Goal: Task Accomplishment & Management: Use online tool/utility

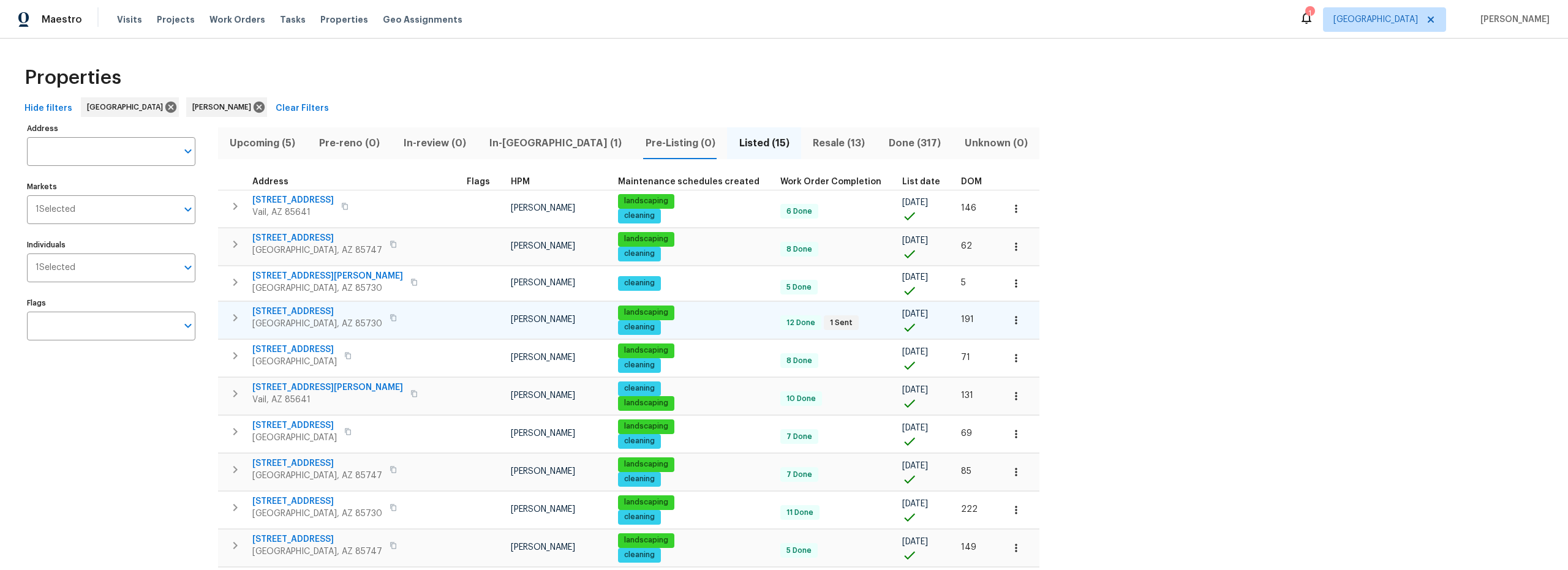
click at [290, 308] on span "8952 E 39th St" at bounding box center [317, 311] width 130 height 12
click at [1010, 322] on icon "button" at bounding box center [1015, 319] width 12 height 12
click at [900, 370] on li "Admin" at bounding box center [931, 369] width 137 height 20
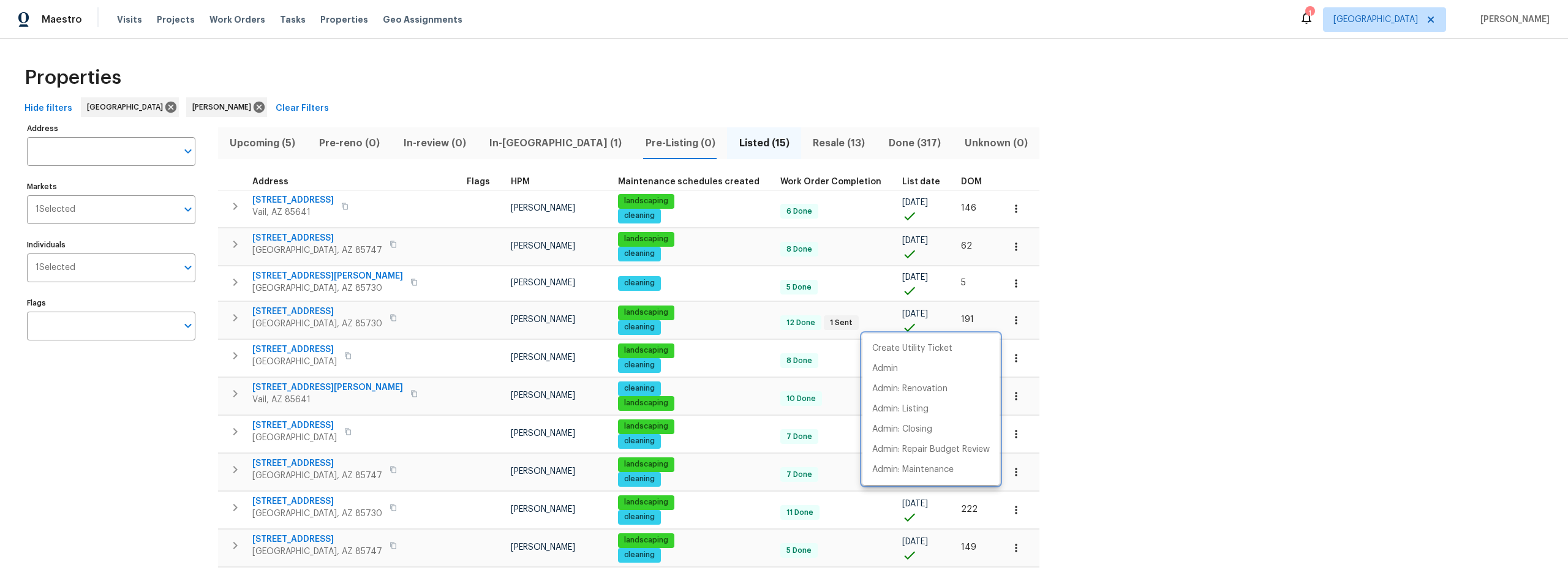
click at [280, 312] on div at bounding box center [784, 285] width 1568 height 570
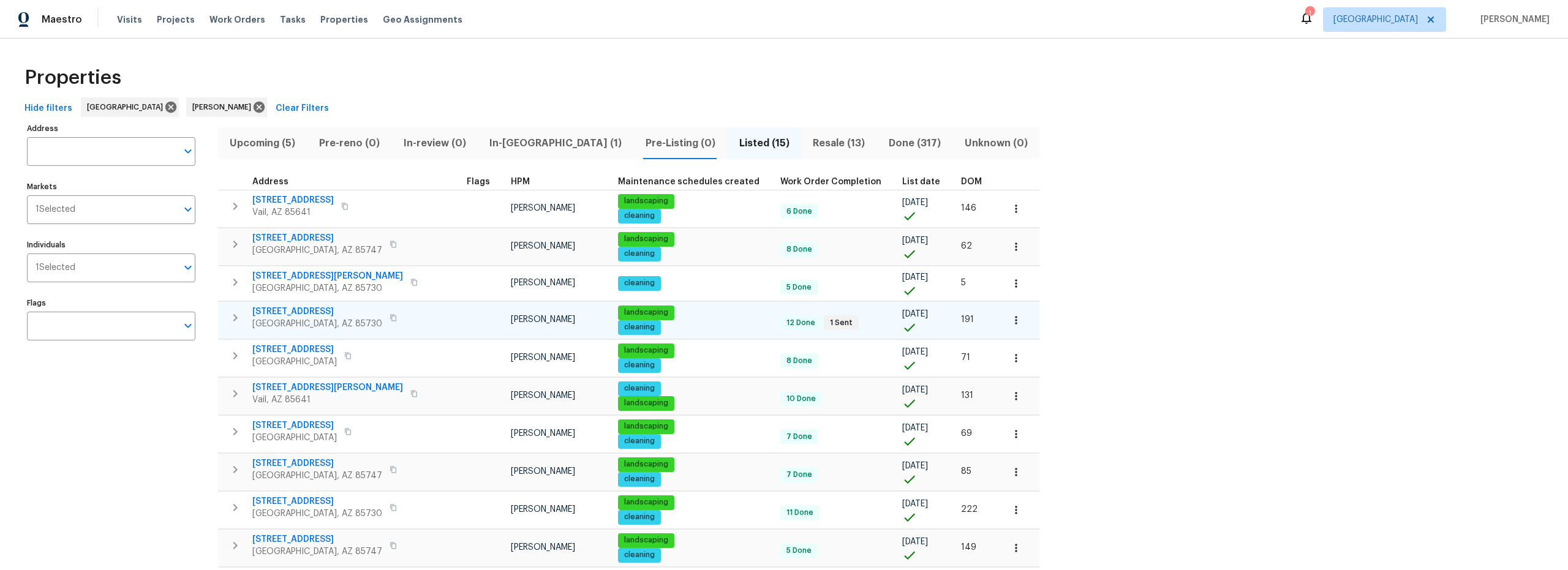
click at [290, 312] on span "8952 E 39th St" at bounding box center [317, 311] width 130 height 12
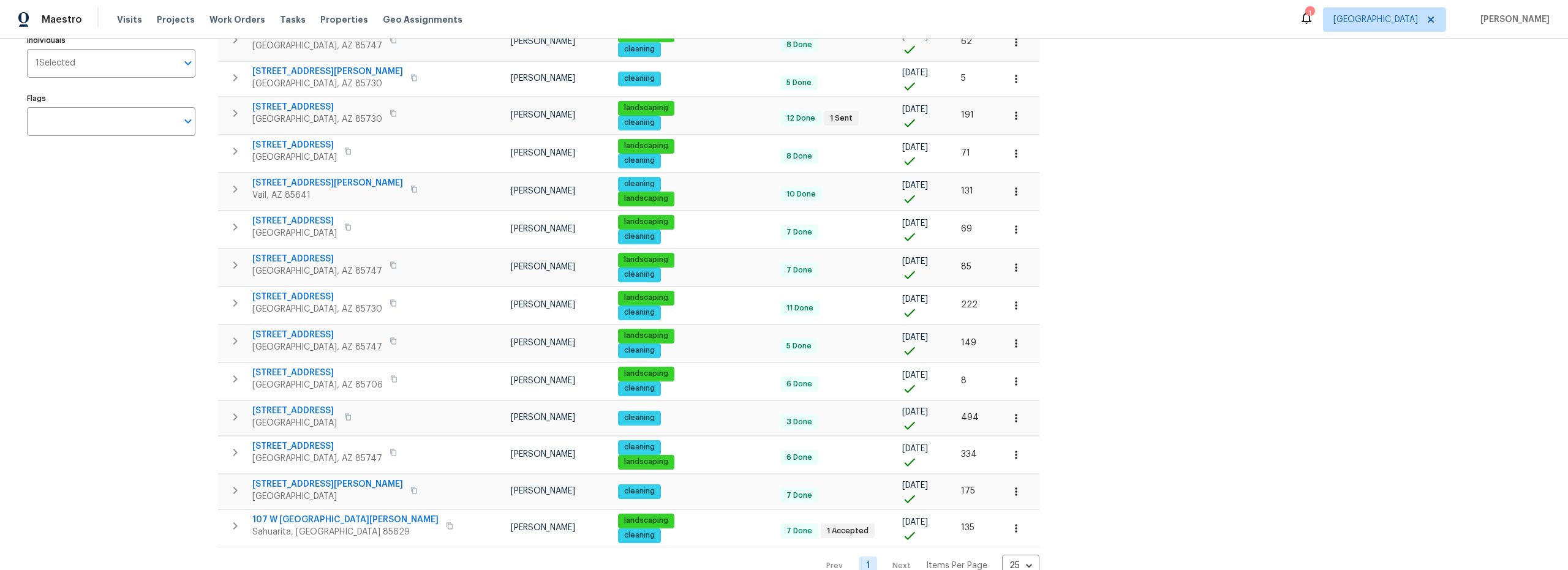
scroll to position [241, 0]
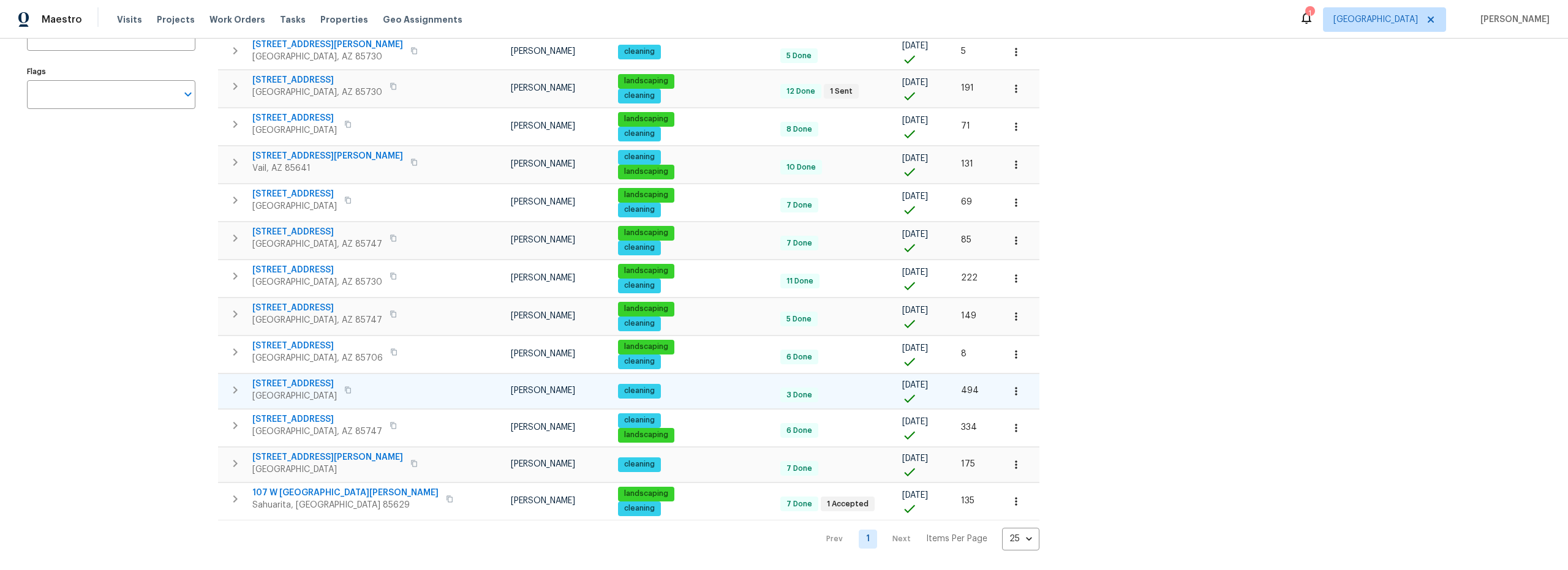
click at [233, 386] on icon "button" at bounding box center [235, 390] width 15 height 15
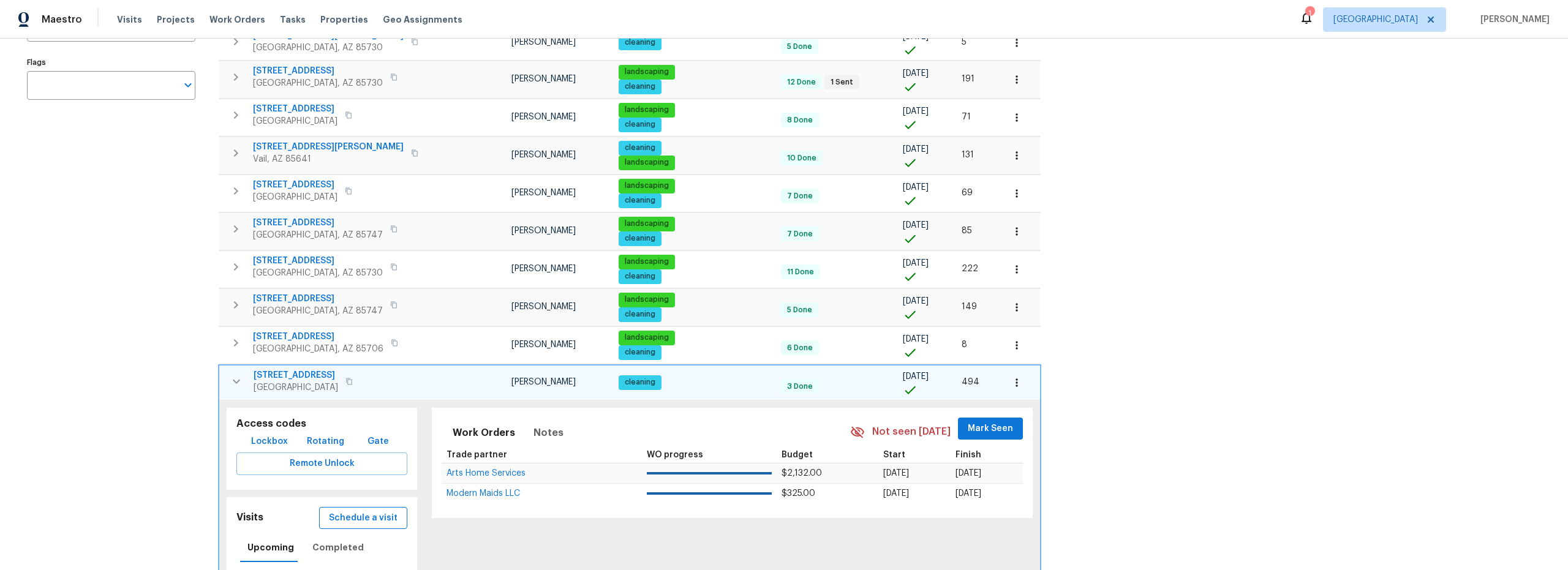
click at [359, 519] on span "Schedule a visit" at bounding box center [363, 518] width 68 height 16
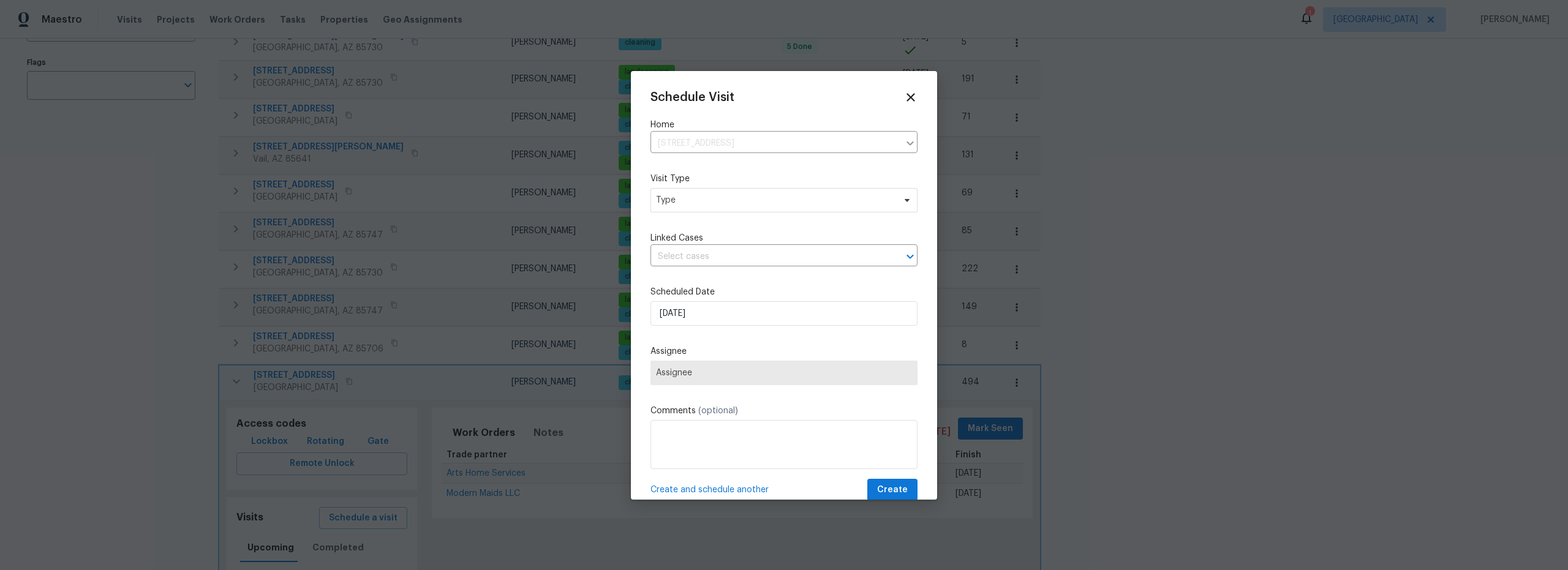
click at [724, 279] on div "Schedule Visit Home 431 S La Canada Dr Unit A, Green Valley, AZ 85614 ​ Visit T…" at bounding box center [784, 295] width 267 height 411
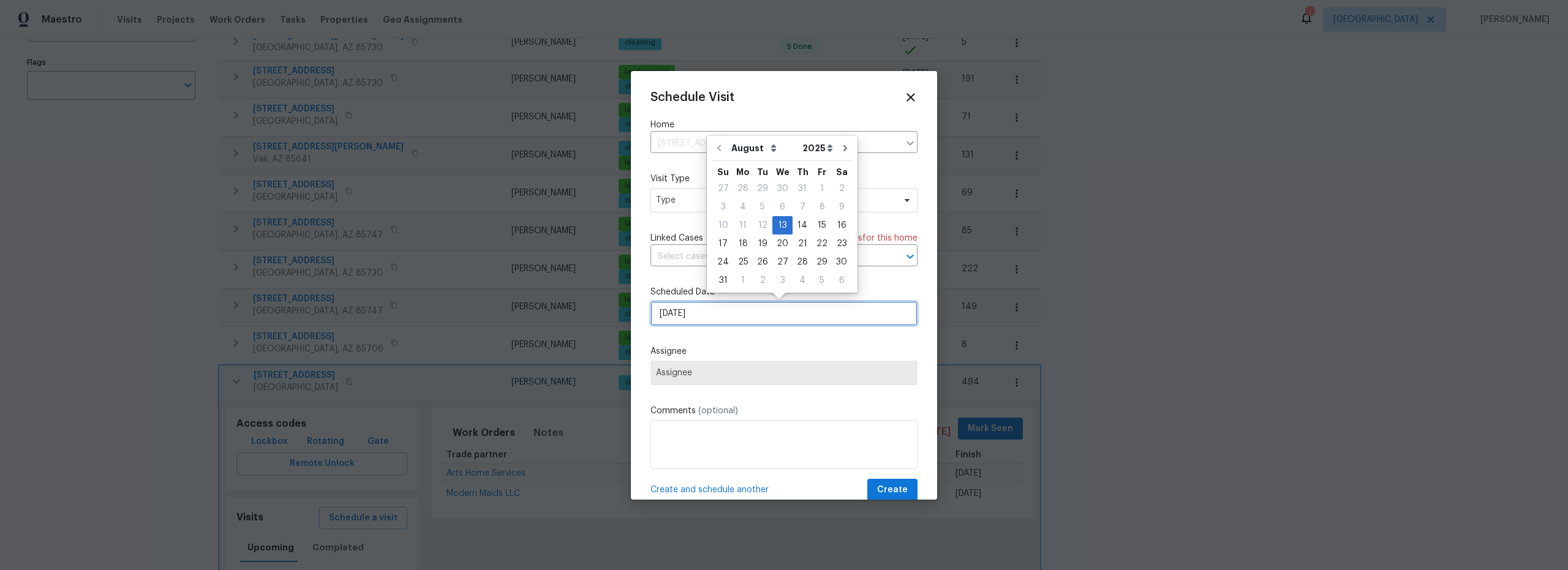
click at [714, 326] on input "8/13/2025" at bounding box center [784, 313] width 267 height 25
click at [796, 230] on div "14" at bounding box center [802, 225] width 19 height 17
type input "8/14/2025"
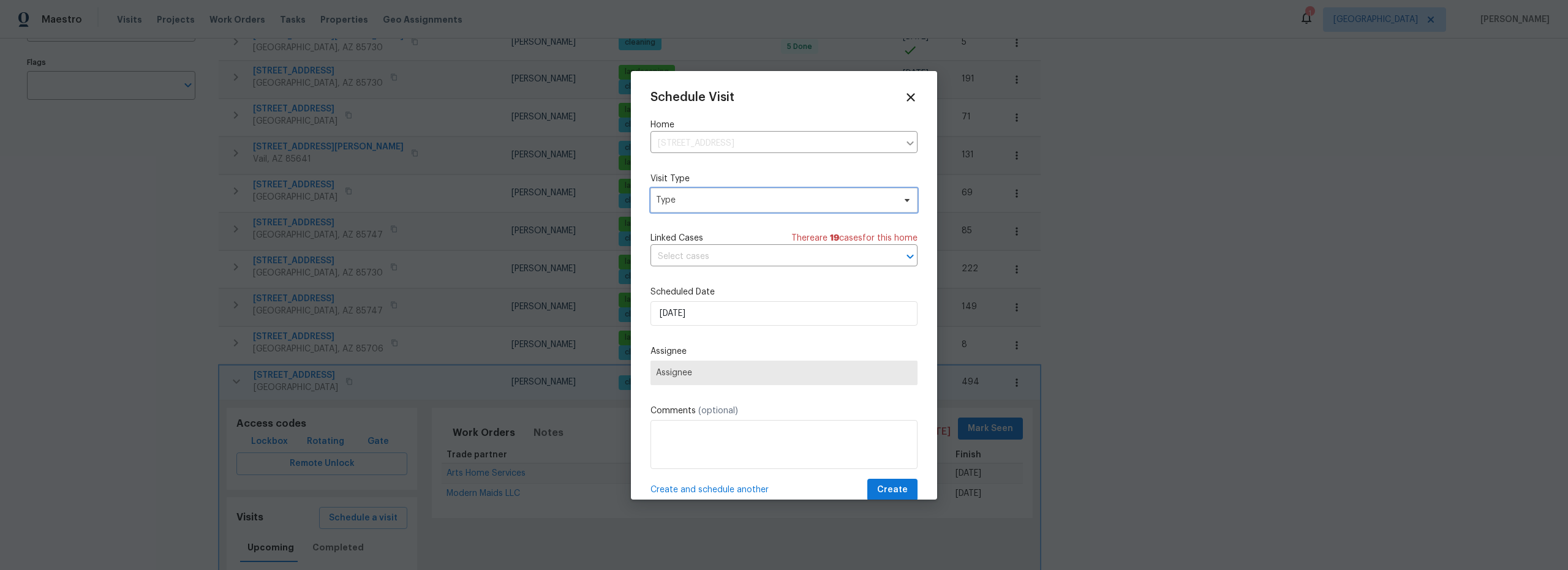
click at [715, 202] on span "Type" at bounding box center [774, 200] width 238 height 12
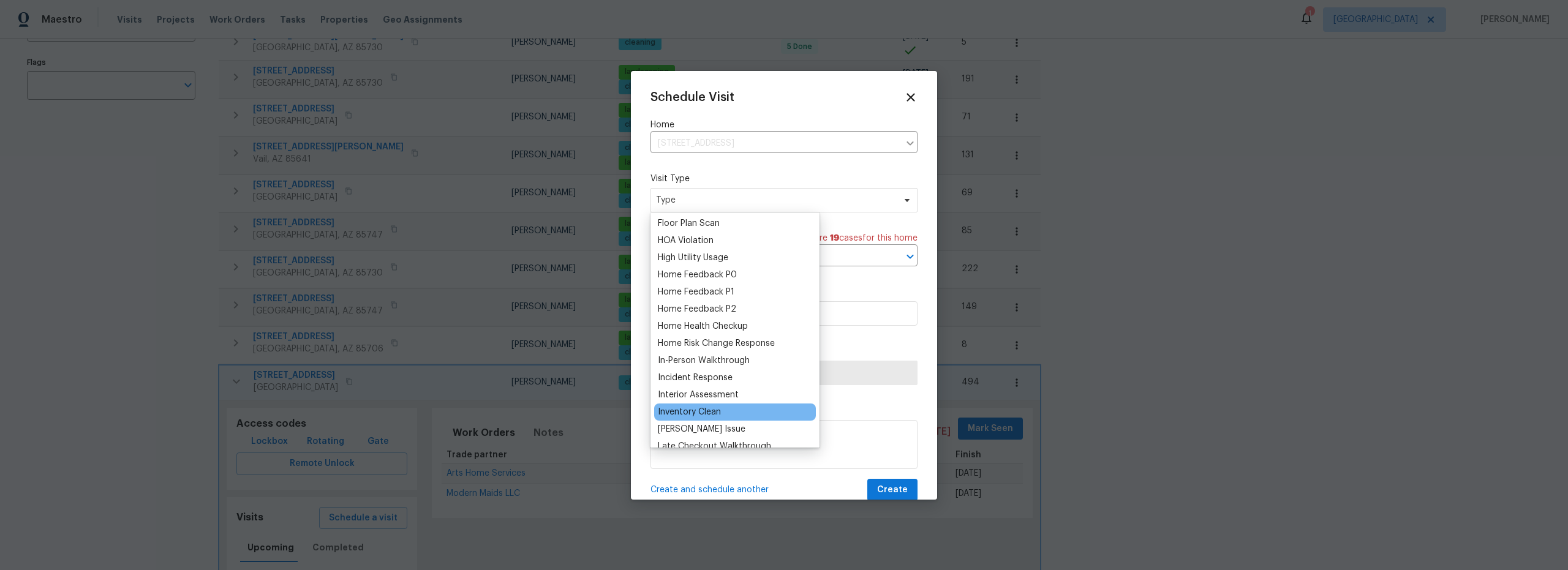
scroll to position [326, 0]
click at [710, 411] on div "Inventory Clean" at bounding box center [689, 411] width 63 height 12
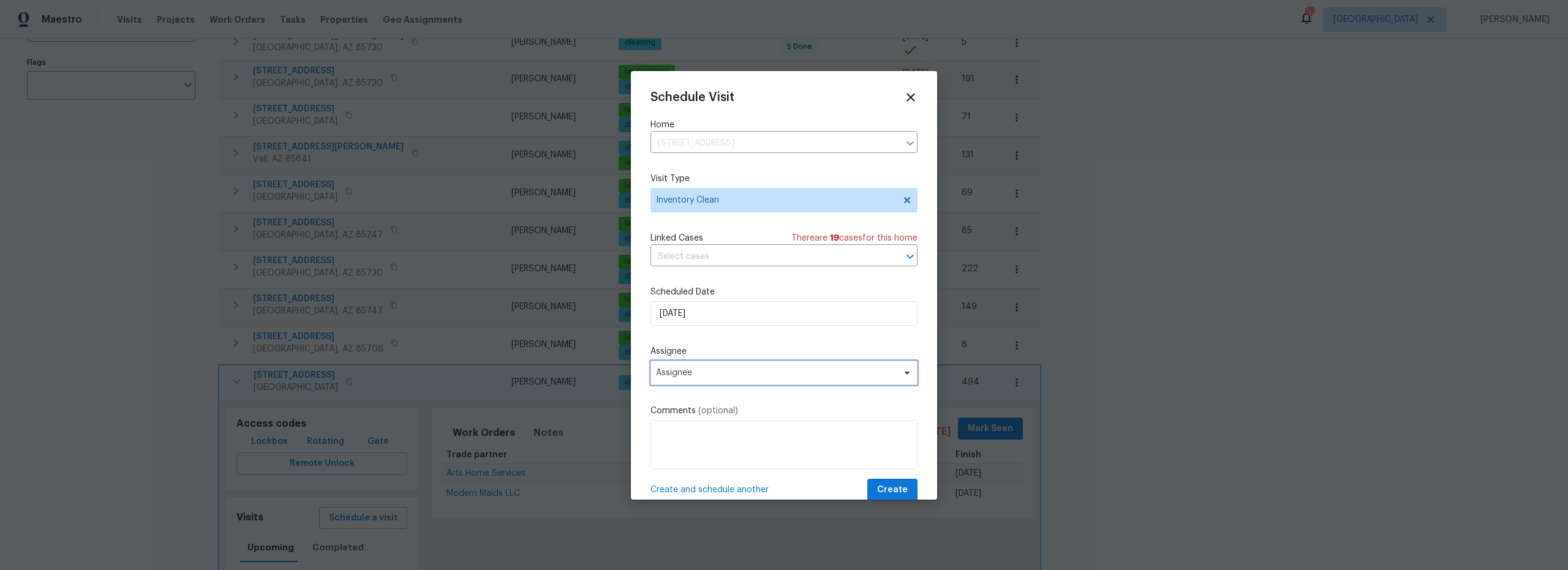
click at [729, 376] on span "Assignee" at bounding box center [775, 373] width 240 height 10
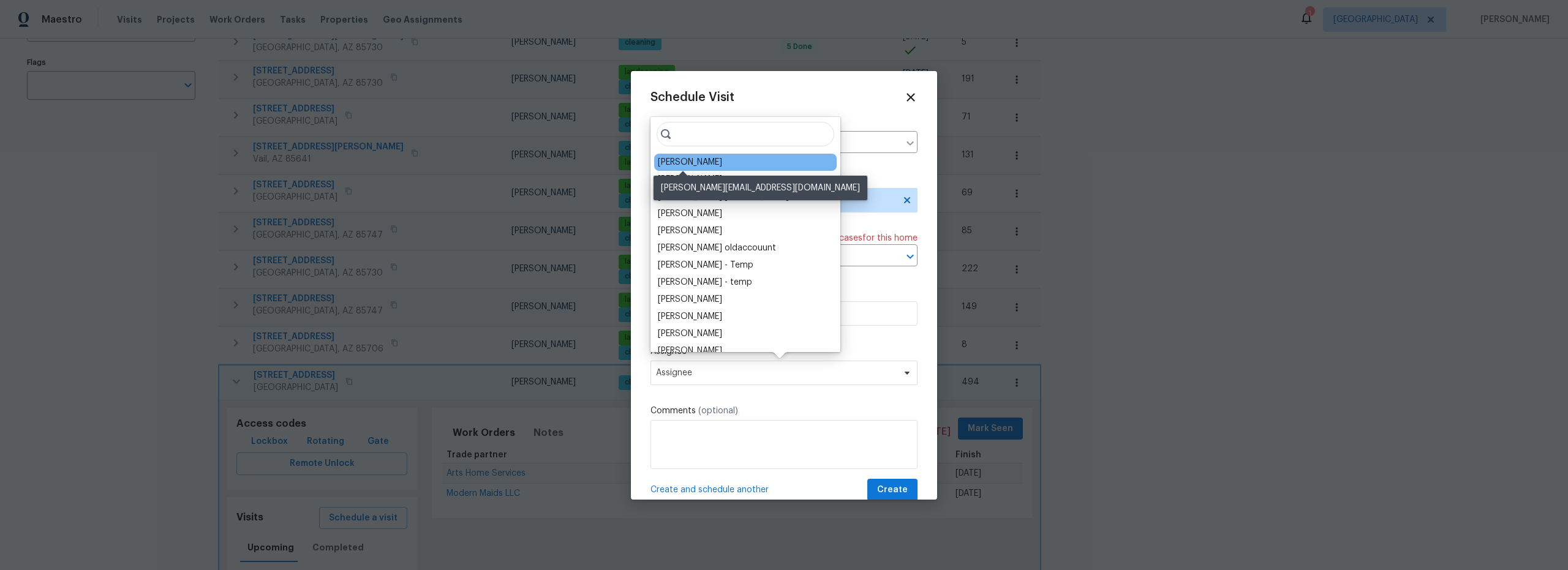
click at [690, 161] on div "[PERSON_NAME]" at bounding box center [690, 161] width 65 height 12
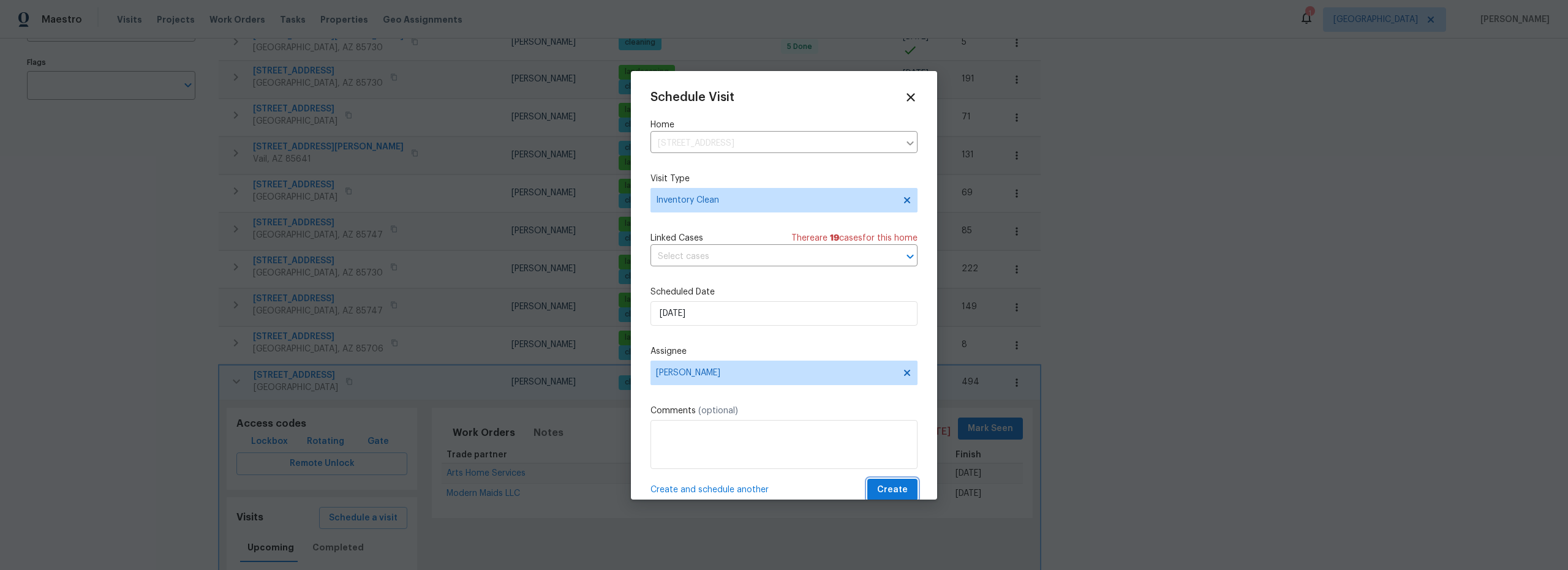
click at [879, 492] on span "Create" at bounding box center [893, 490] width 31 height 16
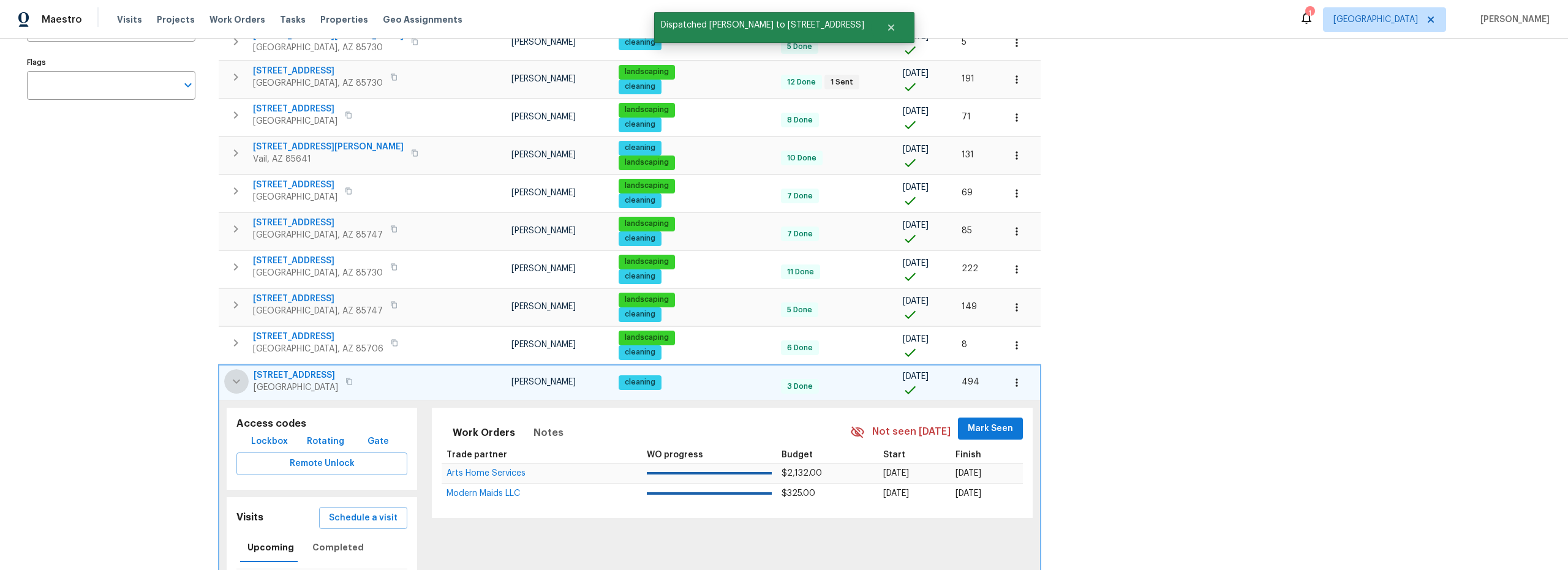
click at [233, 385] on icon "button" at bounding box center [236, 381] width 15 height 15
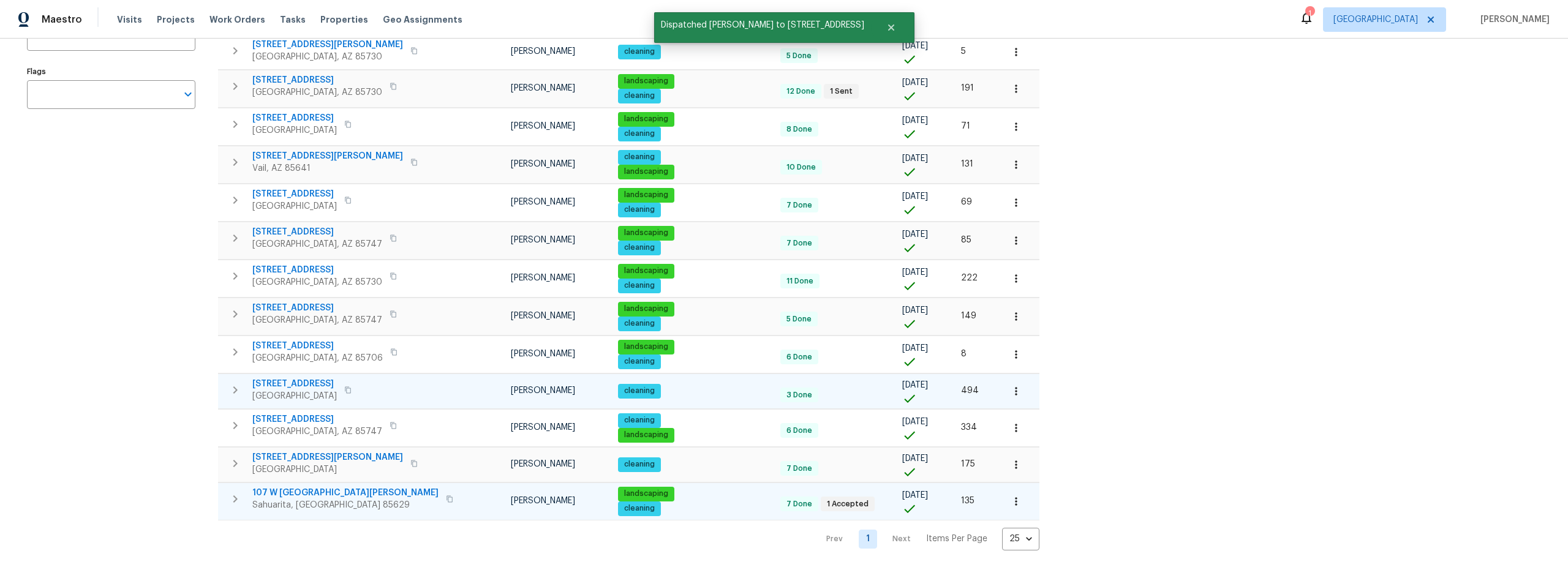
click at [242, 492] on icon "button" at bounding box center [235, 499] width 15 height 15
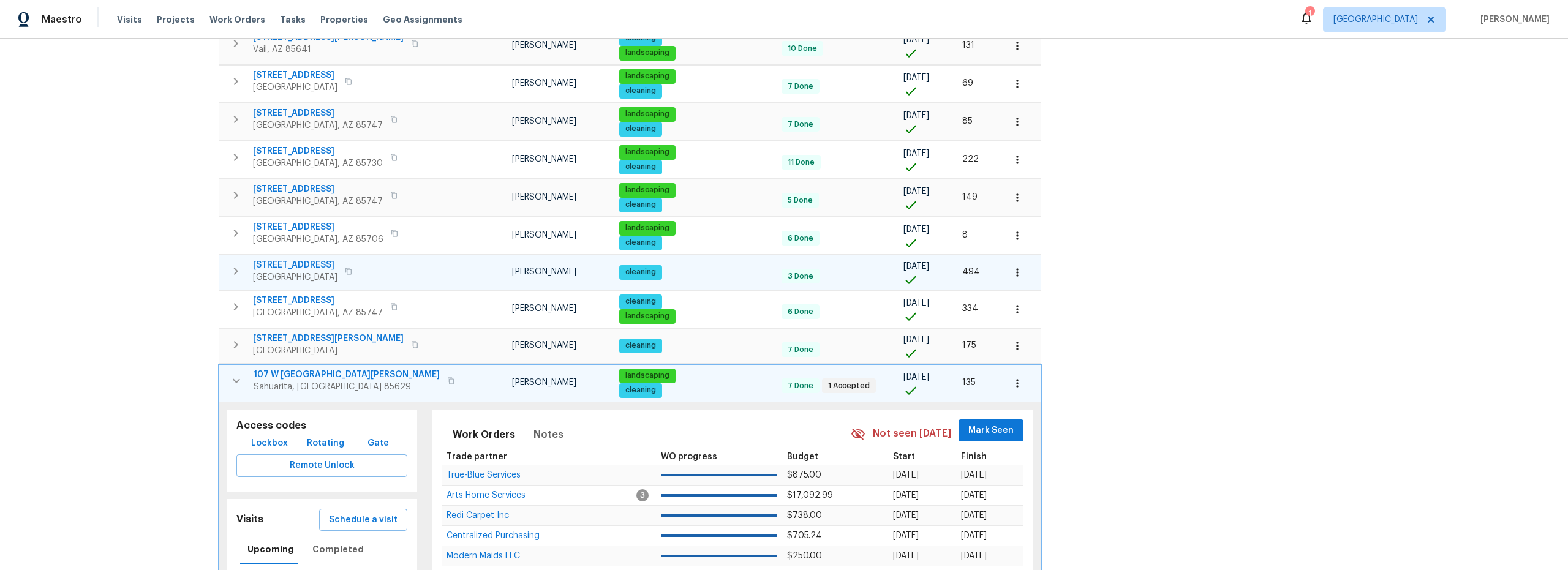
scroll to position [438, 0]
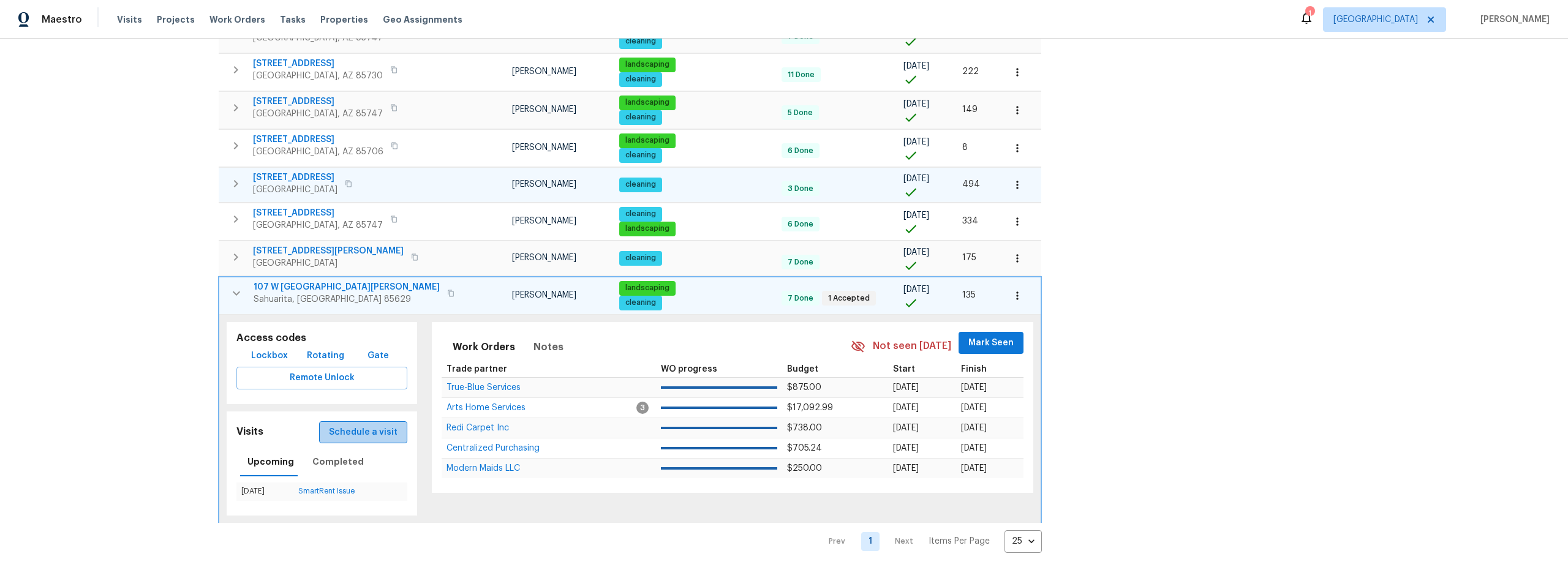
click at [351, 434] on span "Schedule a visit" at bounding box center [363, 432] width 68 height 16
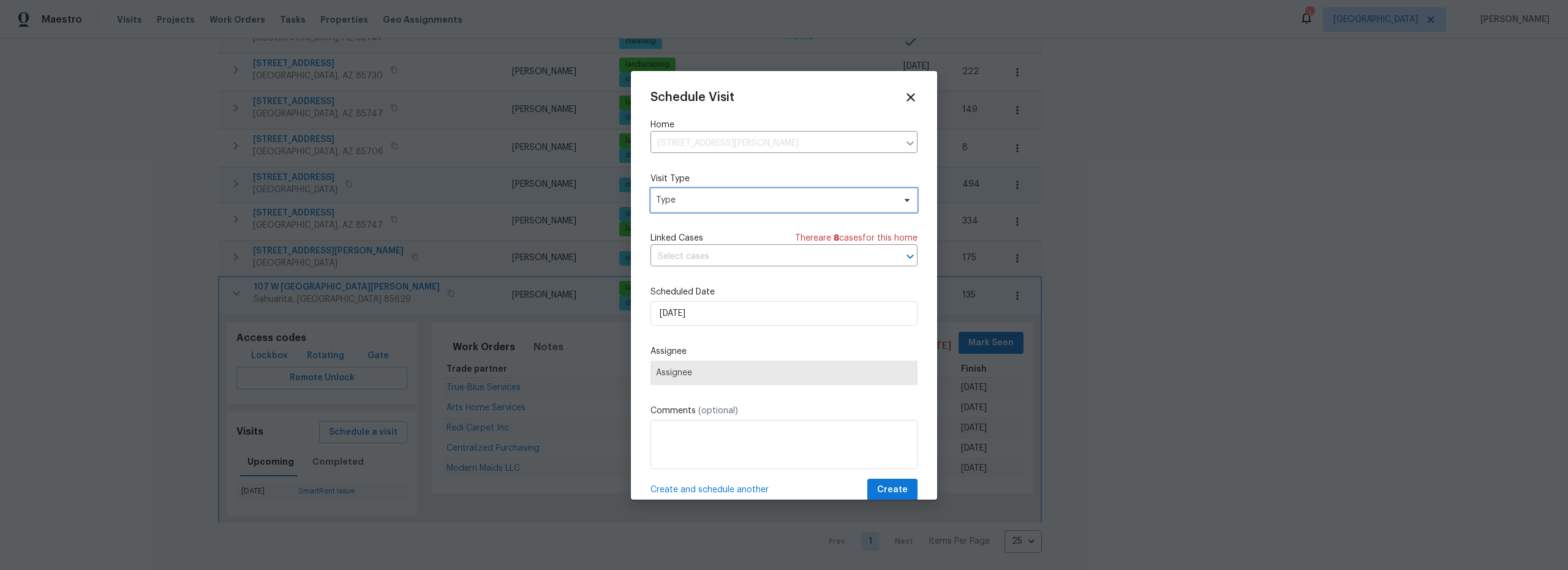
click at [694, 208] on span "Type" at bounding box center [784, 200] width 267 height 25
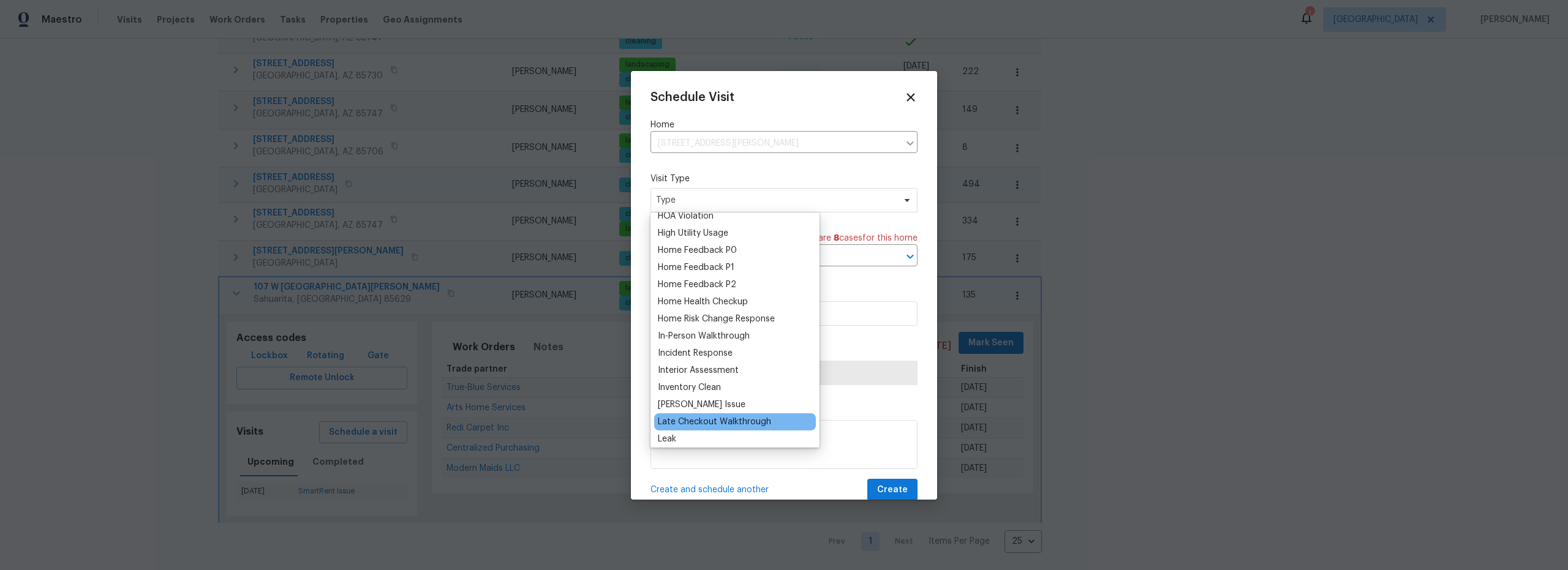
scroll to position [403, 0]
click at [708, 337] on div "Inventory Clean" at bounding box center [689, 335] width 63 height 12
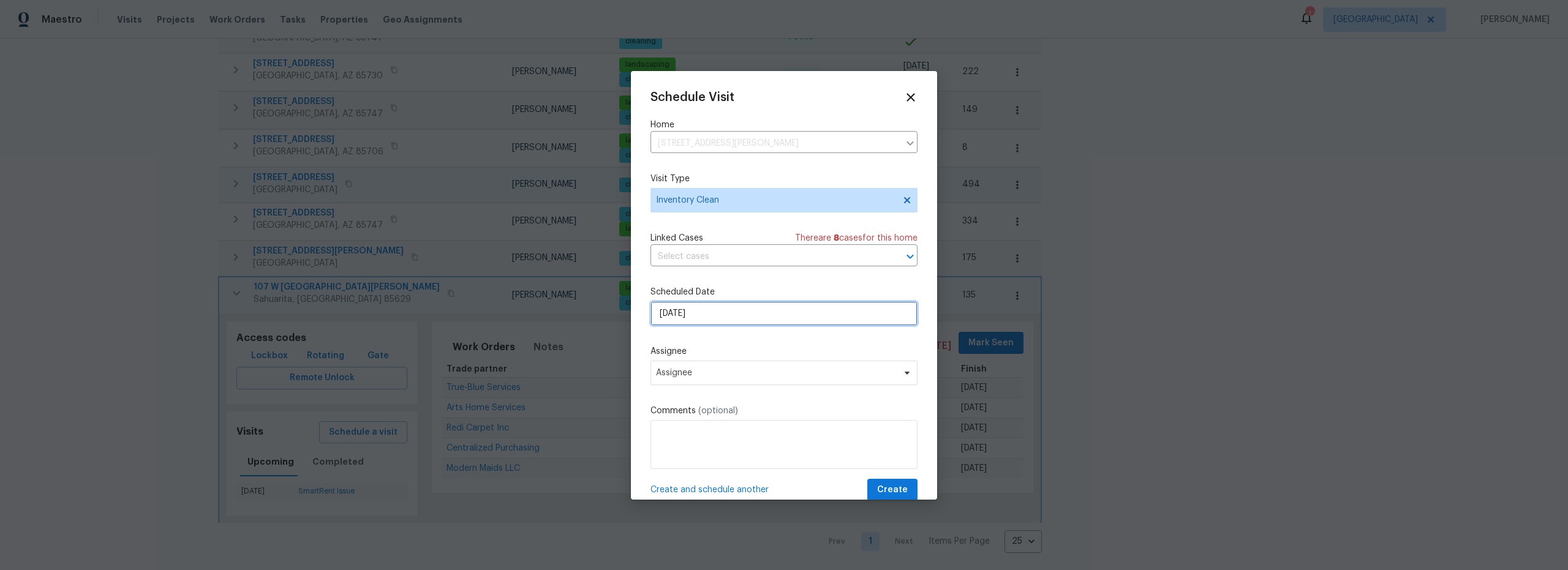
click at [701, 316] on input "[DATE]" at bounding box center [784, 313] width 267 height 25
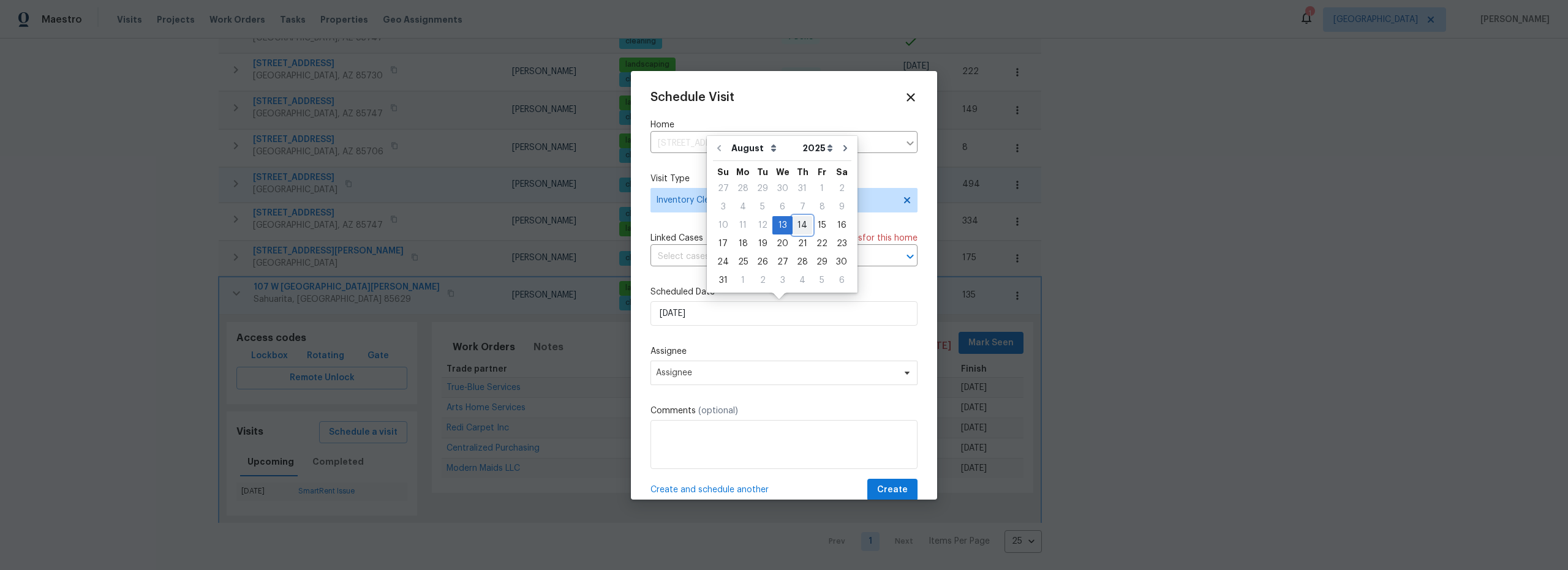
click at [794, 226] on div "14" at bounding box center [802, 225] width 19 height 17
type input "[DATE]"
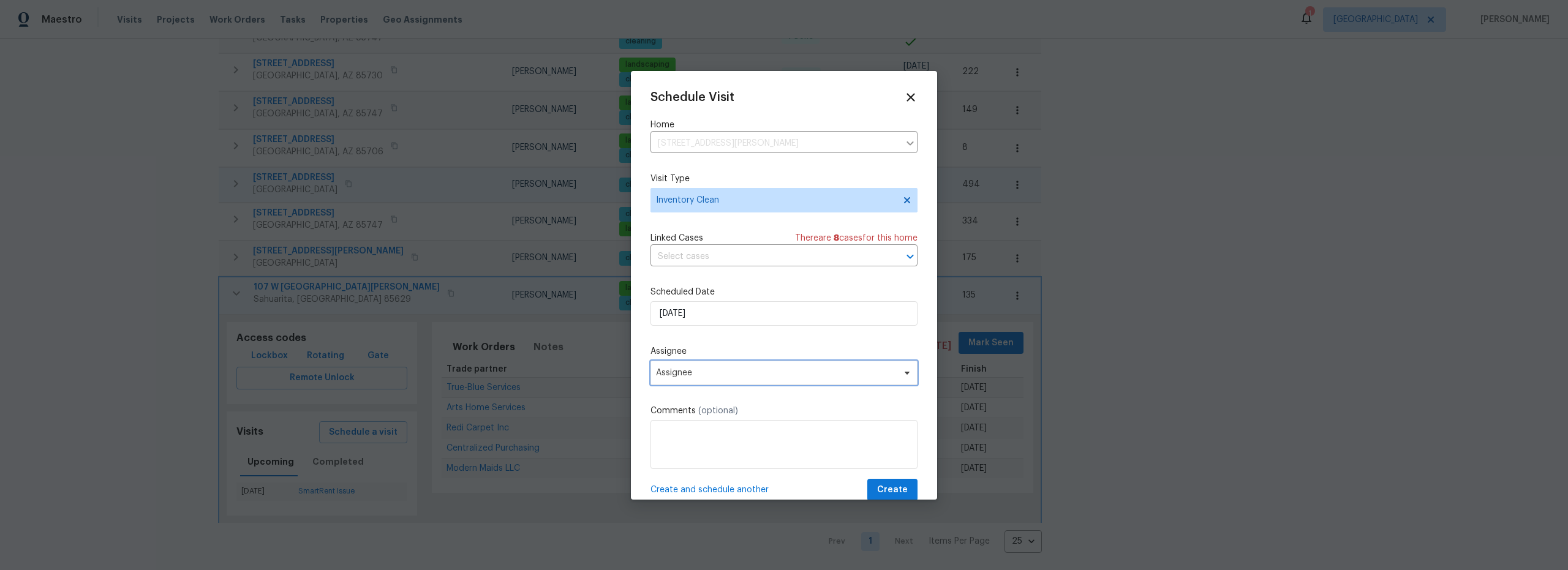
click at [693, 368] on span "Assignee" at bounding box center [775, 373] width 240 height 10
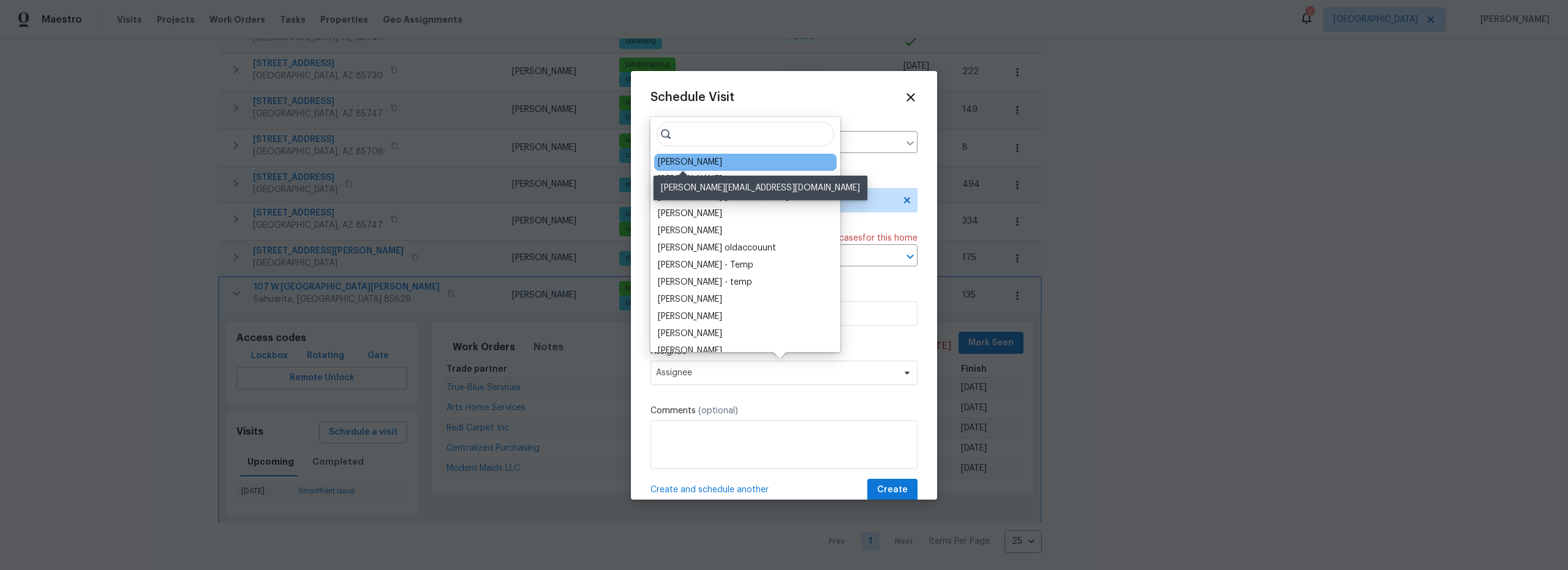
click at [688, 163] on div "[PERSON_NAME]" at bounding box center [690, 161] width 65 height 12
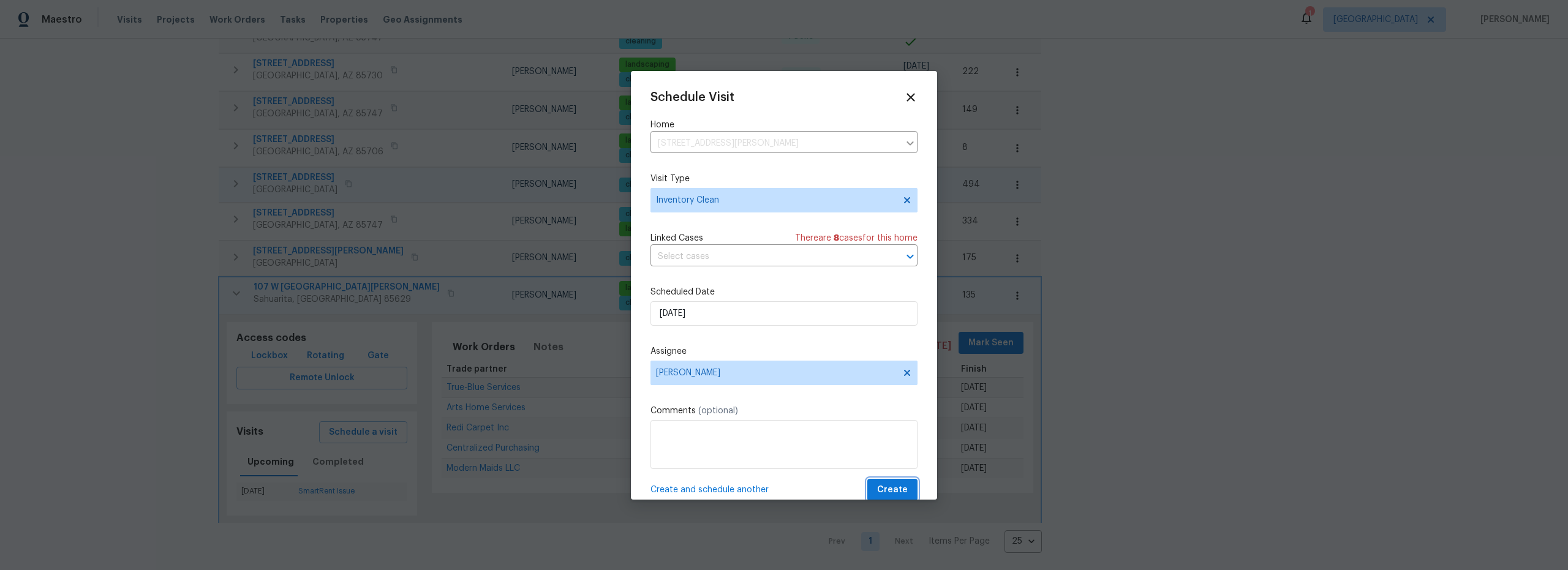
click at [888, 486] on span "Create" at bounding box center [893, 490] width 31 height 16
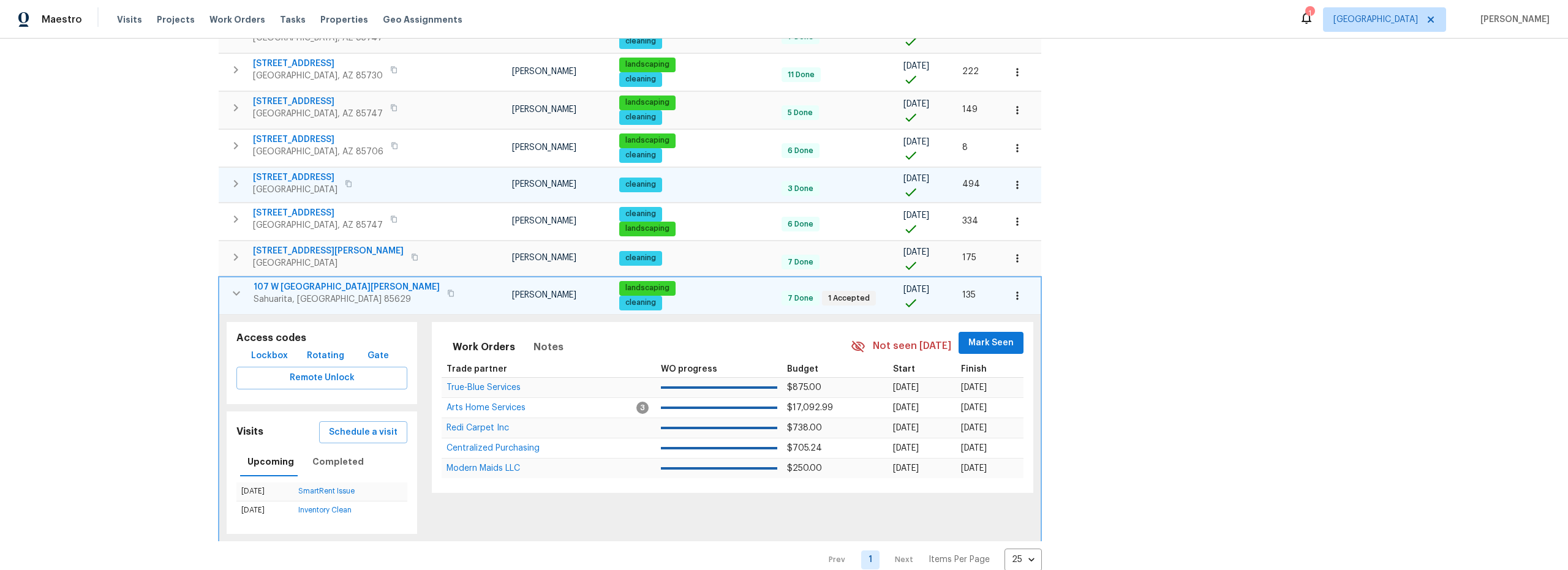
click at [234, 294] on icon "button" at bounding box center [236, 294] width 15 height 15
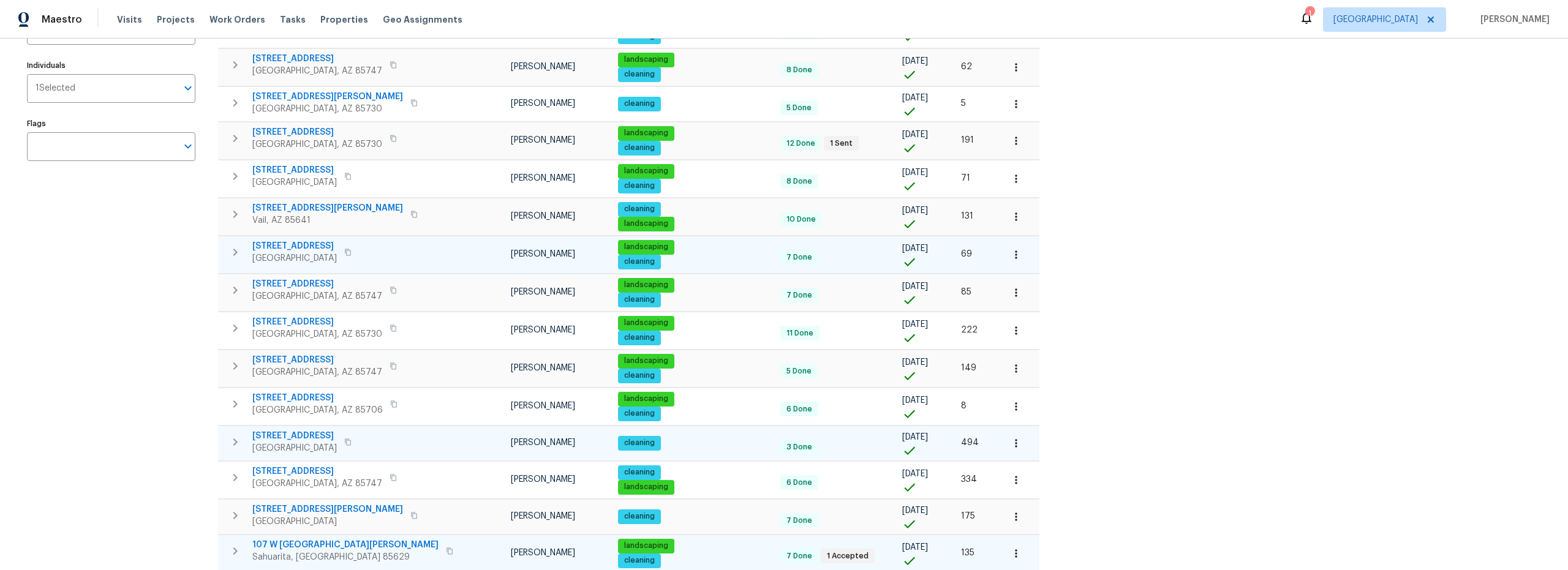
scroll to position [176, 0]
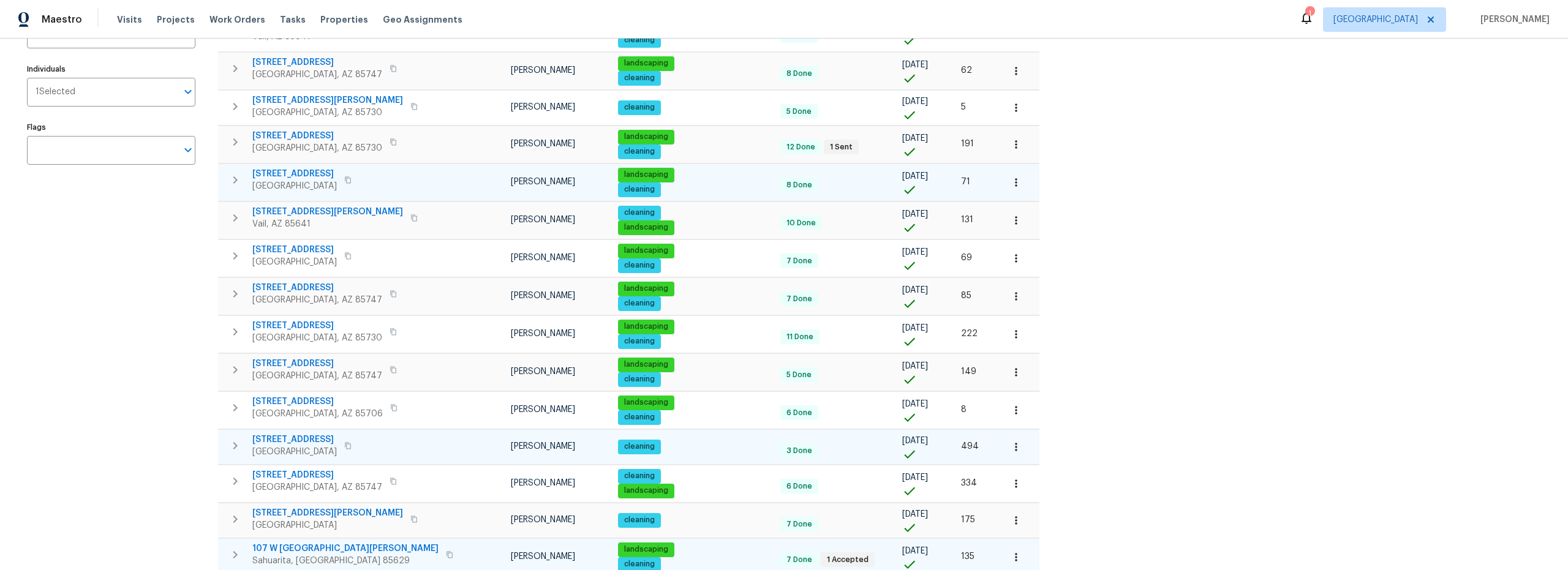
click at [240, 184] on icon "button" at bounding box center [235, 180] width 15 height 15
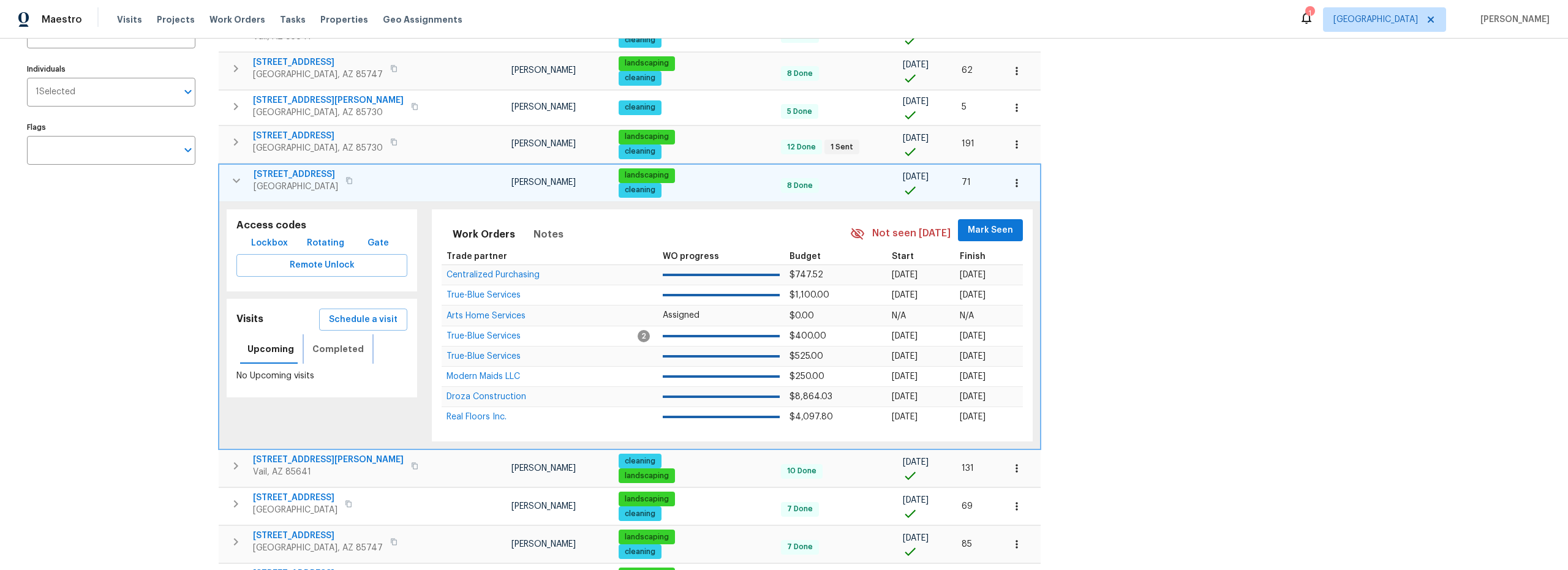
click at [339, 353] on span "Completed" at bounding box center [337, 349] width 51 height 16
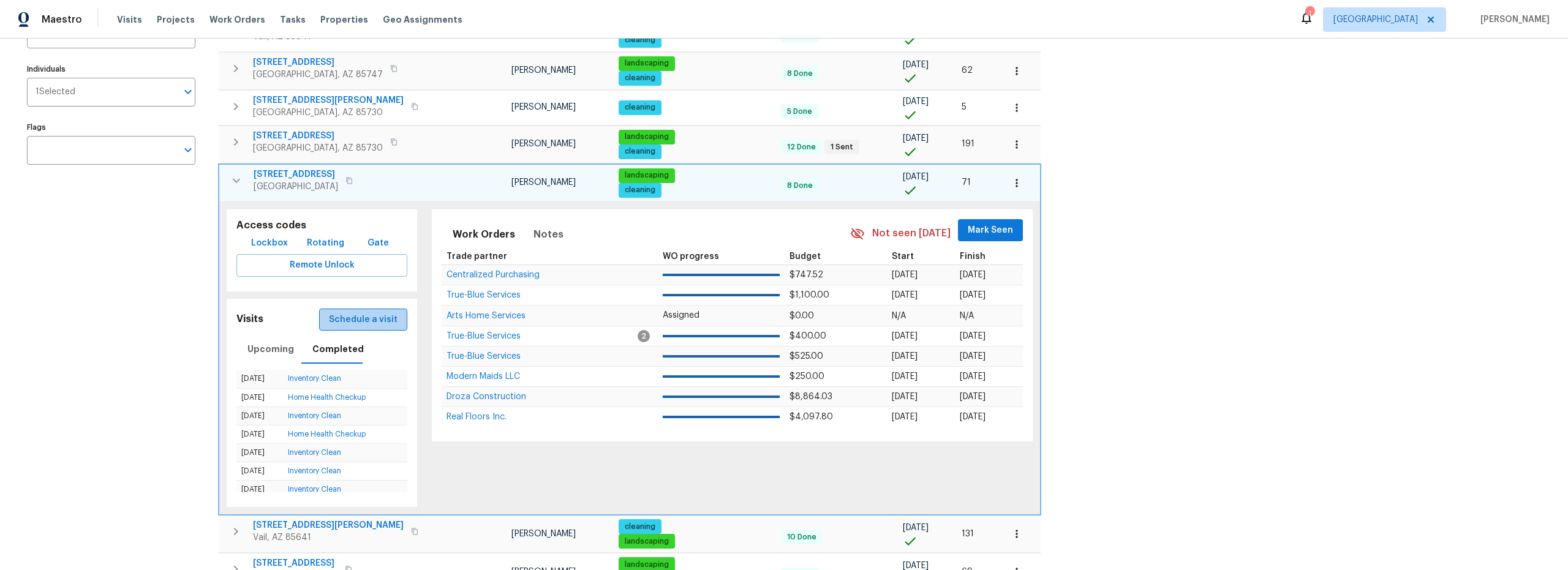
click at [355, 320] on span "Schedule a visit" at bounding box center [363, 319] width 68 height 16
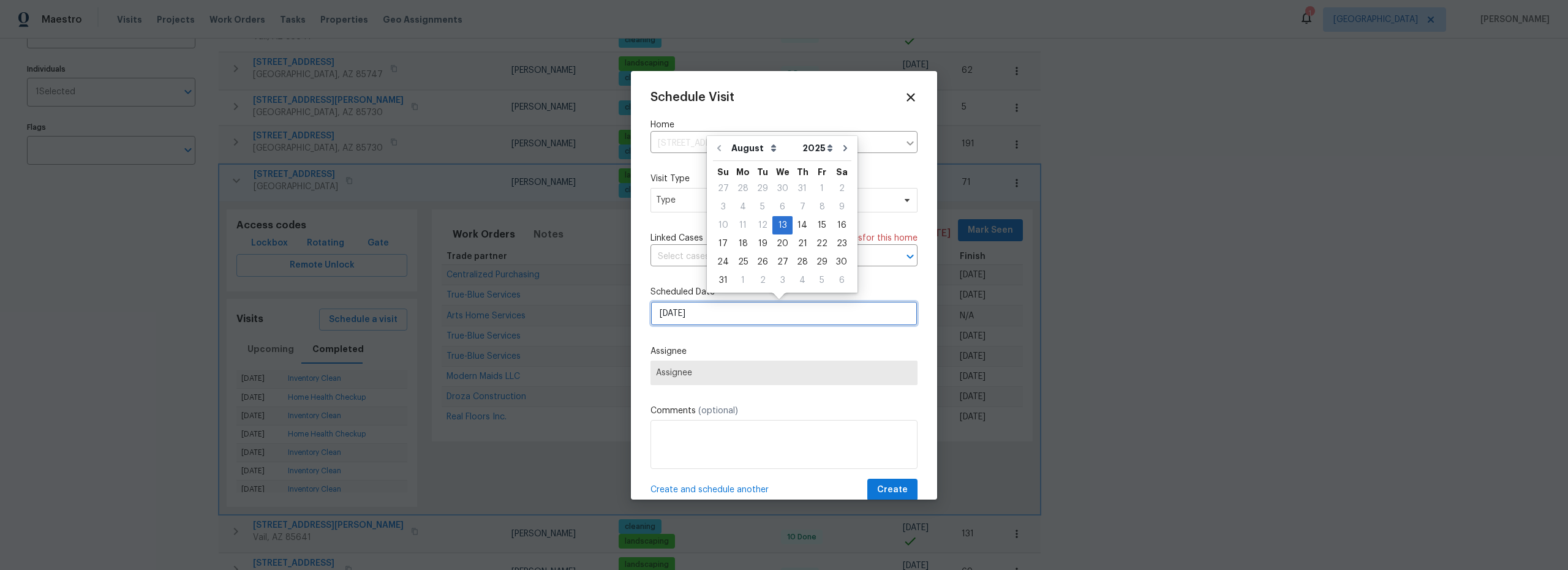
click at [732, 318] on input "[DATE]" at bounding box center [784, 313] width 267 height 25
click at [798, 230] on div "14" at bounding box center [802, 225] width 19 height 17
type input "[DATE]"
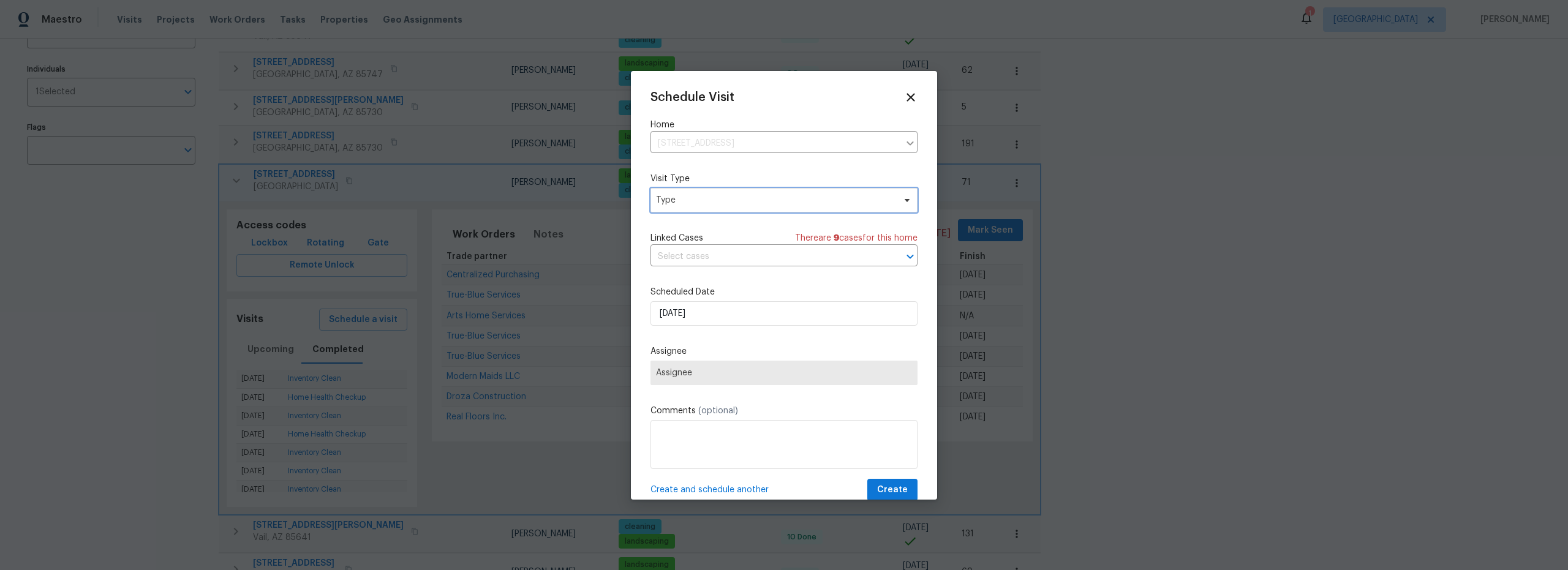
click at [716, 207] on span "Type" at bounding box center [784, 200] width 267 height 25
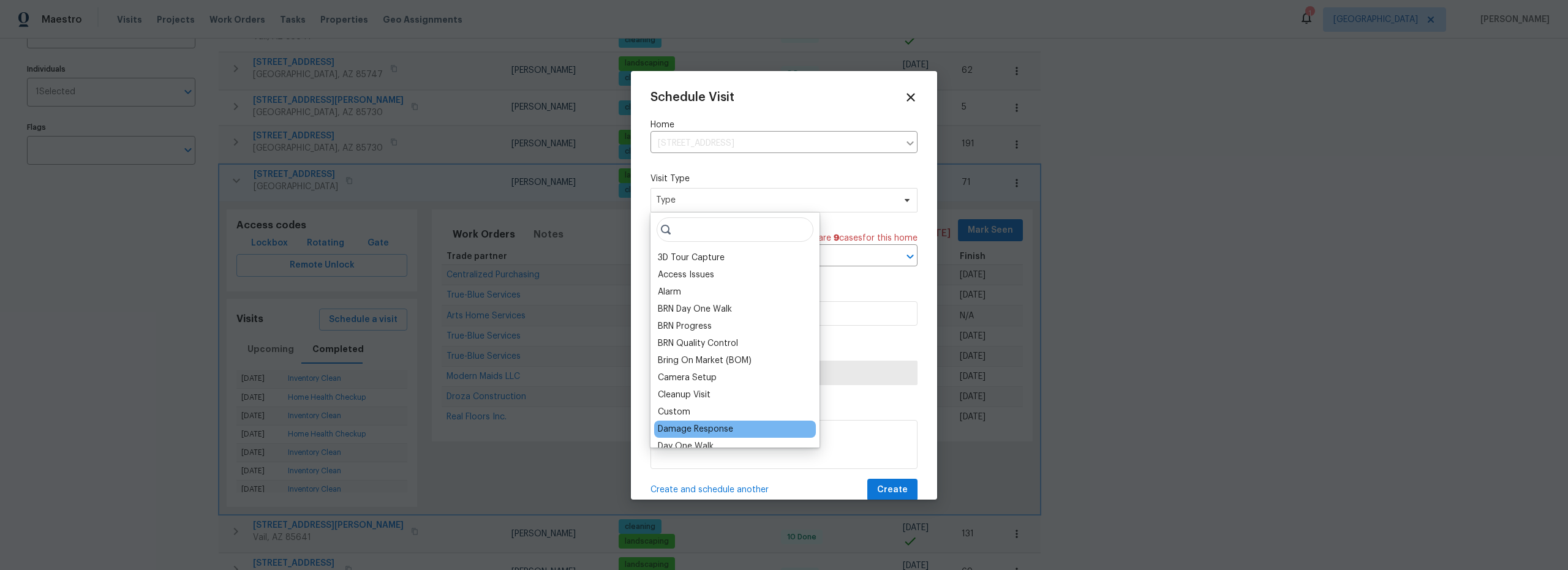
scroll to position [377, 0]
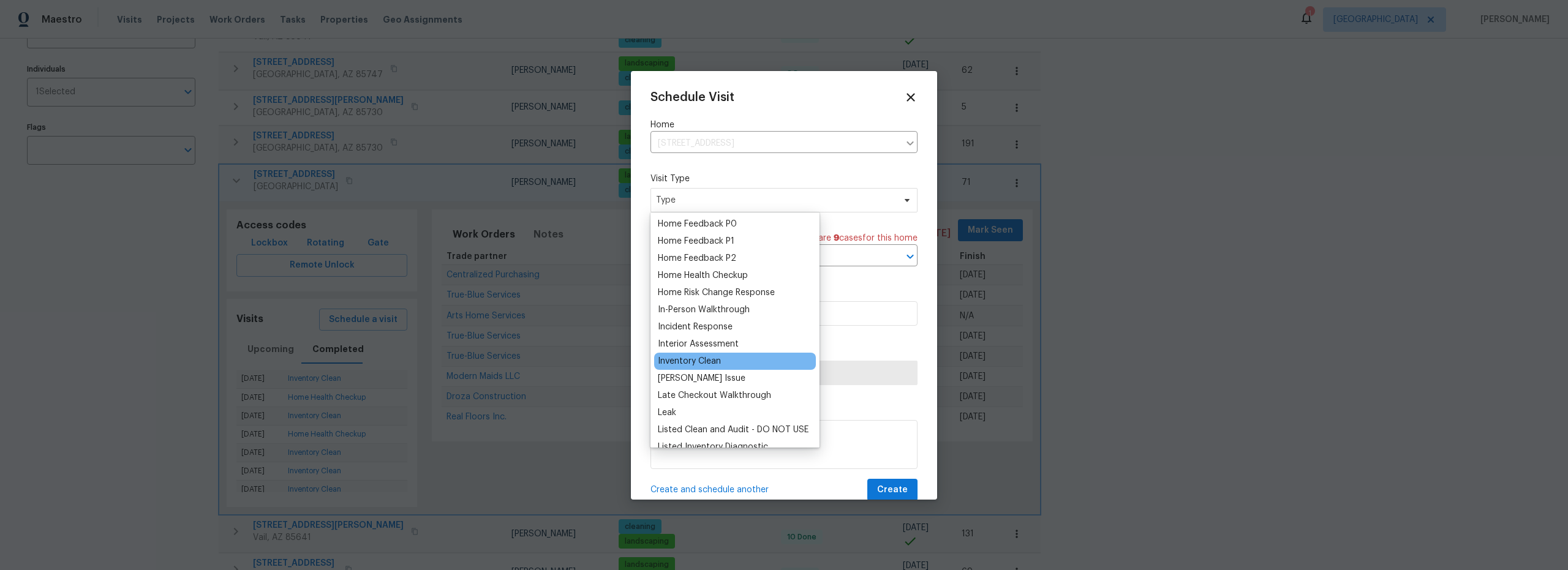
click at [707, 364] on div "Inventory Clean" at bounding box center [689, 360] width 63 height 12
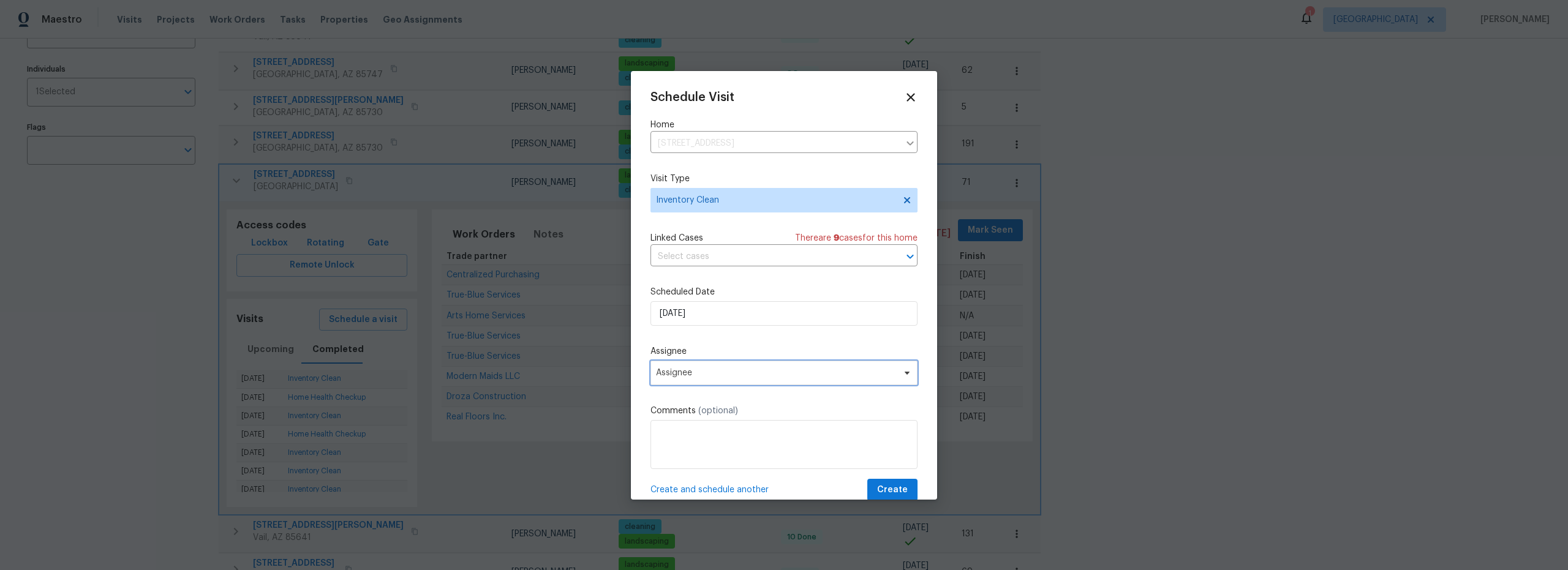
click at [735, 374] on span "Assignee" at bounding box center [775, 373] width 240 height 10
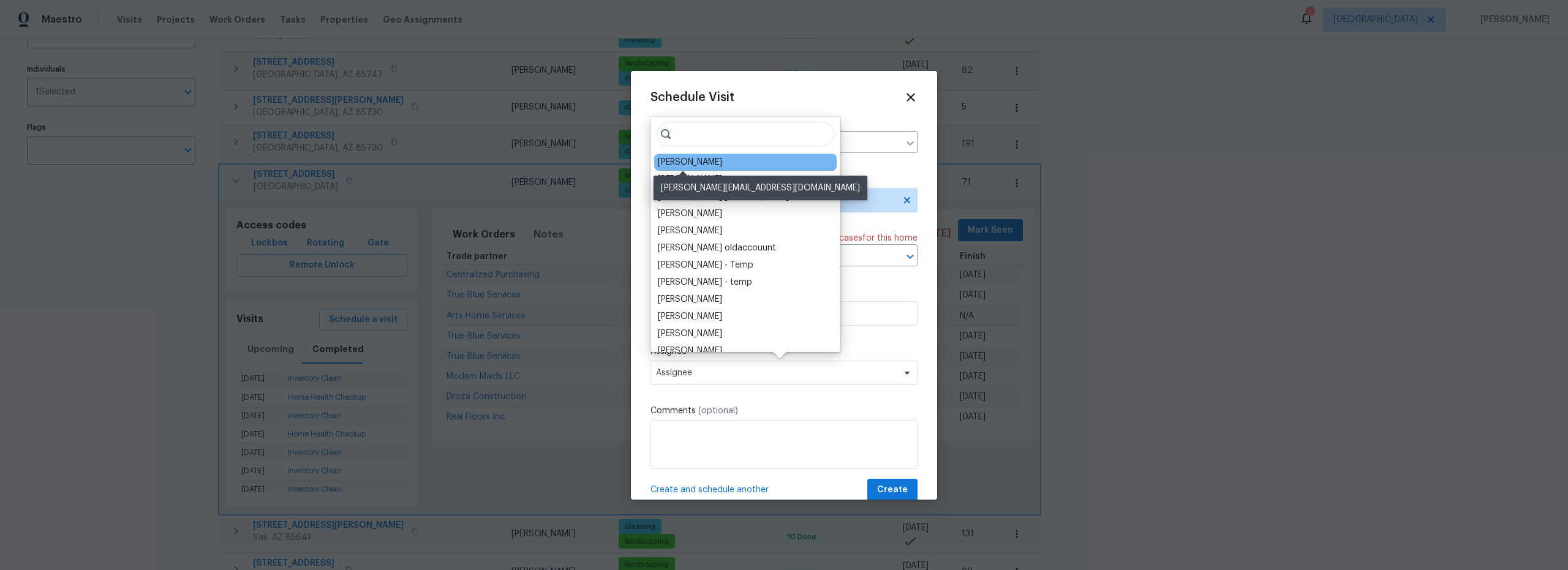
click at [679, 167] on div "[PERSON_NAME]" at bounding box center [690, 161] width 65 height 12
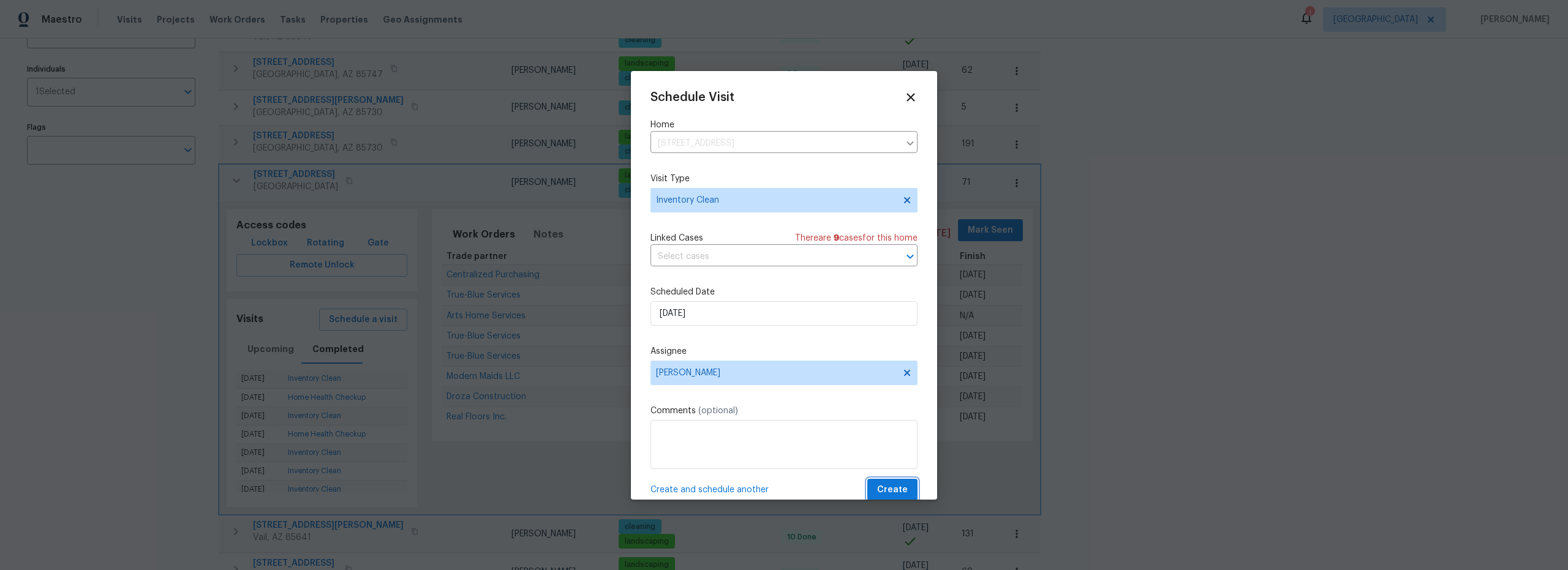
click at [883, 488] on span "Create" at bounding box center [893, 490] width 31 height 16
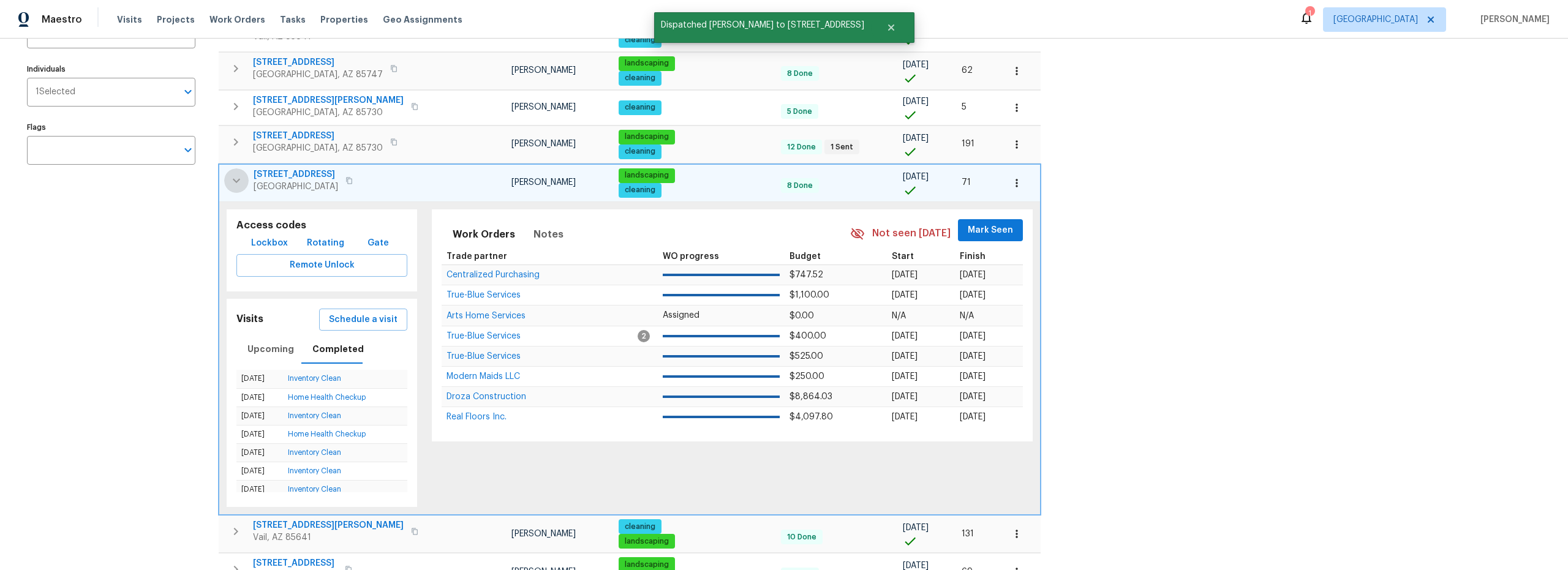
click at [232, 182] on icon "button" at bounding box center [236, 181] width 15 height 15
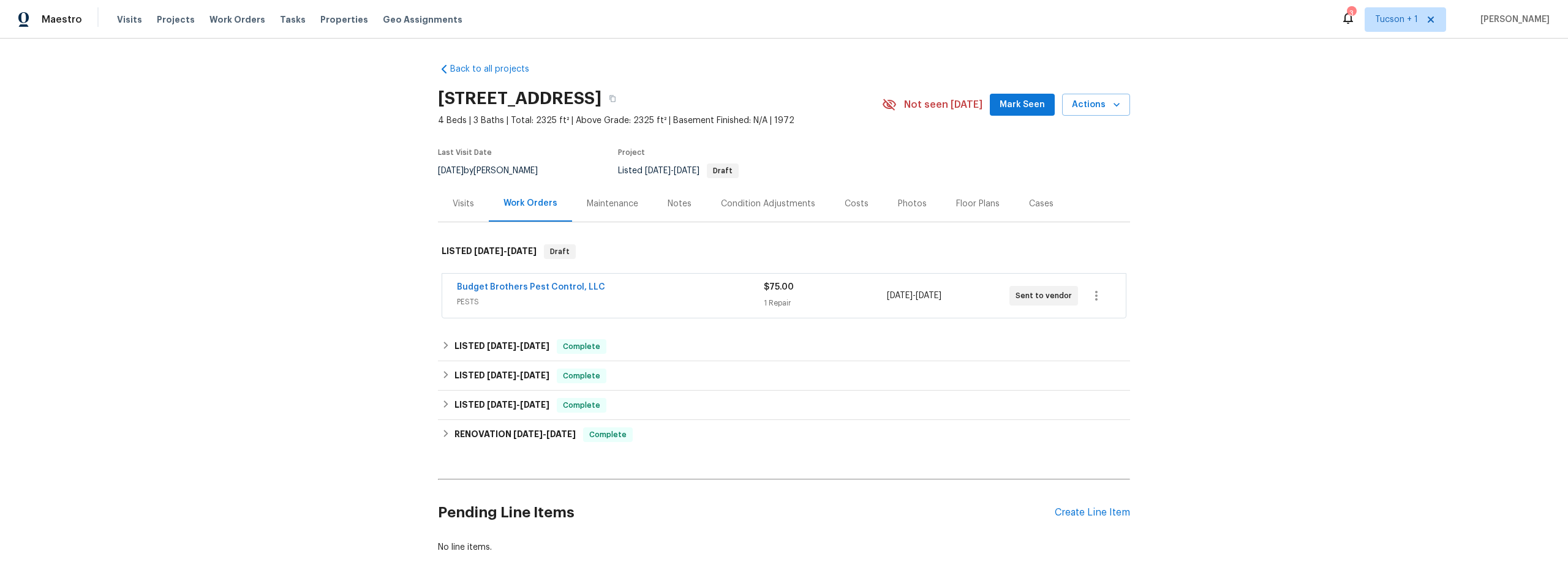
click at [845, 201] on div "Costs" at bounding box center [857, 203] width 24 height 12
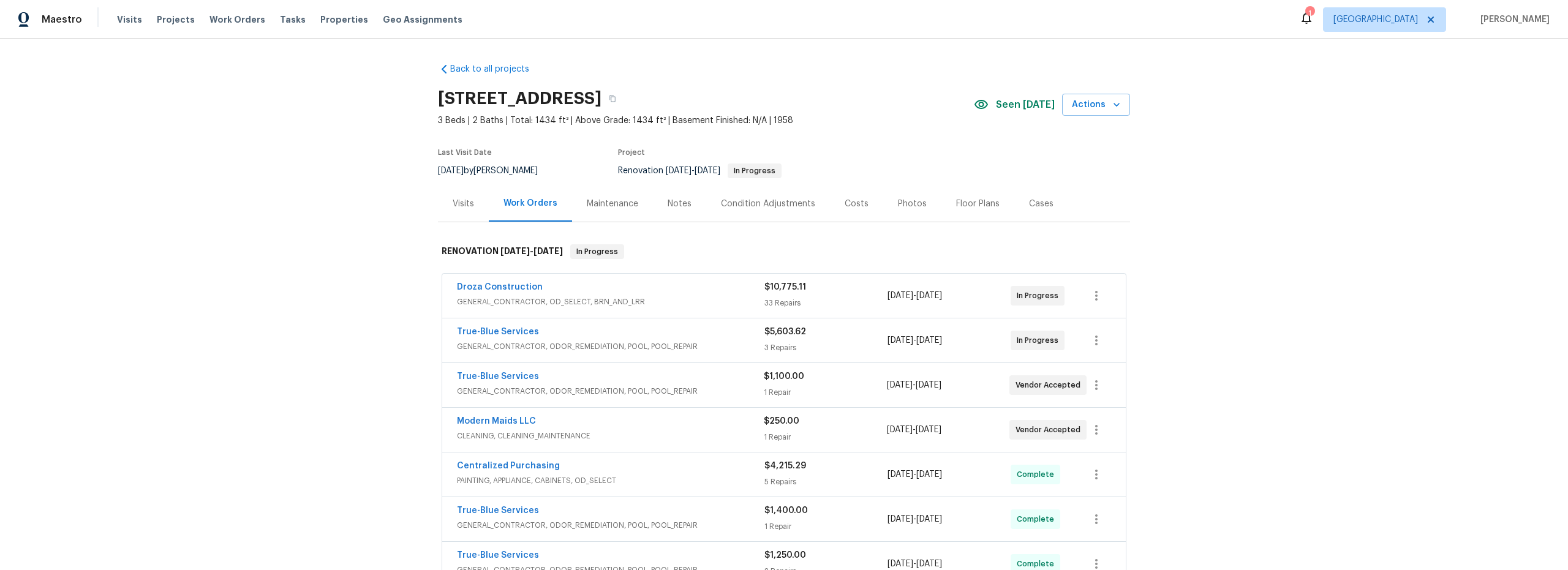
scroll to position [180, 0]
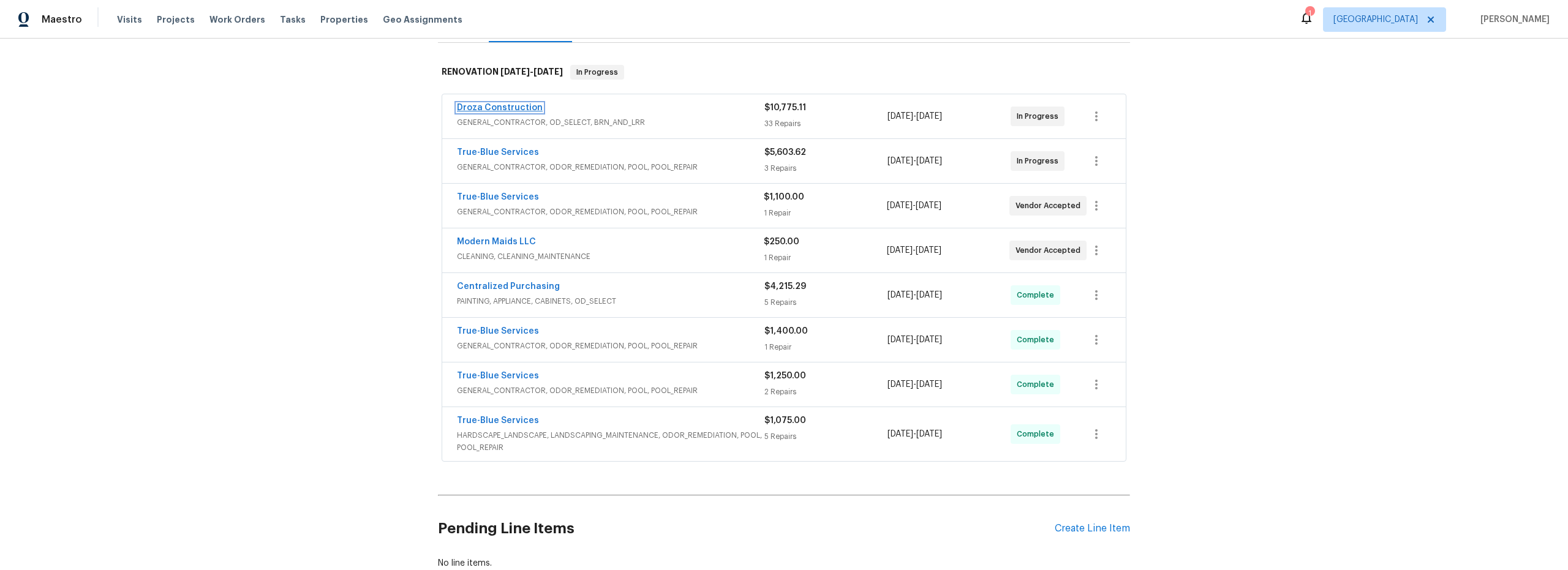
click at [517, 110] on link "Droza Construction" at bounding box center [500, 107] width 86 height 8
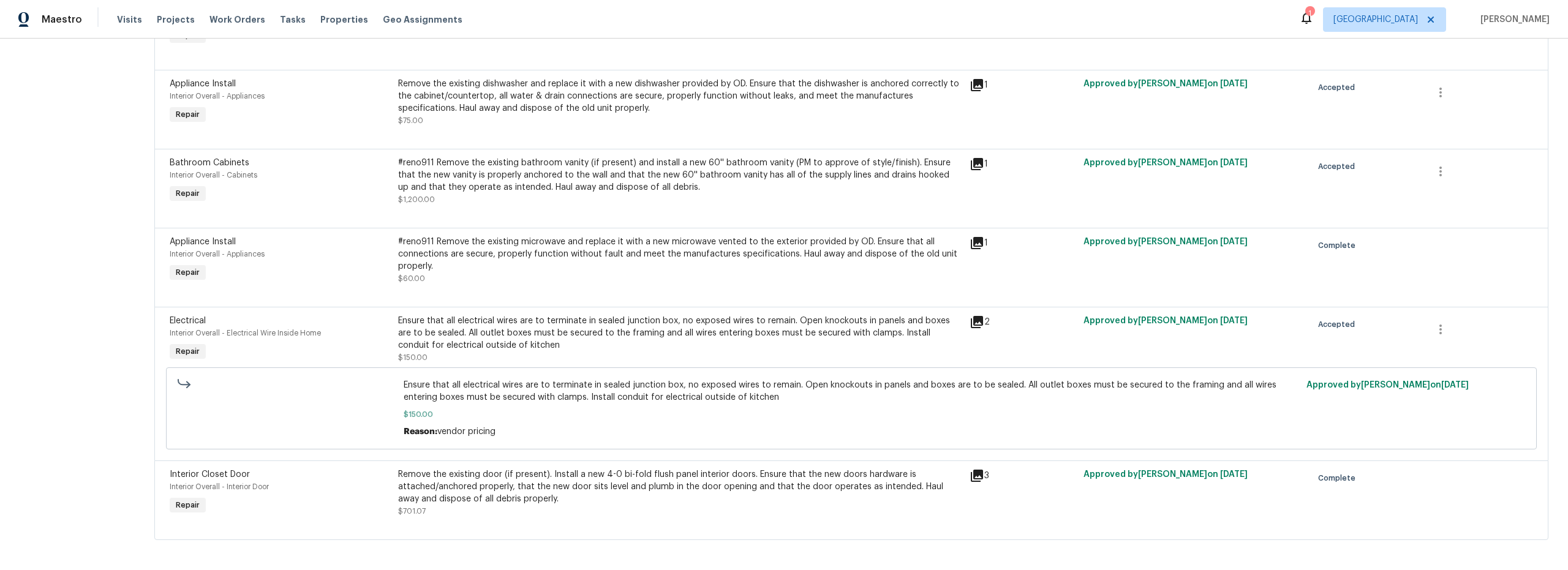
scroll to position [2526, 0]
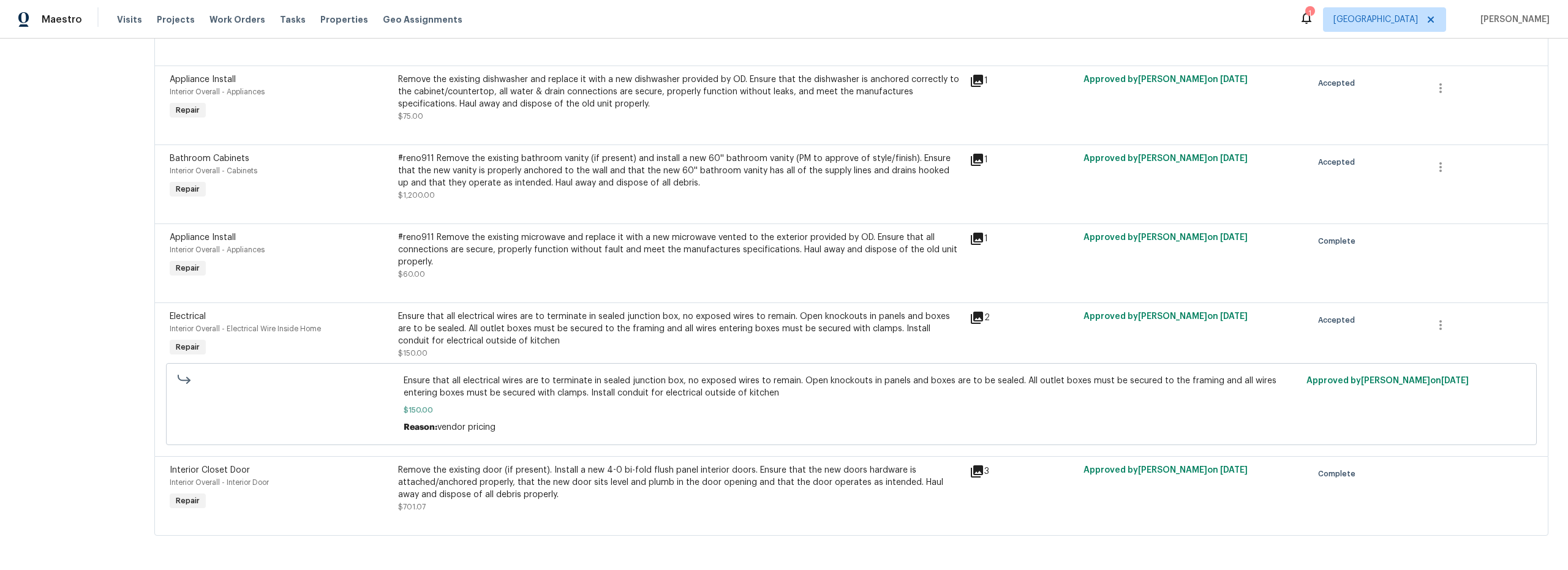
click at [708, 254] on div "#reno911 Remove the existing microwave and replace it with a new microwave vent…" at bounding box center [680, 250] width 564 height 36
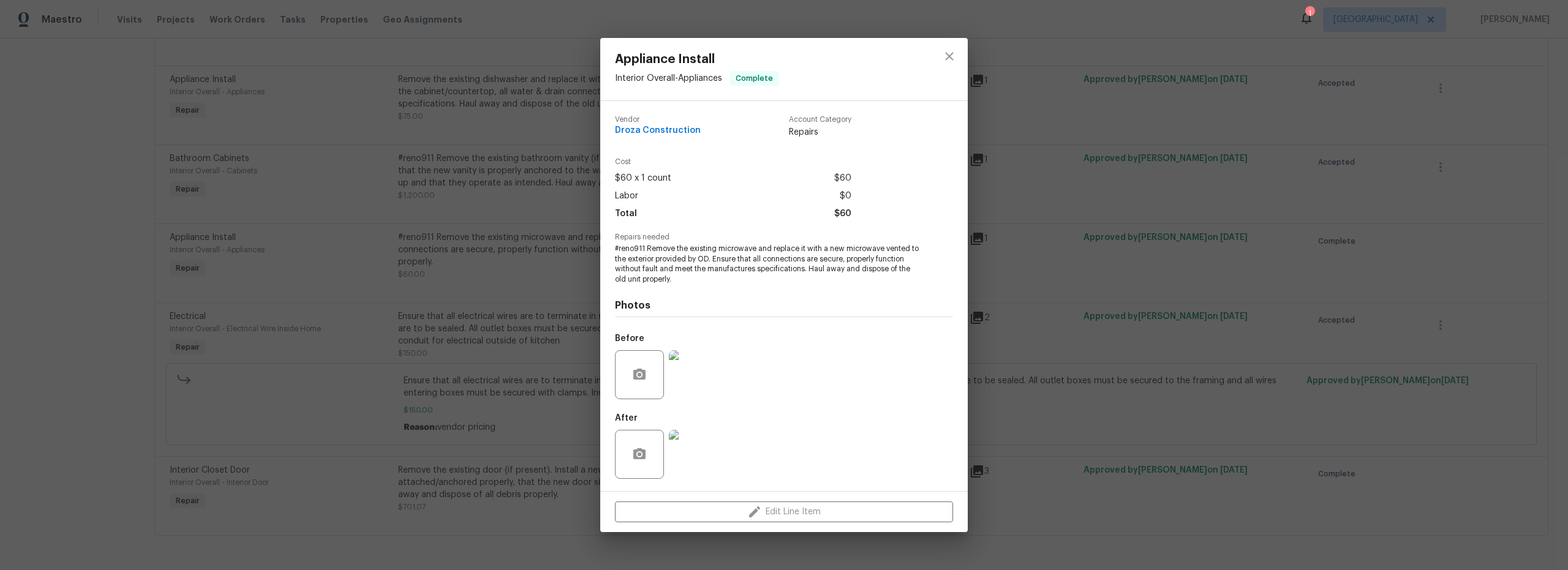
click at [700, 456] on img at bounding box center [693, 454] width 49 height 49
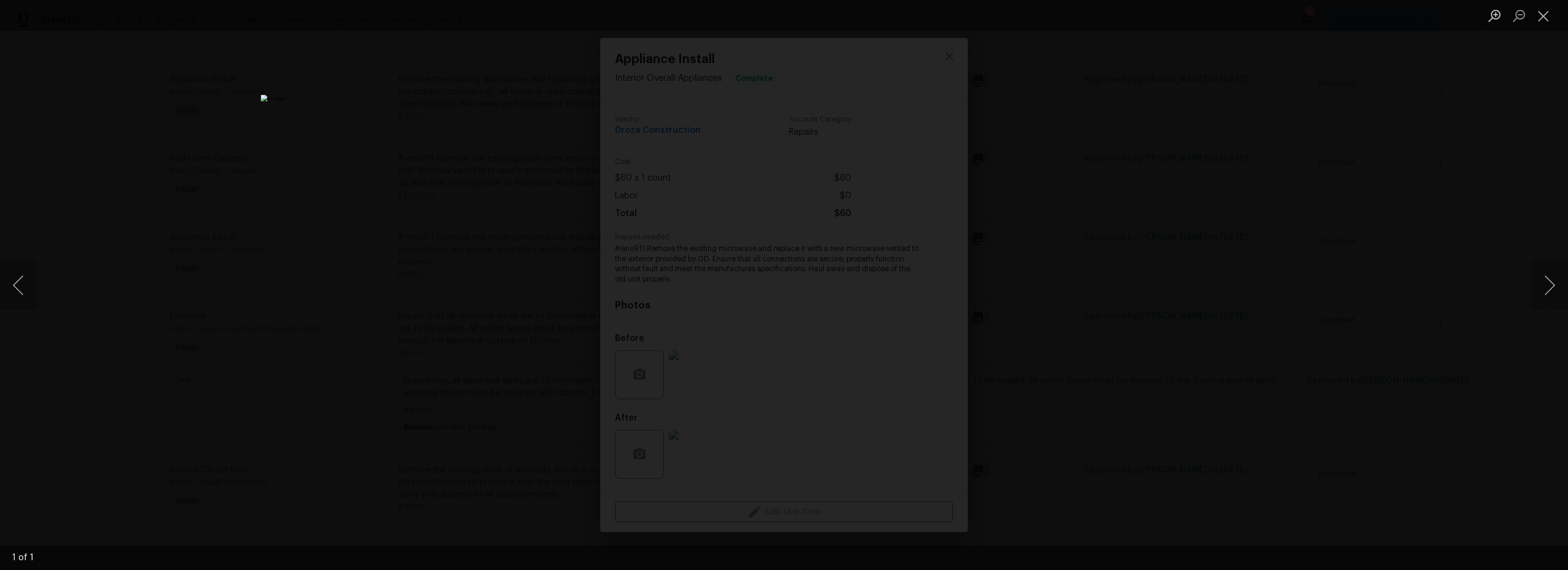
click at [1090, 339] on div "Lightbox" at bounding box center [784, 285] width 1568 height 570
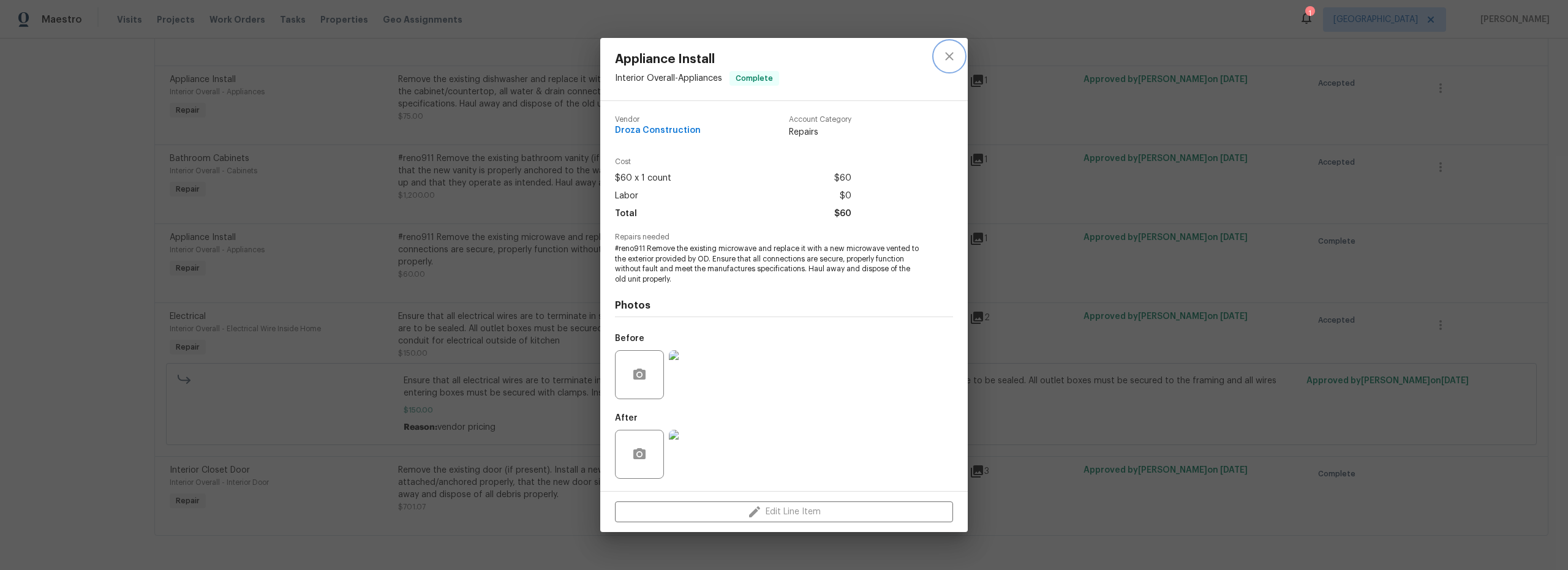
click at [944, 58] on icon "close" at bounding box center [950, 57] width 15 height 15
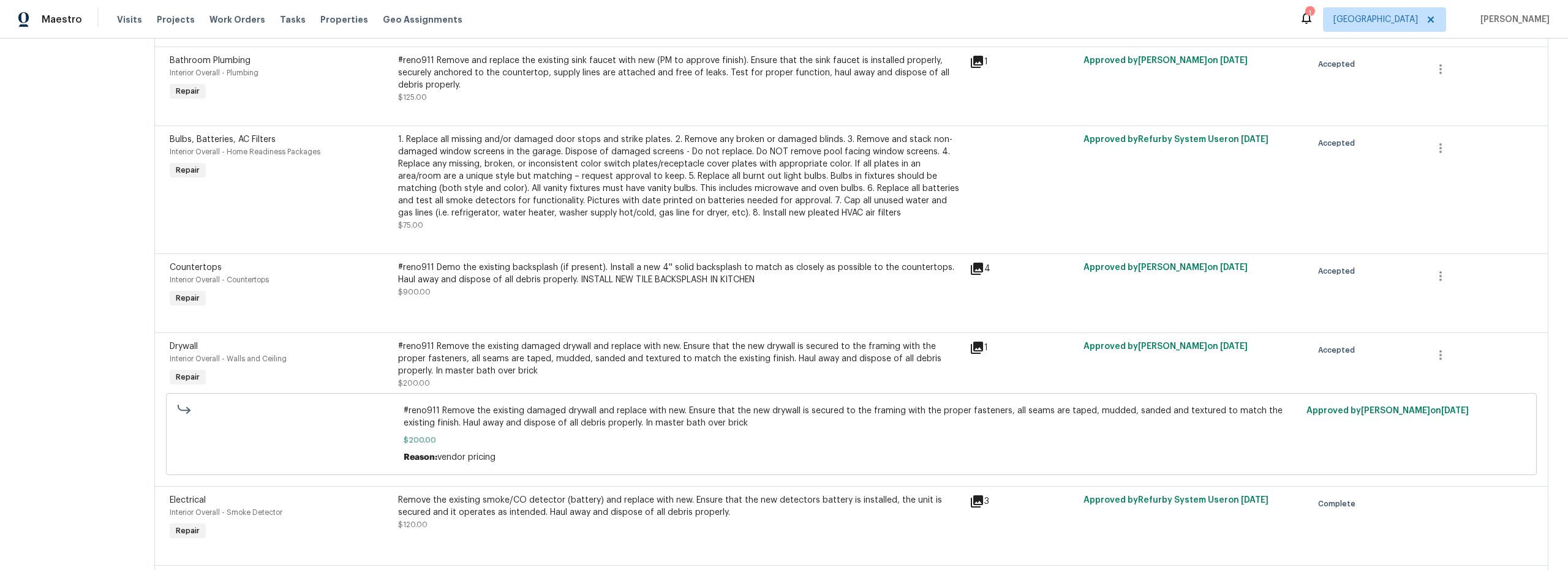
scroll to position [577, 0]
click at [1433, 285] on icon "button" at bounding box center [1440, 278] width 15 height 15
click at [1436, 285] on li "Cancel" at bounding box center [1442, 279] width 47 height 20
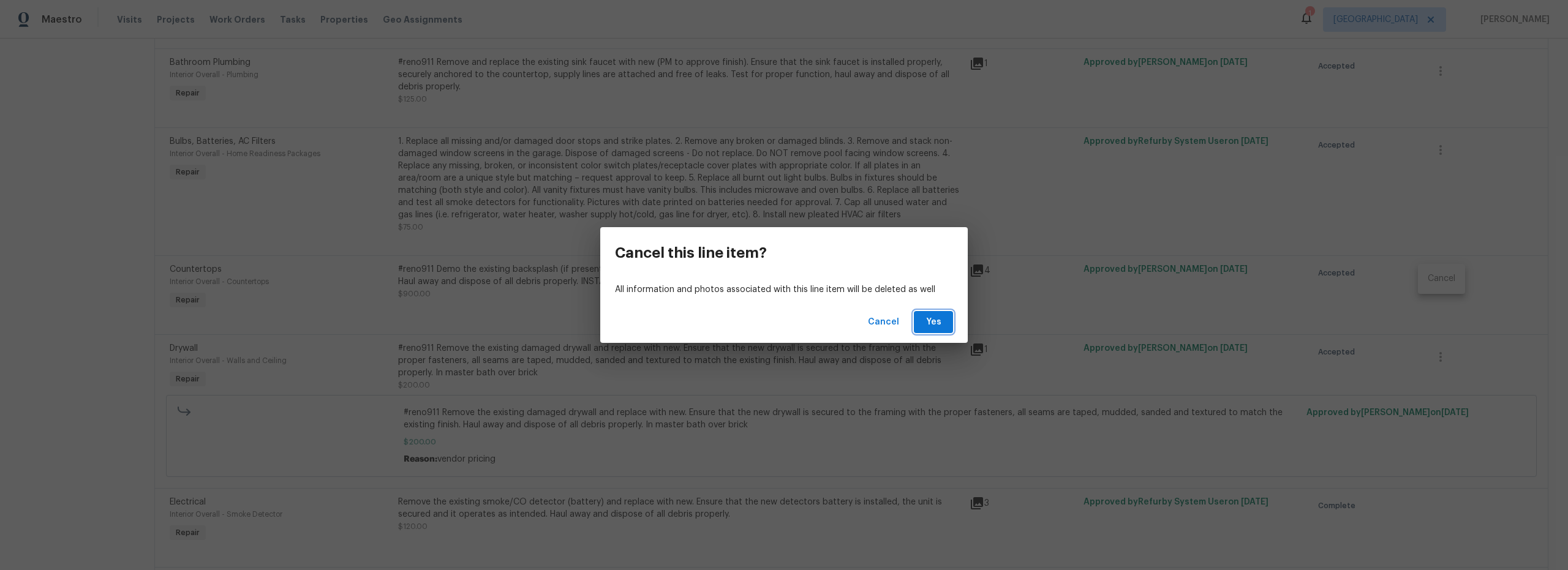
click at [931, 322] on span "Yes" at bounding box center [933, 322] width 19 height 16
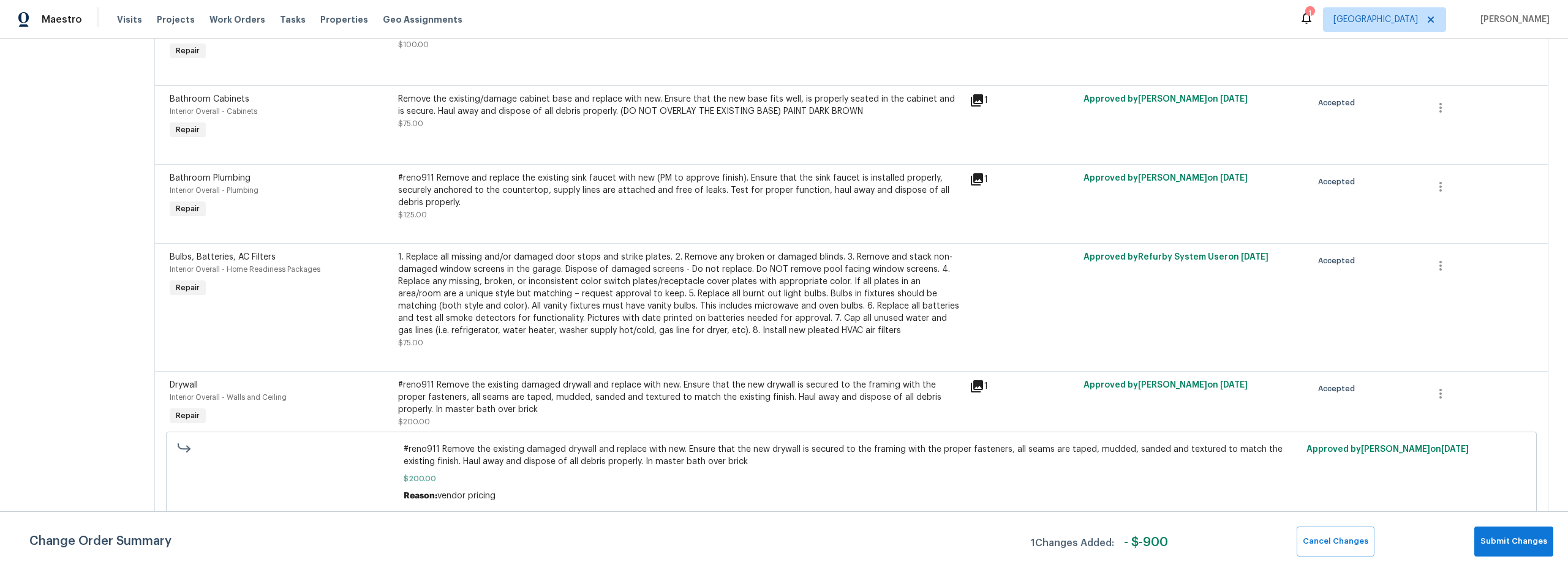
scroll to position [476, 0]
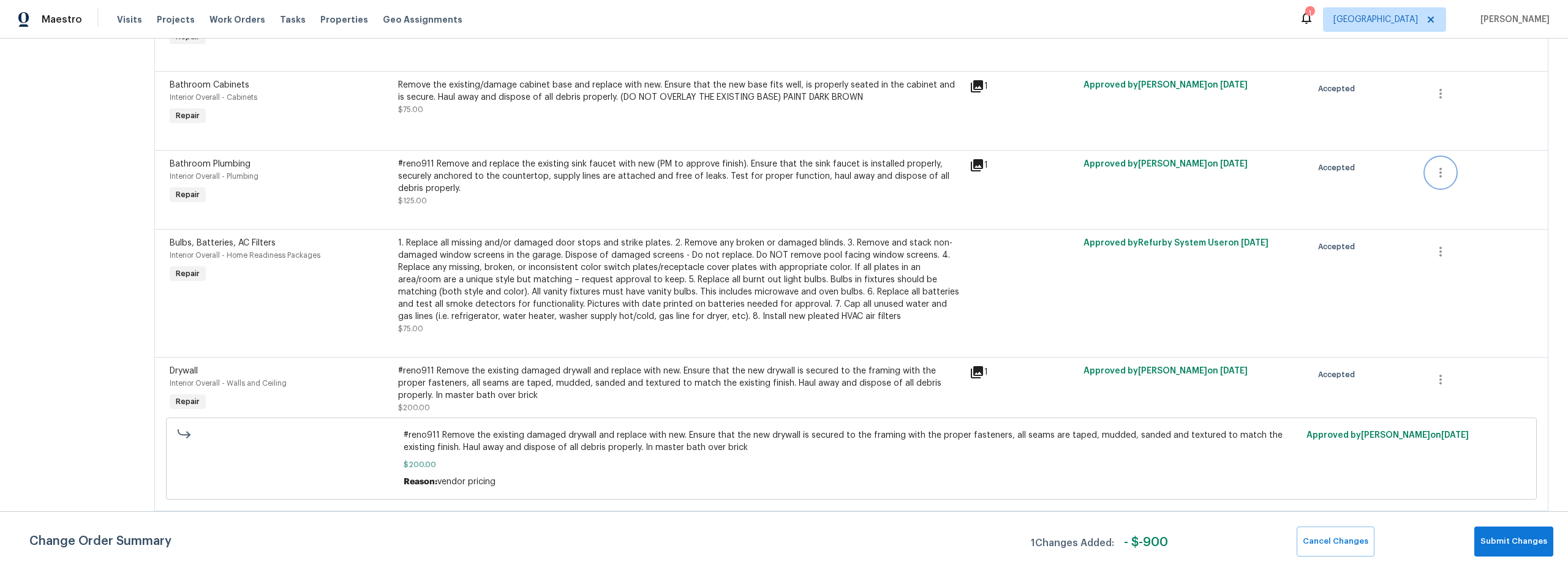
click at [1438, 180] on icon "button" at bounding box center [1440, 172] width 15 height 15
click at [1437, 181] on li "Cancel" at bounding box center [1442, 173] width 47 height 20
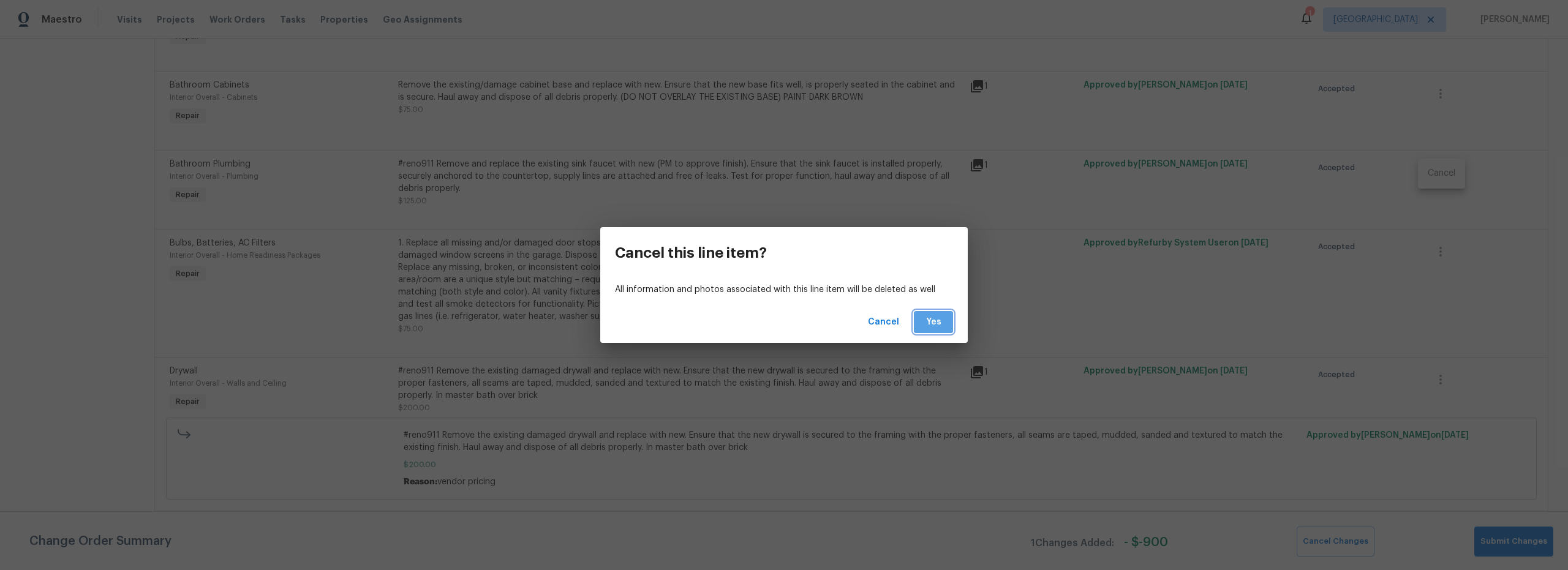
click at [942, 326] on span "Yes" at bounding box center [933, 322] width 19 height 16
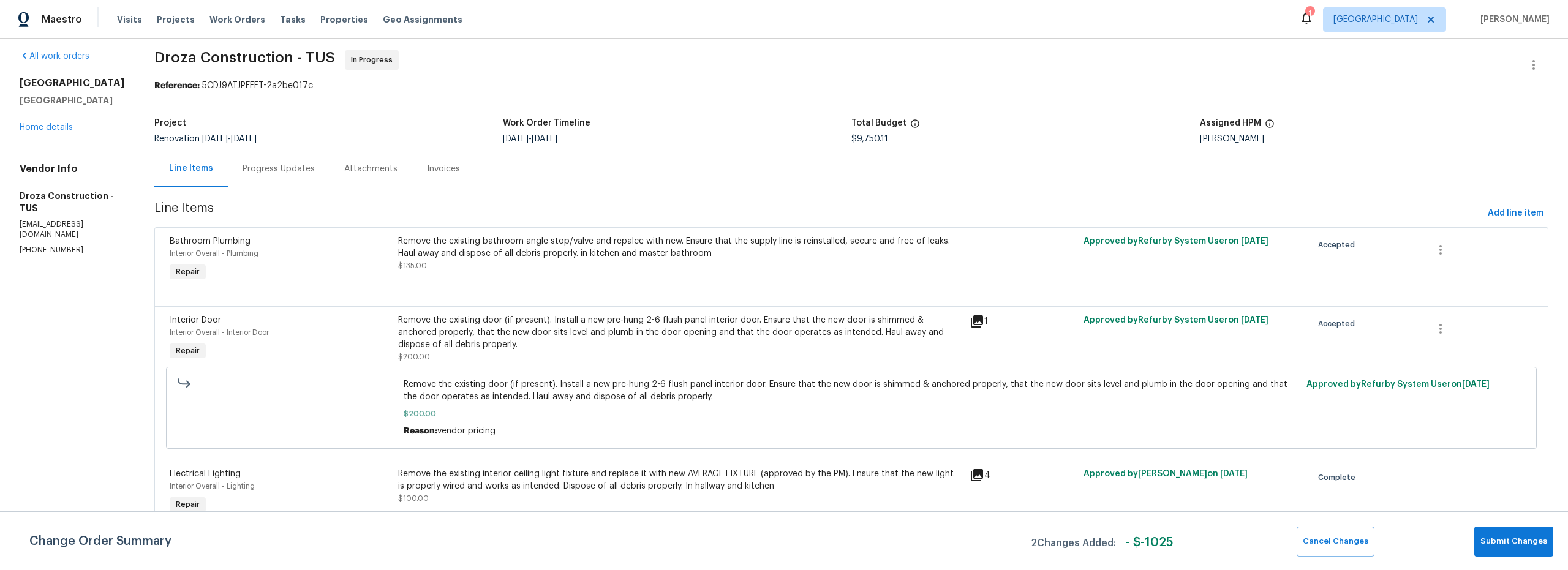
scroll to position [0, 0]
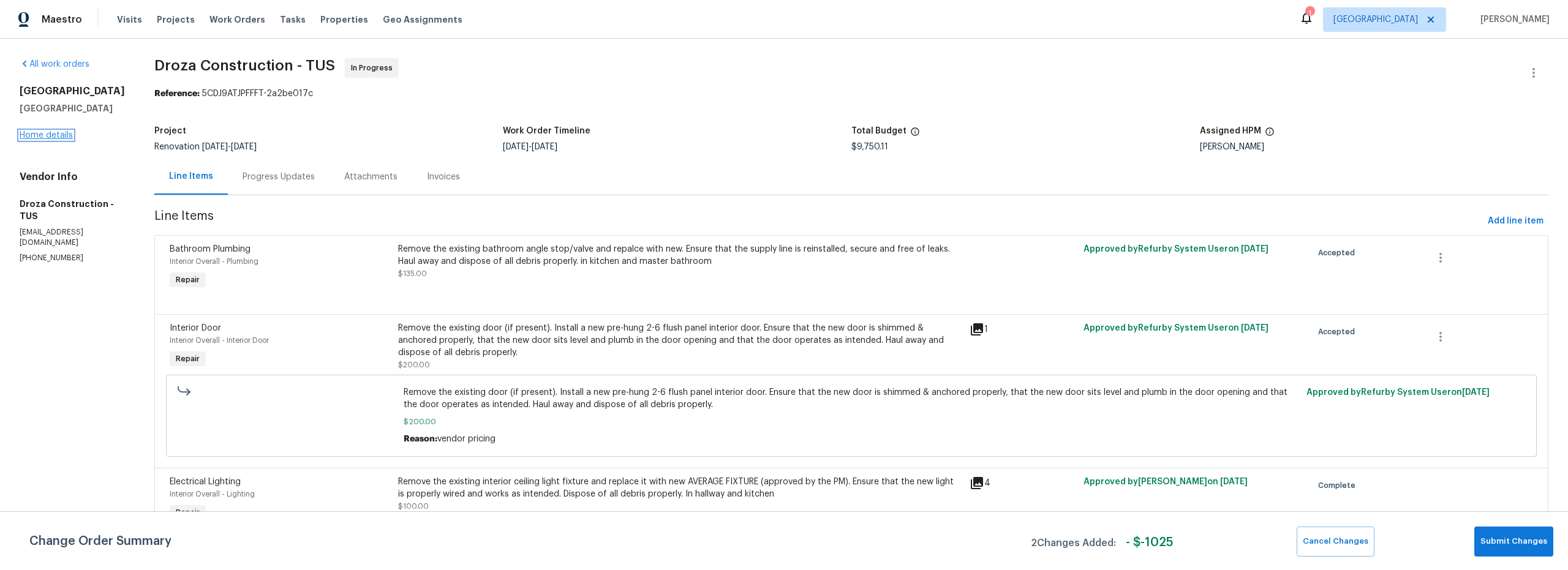
click at [55, 133] on link "Home details" at bounding box center [46, 135] width 53 height 8
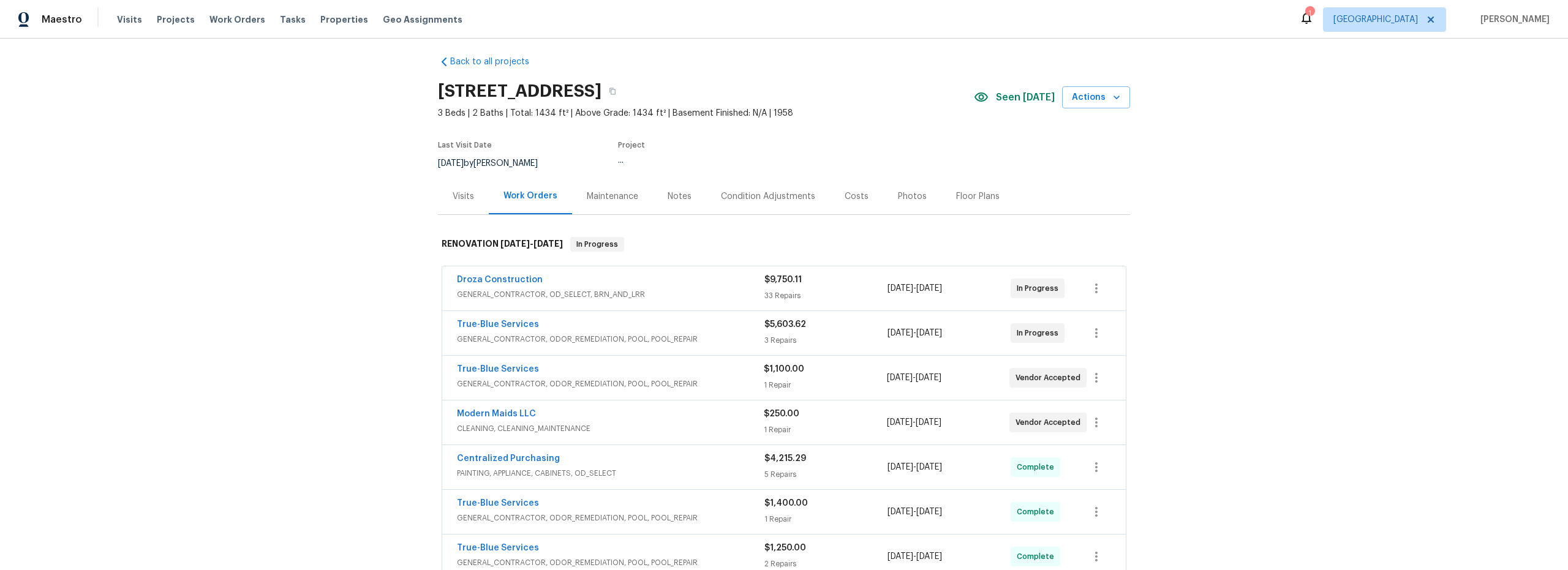
scroll to position [19, 0]
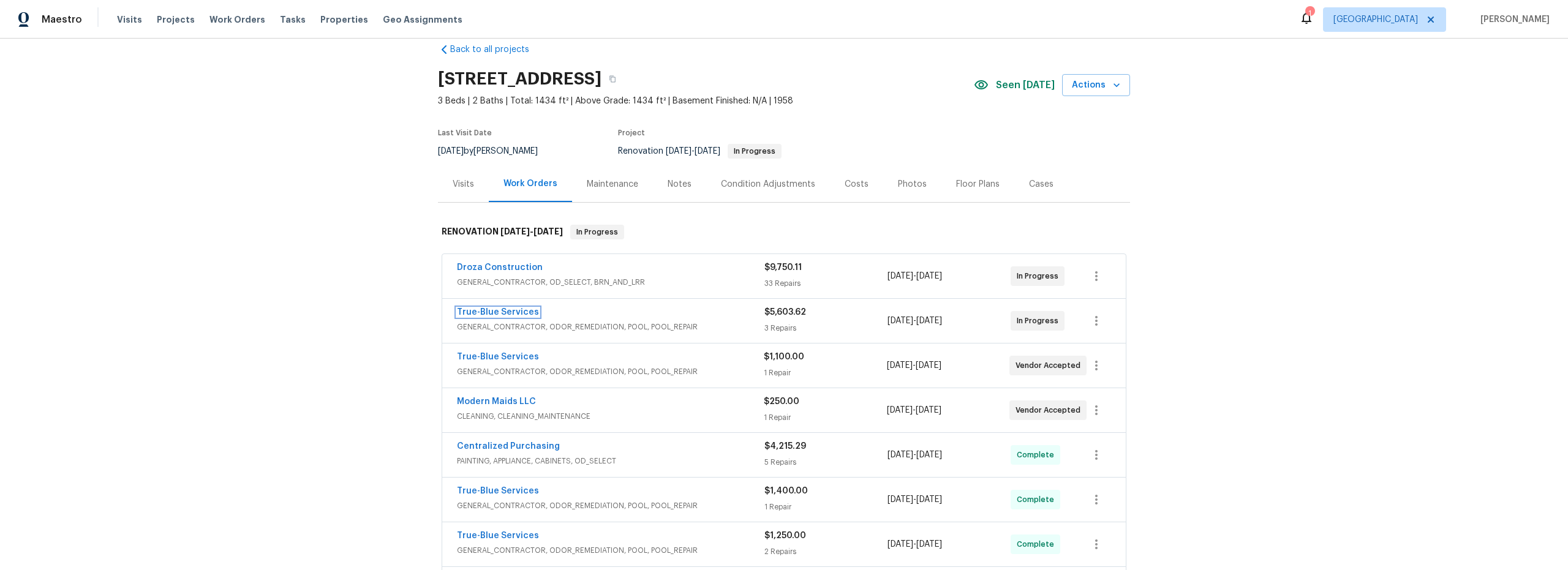
click at [490, 314] on link "True-Blue Services" at bounding box center [498, 312] width 82 height 8
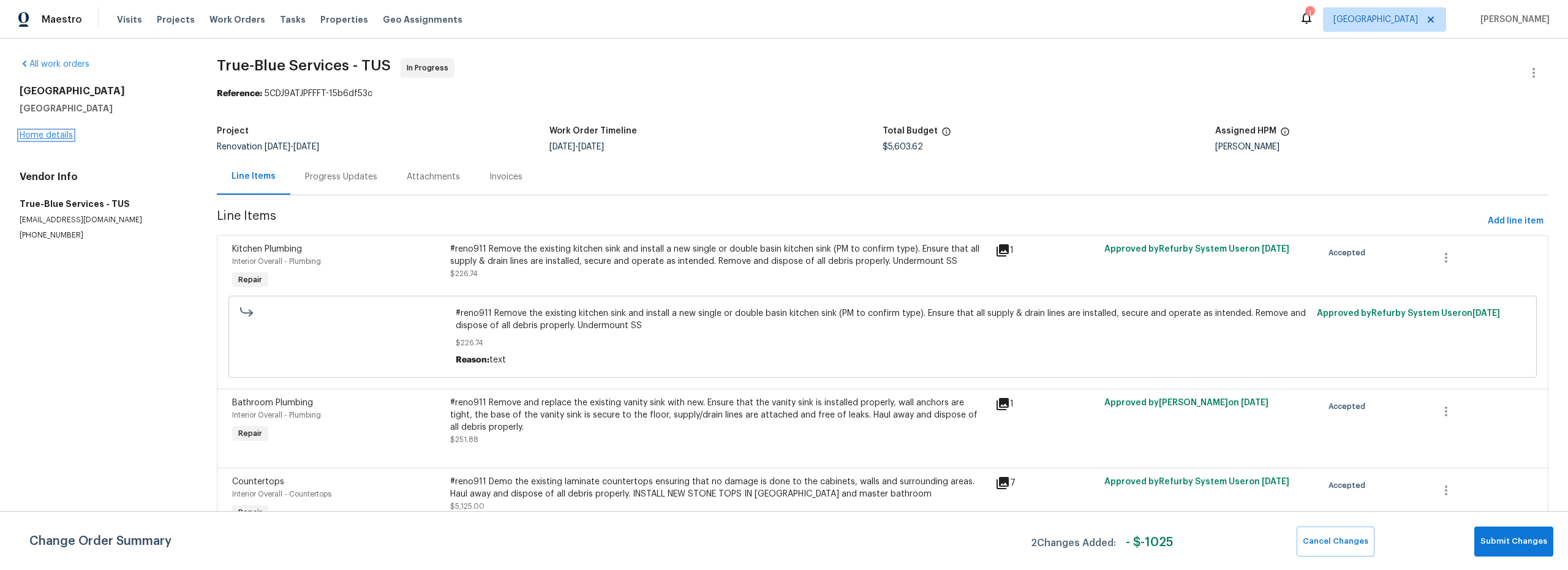
click at [61, 137] on link "Home details" at bounding box center [46, 135] width 53 height 8
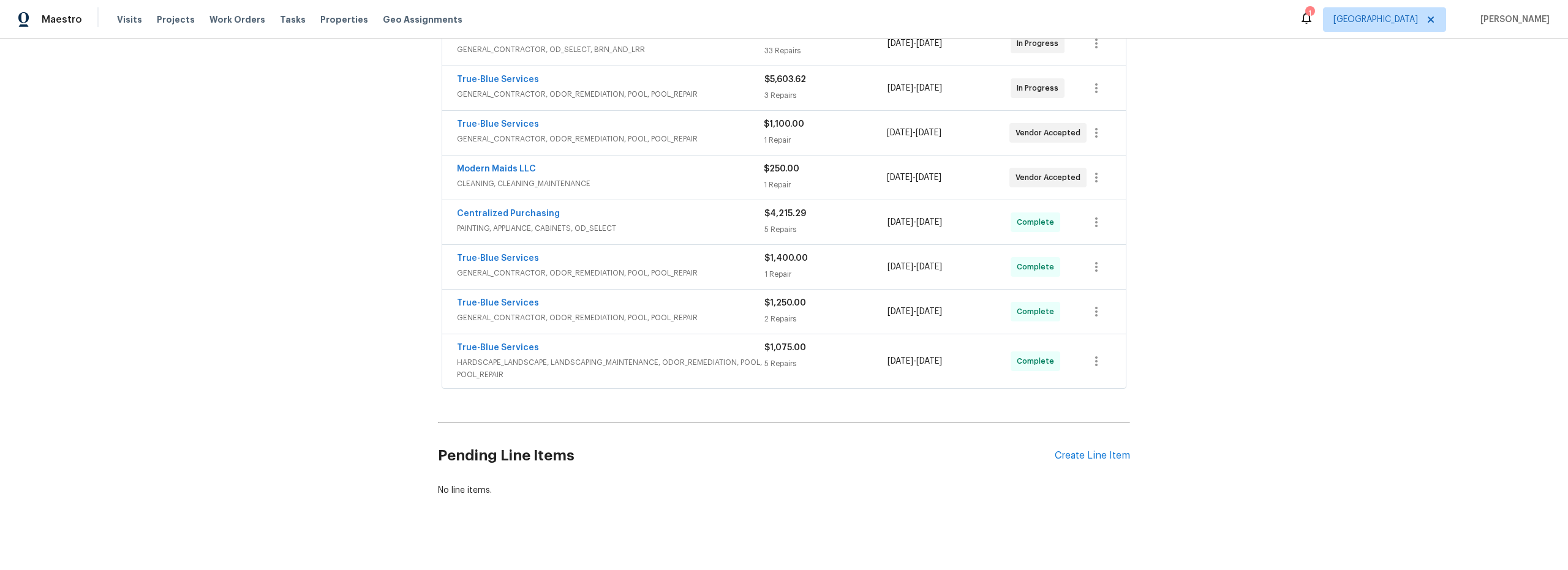
scroll to position [271, 0]
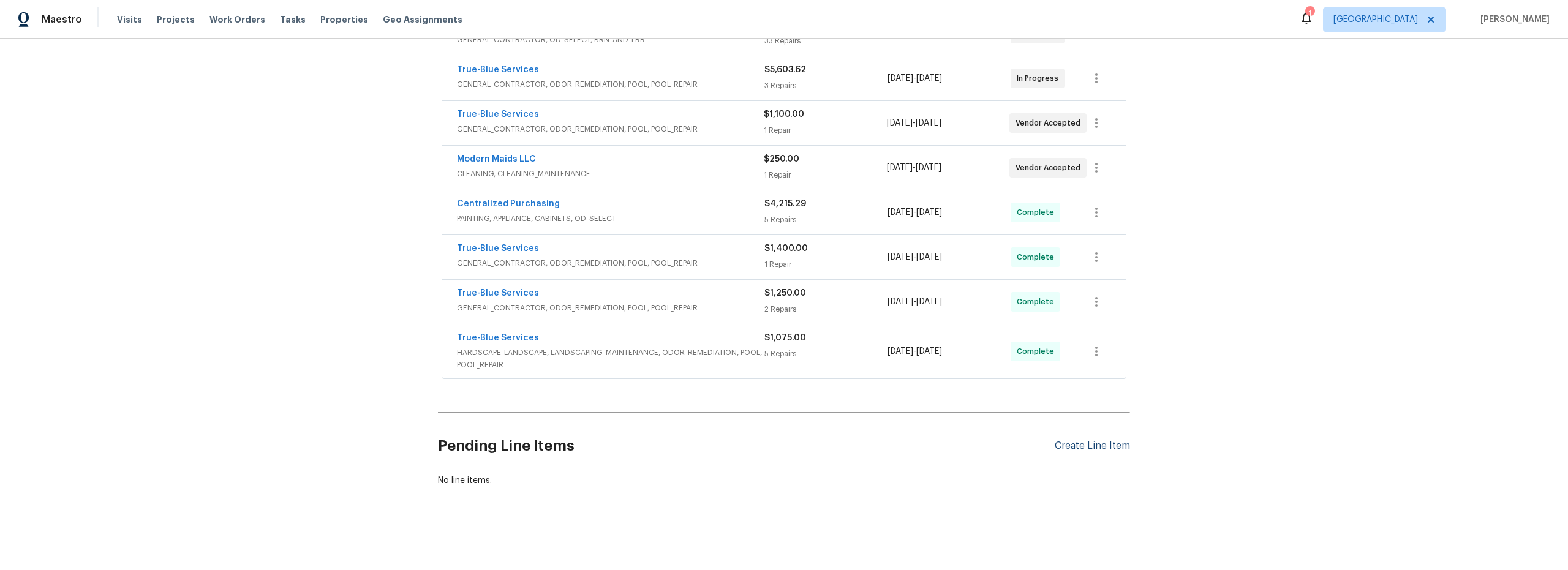
click at [1086, 440] on div "Create Line Item" at bounding box center [1092, 446] width 76 height 12
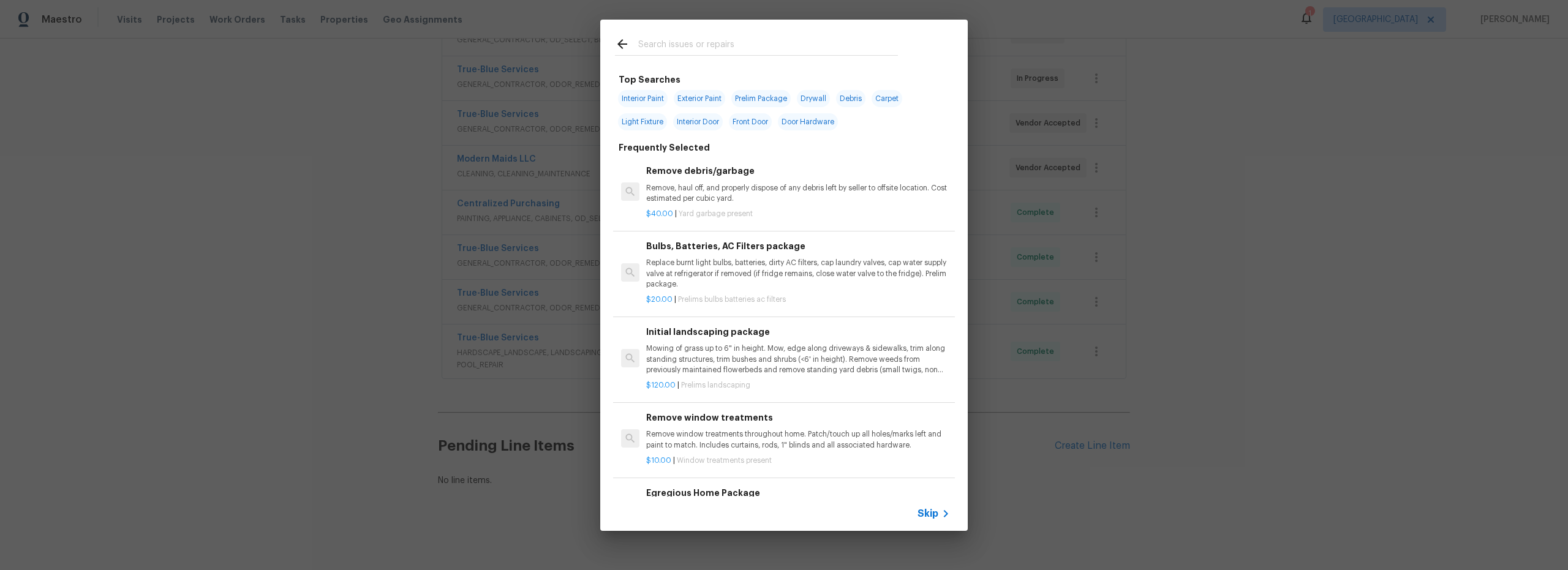
click at [680, 50] on input "text" at bounding box center [768, 46] width 260 height 18
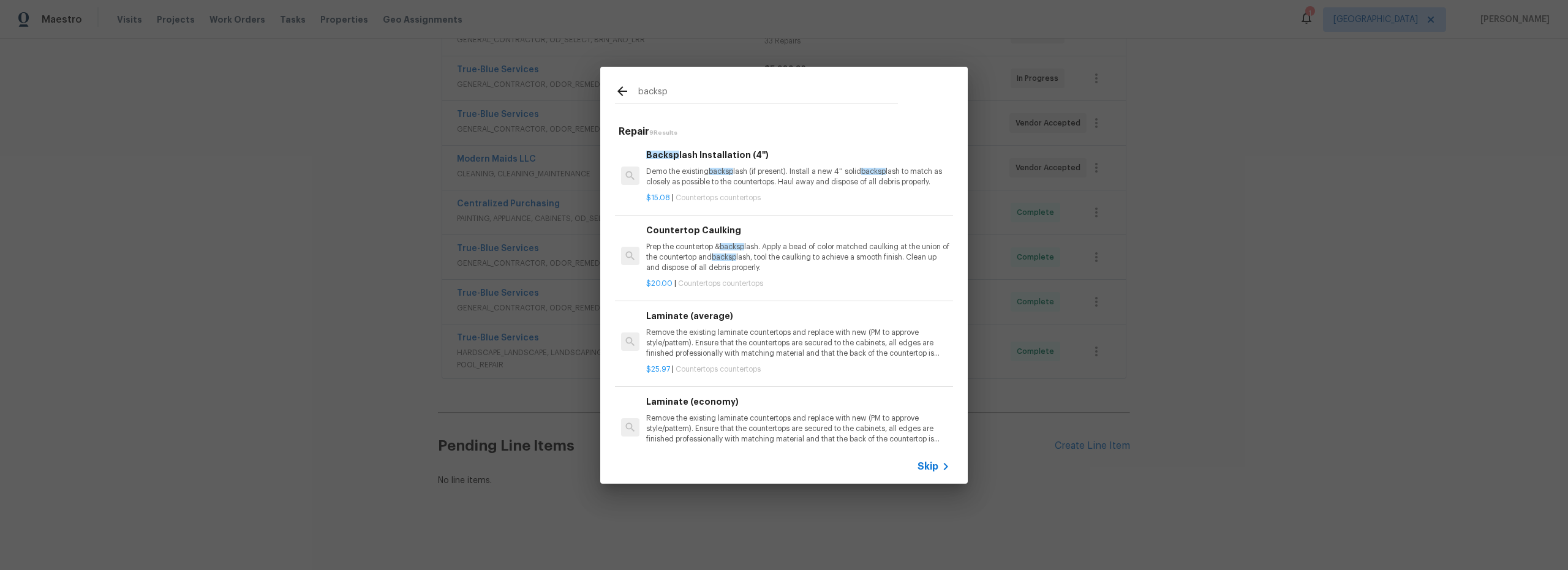
type input "backsp"
click at [814, 187] on p "Demo the existing backsp lash (if present). Install a new 4'' solid backsp lash…" at bounding box center [797, 177] width 304 height 21
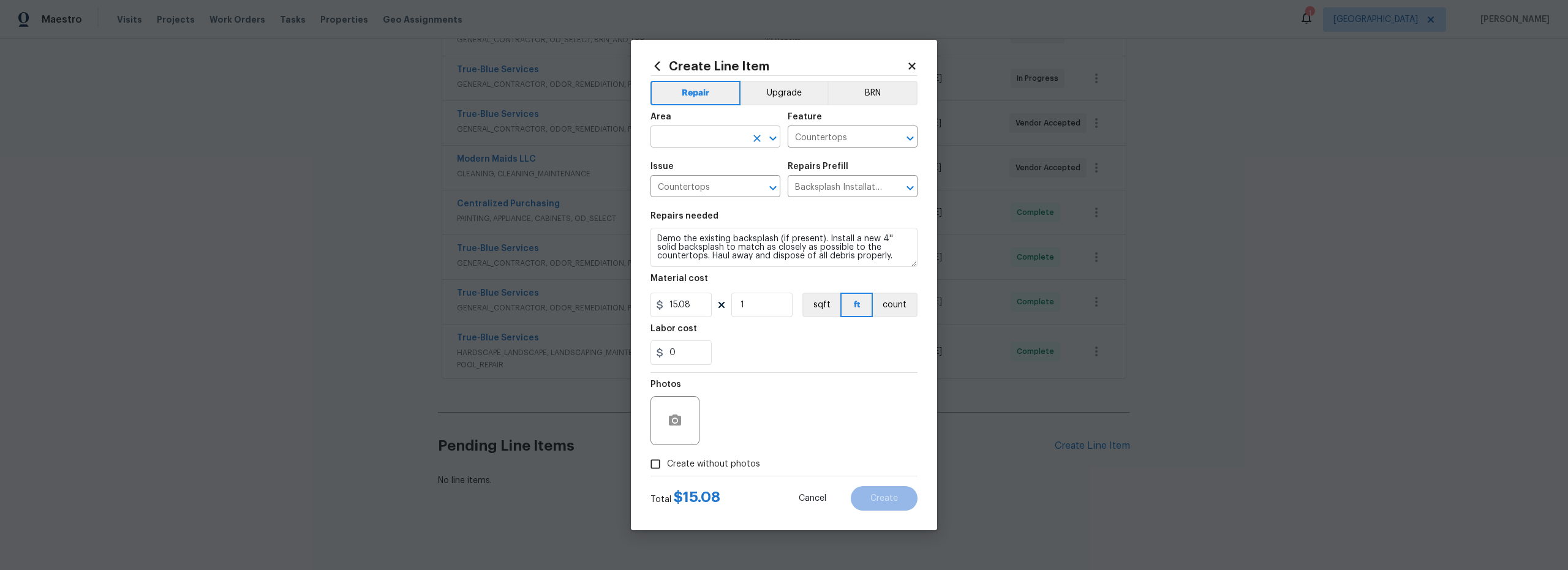
click at [711, 140] on input "text" at bounding box center [698, 138] width 96 height 19
click at [714, 181] on li "Interior Overall" at bounding box center [715, 185] width 130 height 20
type input "Interior Overall"
drag, startPoint x: 838, startPoint y: 257, endPoint x: 681, endPoint y: 219, distance: 161.5
click at [681, 219] on figure "Repairs needed Demo the existing backsplash (if present). Install a new 4'' sol…" at bounding box center [784, 239] width 267 height 55
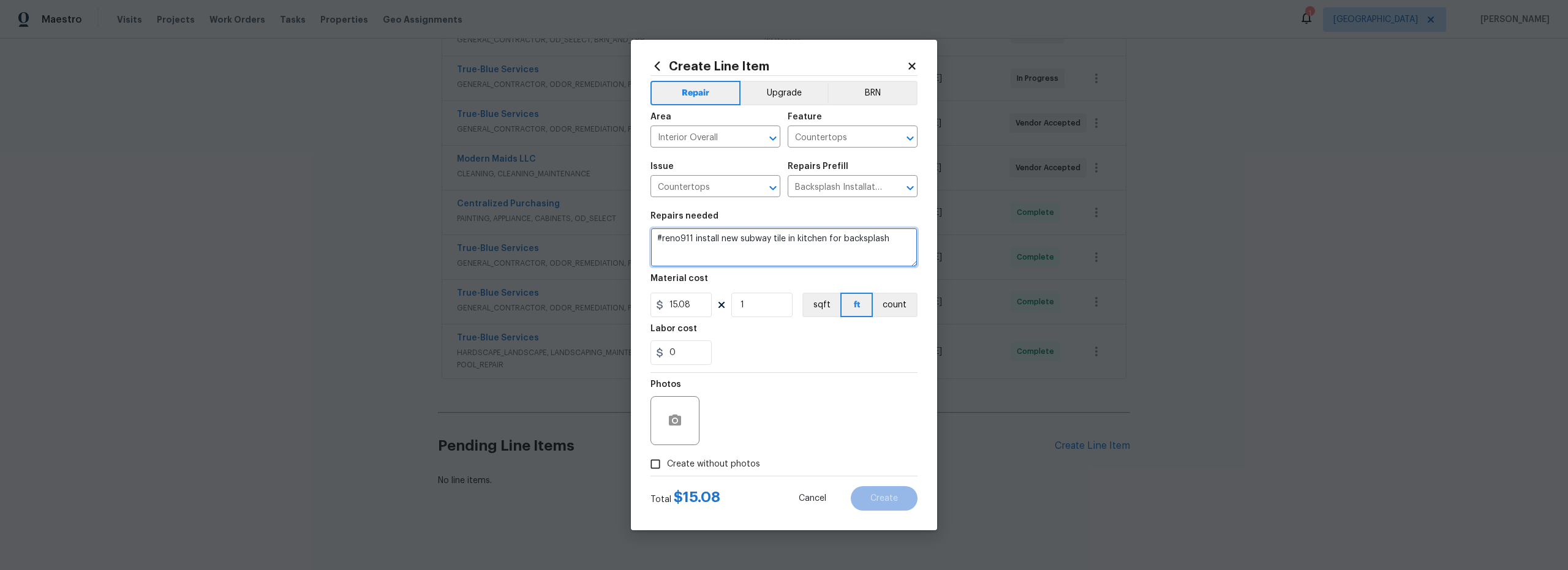
type textarea "#reno911 install new subway tile in kitchen for backsplash"
click at [640, 295] on div "Create Line Item Repair Upgrade BRN Area Interior Overall ​ Feature Countertops…" at bounding box center [784, 285] width 306 height 491
type input "1200"
click at [770, 420] on div "Photos" at bounding box center [784, 412] width 267 height 79
click at [657, 465] on input "Create without photos" at bounding box center [656, 464] width 24 height 24
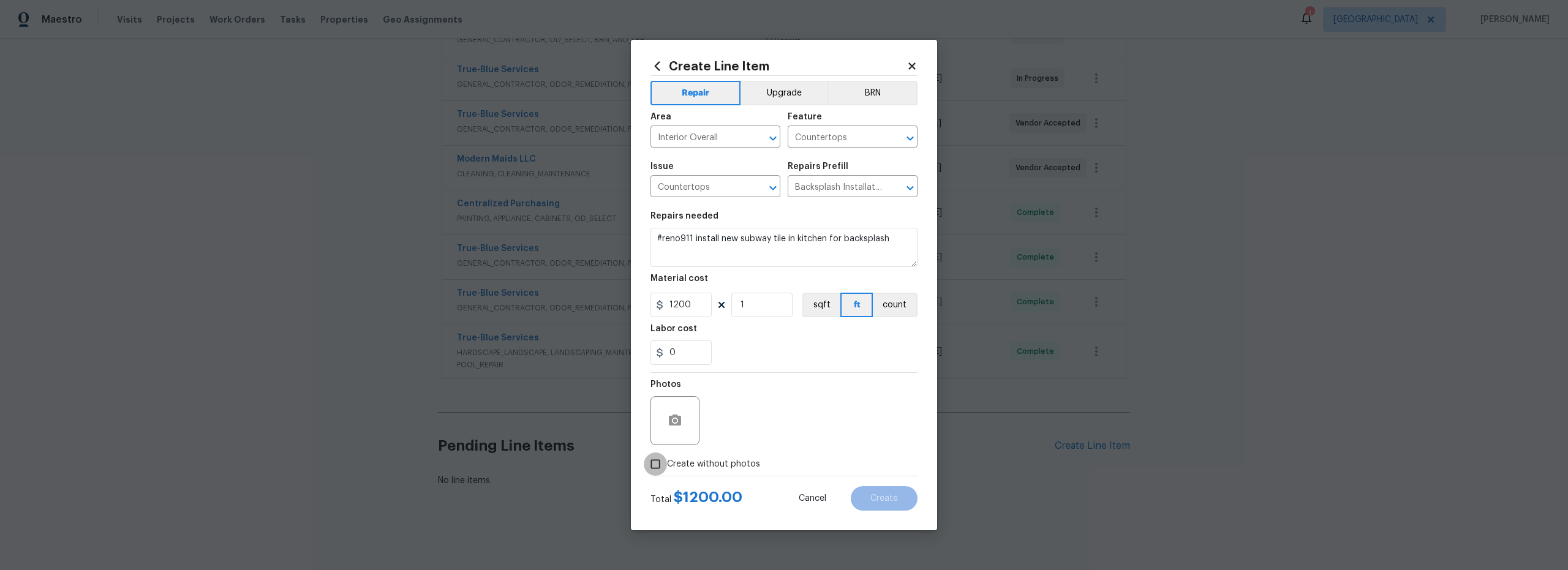
checkbox input "true"
click at [751, 415] on textarea at bounding box center [814, 420] width 208 height 49
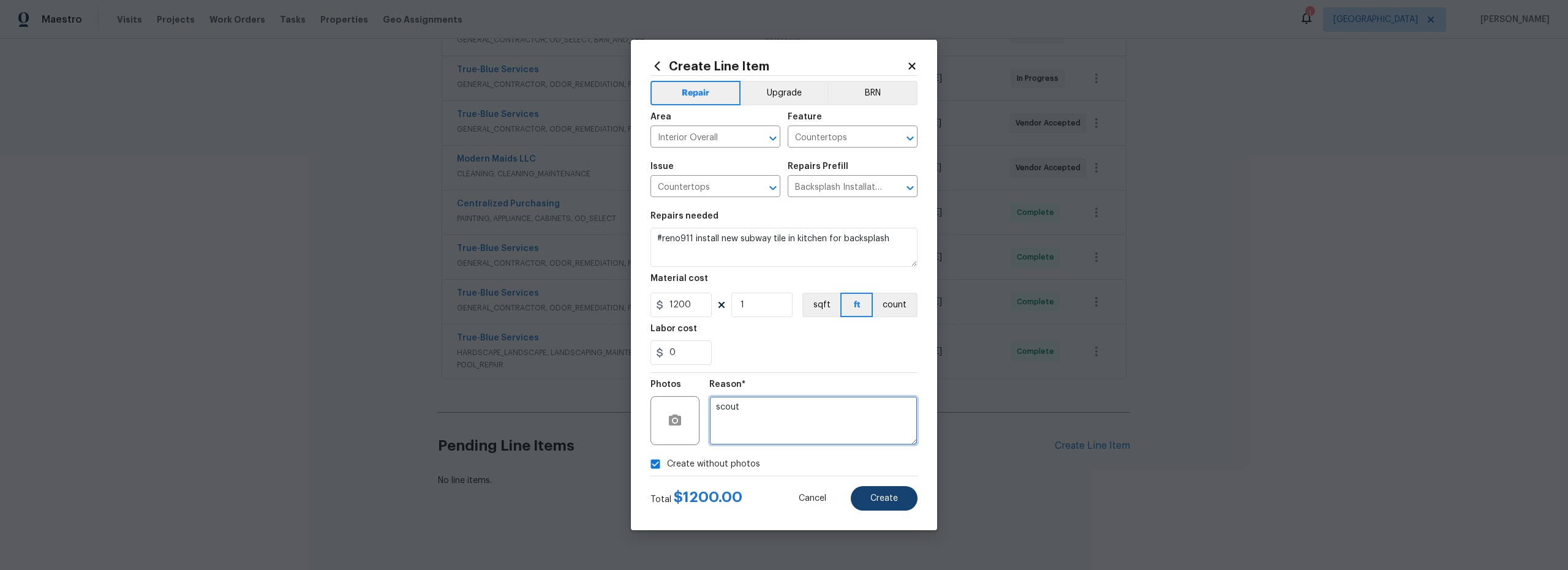
type textarea "scout"
click at [887, 499] on span "Create" at bounding box center [884, 499] width 27 height 9
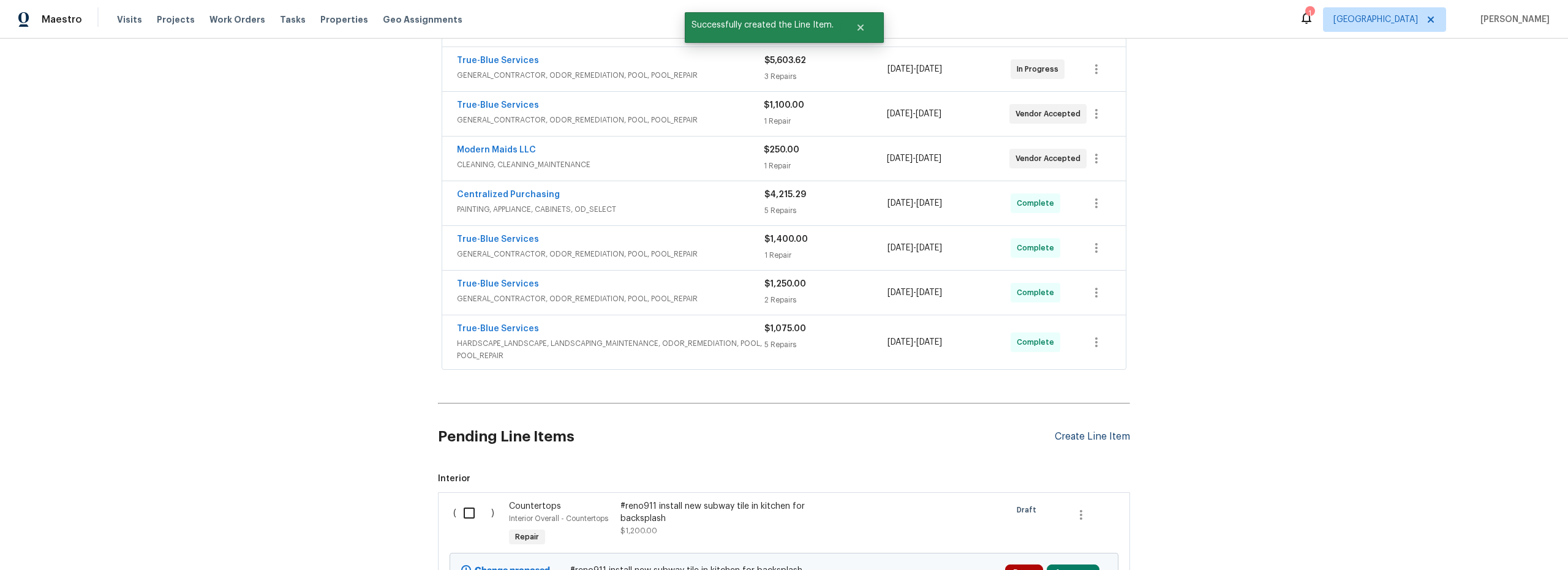
click at [1077, 435] on div "Create Line Item" at bounding box center [1092, 437] width 76 height 12
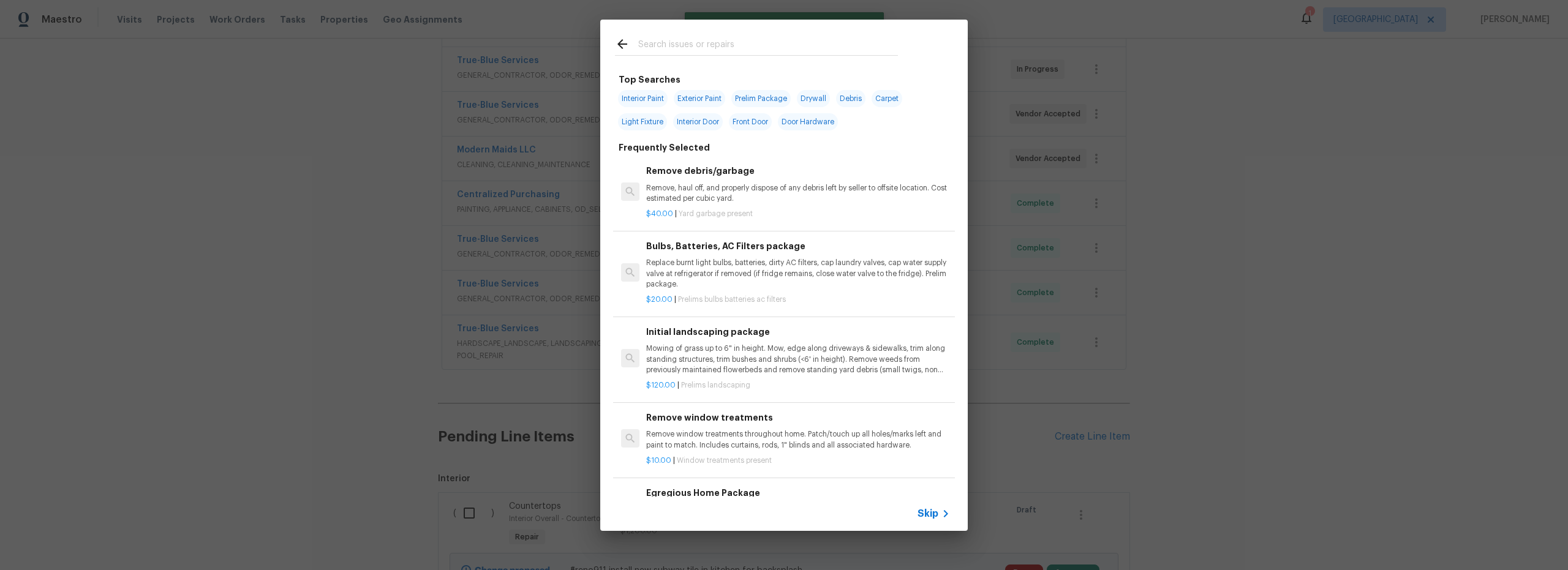
click at [691, 47] on input "text" at bounding box center [768, 46] width 260 height 18
type input "i"
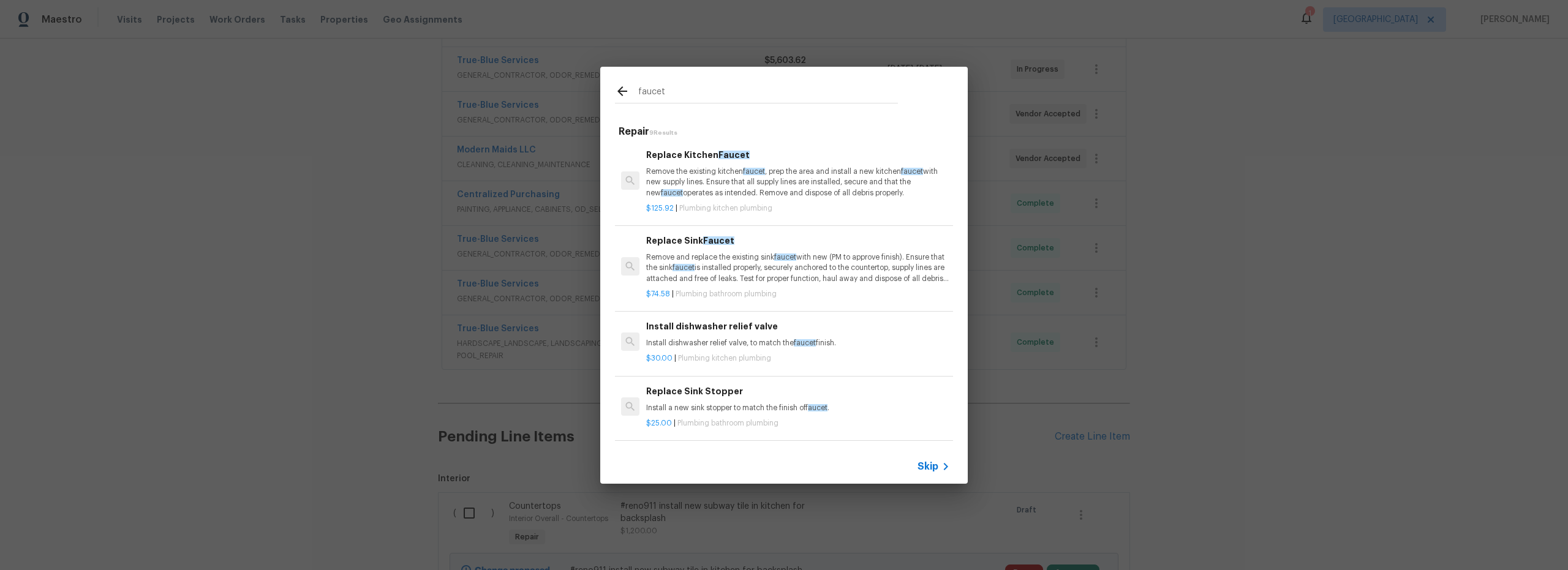
type input "faucet"
click at [839, 282] on p "Remove and replace the existing sink faucet with new (PM to approve finish). En…" at bounding box center [797, 268] width 304 height 31
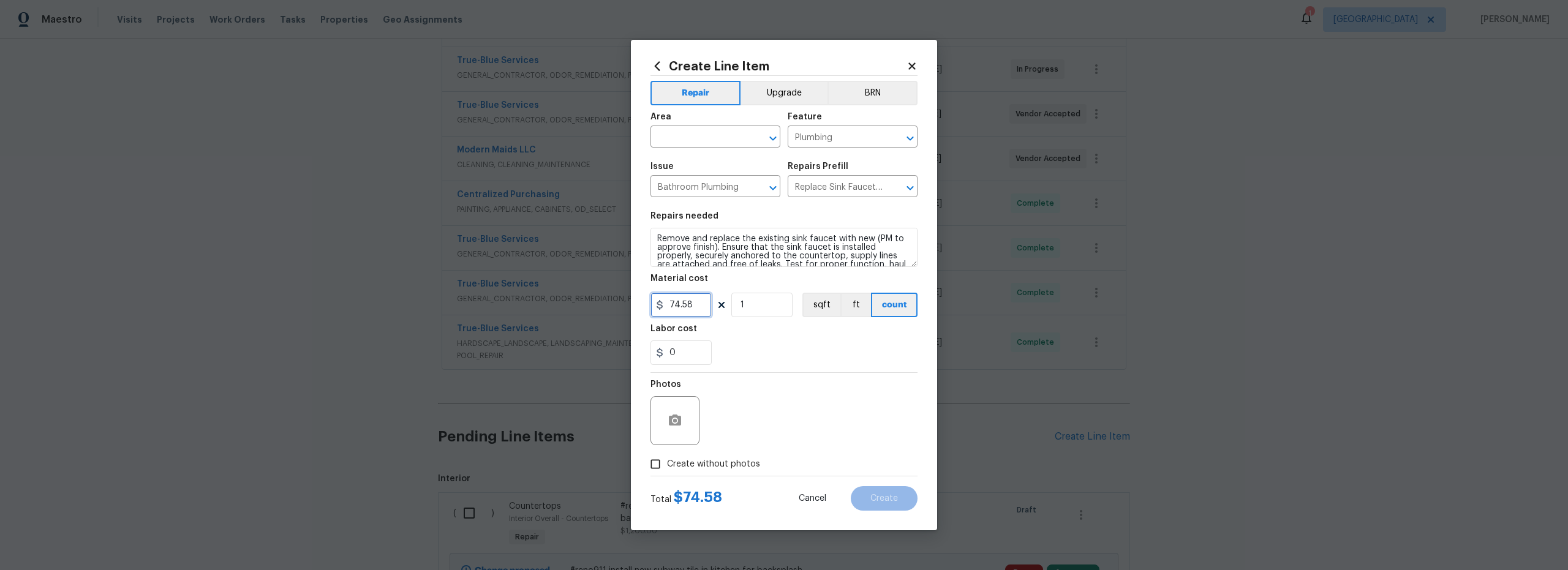
drag, startPoint x: 628, startPoint y: 305, endPoint x: 599, endPoint y: 305, distance: 29.0
click at [611, 304] on div "Create Line Item Repair Upgrade BRN Area ​ Feature Plumbing ​ Issue Bathroom Pl…" at bounding box center [784, 285] width 1568 height 570
type input "125"
click at [655, 238] on textarea "Remove and replace the existing sink faucet with new (PM to approve finish). En…" at bounding box center [784, 247] width 267 height 39
type textarea "#reno911 Remove and replace the existing sink faucet with new (PM to approve fi…"
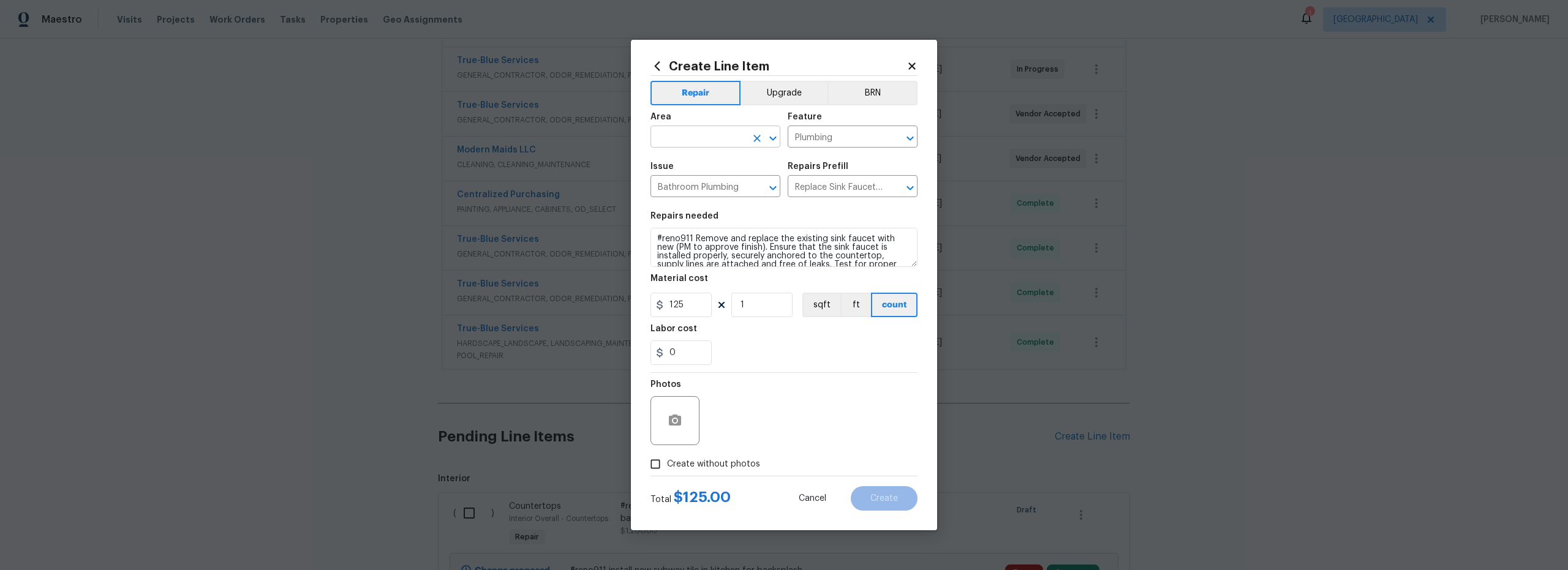
click at [702, 146] on input "text" at bounding box center [698, 138] width 96 height 19
click at [717, 180] on li "Interior Overall" at bounding box center [715, 185] width 130 height 20
type input "Interior Overall"
drag, startPoint x: 651, startPoint y: 461, endPoint x: 749, endPoint y: 452, distance: 98.4
click at [654, 463] on input "Create without photos" at bounding box center [656, 464] width 24 height 24
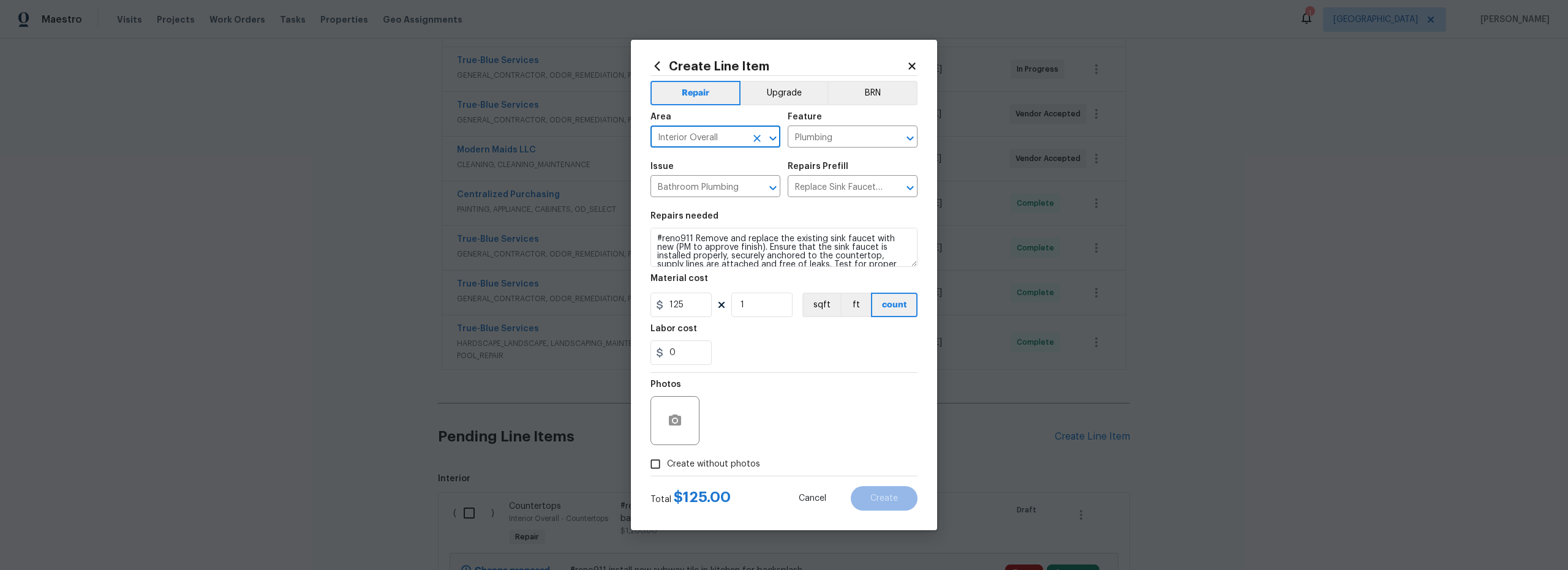
checkbox input "true"
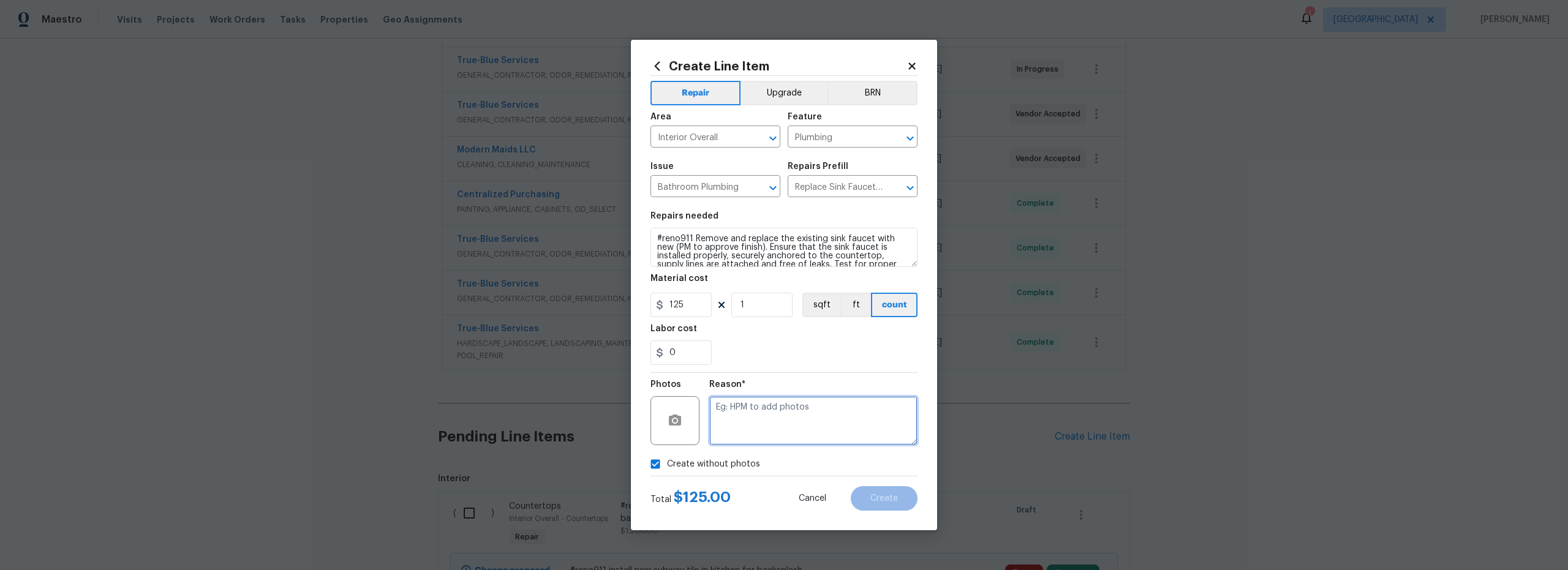
click at [786, 424] on textarea at bounding box center [814, 420] width 208 height 49
type textarea "scout"
click at [893, 501] on span "Create" at bounding box center [884, 499] width 27 height 9
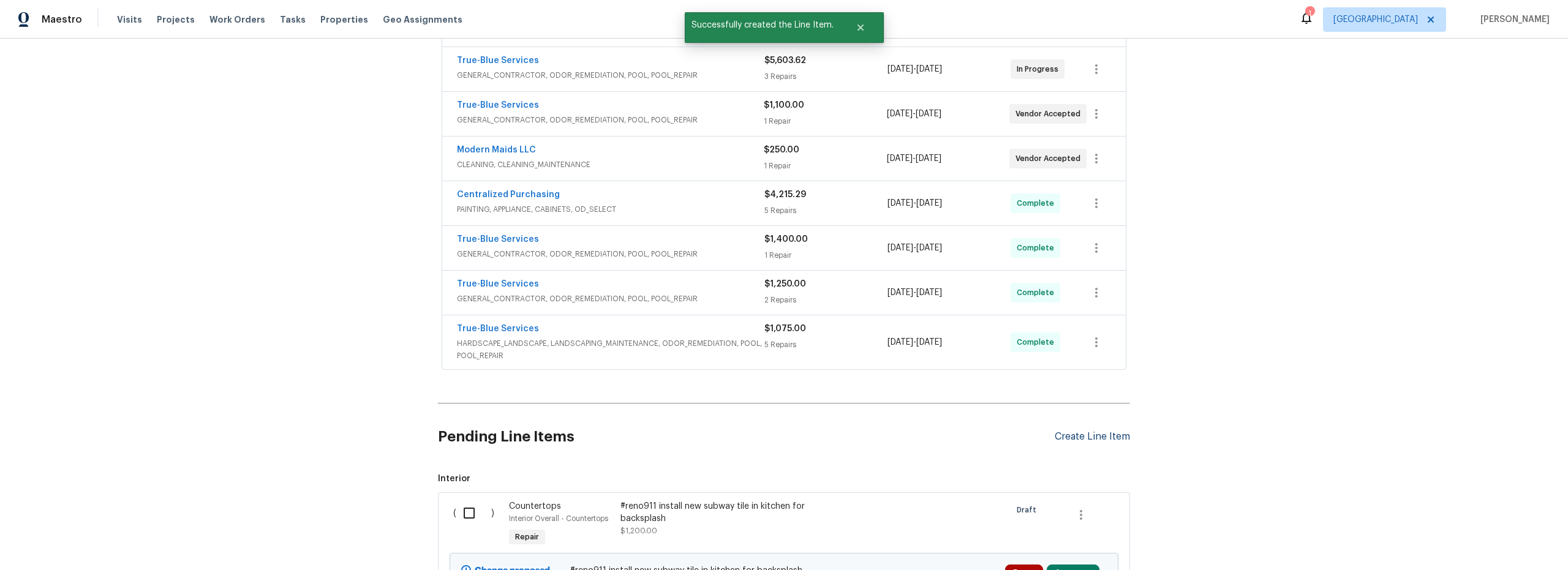
click at [1074, 439] on div "Create Line Item" at bounding box center [1092, 437] width 76 height 12
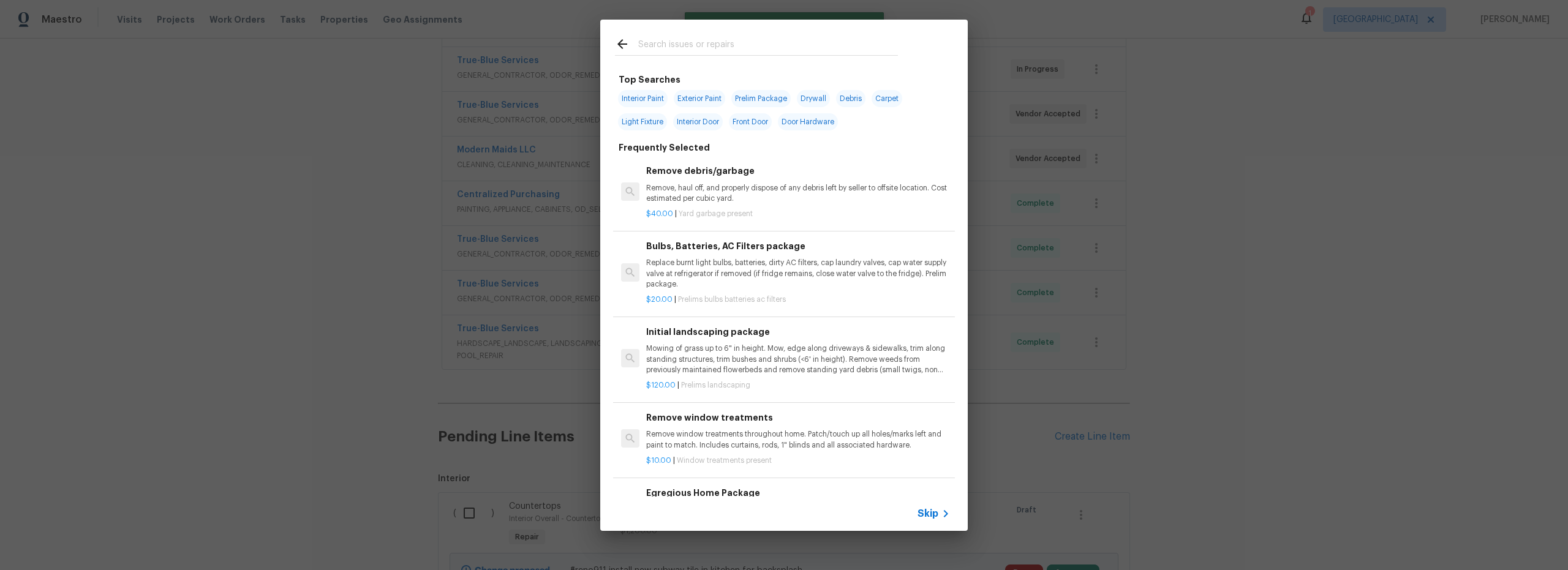
click at [692, 47] on input "text" at bounding box center [768, 46] width 260 height 18
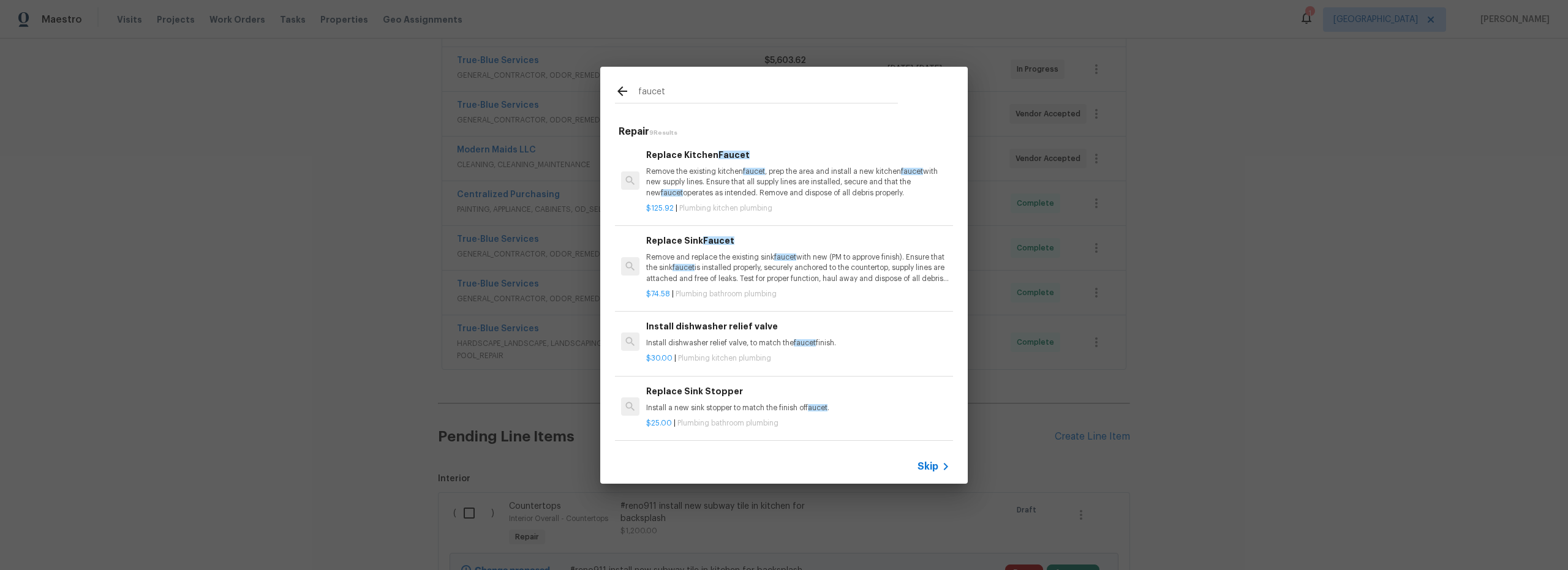
type input "faucet"
click at [785, 199] on div "$125.92 | Plumbing kitchen plumbing" at bounding box center [797, 206] width 304 height 16
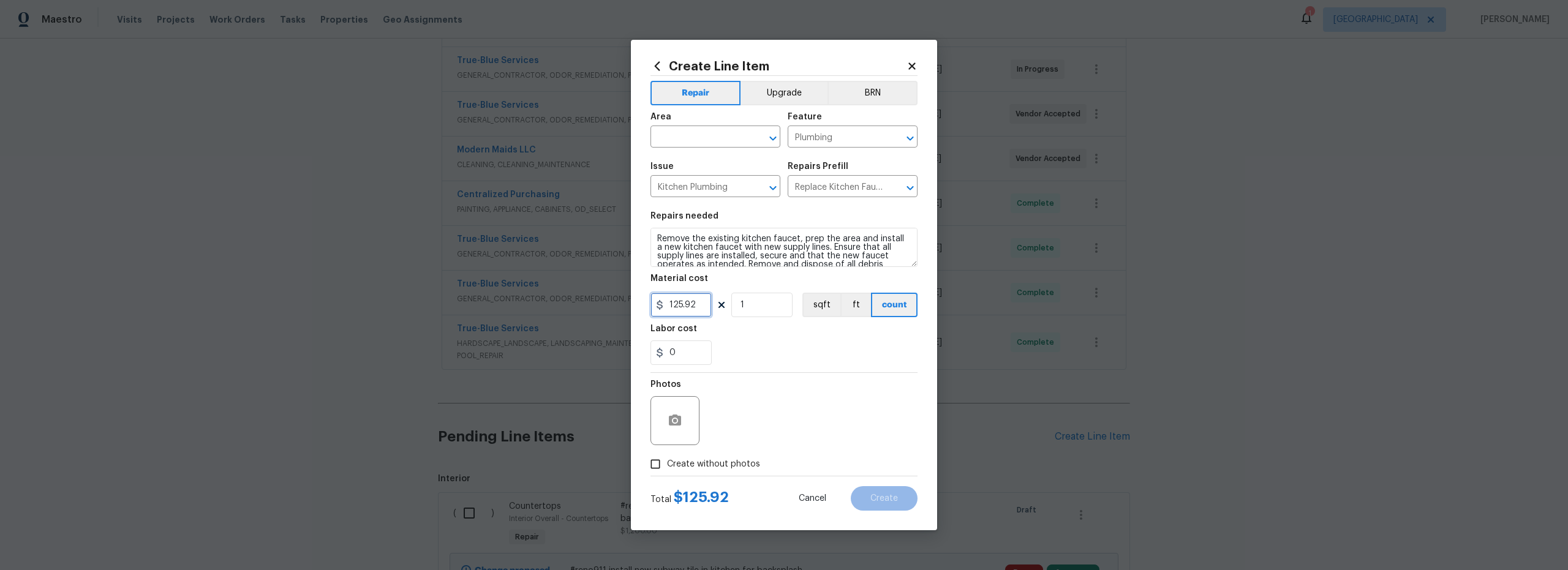
drag, startPoint x: 697, startPoint y: 305, endPoint x: 603, endPoint y: 294, distance: 94.6
click at [618, 295] on div "Create Line Item Repair Upgrade BRN Area ​ Feature Plumbing ​ Issue Kitchen Plu…" at bounding box center [784, 285] width 1568 height 570
type input "200"
click at [692, 130] on figure "Area ​" at bounding box center [715, 130] width 130 height 35
click at [699, 144] on input "text" at bounding box center [698, 138] width 96 height 19
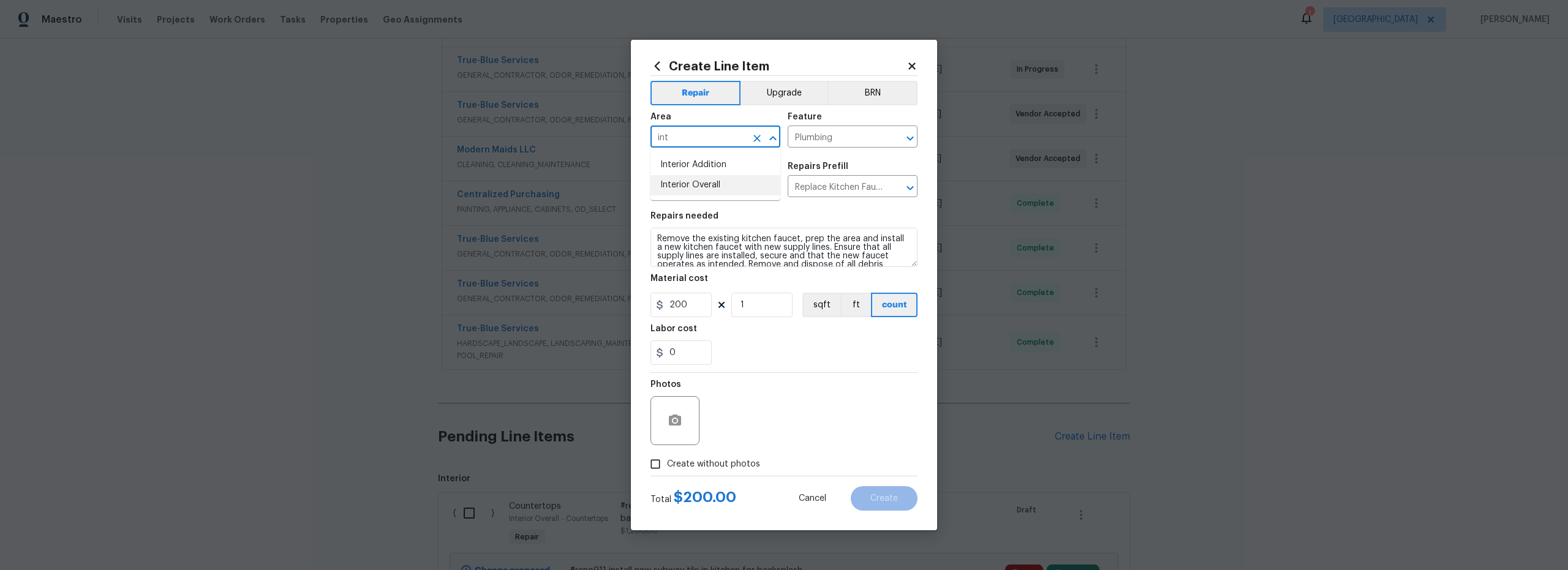
click at [710, 181] on li "Interior Overall" at bounding box center [715, 185] width 130 height 20
type input "Interior Overall"
click at [654, 237] on textarea "Remove the existing kitchen faucet, prep the area and install a new kitchen fau…" at bounding box center [784, 247] width 267 height 39
type textarea "#reno911 Remove the existing kitchen faucet, prep the area and install a new ki…"
drag, startPoint x: 661, startPoint y: 460, endPoint x: 708, endPoint y: 456, distance: 47.2
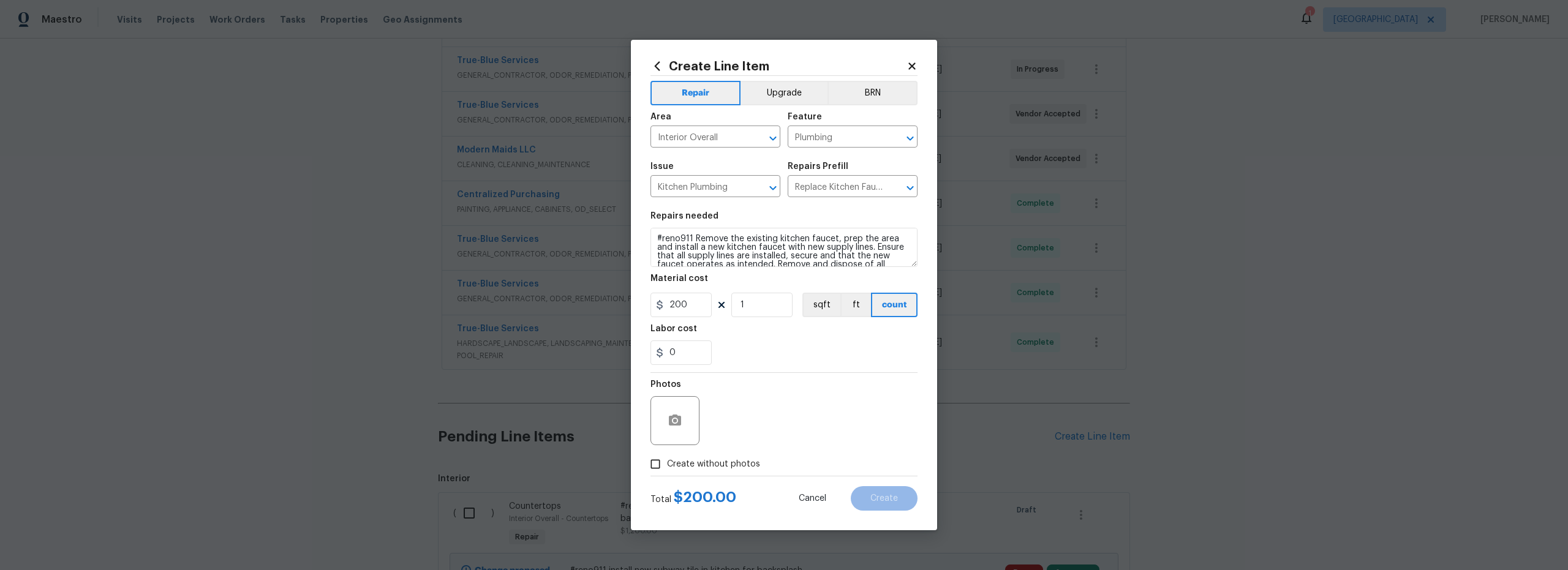
click at [663, 460] on input "Create without photos" at bounding box center [656, 464] width 24 height 24
checkbox input "true"
click at [802, 422] on textarea at bounding box center [814, 420] width 208 height 49
type textarea "scout"
click at [876, 497] on span "Create" at bounding box center [884, 499] width 27 height 9
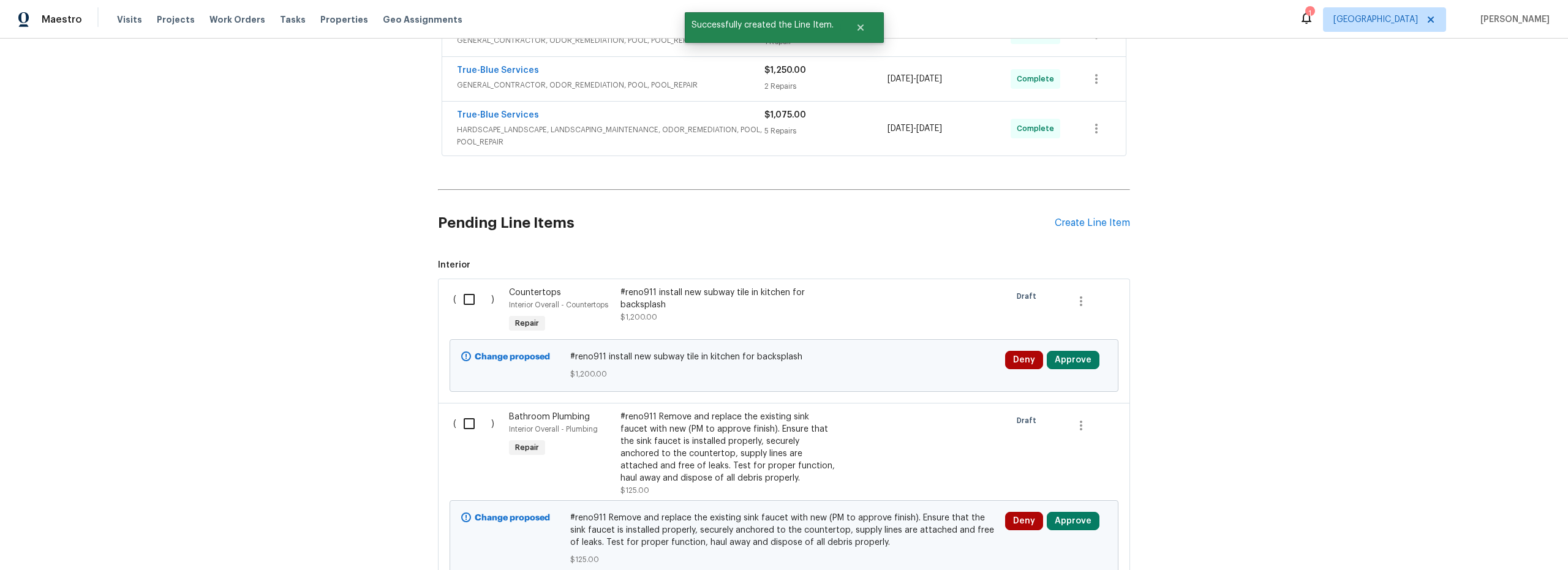
scroll to position [493, 0]
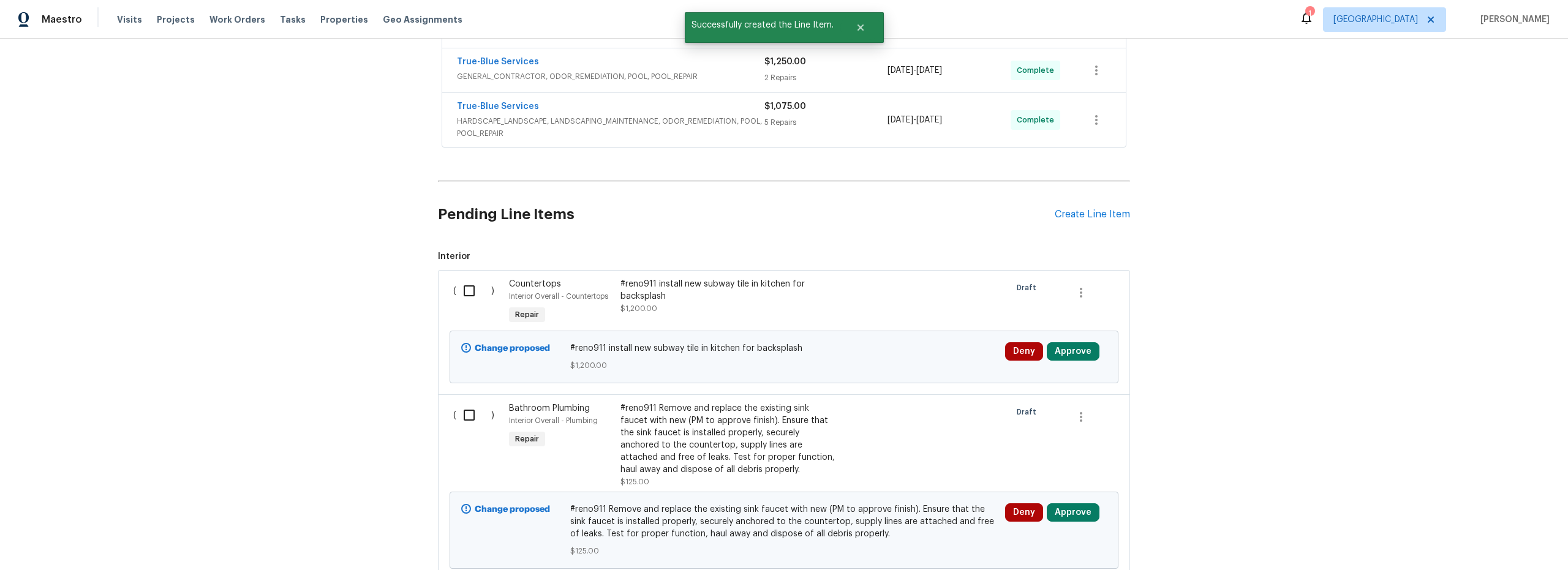
click at [465, 288] on input "checkbox" at bounding box center [473, 291] width 35 height 26
checkbox input "true"
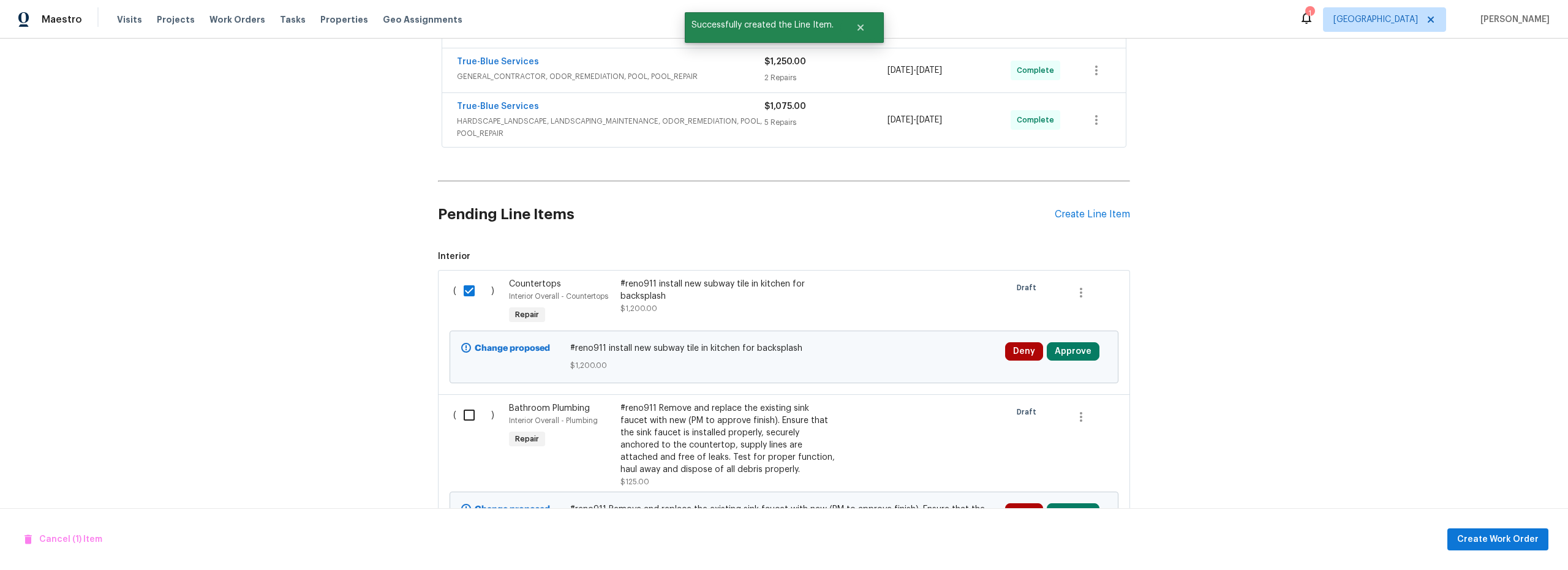
click at [471, 417] on input "checkbox" at bounding box center [473, 415] width 35 height 26
checkbox input "true"
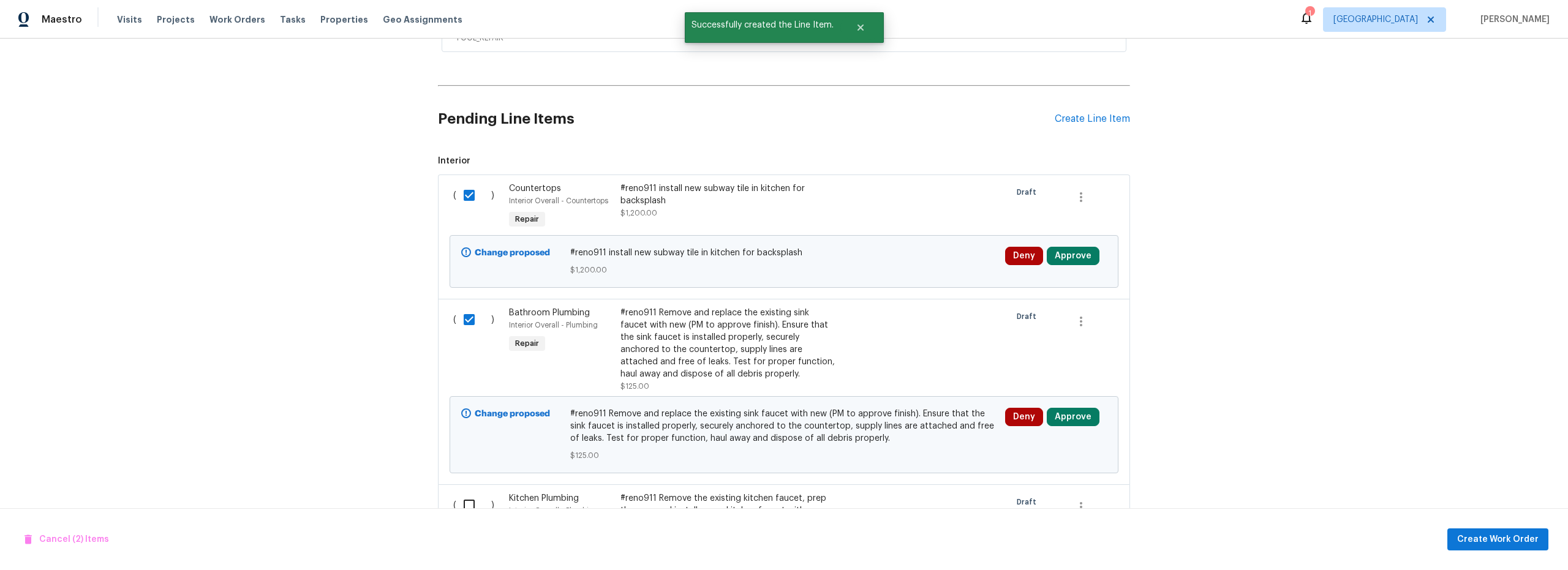
scroll to position [743, 0]
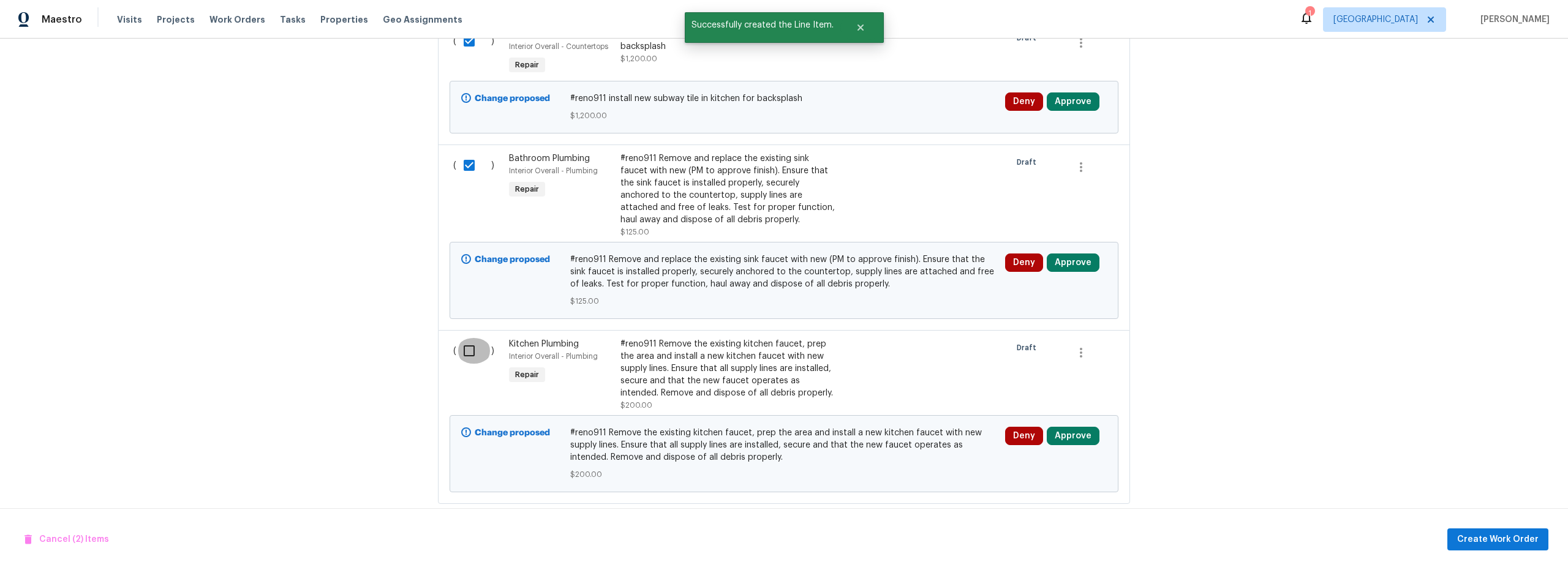
drag, startPoint x: 472, startPoint y: 349, endPoint x: 486, endPoint y: 356, distance: 15.7
click at [472, 350] on input "checkbox" at bounding box center [473, 351] width 35 height 26
checkbox input "true"
click at [1490, 534] on button "Create Work Order" at bounding box center [1498, 540] width 101 height 23
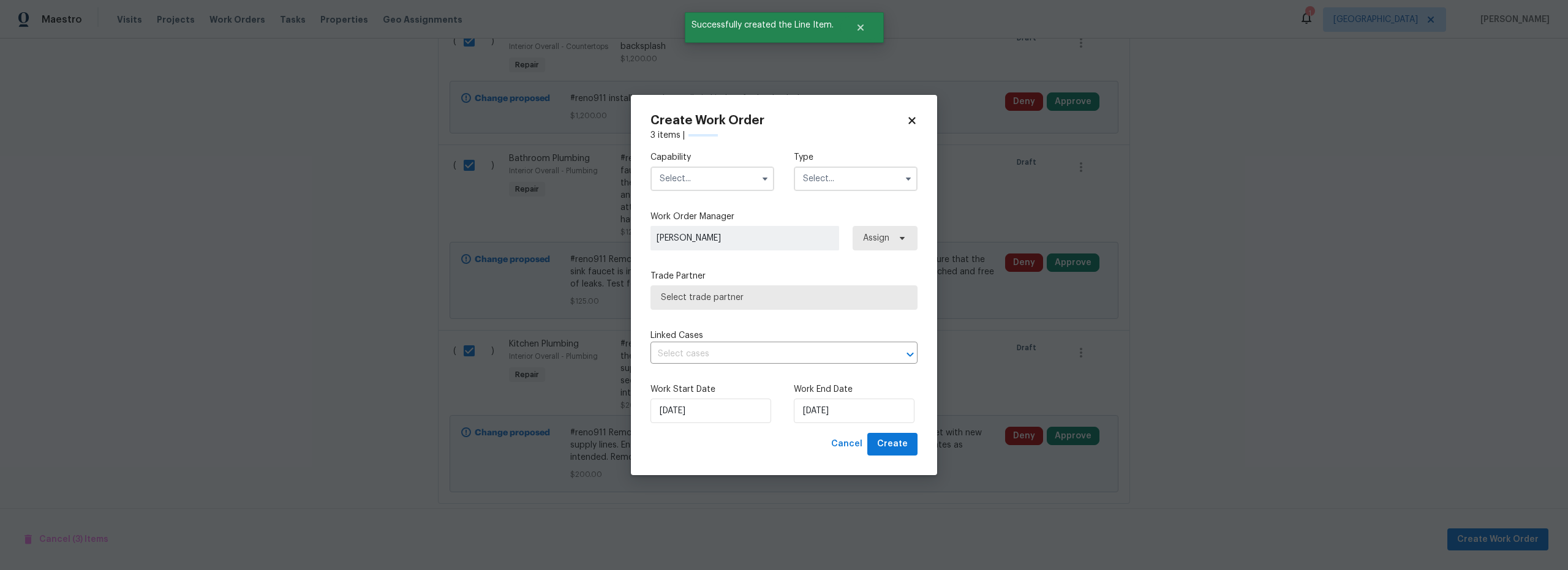
checkbox input "false"
click at [734, 178] on input "text" at bounding box center [712, 179] width 124 height 25
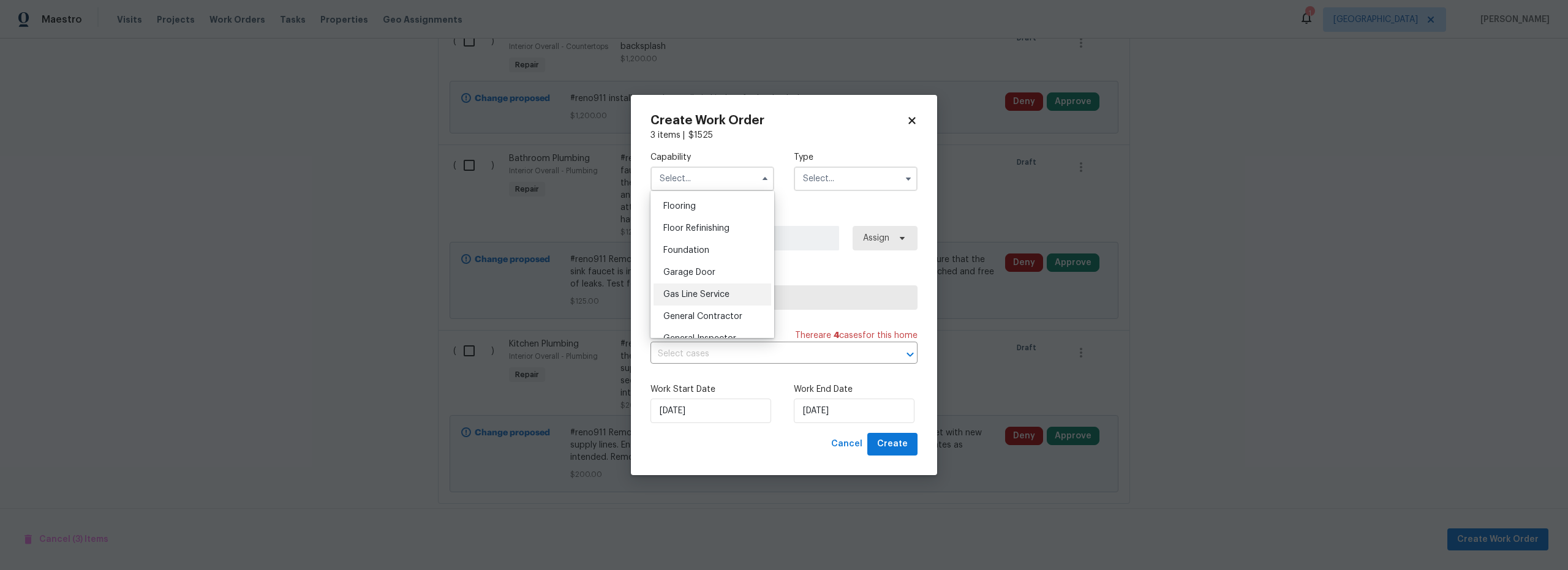
scroll to position [475, 0]
click at [701, 320] on span "General Contractor" at bounding box center [702, 315] width 79 height 8
type input "General Contractor"
click at [815, 180] on input "text" at bounding box center [856, 179] width 124 height 25
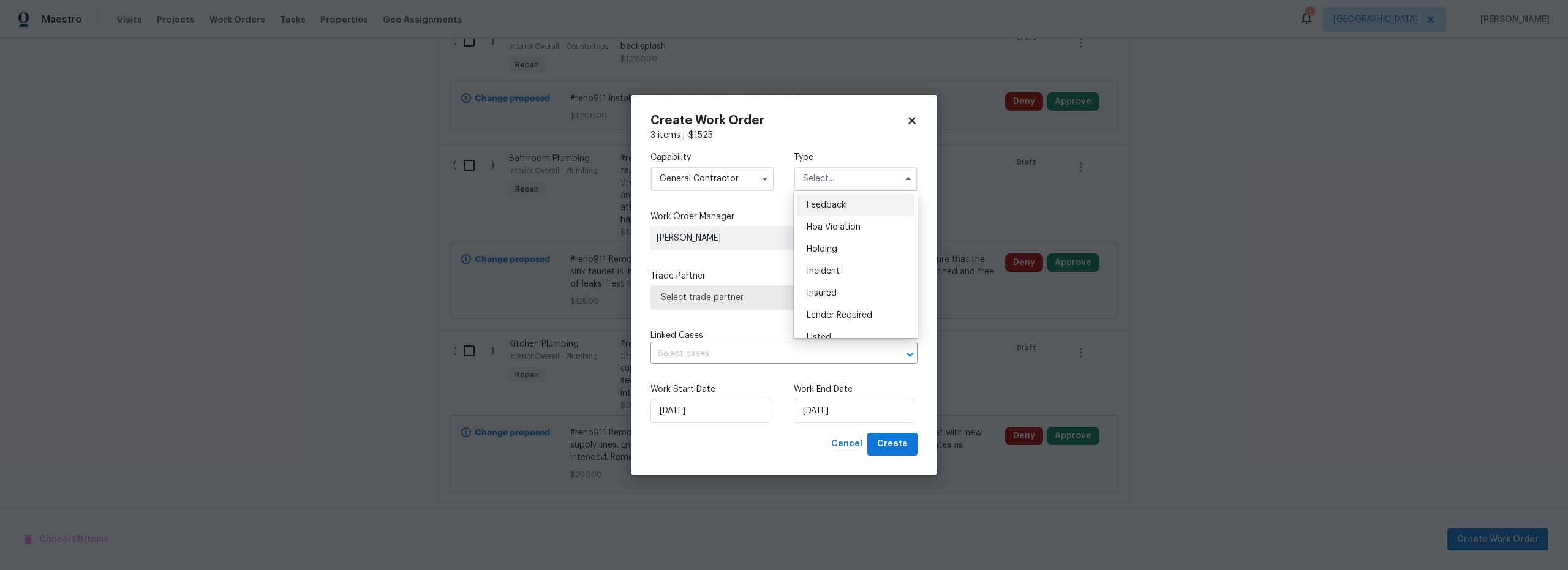
scroll to position [216, 0]
click at [838, 297] on span "Renovation" at bounding box center [829, 297] width 46 height 8
type input "Renovation"
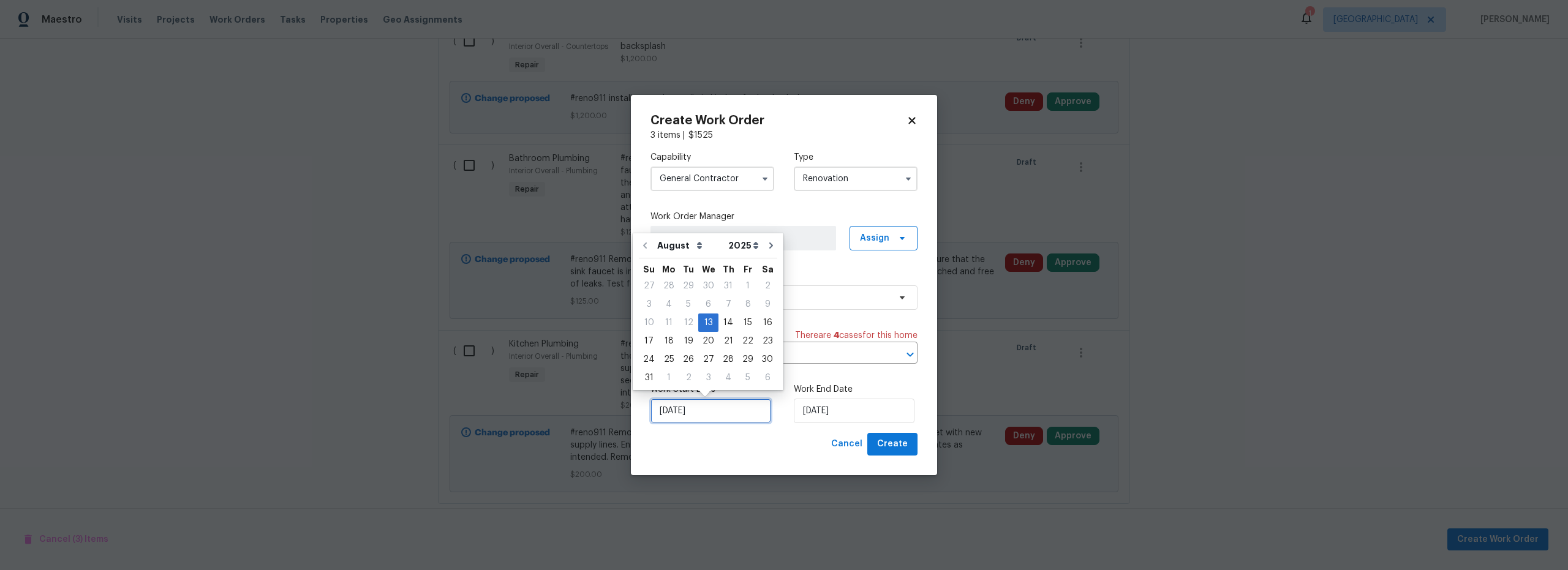
click at [736, 411] on input "[DATE]" at bounding box center [711, 410] width 120 height 25
click at [832, 412] on input "[DATE]" at bounding box center [854, 410] width 120 height 25
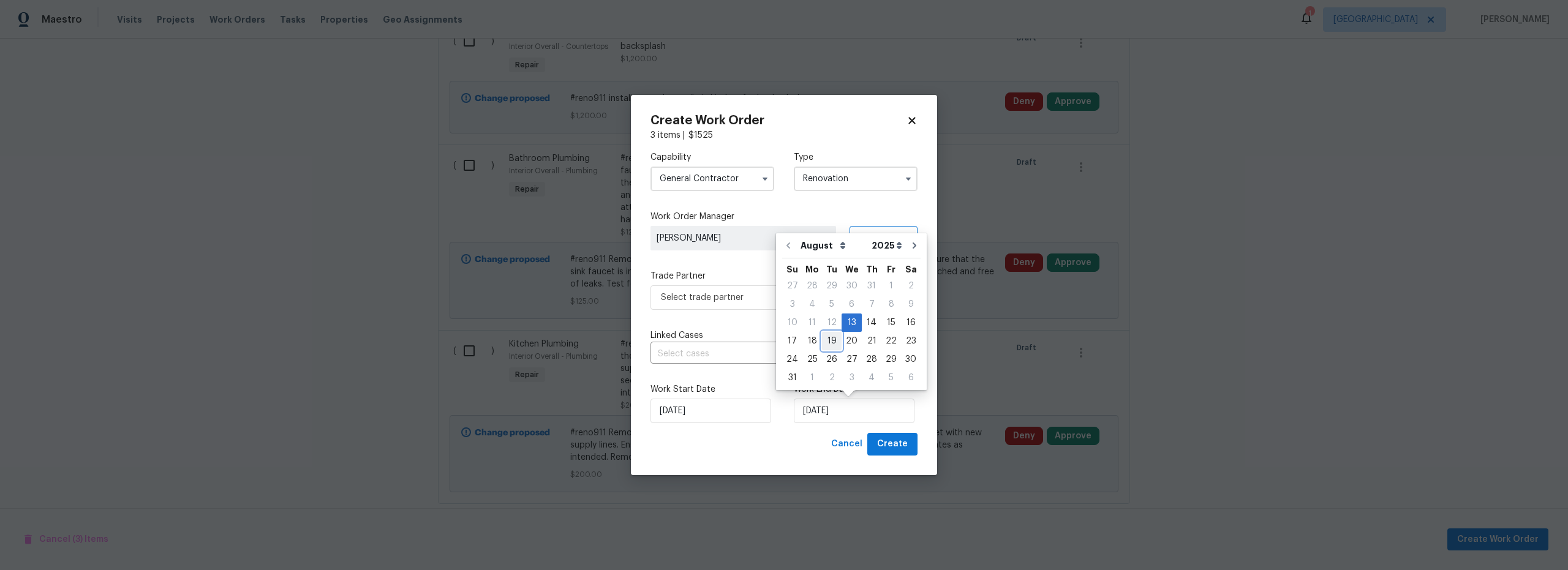
click at [828, 344] on div "19" at bounding box center [831, 341] width 19 height 17
type input "[DATE]"
click at [899, 442] on span "Create" at bounding box center [893, 444] width 31 height 16
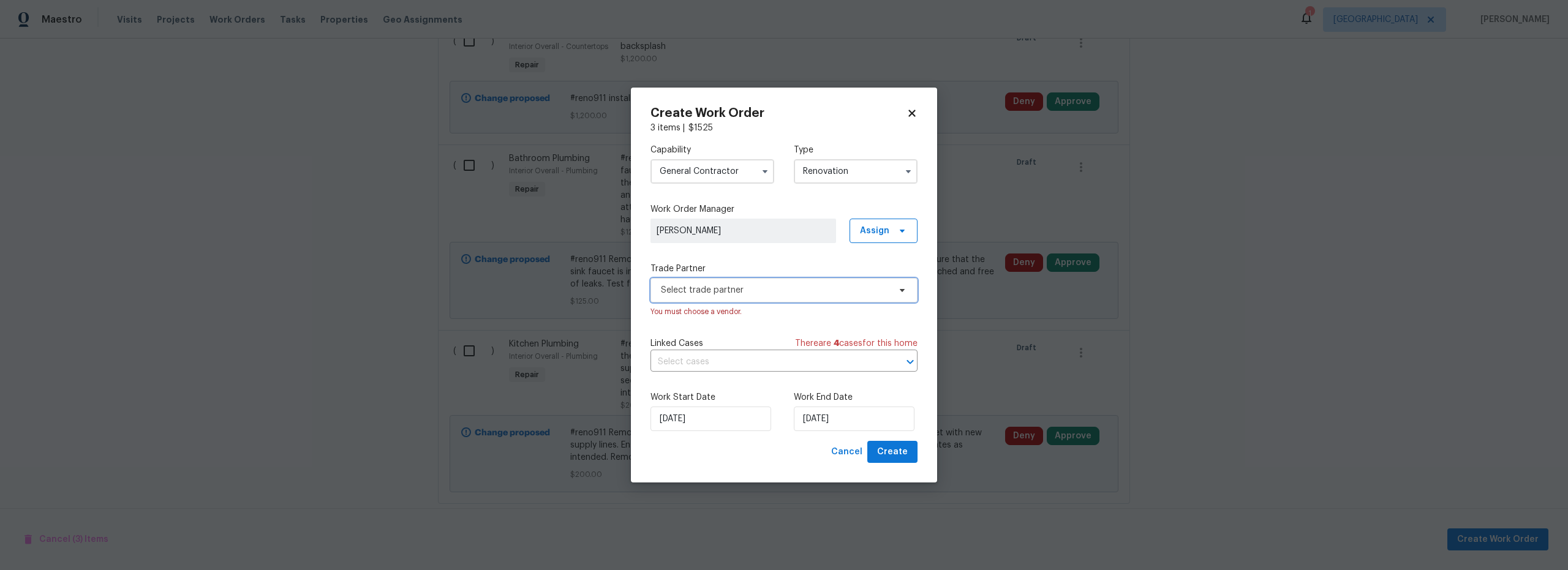
click at [799, 295] on span "Select trade partner" at bounding box center [775, 290] width 228 height 12
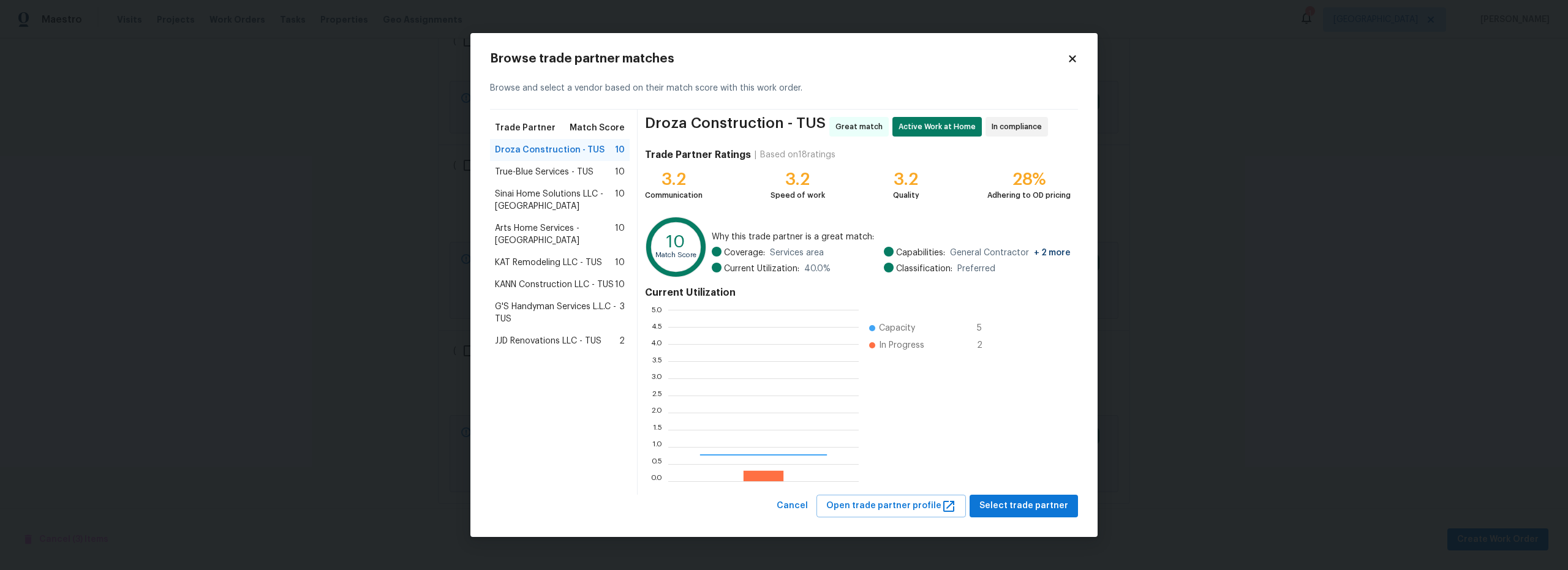
scroll to position [162, 182]
click at [1024, 506] on span "Select trade partner" at bounding box center [1023, 506] width 88 height 16
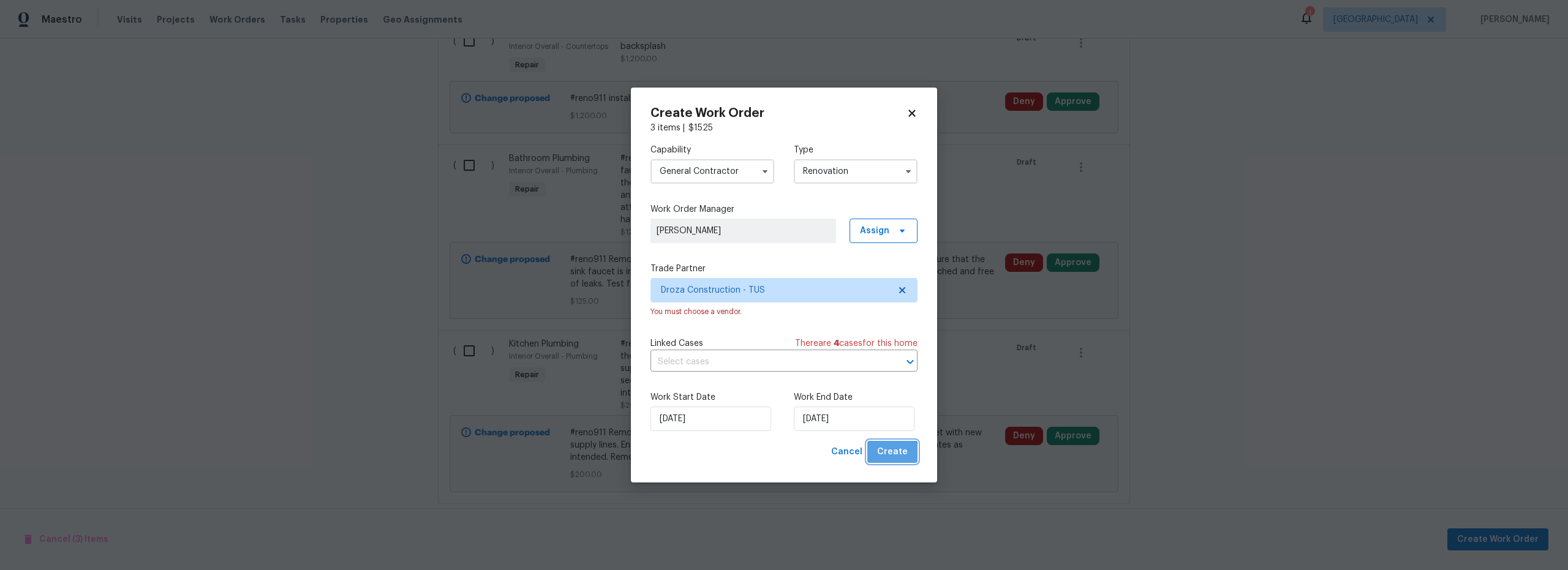
click at [894, 456] on span "Create" at bounding box center [893, 452] width 31 height 16
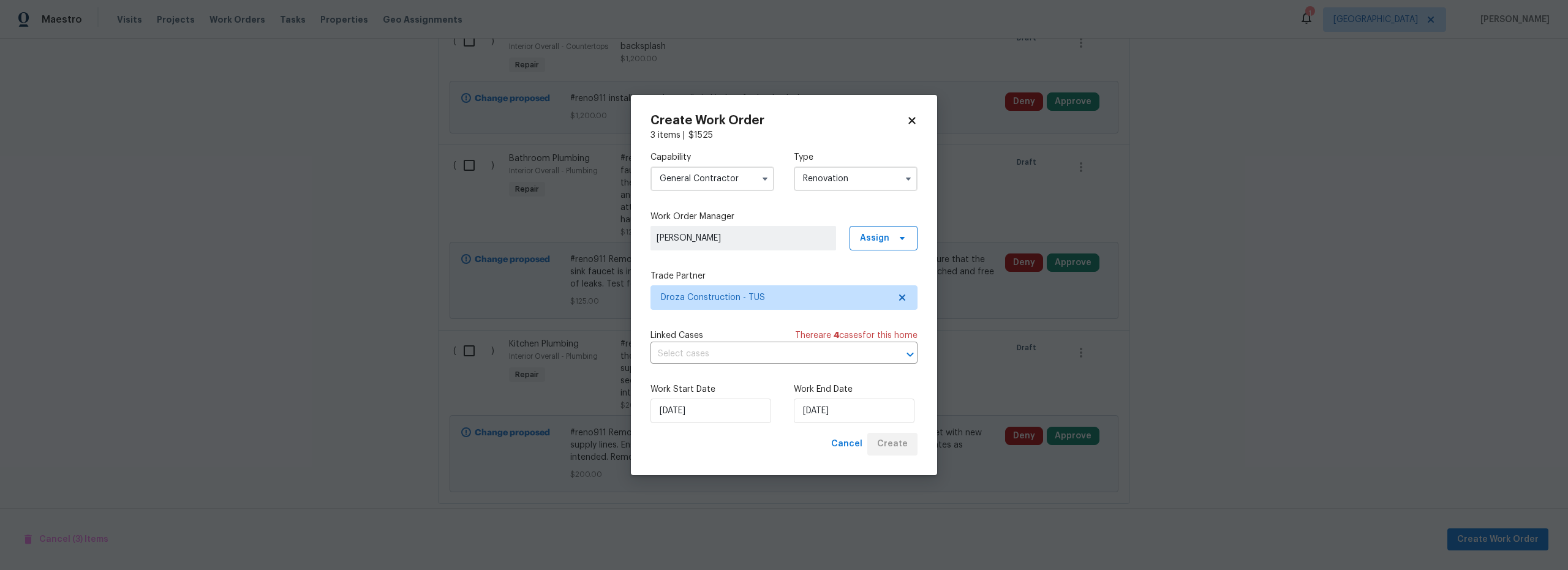
scroll to position [316, 0]
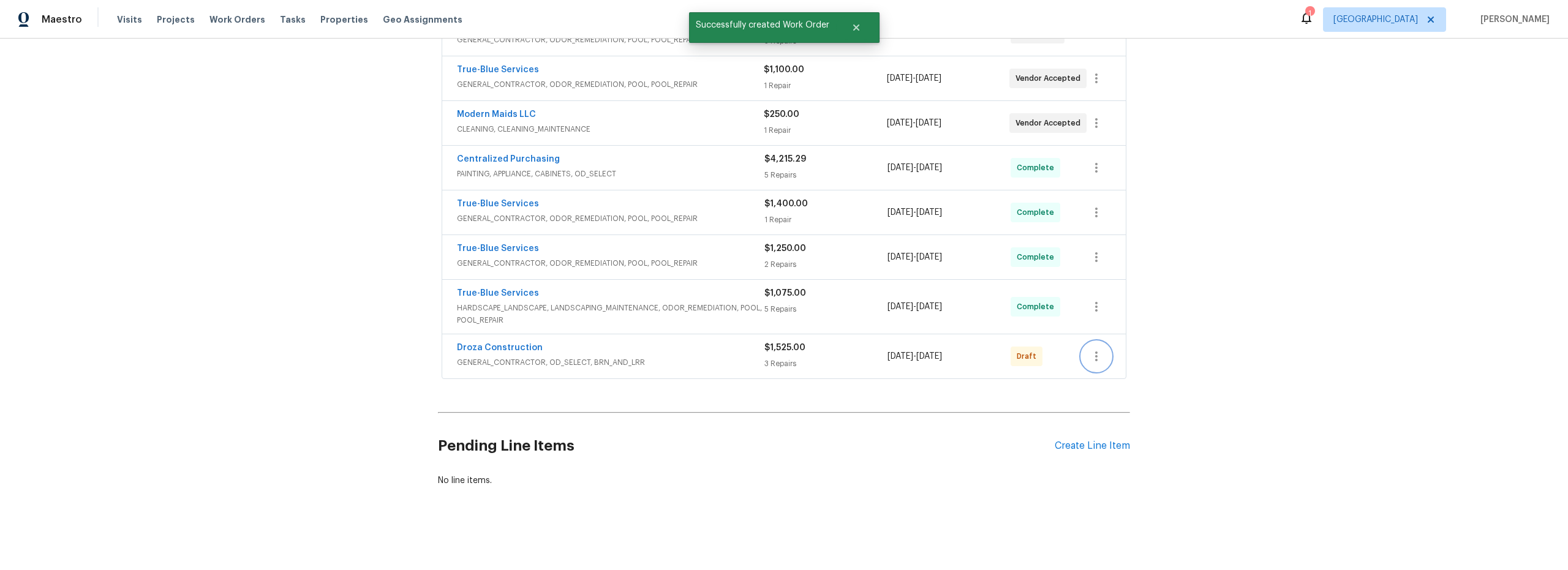
click at [1101, 353] on button "button" at bounding box center [1096, 357] width 29 height 29
click at [1112, 368] on li "Confirm and Send to Vendor" at bounding box center [1146, 368] width 137 height 20
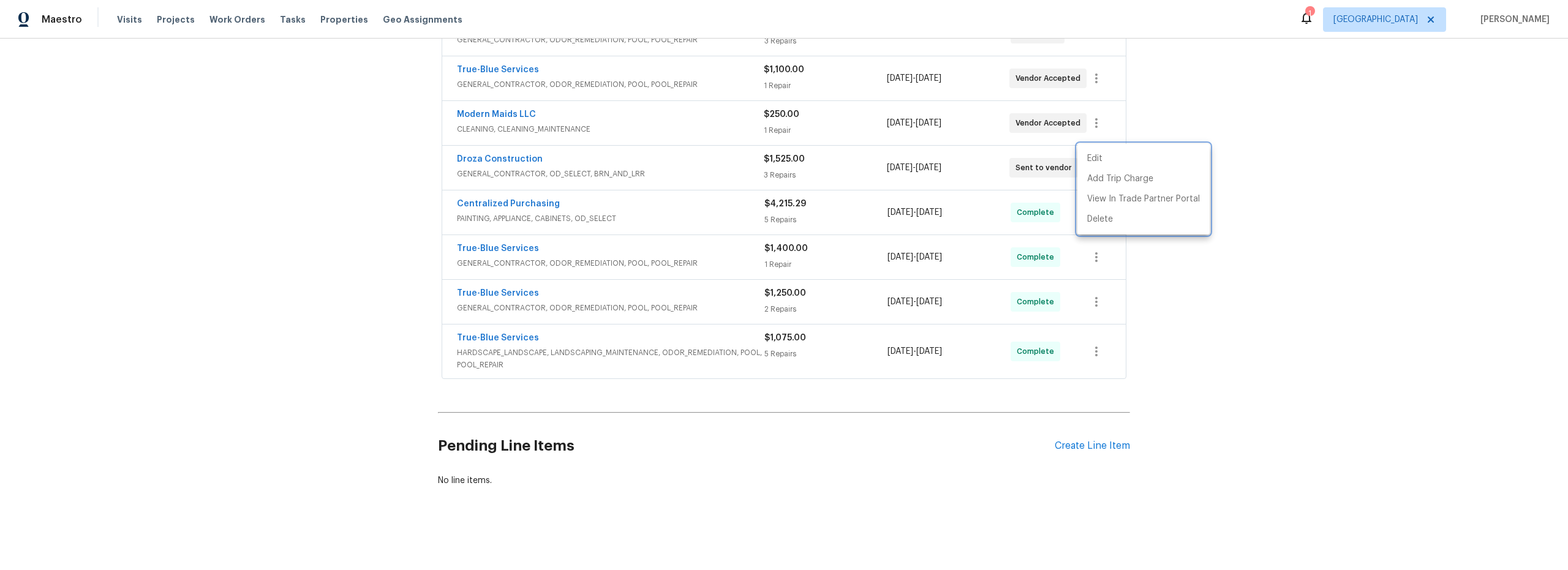
click at [353, 226] on div at bounding box center [784, 285] width 1568 height 570
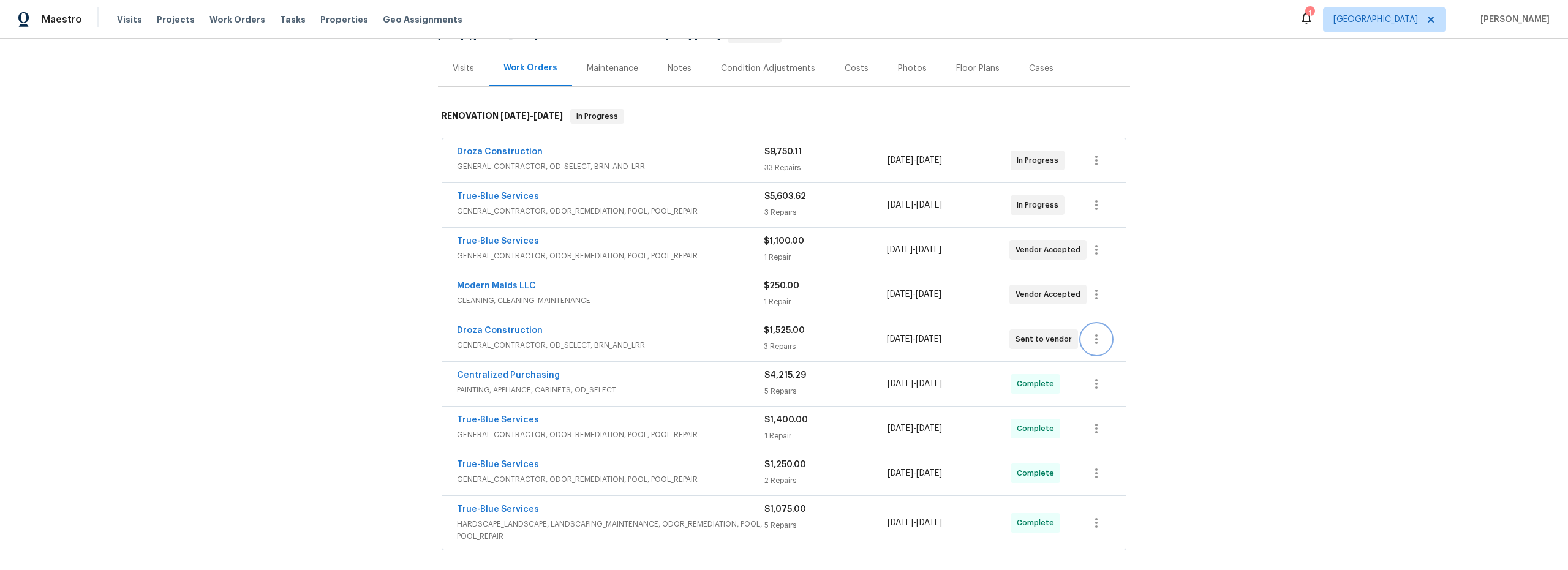
scroll to position [124, 0]
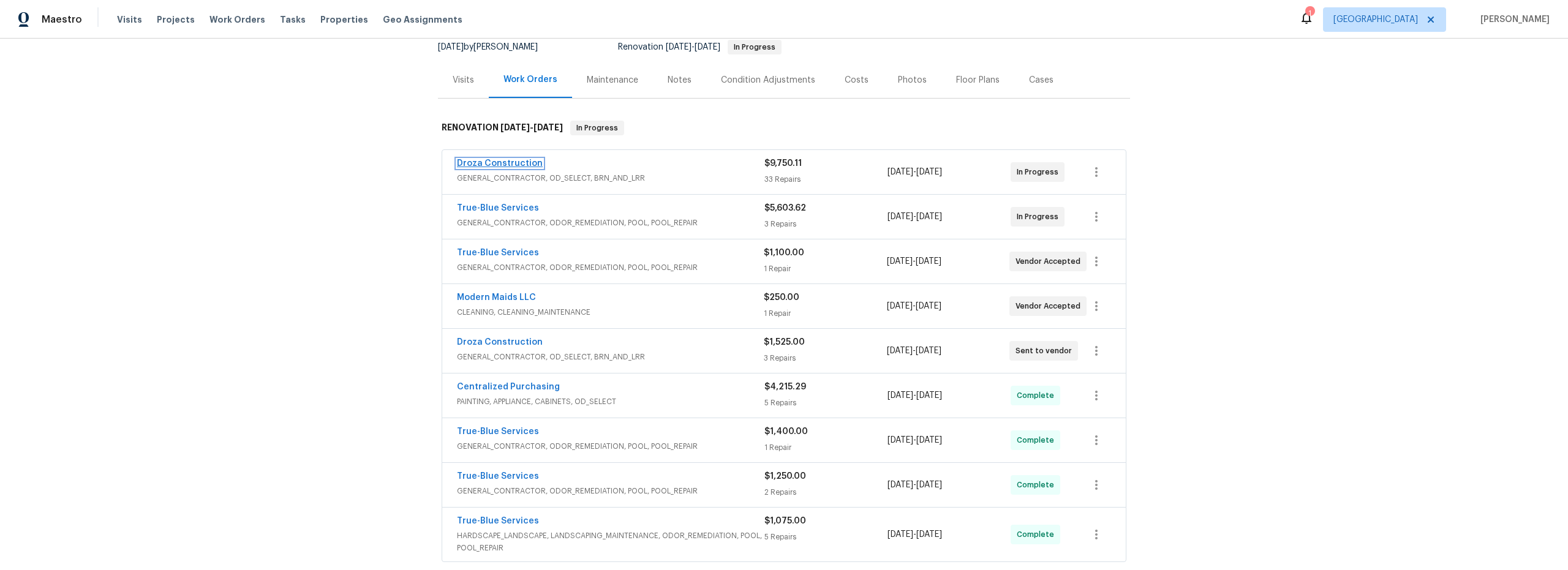
click at [488, 161] on link "Droza Construction" at bounding box center [500, 163] width 86 height 8
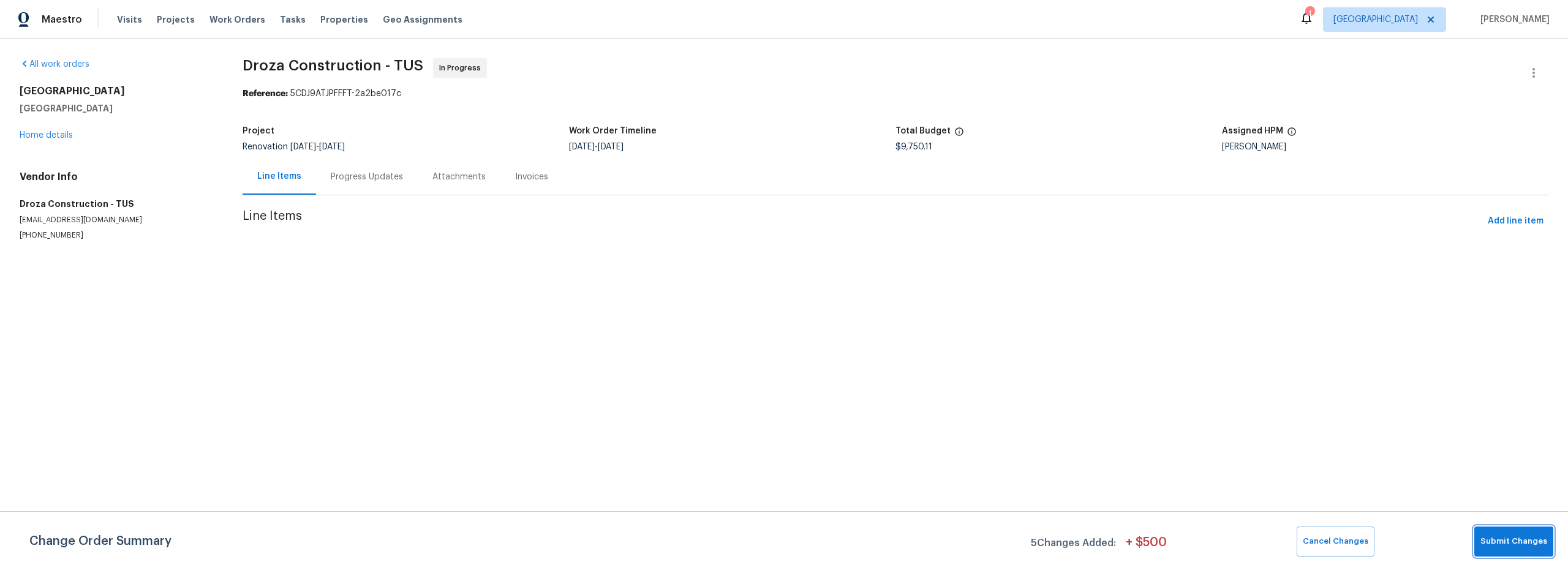
click at [1518, 538] on span "Submit Changes" at bounding box center [1513, 541] width 67 height 14
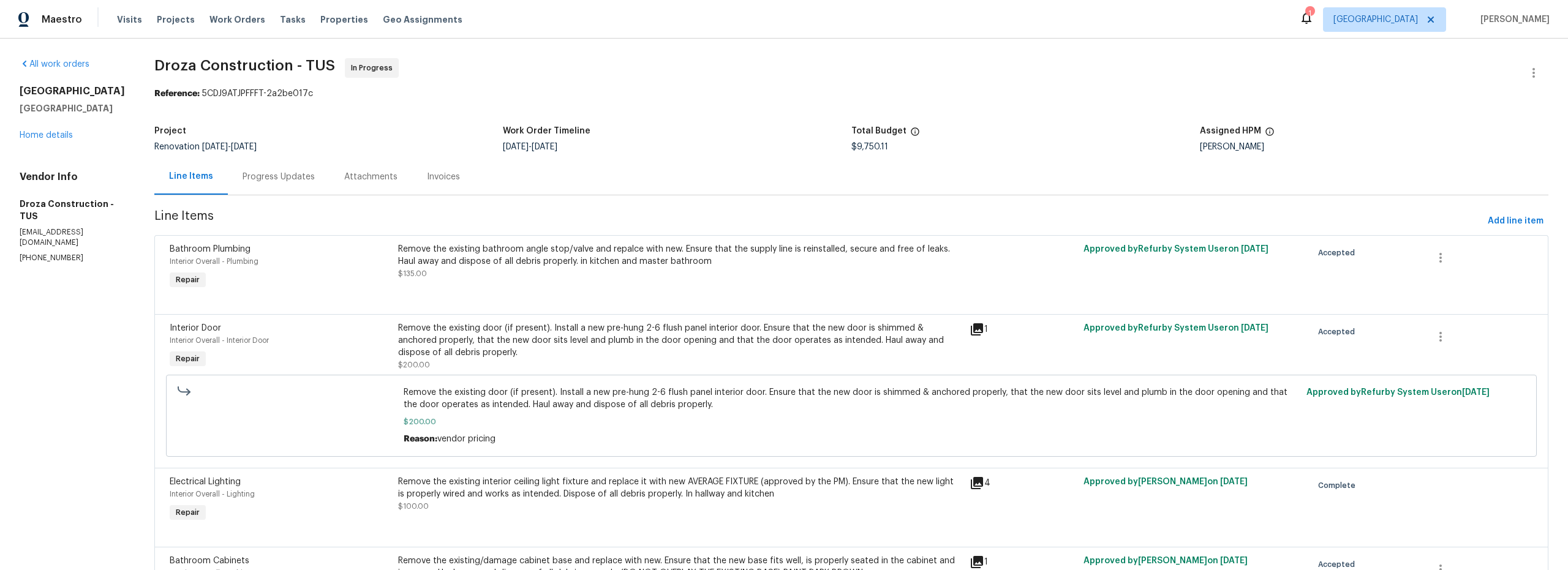
click at [54, 140] on div "7437 E Calle Sinaloa Tucson, AZ 85710 Home details" at bounding box center [72, 113] width 106 height 57
click at [57, 135] on link "Home details" at bounding box center [46, 135] width 53 height 8
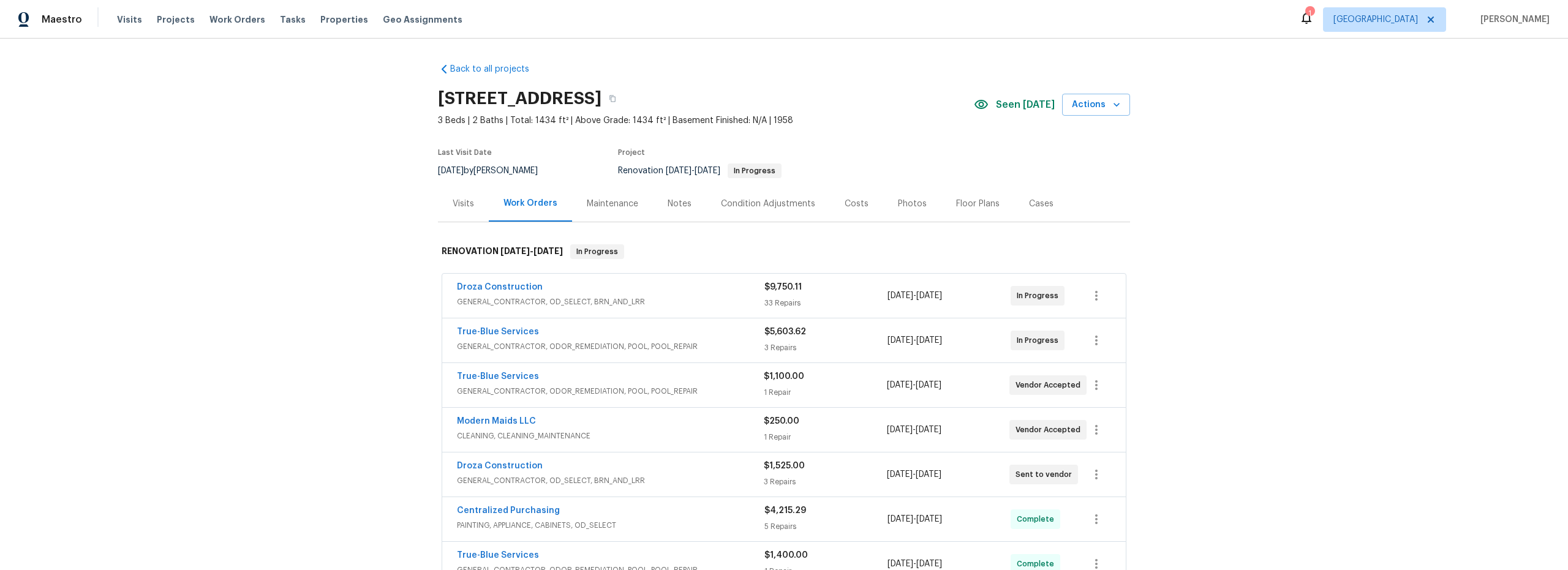
click at [835, 202] on div "Costs" at bounding box center [857, 203] width 53 height 36
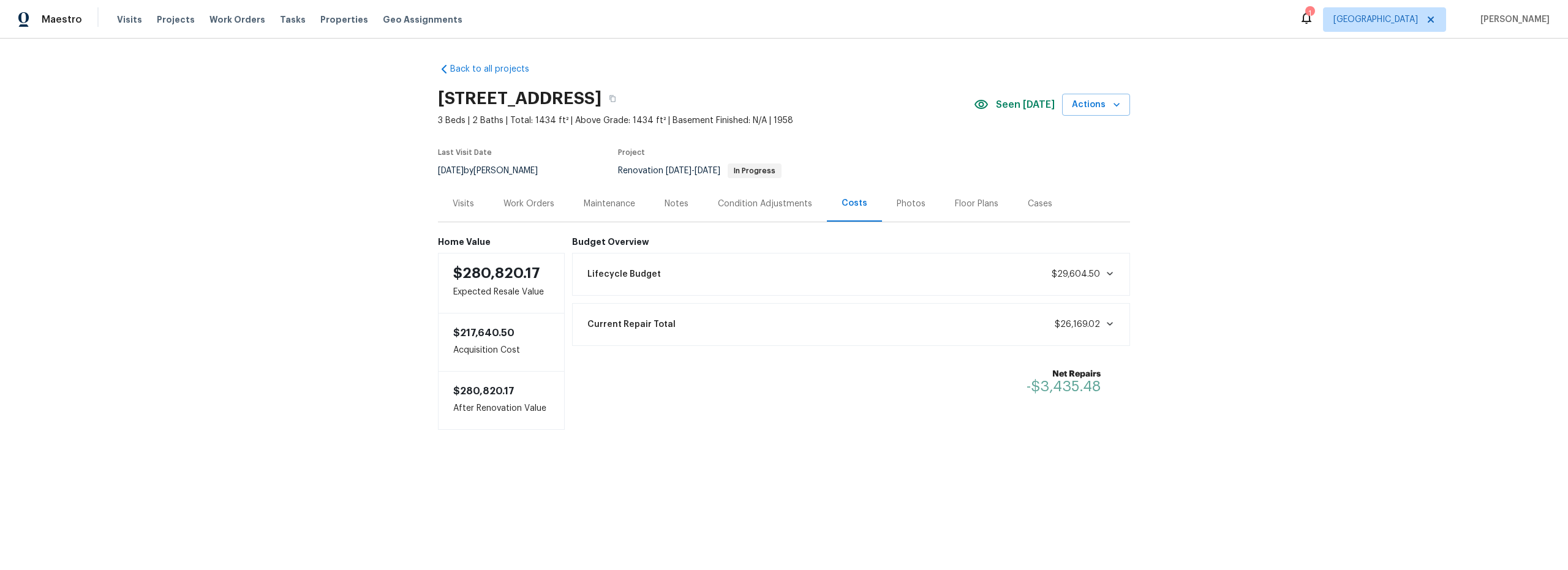
click at [670, 204] on div "Notes" at bounding box center [677, 203] width 24 height 12
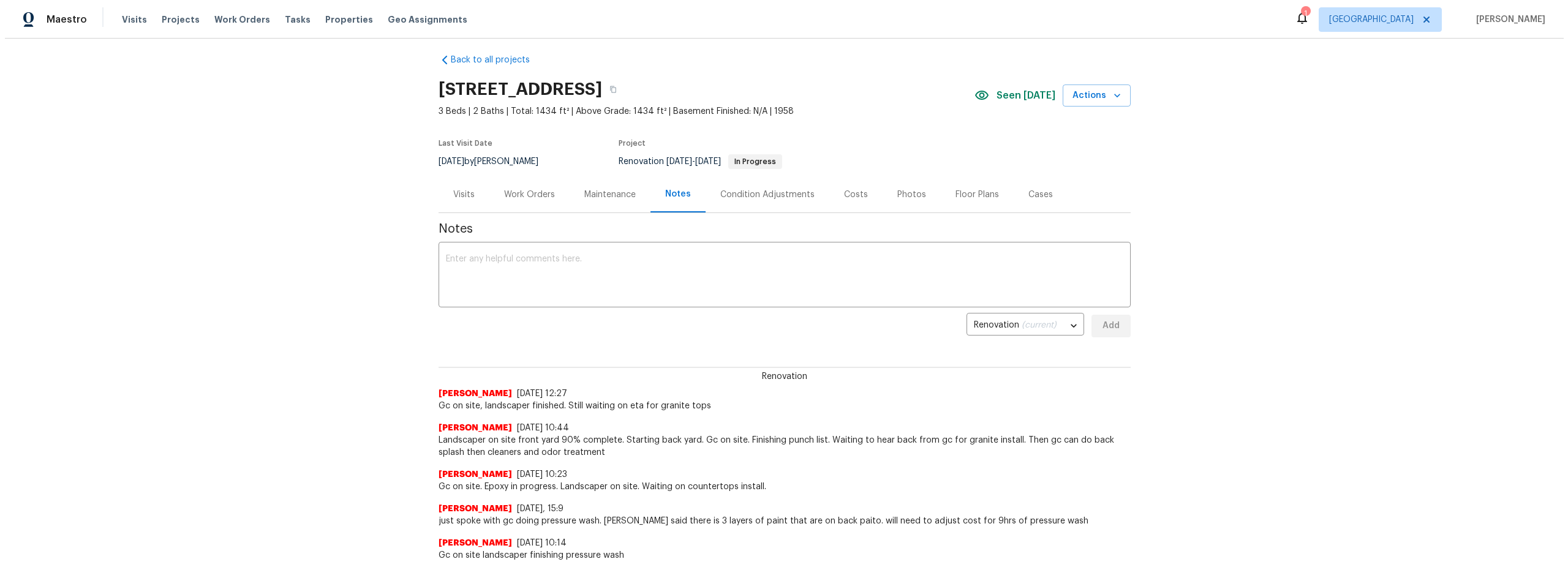
scroll to position [6, 0]
click at [839, 199] on div "Costs" at bounding box center [851, 197] width 24 height 12
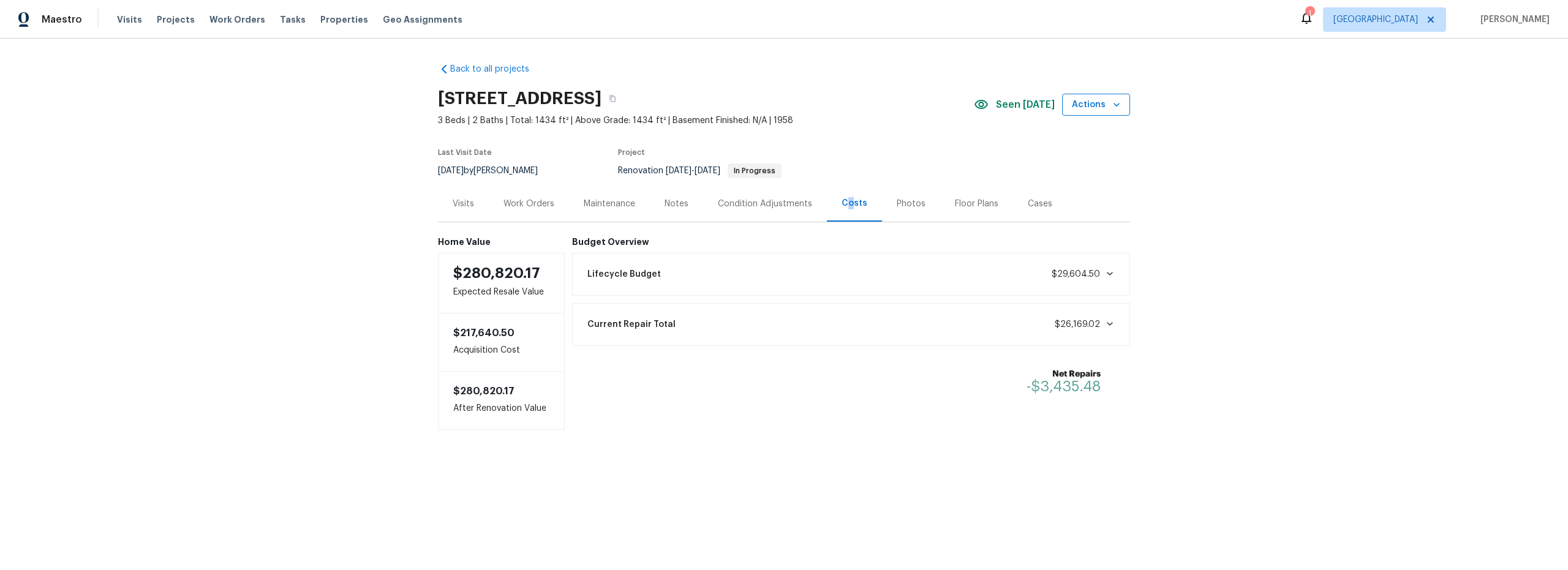
click at [1098, 109] on span "Actions" at bounding box center [1096, 105] width 48 height 16
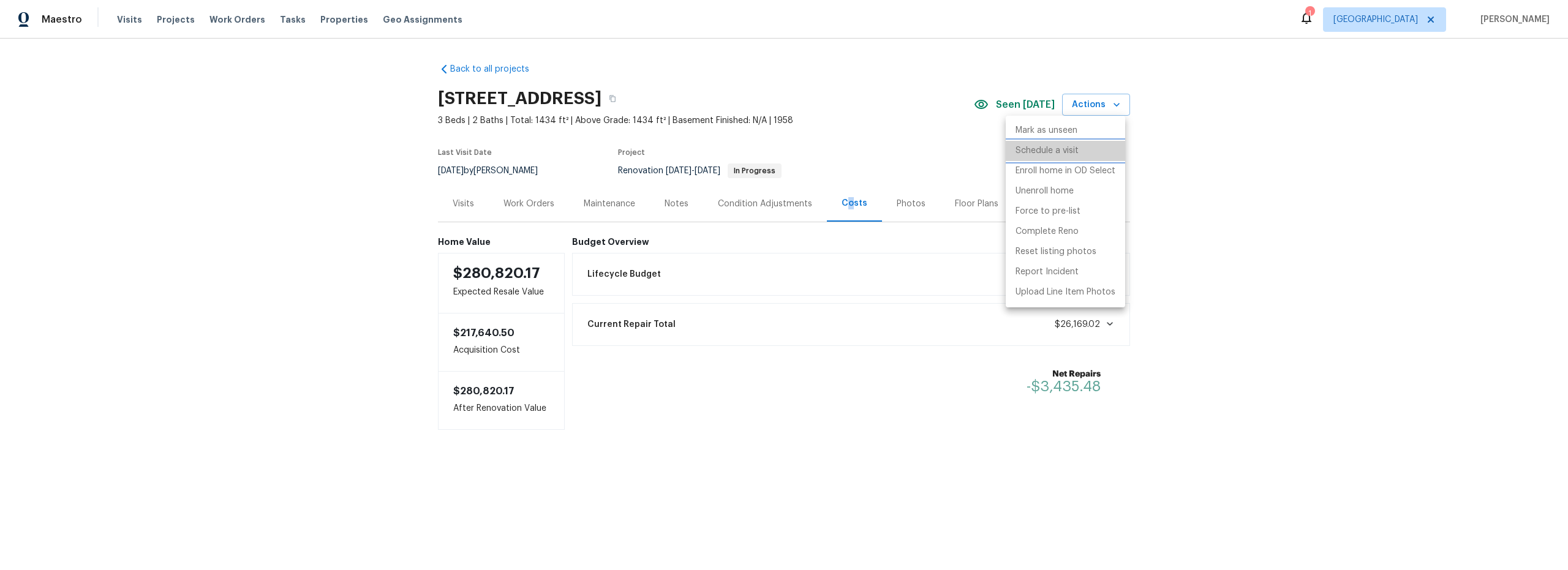
click at [1060, 155] on p "Schedule a visit" at bounding box center [1046, 150] width 63 height 13
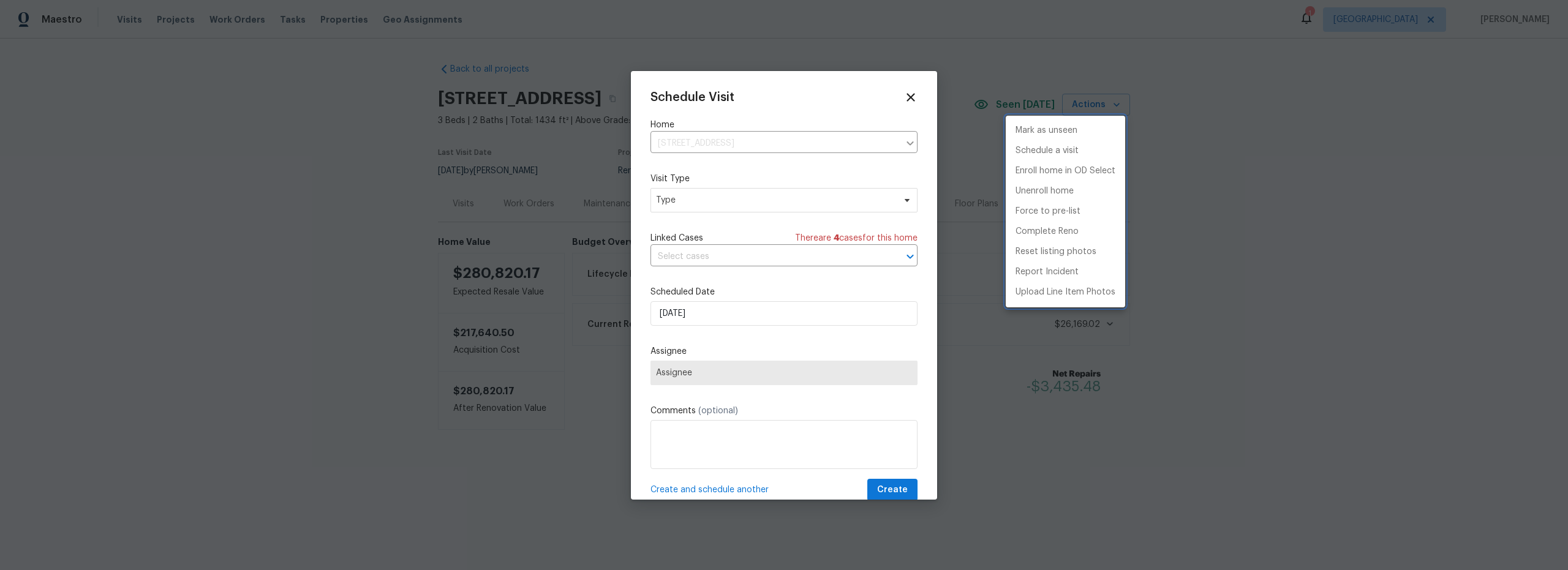
click at [729, 310] on div at bounding box center [784, 285] width 1568 height 570
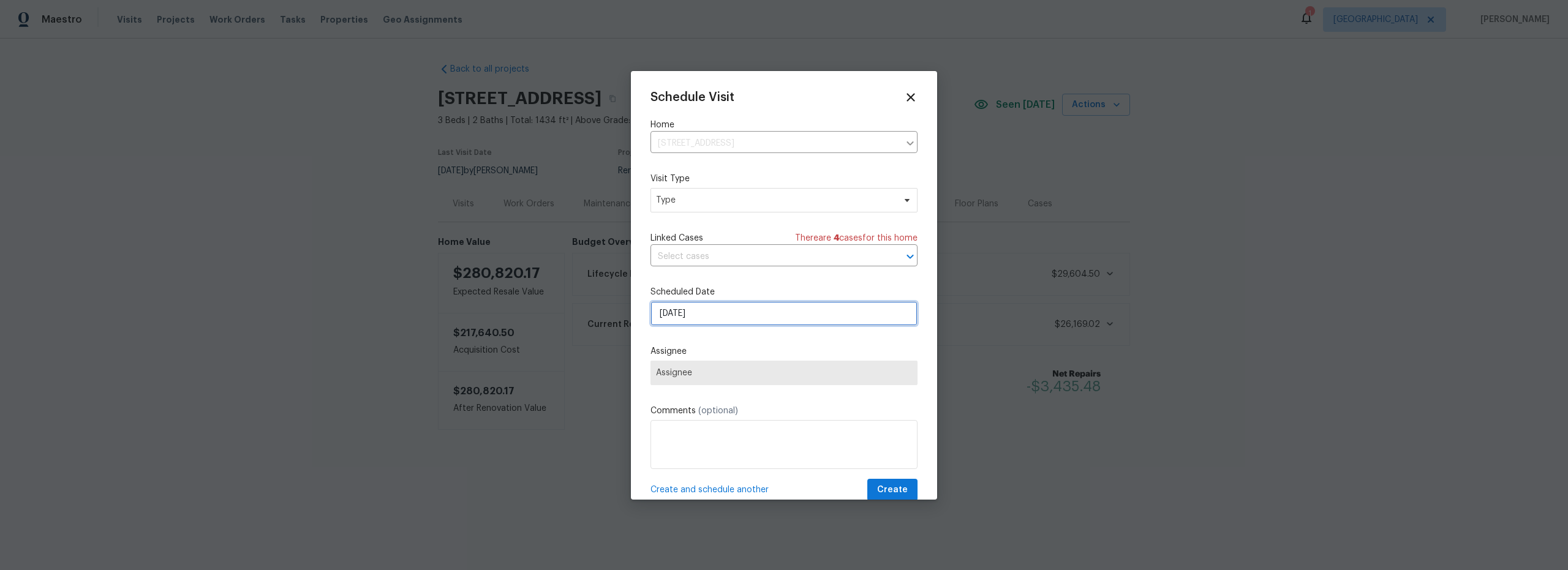
click at [738, 321] on input "[DATE]" at bounding box center [784, 313] width 267 height 25
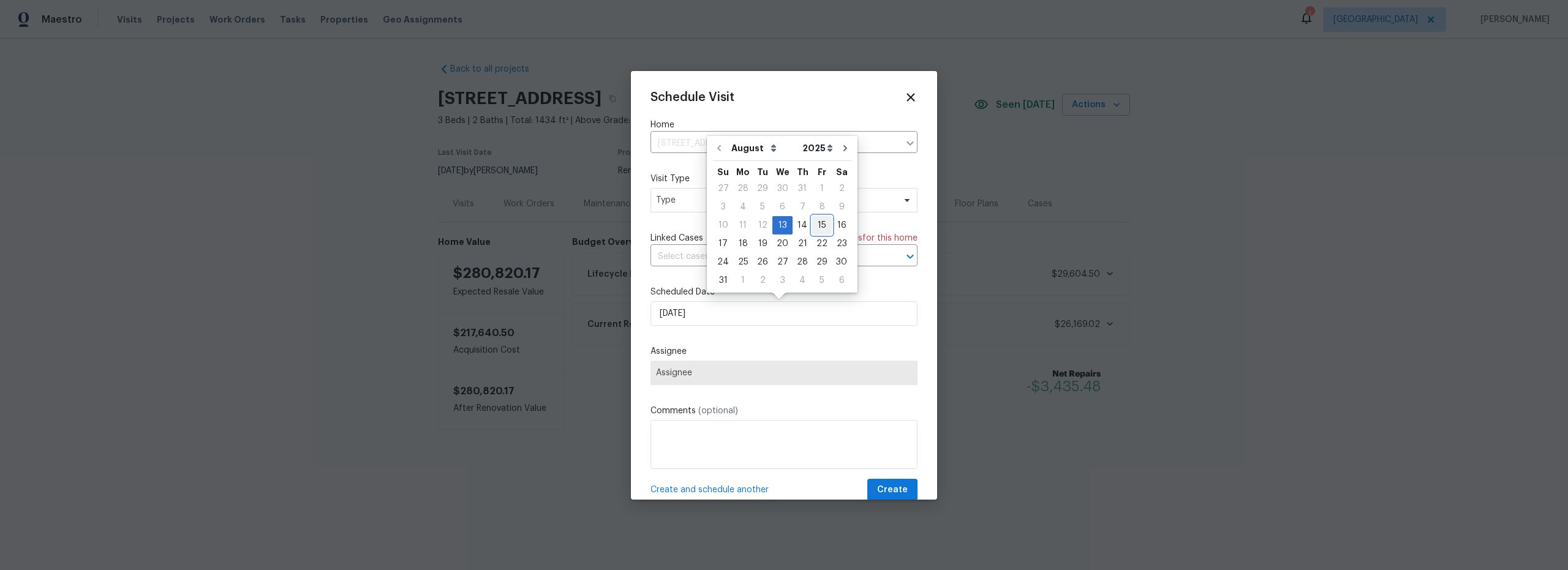
click at [818, 230] on div "15" at bounding box center [821, 225] width 19 height 17
type input "8/15/2025"
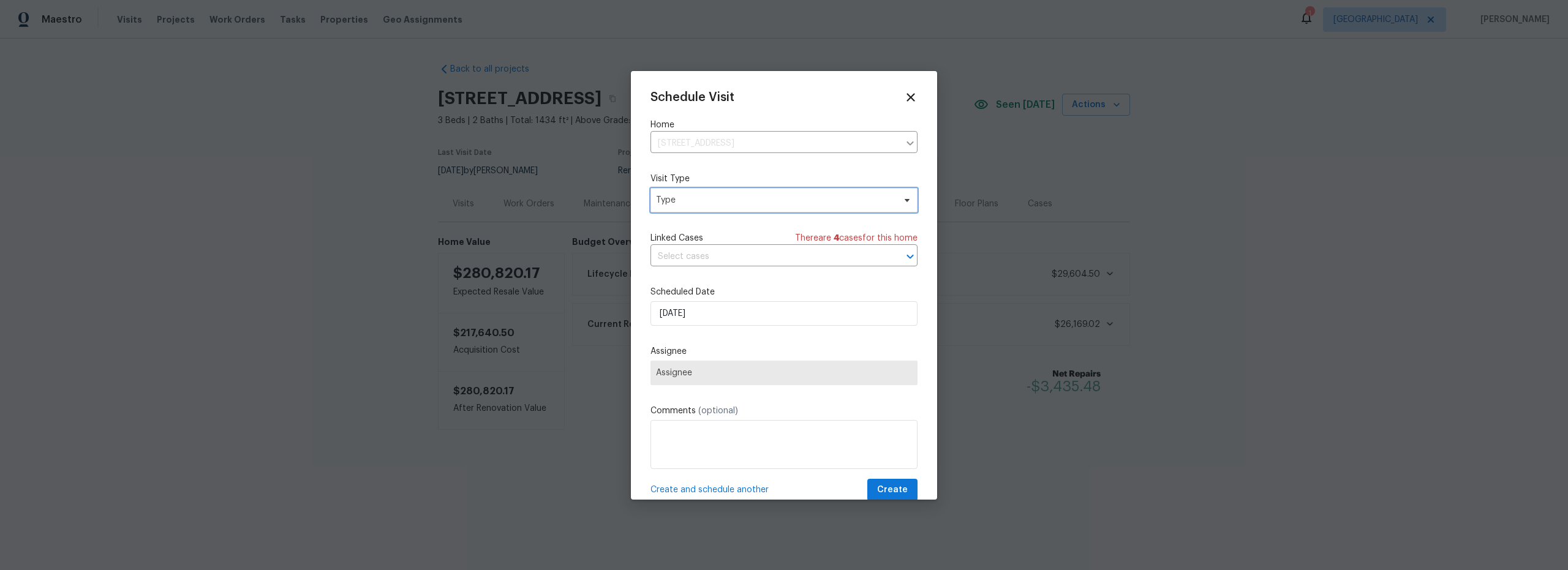
click at [732, 200] on span "Type" at bounding box center [774, 200] width 238 height 12
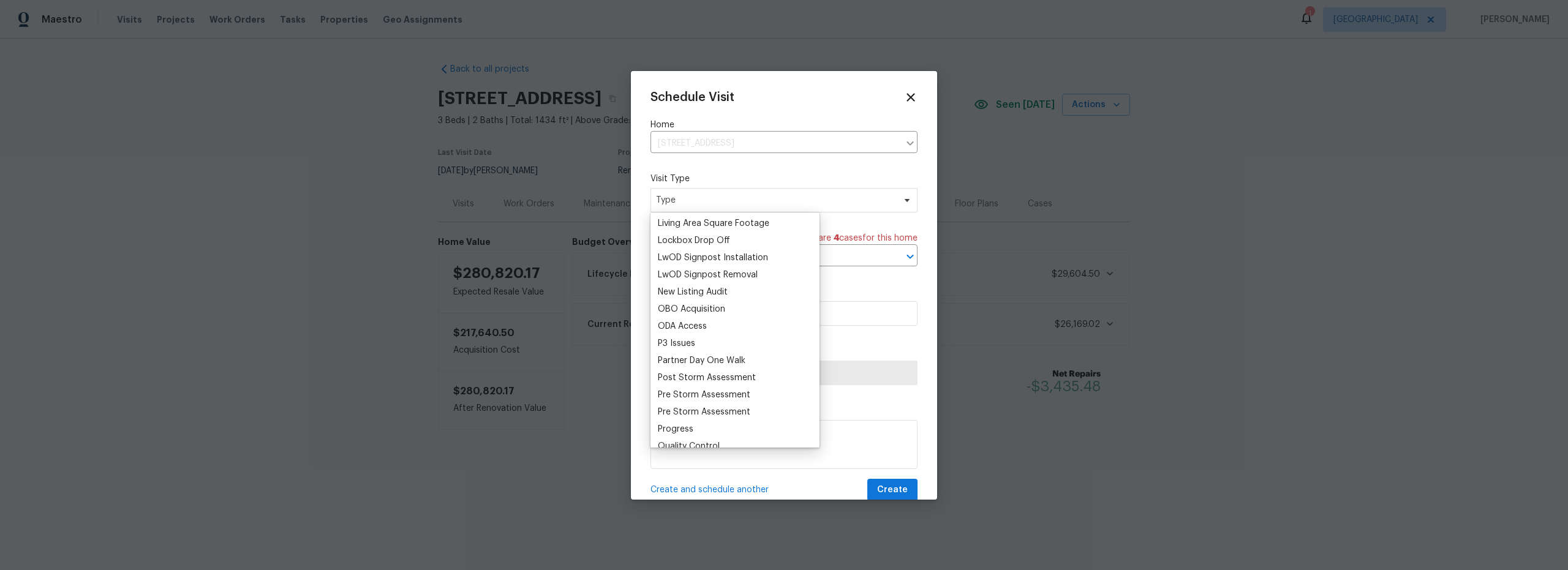
scroll to position [676, 0]
click at [680, 373] on div "Progress" at bounding box center [675, 370] width 36 height 12
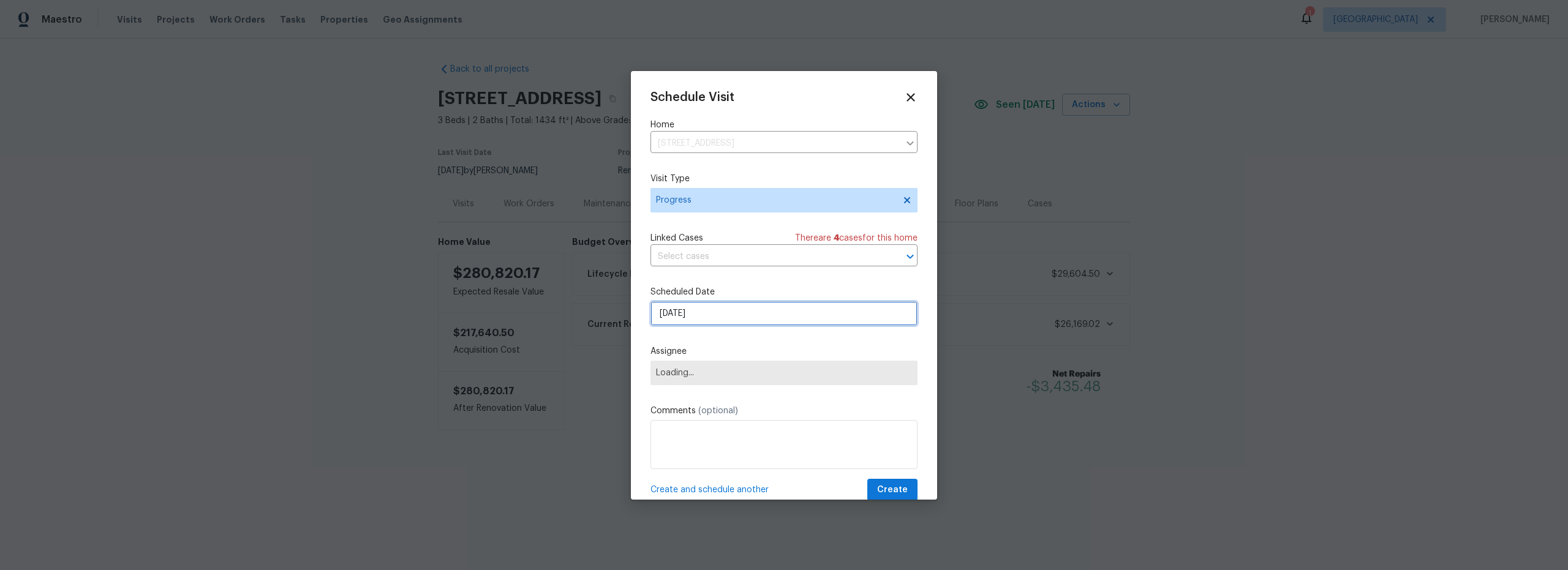
click at [722, 322] on input "8/15/2025" at bounding box center [784, 313] width 267 height 25
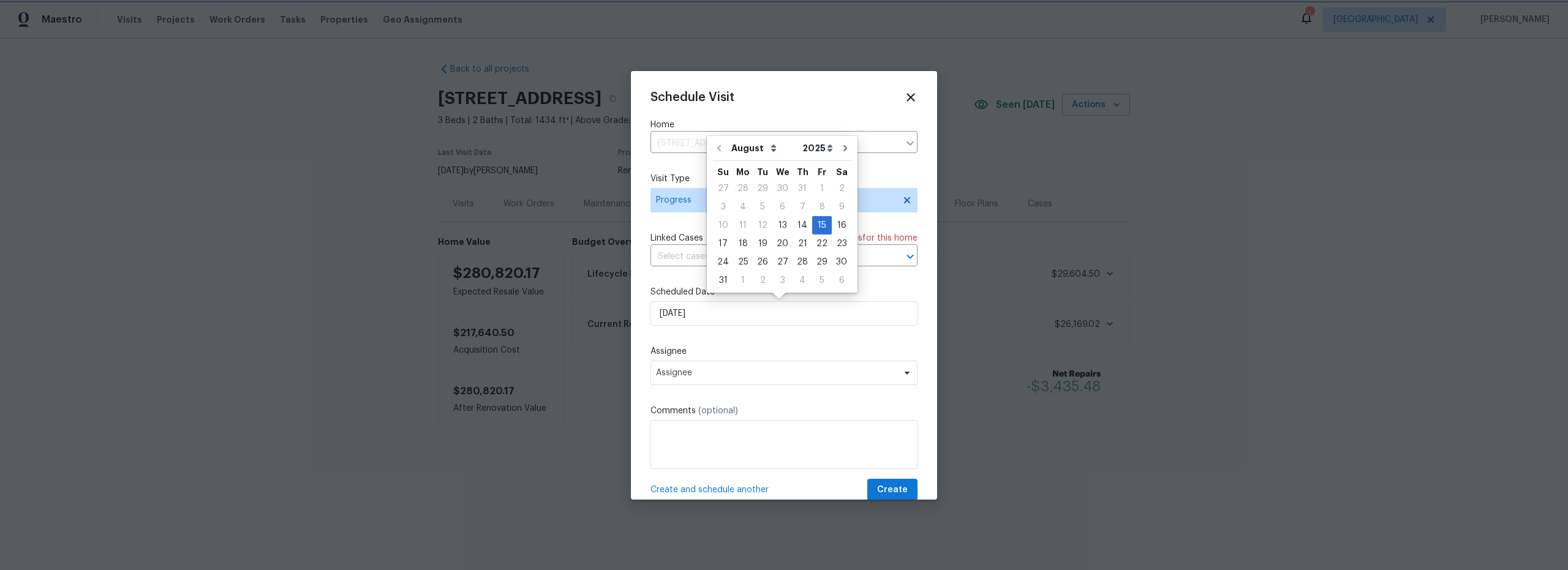
click at [738, 350] on label "Assignee" at bounding box center [784, 351] width 267 height 12
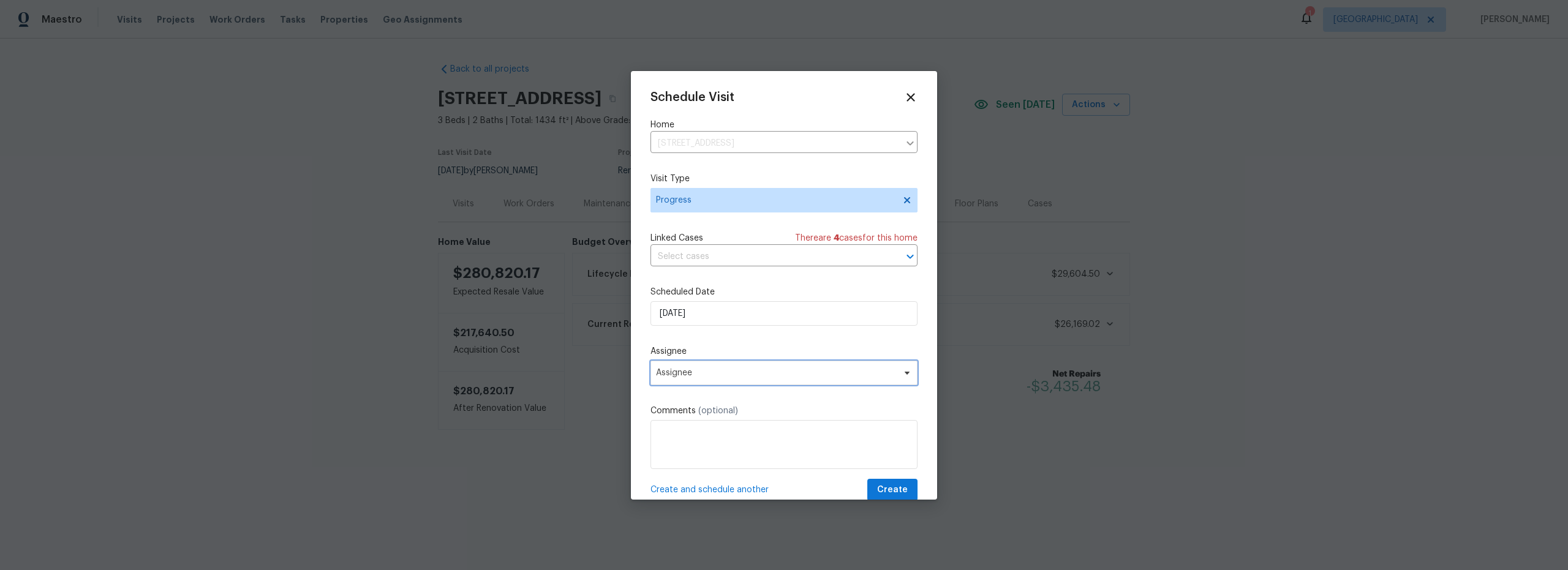
click at [735, 370] on span "Assignee" at bounding box center [775, 373] width 240 height 10
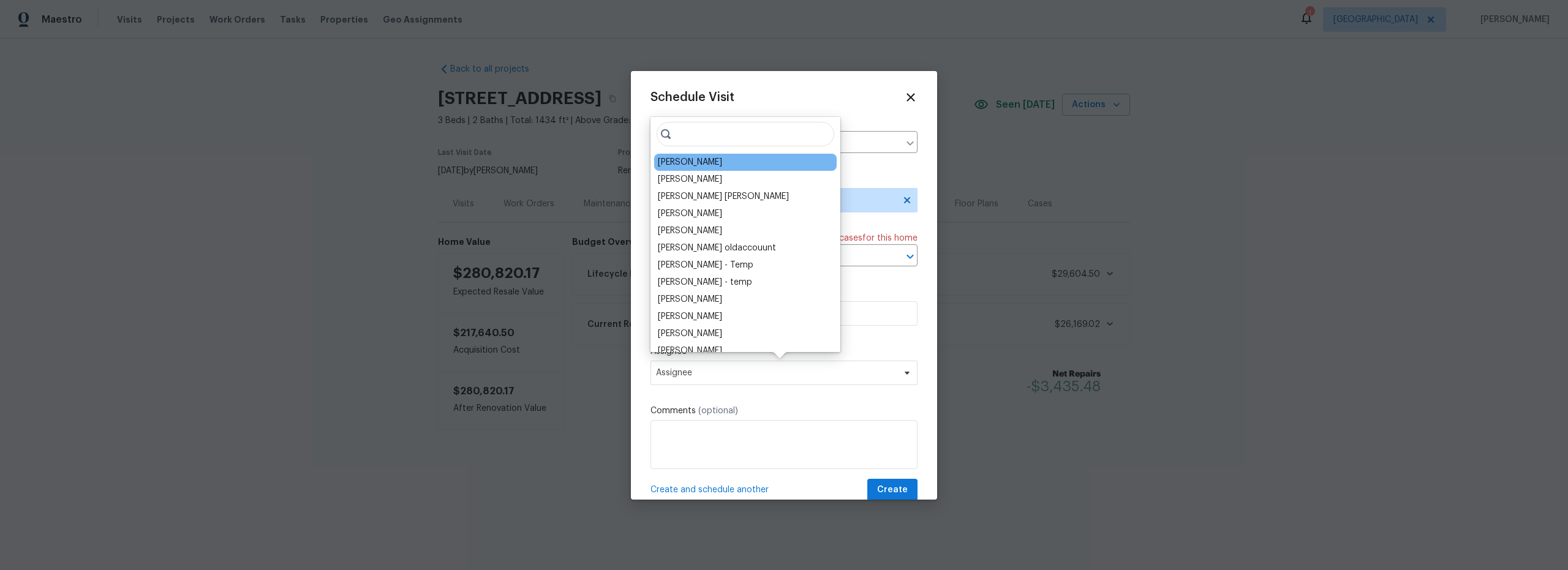
click at [686, 164] on div "[PERSON_NAME]" at bounding box center [690, 161] width 65 height 12
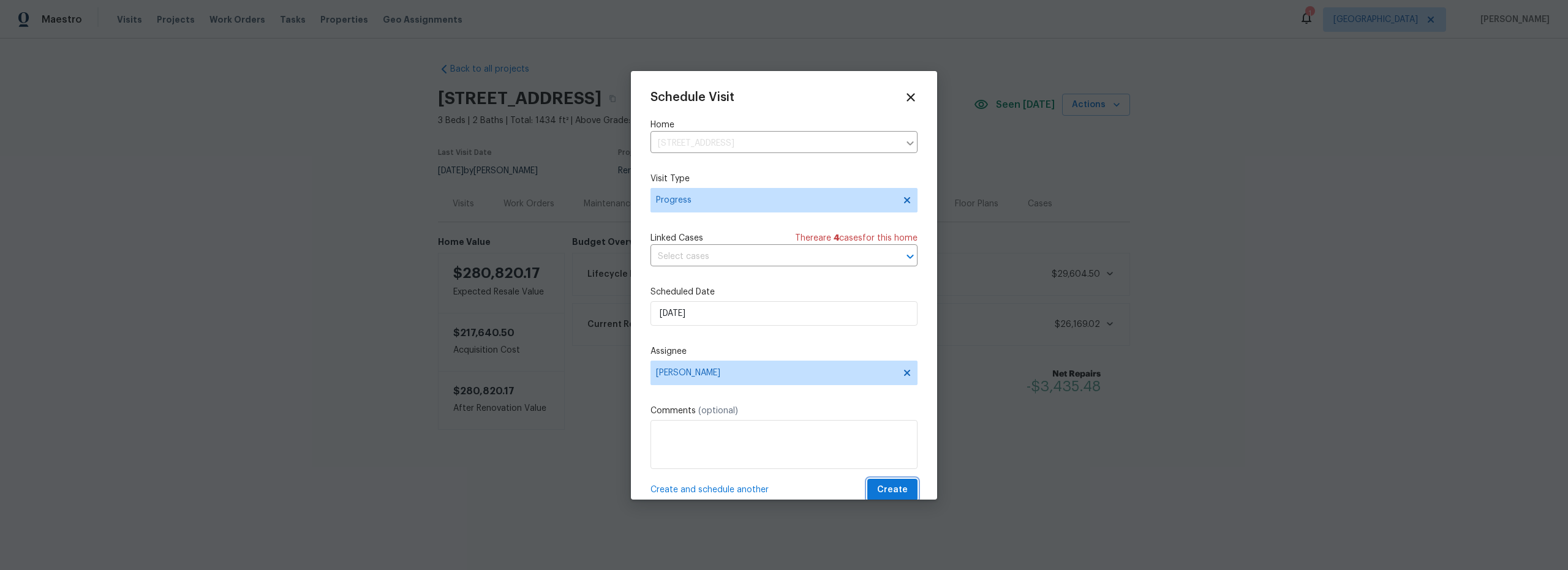
click at [879, 486] on span "Create" at bounding box center [893, 490] width 31 height 16
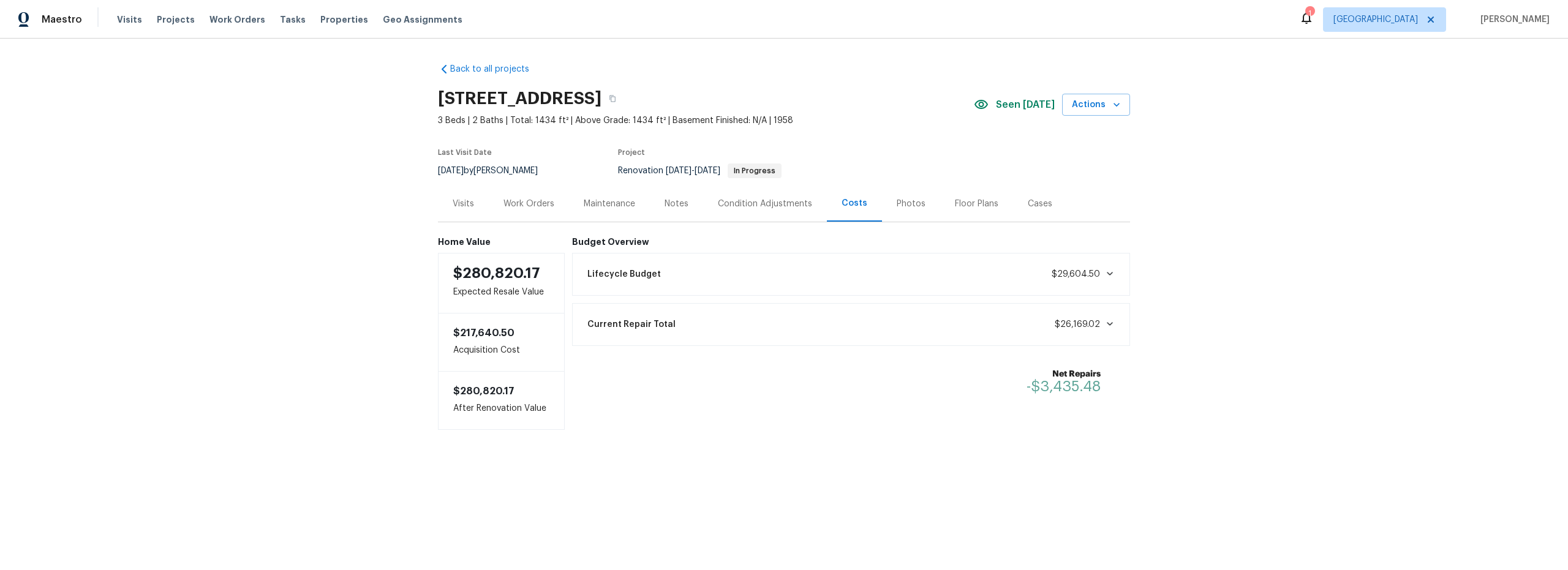
click at [670, 206] on div "Notes" at bounding box center [677, 203] width 24 height 12
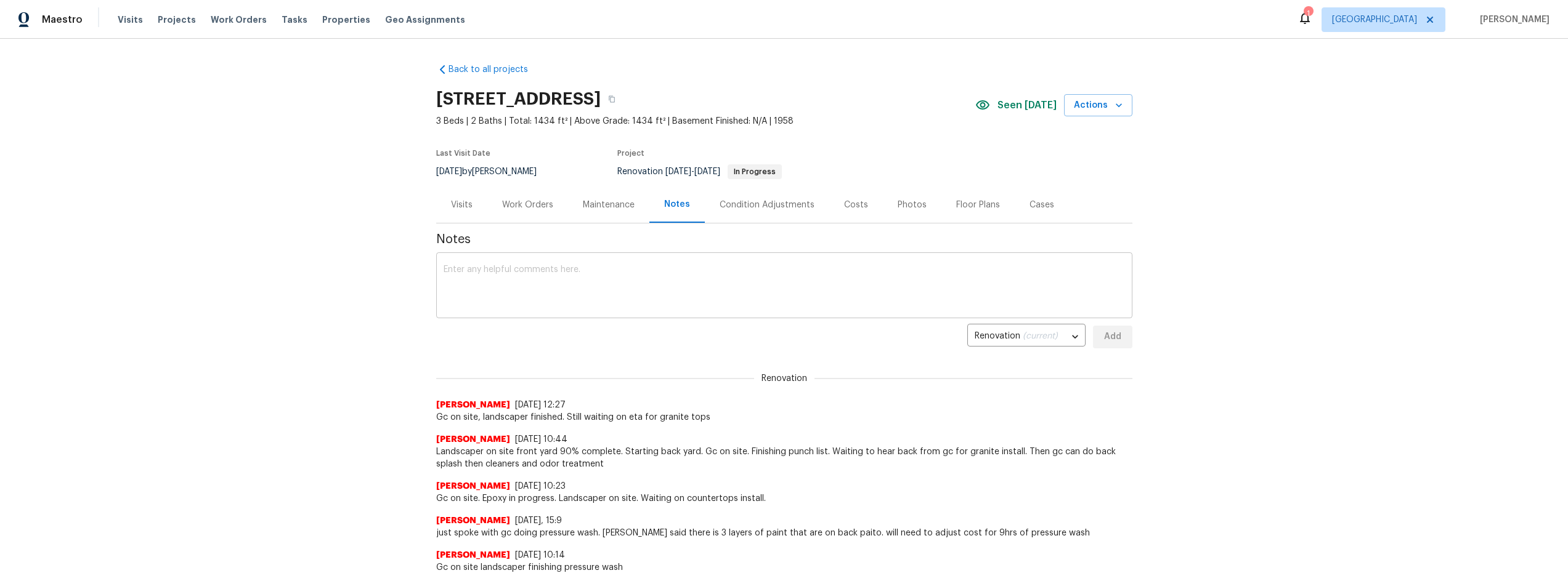
click at [647, 284] on textarea at bounding box center [784, 286] width 682 height 43
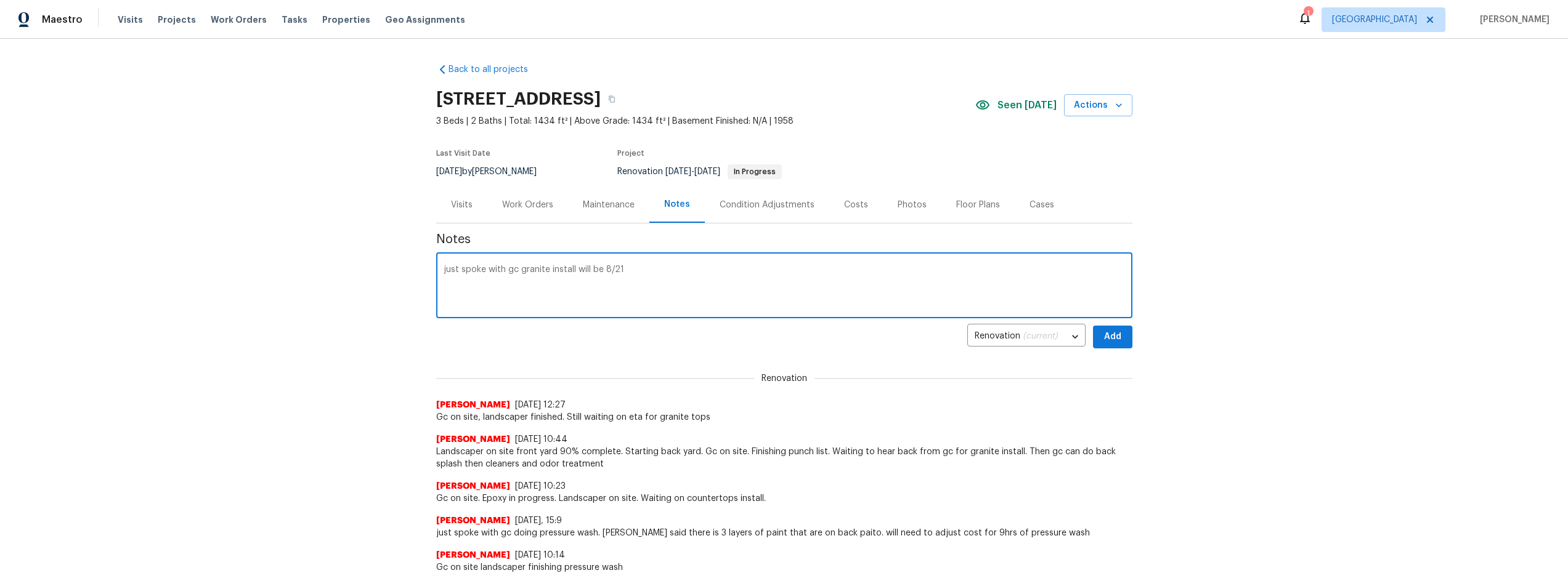
type textarea "just spoke with gc granite install will be 8/21"
click at [1117, 340] on span "Add" at bounding box center [1112, 336] width 19 height 16
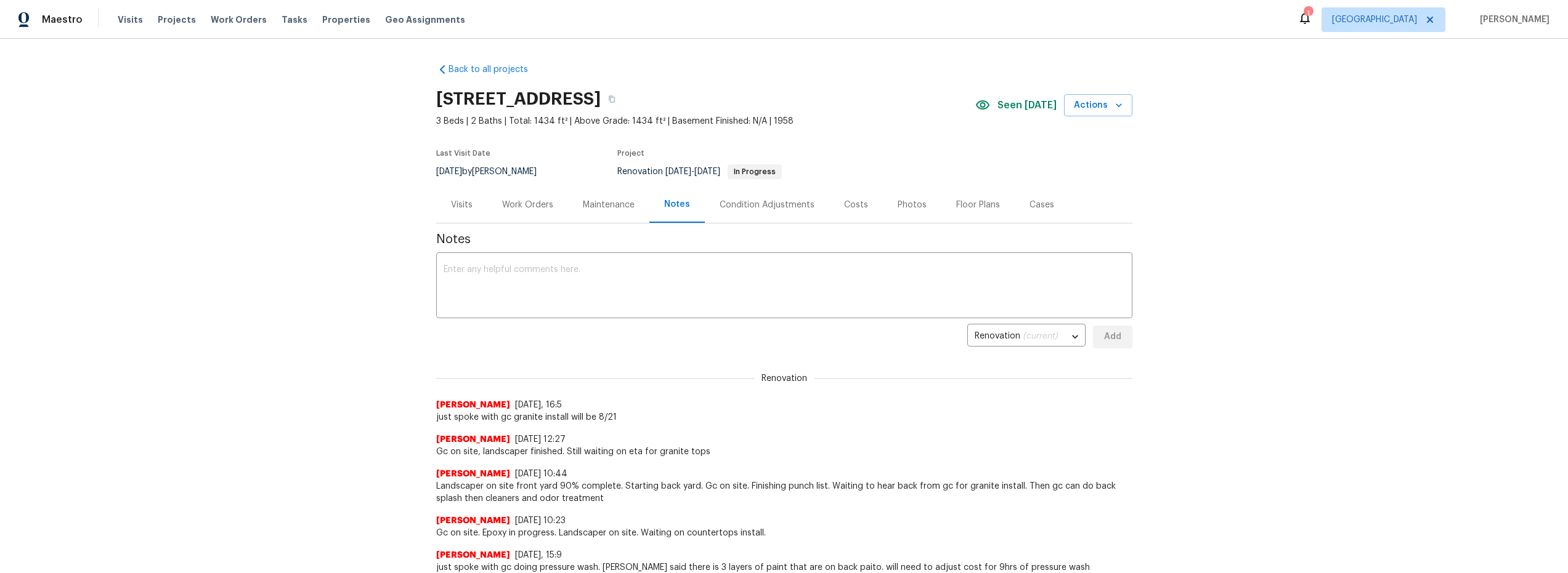
drag, startPoint x: 524, startPoint y: 204, endPoint x: 528, endPoint y: 213, distance: 9.8
click at [526, 206] on div "Work Orders" at bounding box center [528, 204] width 51 height 12
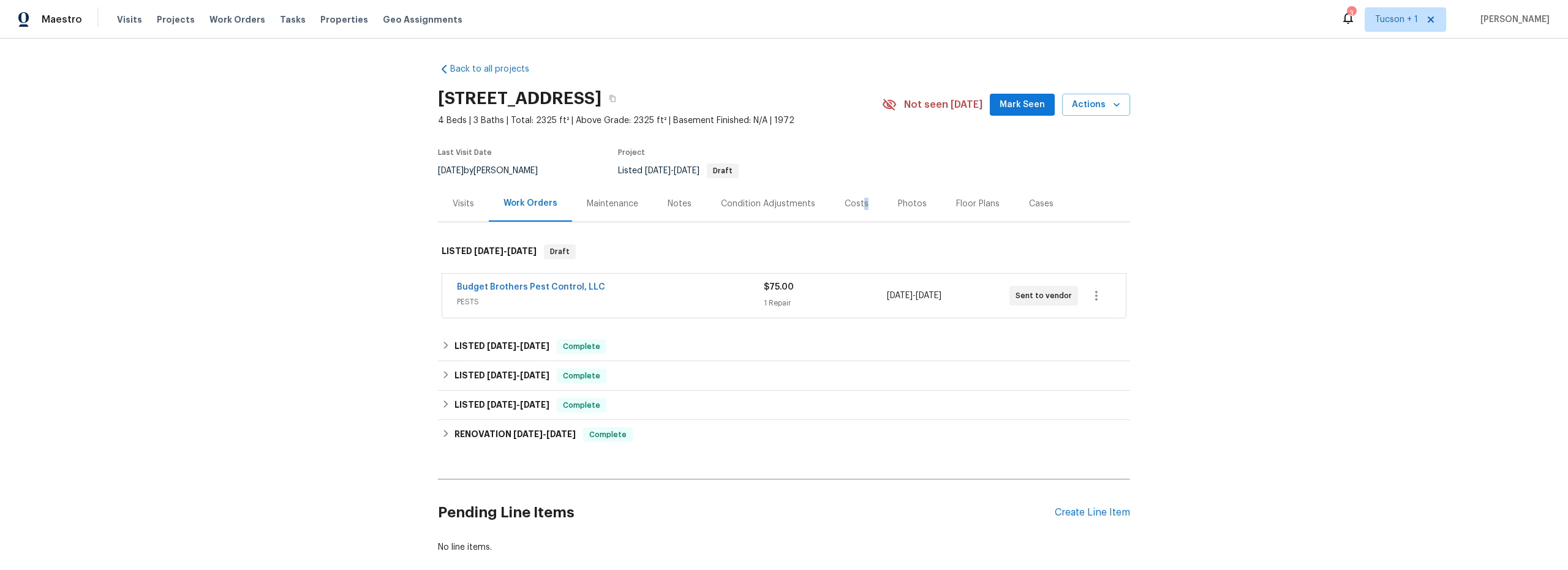
click at [856, 201] on div "Costs" at bounding box center [857, 203] width 24 height 12
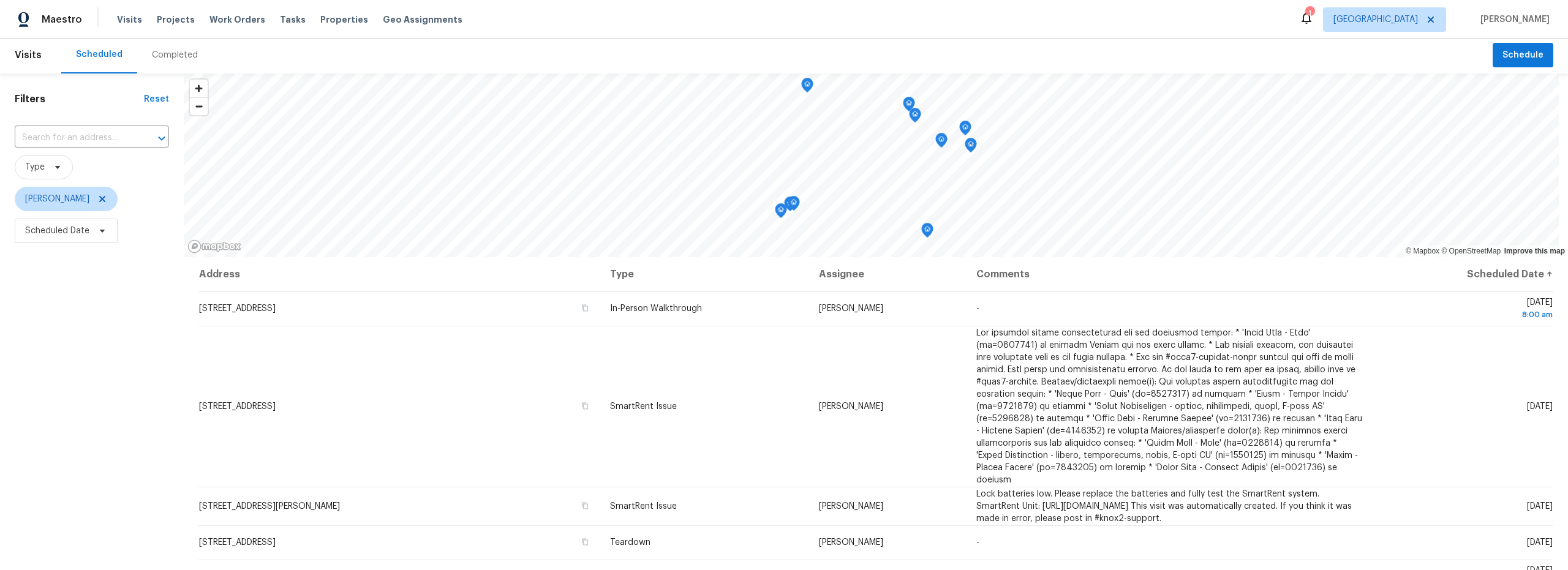
scroll to position [3, 0]
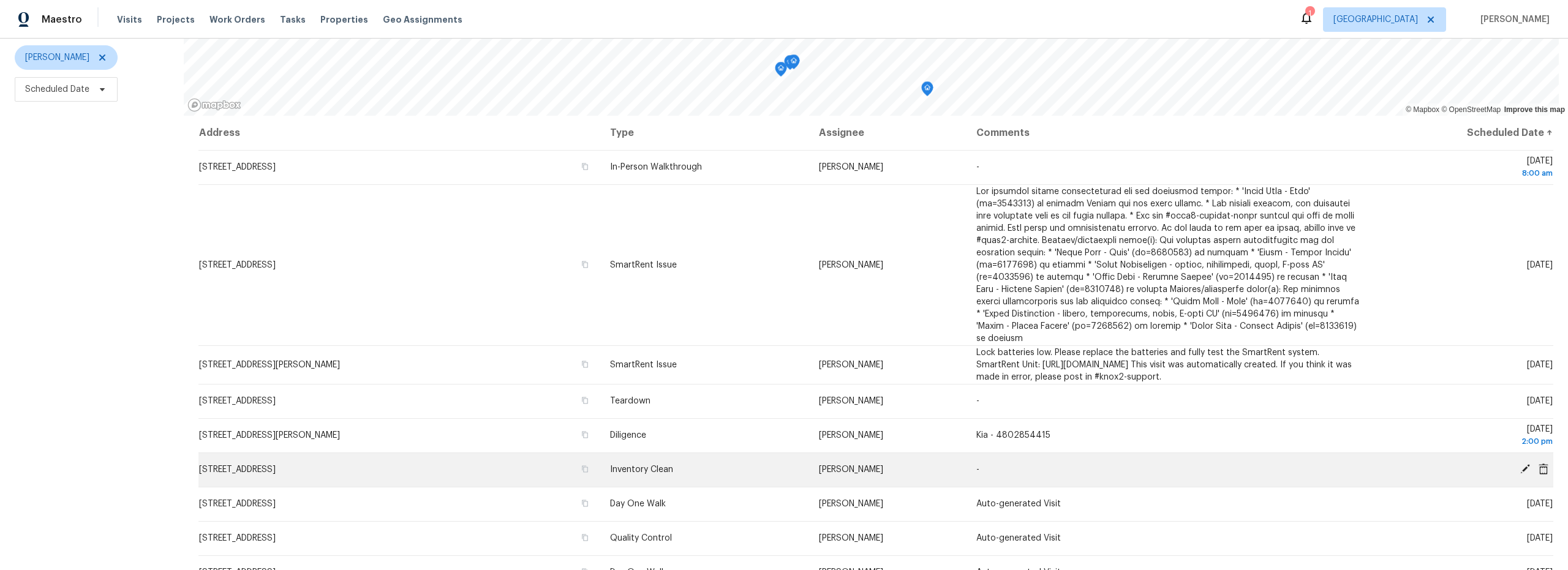
scroll to position [142, 0]
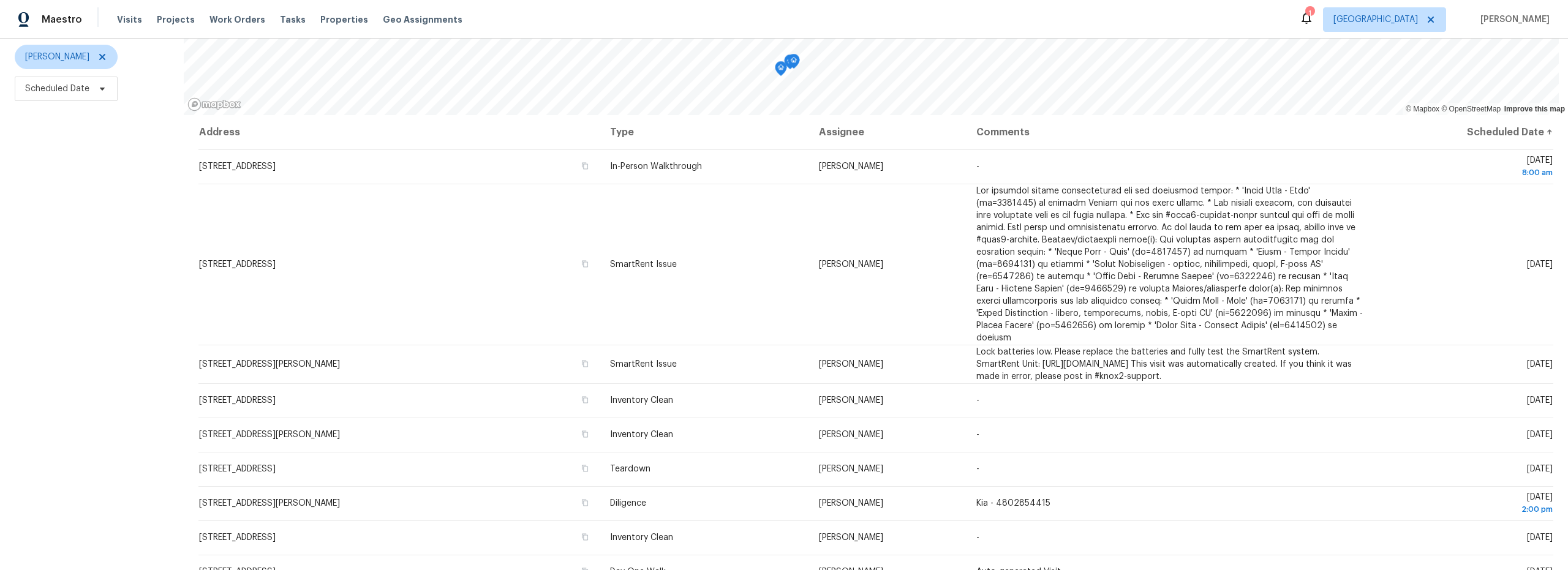
scroll to position [154, 0]
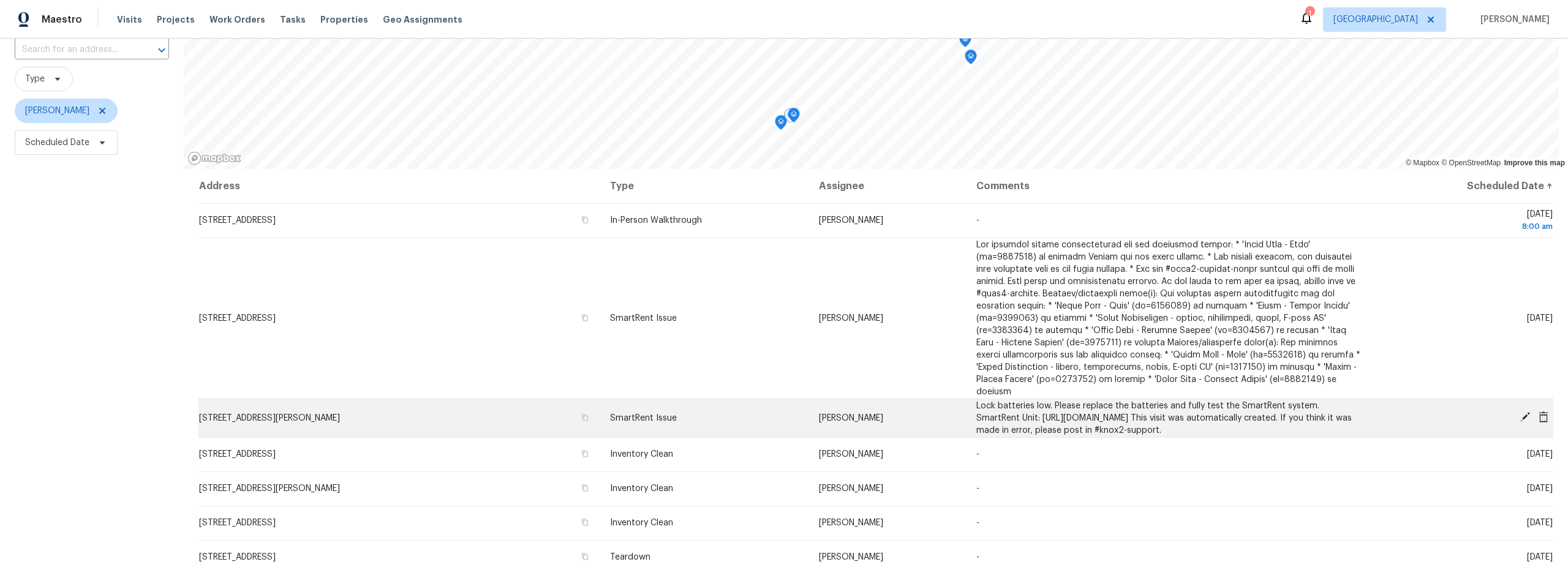
scroll to position [38, 0]
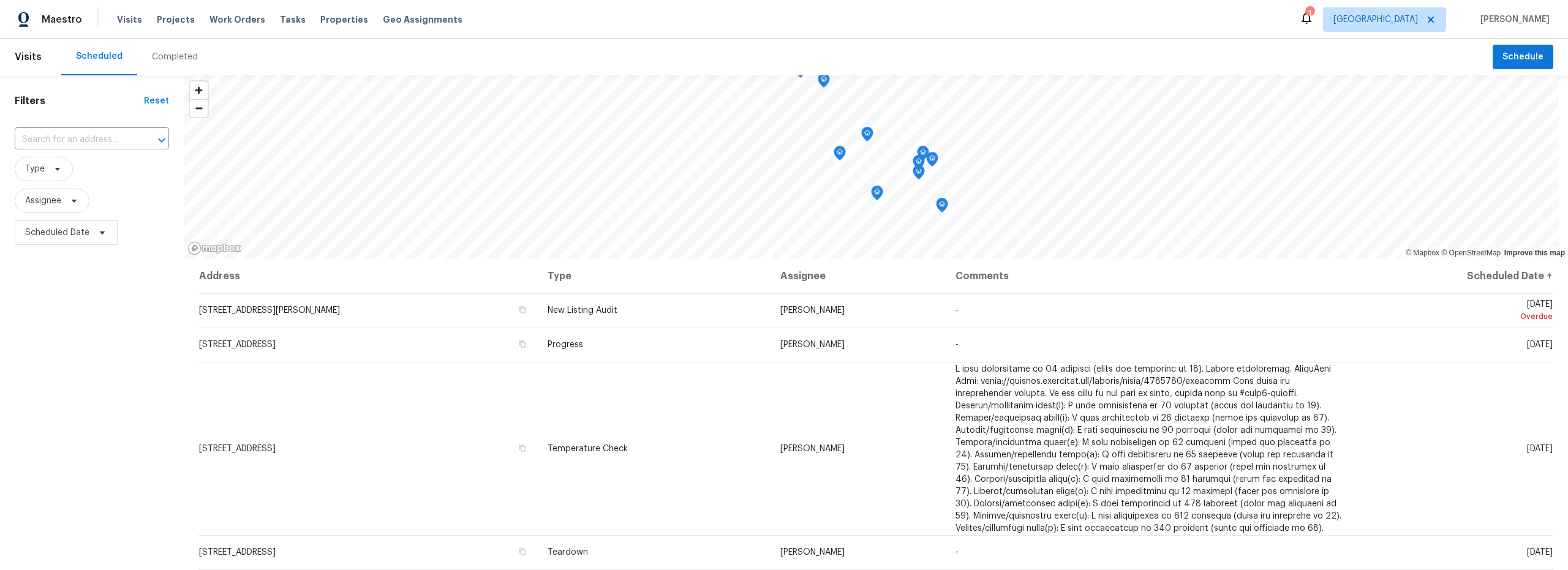
scroll to position [154, 0]
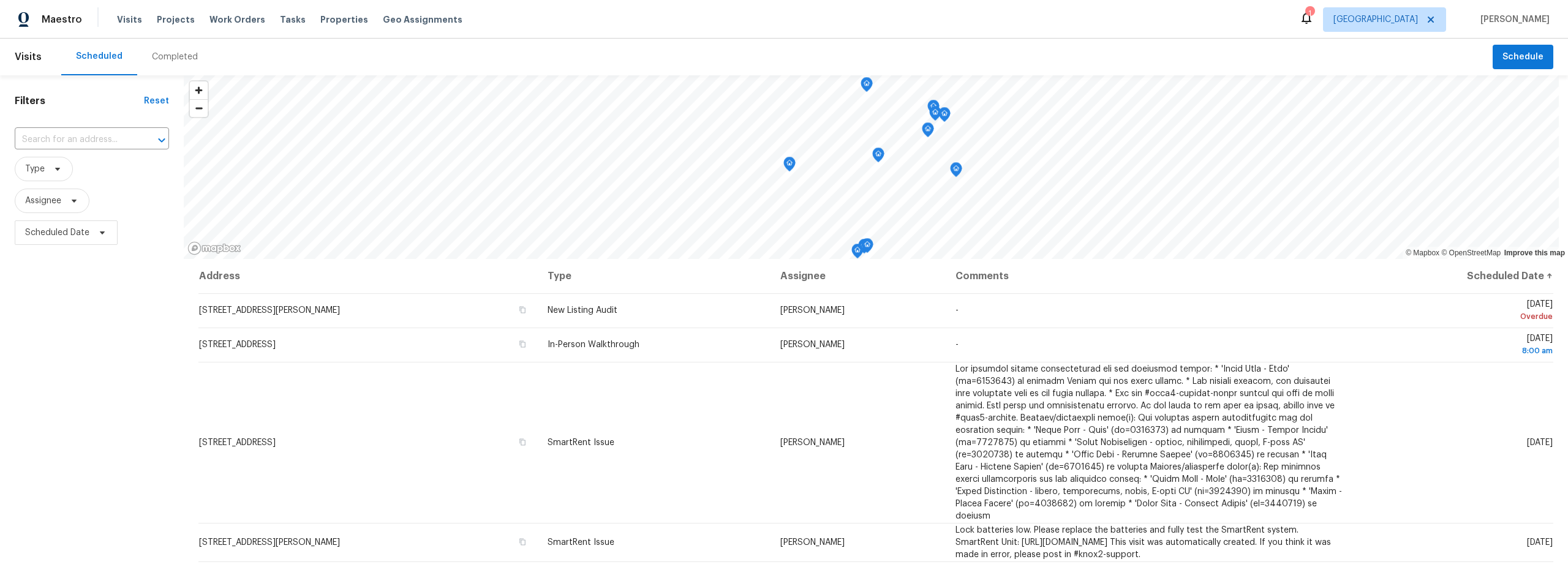
click at [165, 57] on div "Completed" at bounding box center [175, 57] width 46 height 12
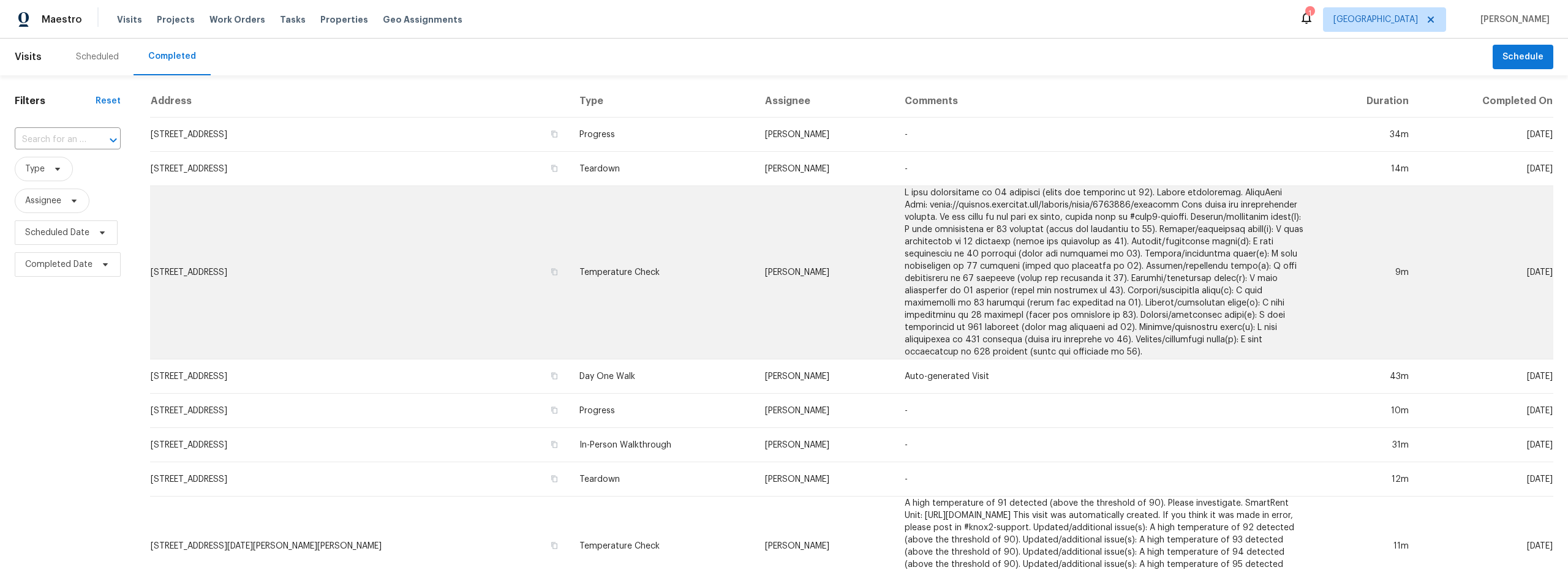
click at [446, 299] on td "37196 S Vista Park Dr, Tucson, AZ 85739" at bounding box center [360, 273] width 420 height 173
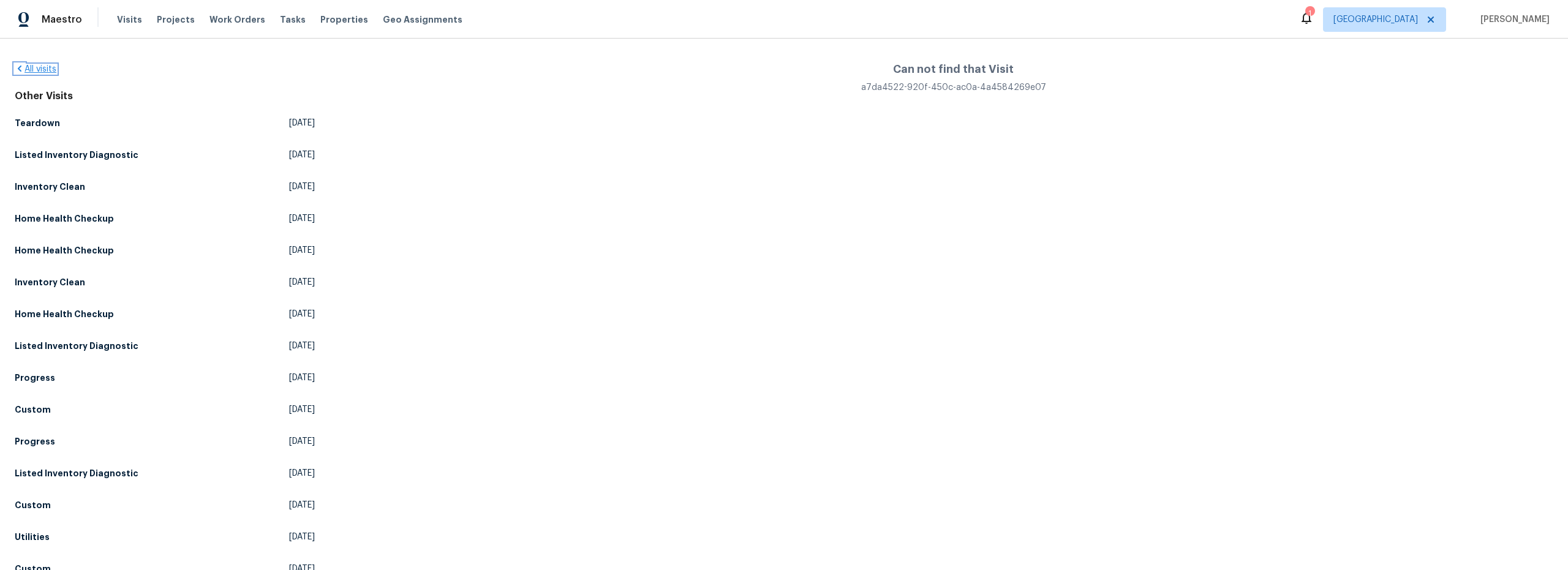
click at [33, 68] on link "All visits" at bounding box center [36, 68] width 42 height 8
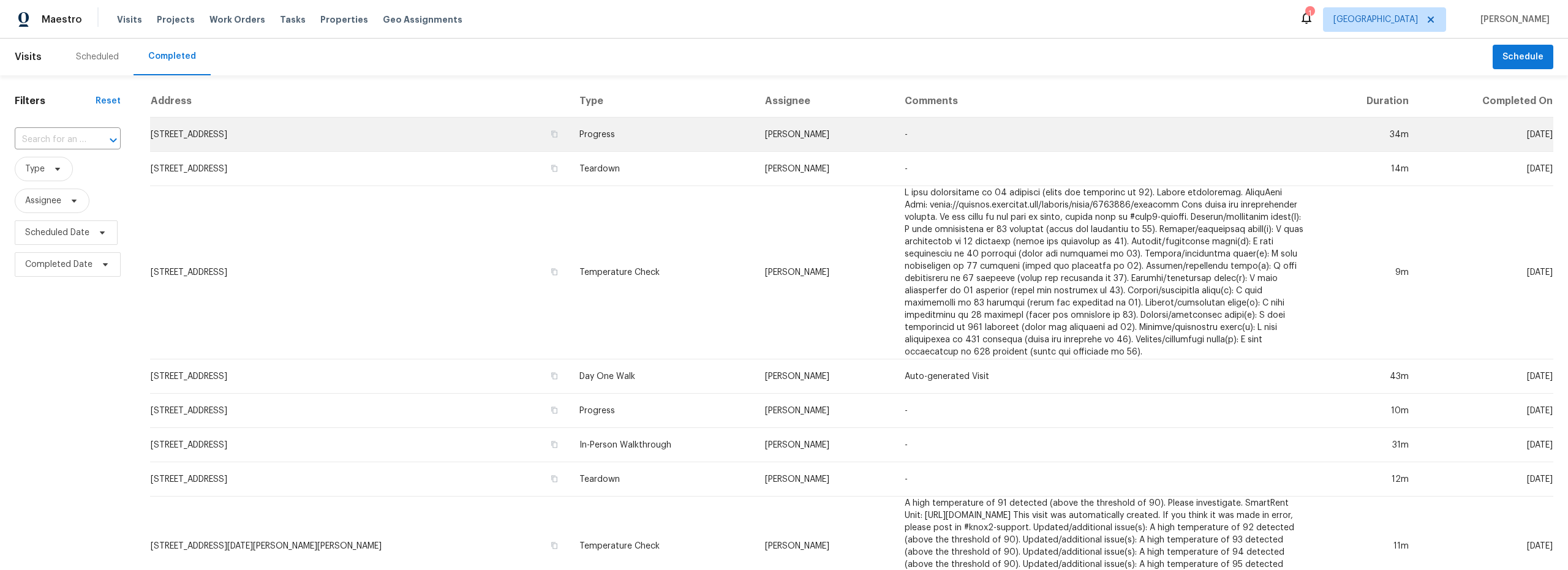
click at [441, 136] on td "5141 W Aquamarine St, Tucson, AZ 85742" at bounding box center [360, 135] width 420 height 35
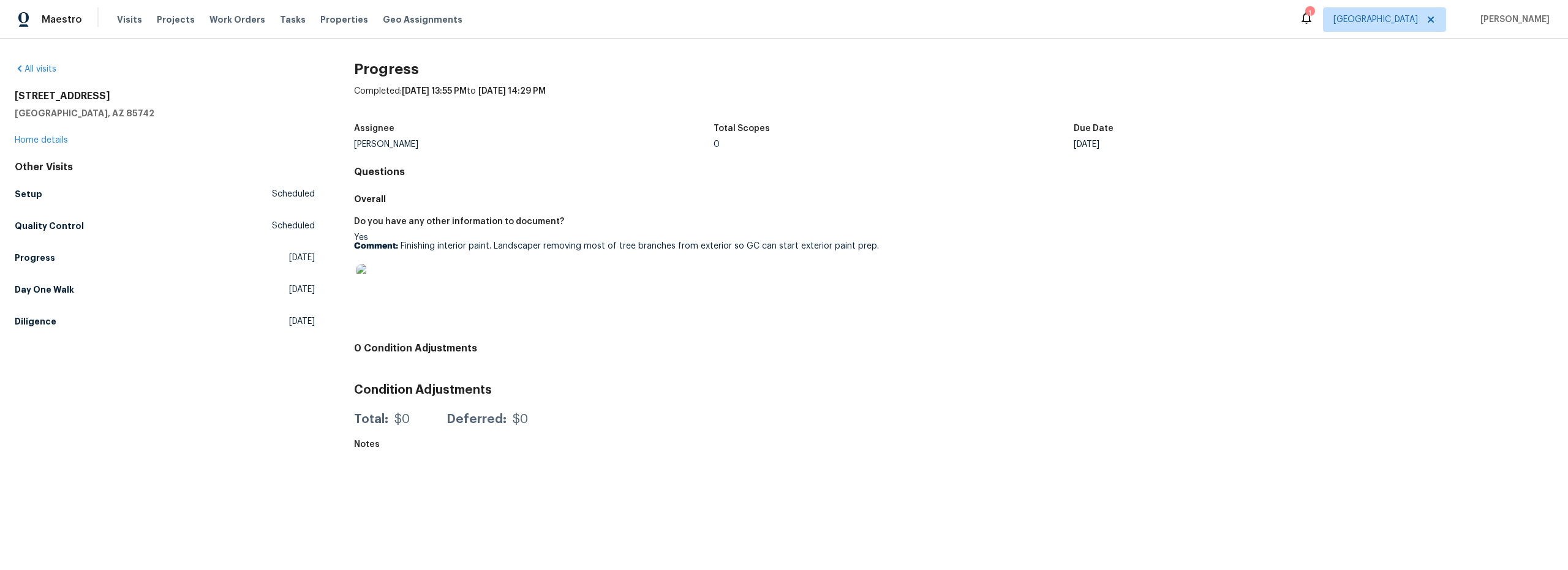
click at [385, 283] on img at bounding box center [376, 283] width 39 height 39
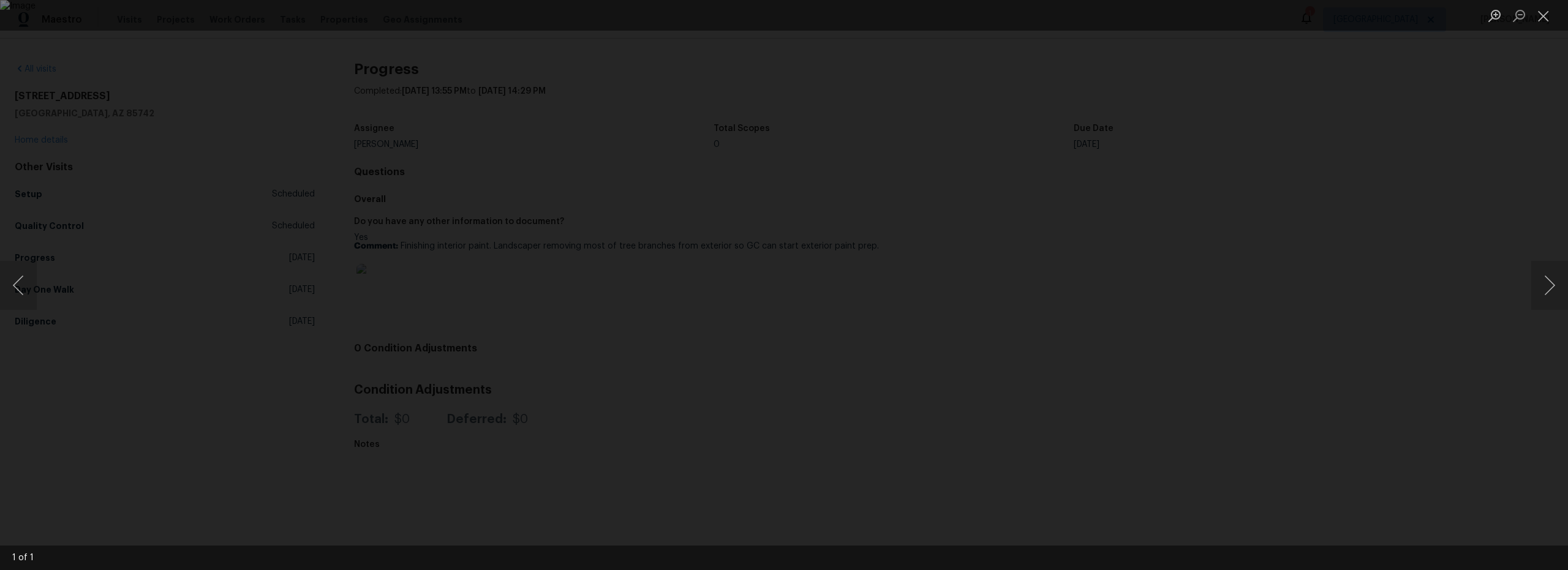
click at [1211, 254] on div "Lightbox" at bounding box center [784, 285] width 1568 height 570
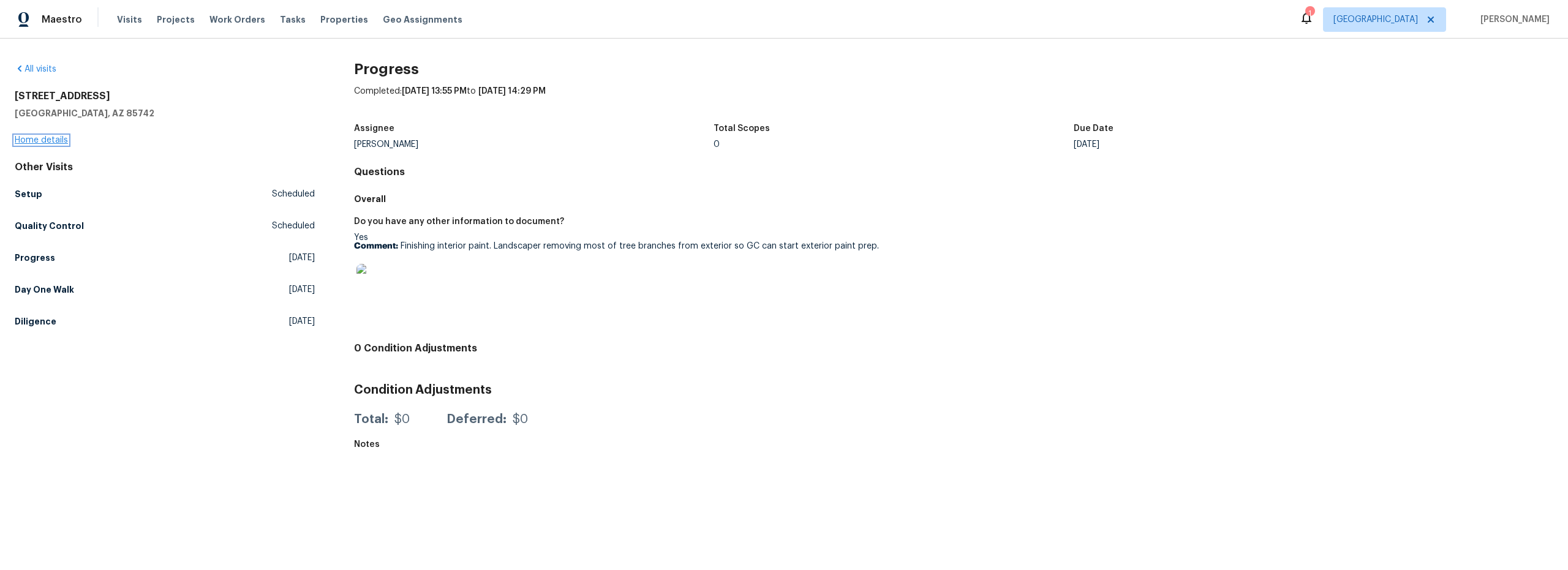
click at [51, 140] on link "Home details" at bounding box center [41, 140] width 53 height 8
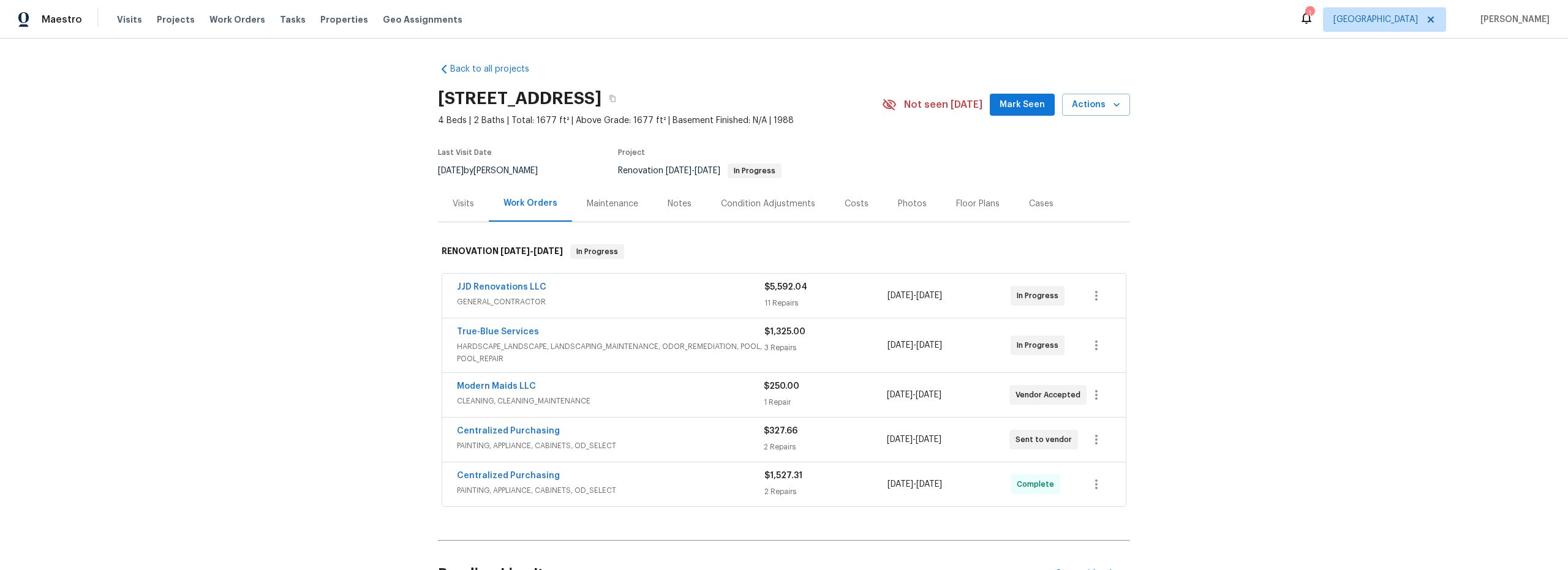
click at [670, 204] on div "Notes" at bounding box center [680, 203] width 24 height 12
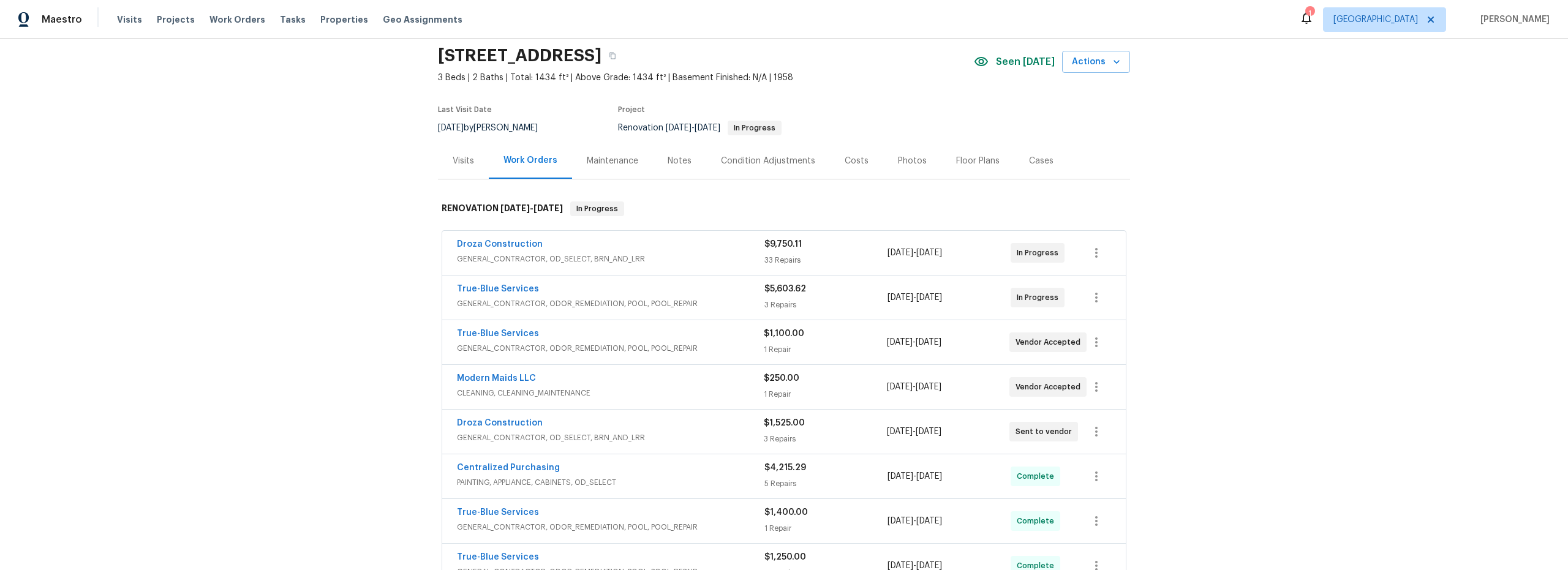
scroll to position [46, 0]
click at [675, 161] on div "Notes" at bounding box center [680, 158] width 24 height 12
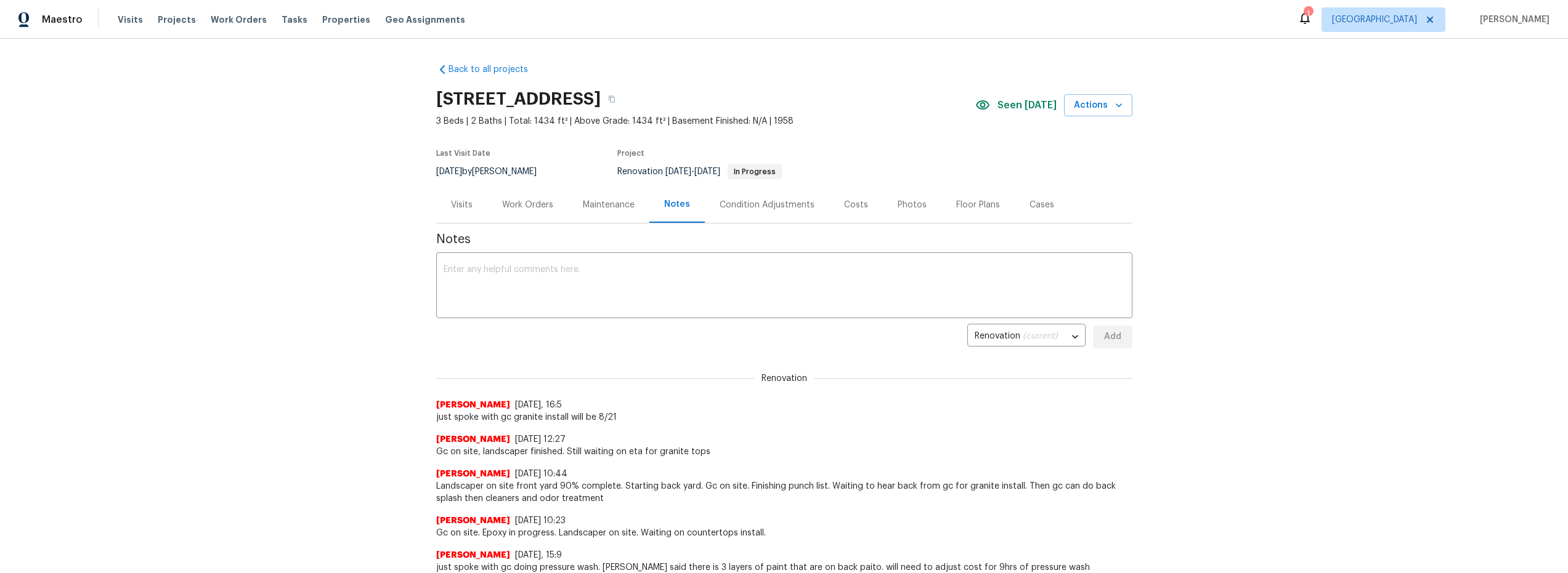
click at [529, 207] on div "Work Orders" at bounding box center [528, 204] width 51 height 12
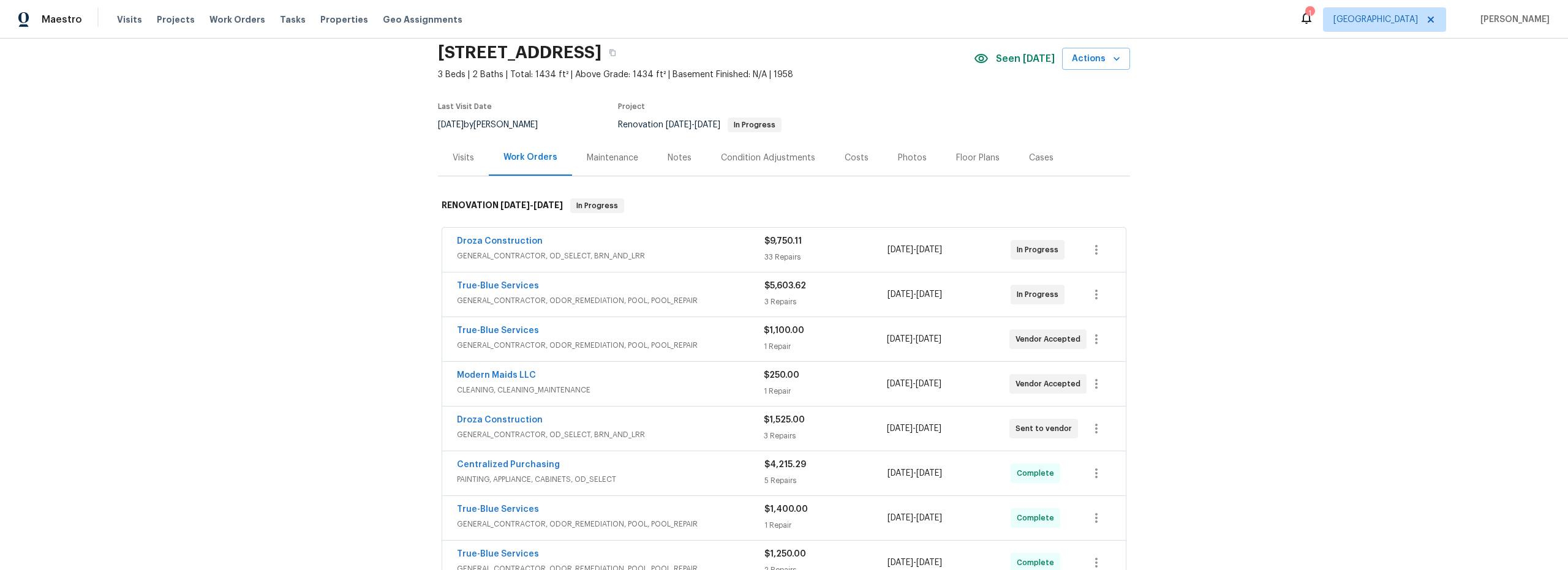
scroll to position [43, 0]
click at [1099, 298] on button "button" at bounding box center [1096, 297] width 29 height 29
click at [1100, 301] on li "Edit" at bounding box center [1143, 298] width 132 height 20
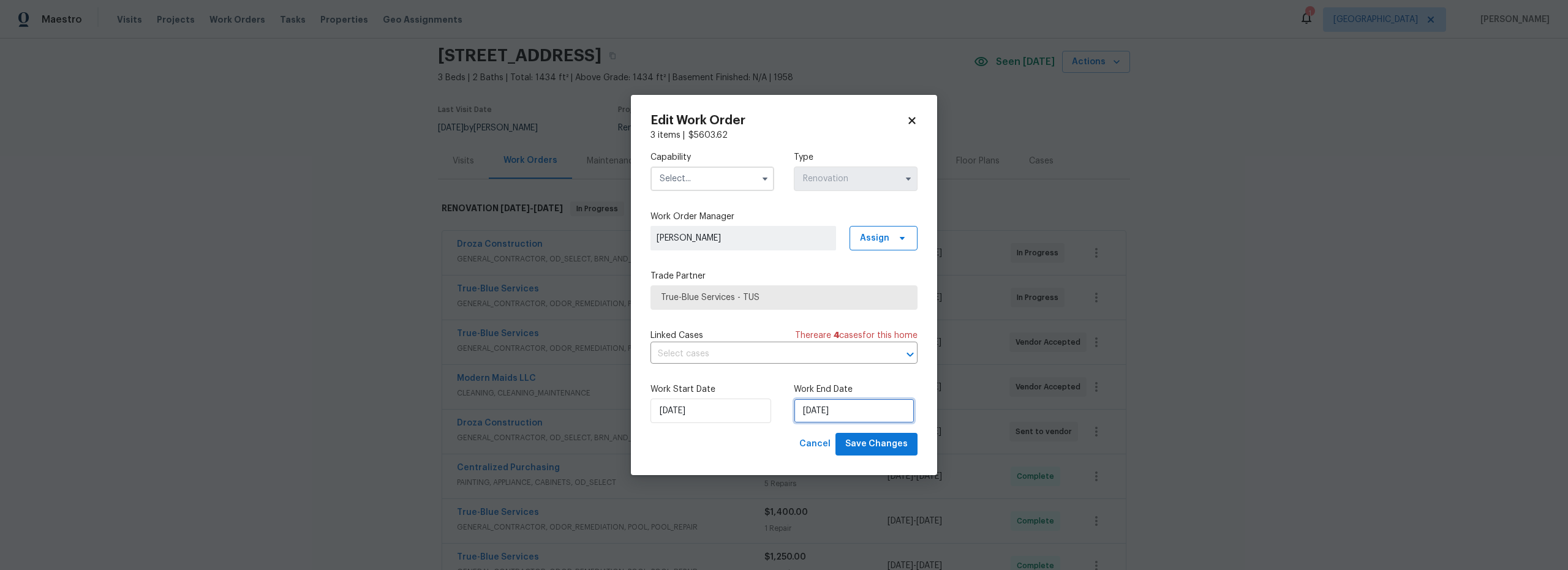
click at [841, 419] on input "8/13/2025" at bounding box center [854, 410] width 120 height 25
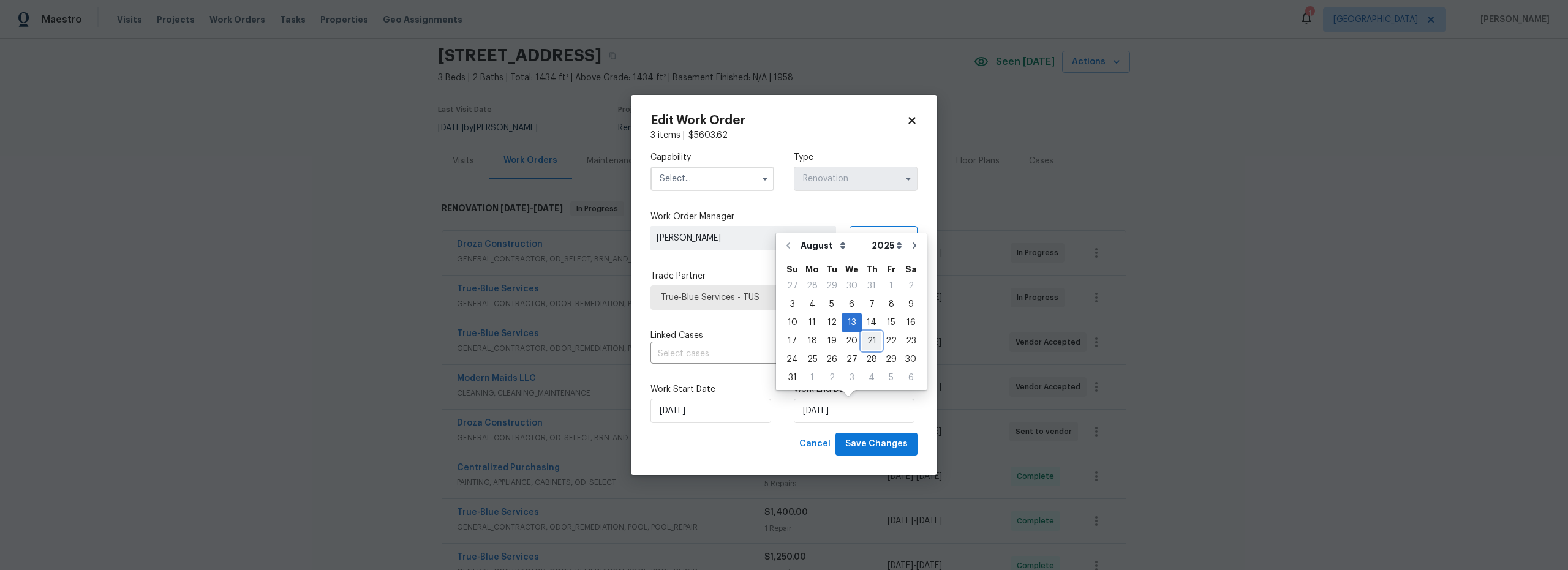
click at [862, 343] on div "21" at bounding box center [871, 341] width 19 height 17
type input "[DATE]"
click at [727, 185] on input "text" at bounding box center [712, 179] width 124 height 25
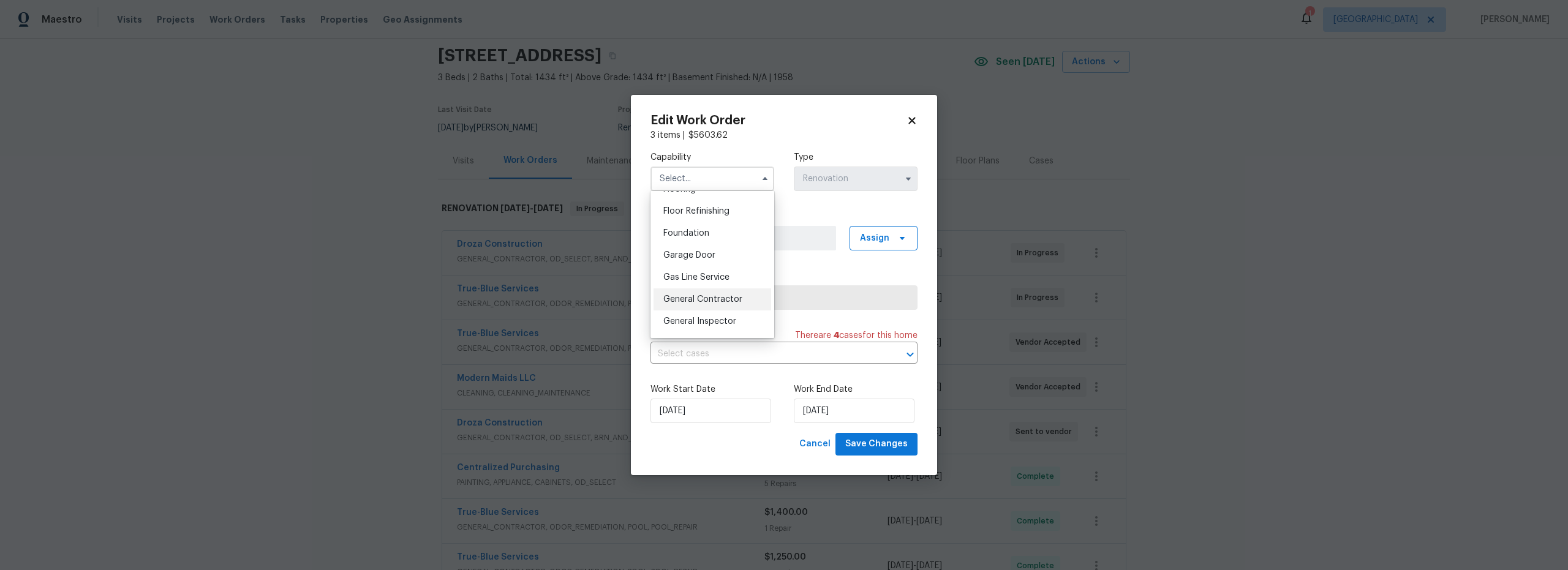
scroll to position [492, 0]
click at [715, 303] on span "General Contractor" at bounding box center [702, 298] width 79 height 8
type input "General Contractor"
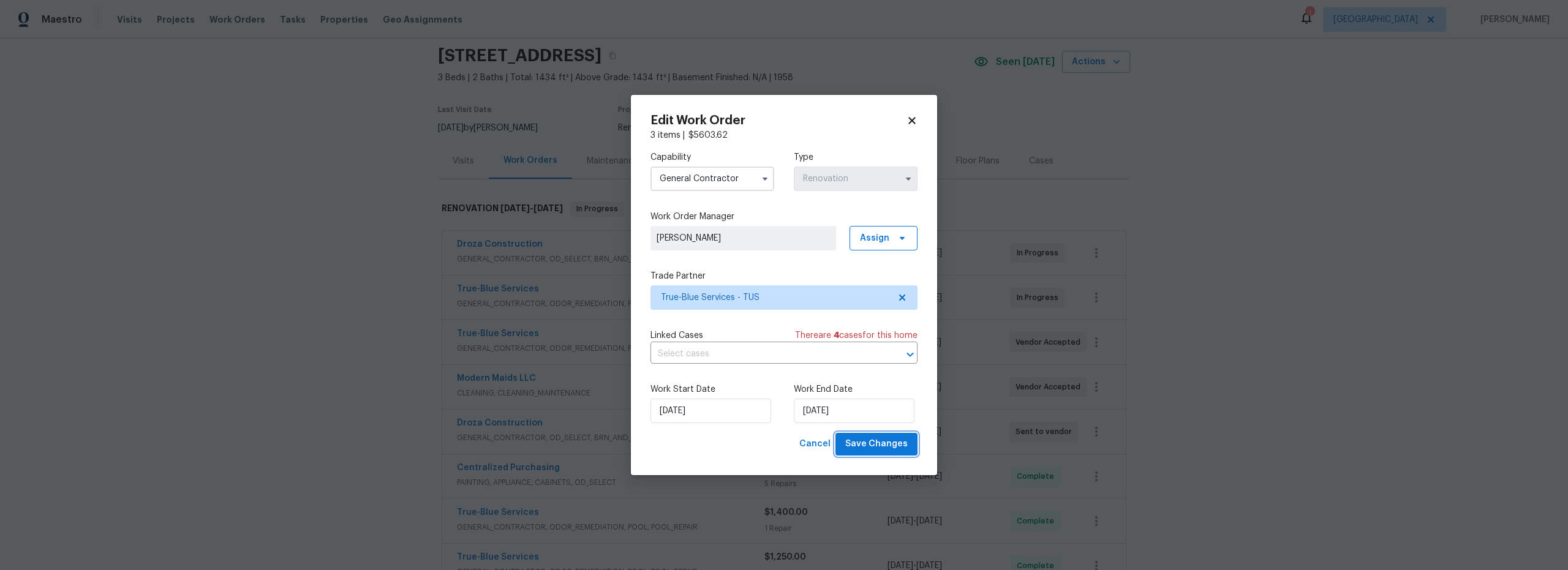
click at [887, 443] on span "Save Changes" at bounding box center [877, 444] width 62 height 16
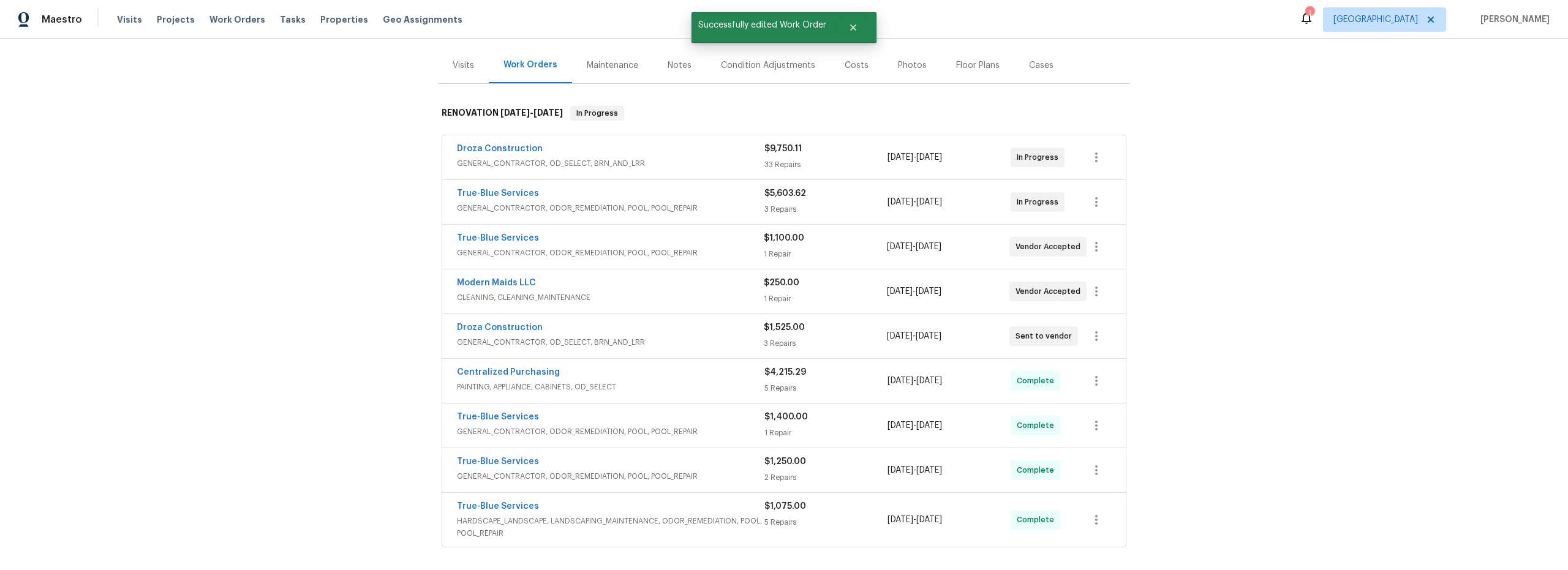
scroll to position [139, 0]
click at [1097, 249] on icon "button" at bounding box center [1096, 246] width 15 height 15
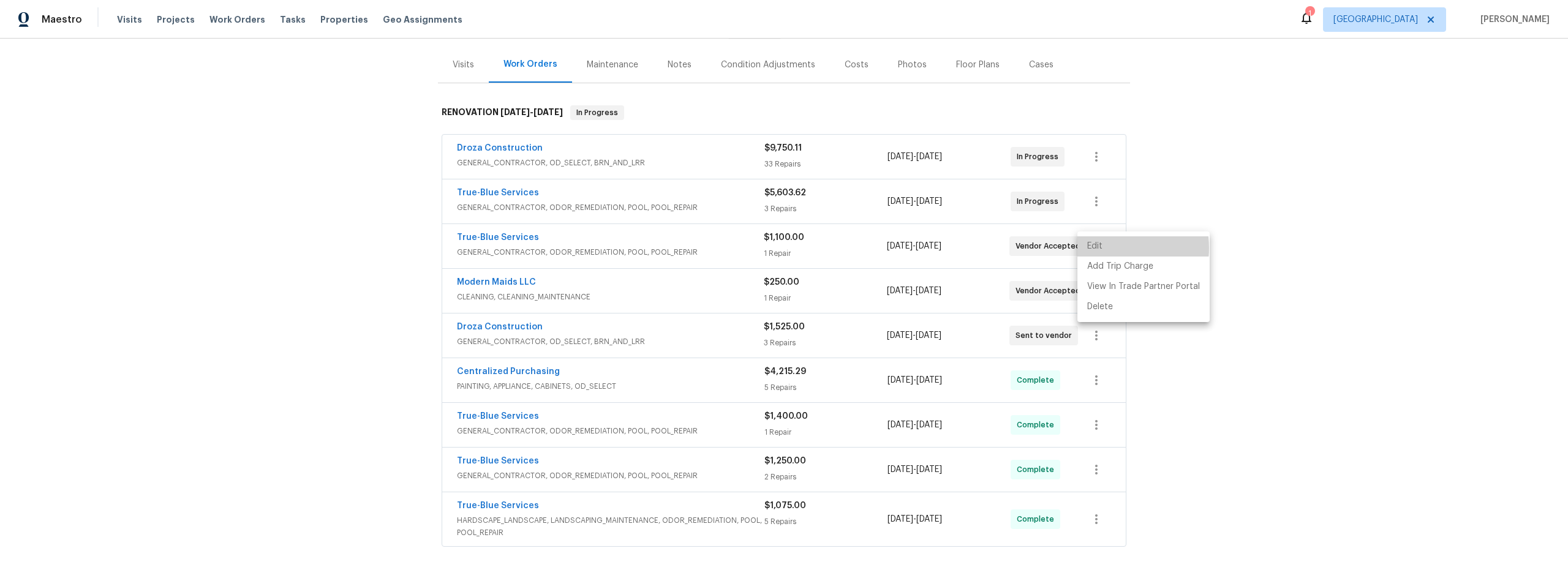
click at [1101, 248] on li "Edit" at bounding box center [1143, 246] width 132 height 20
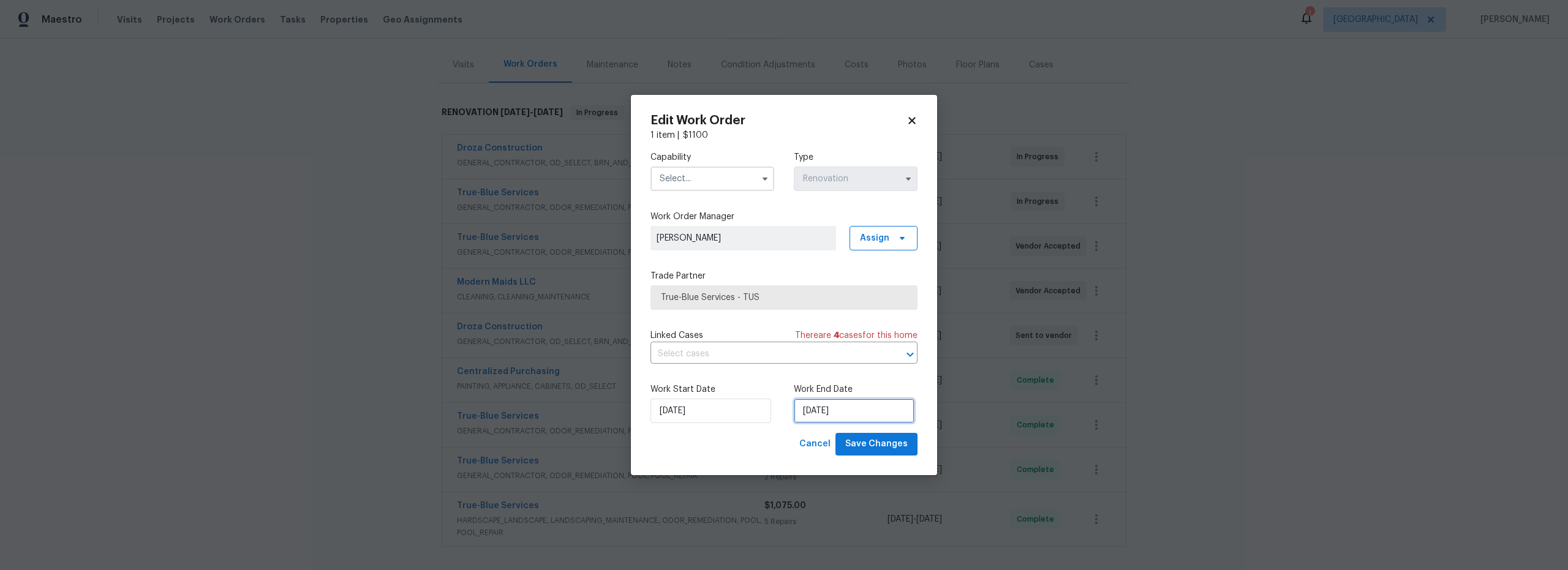
click at [824, 409] on input "[DATE]" at bounding box center [854, 410] width 120 height 25
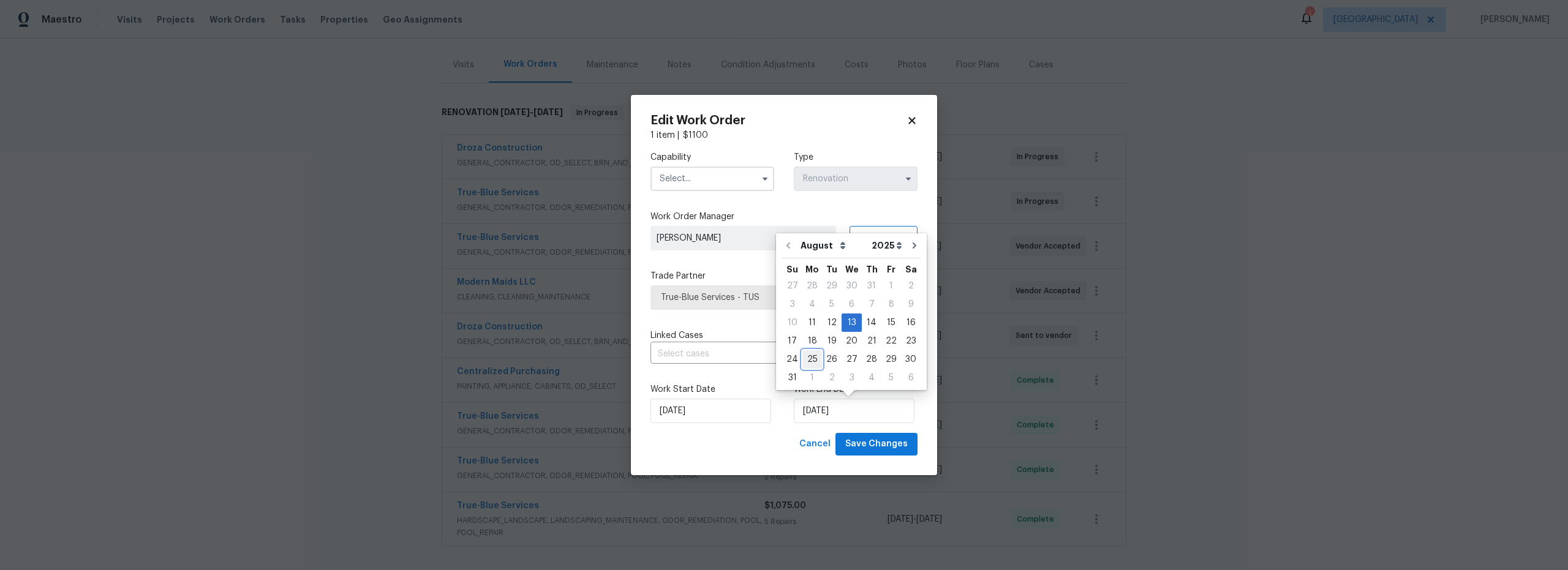
click at [806, 362] on div "25" at bounding box center [812, 359] width 19 height 17
type input "[DATE]"
click at [692, 191] on input "text" at bounding box center [712, 179] width 124 height 25
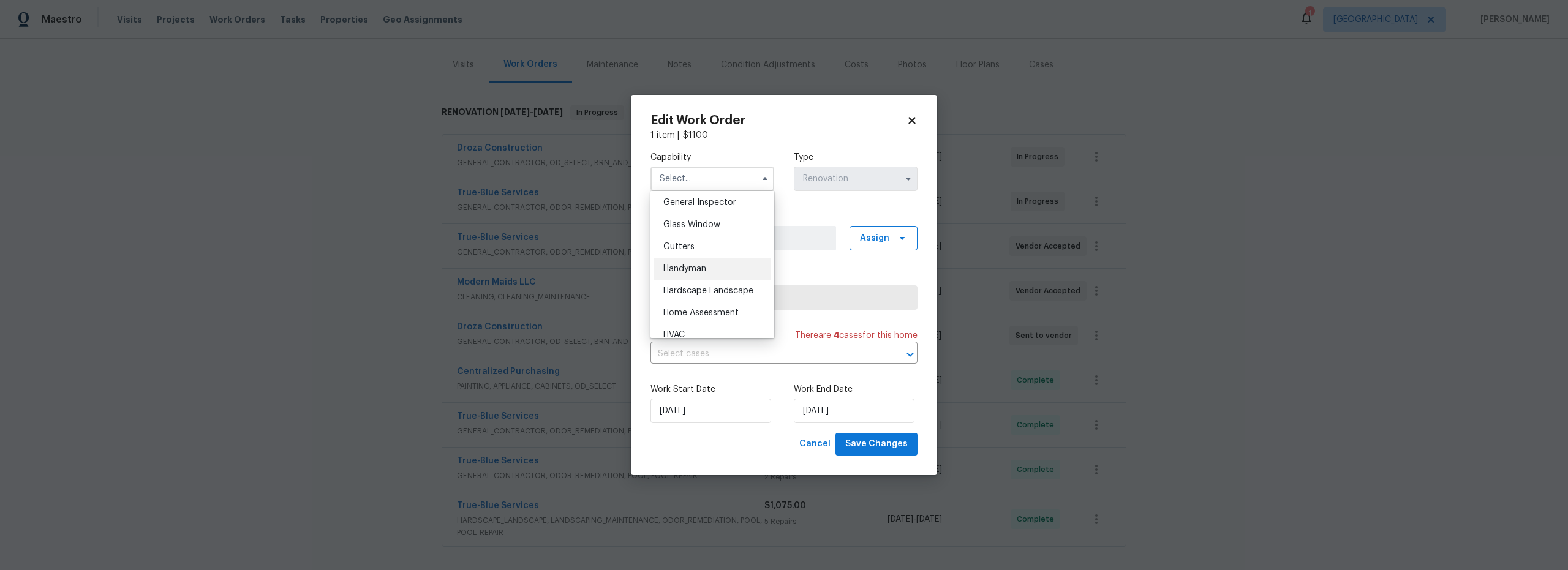
scroll to position [593, 0]
click at [706, 202] on span "General Contractor" at bounding box center [702, 197] width 79 height 8
type input "General Contractor"
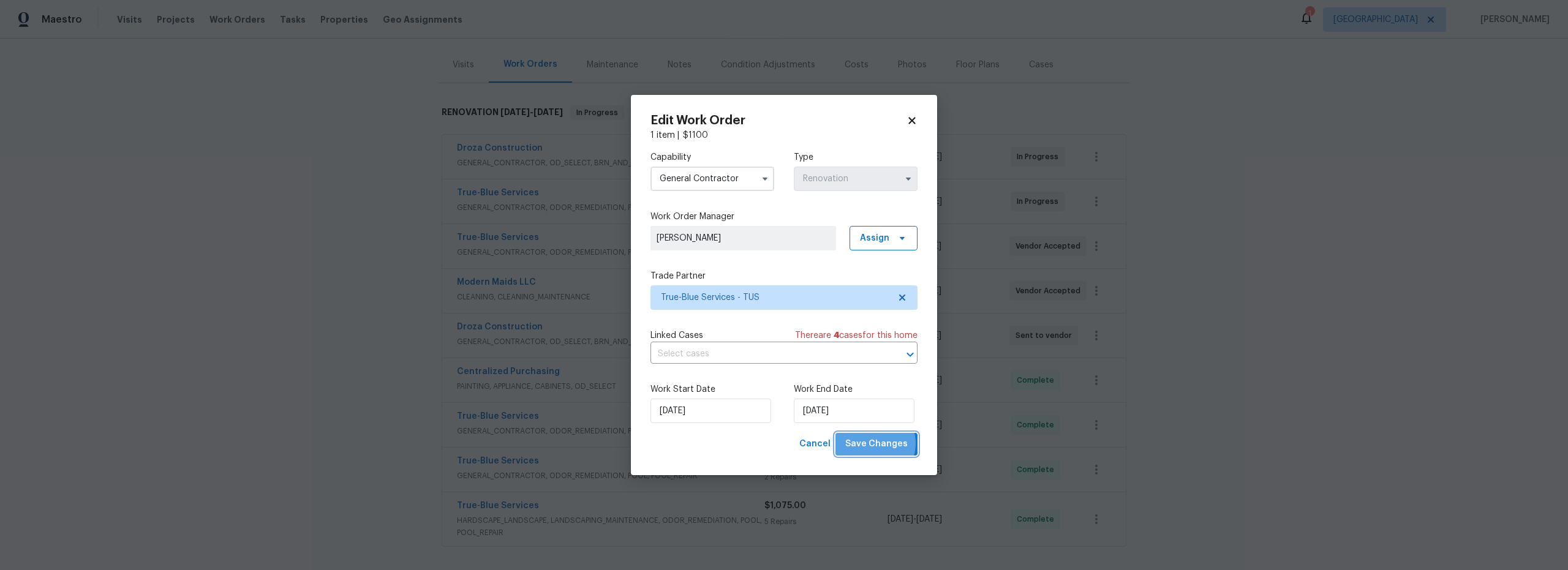
click at [876, 445] on span "Save Changes" at bounding box center [877, 444] width 62 height 16
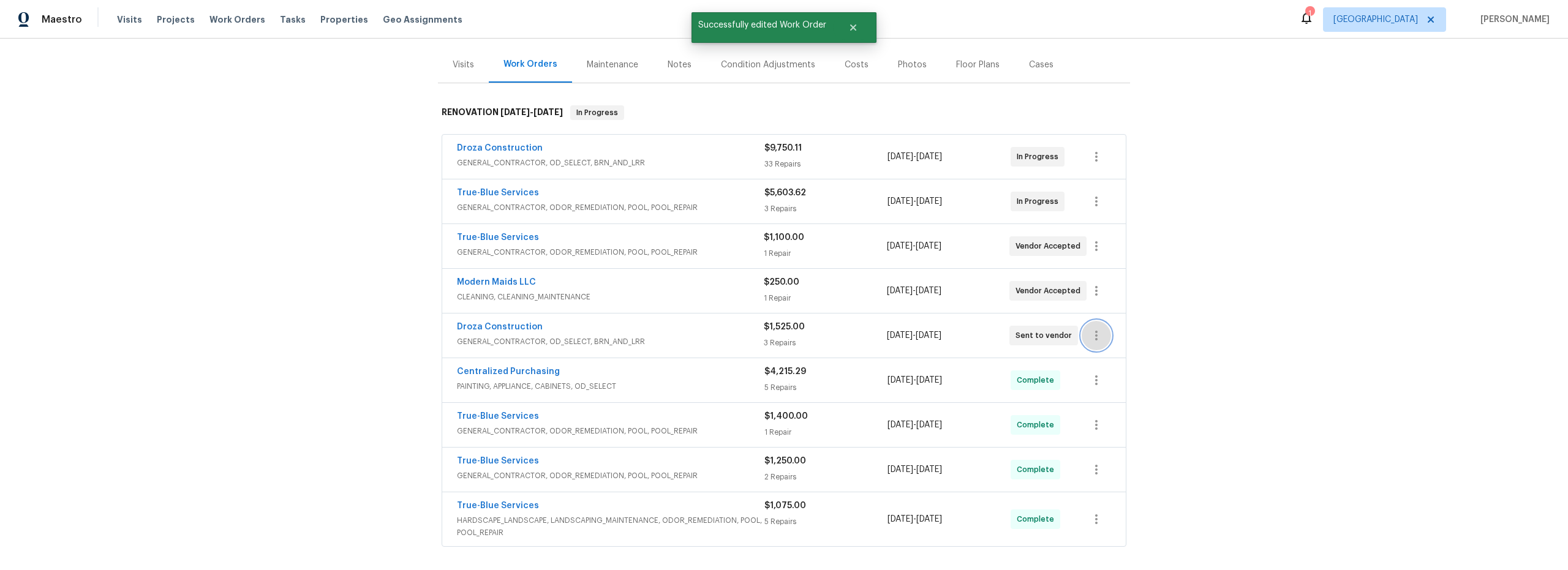
click at [1090, 336] on icon "button" at bounding box center [1096, 336] width 15 height 15
drag, startPoint x: 1101, startPoint y: 333, endPoint x: 1095, endPoint y: 338, distance: 7.8
click at [1101, 333] on li "Edit" at bounding box center [1143, 336] width 132 height 20
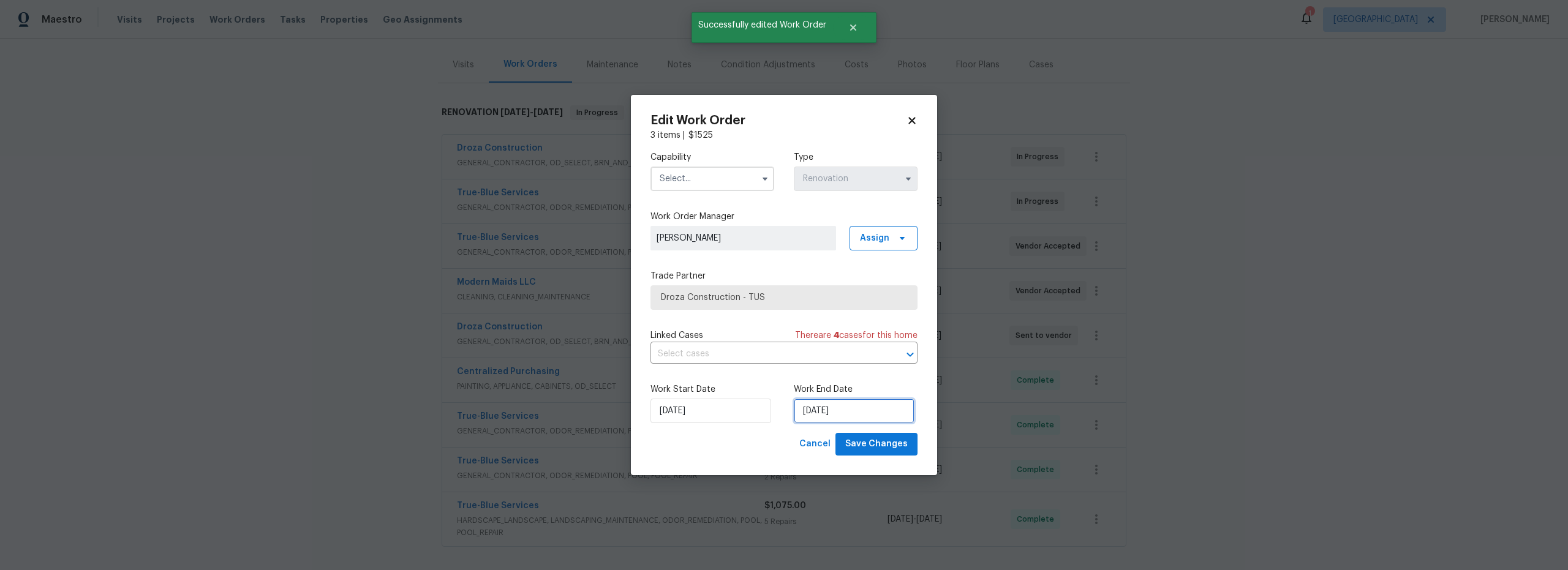
click at [831, 415] on input "8/19/2025" at bounding box center [854, 410] width 120 height 25
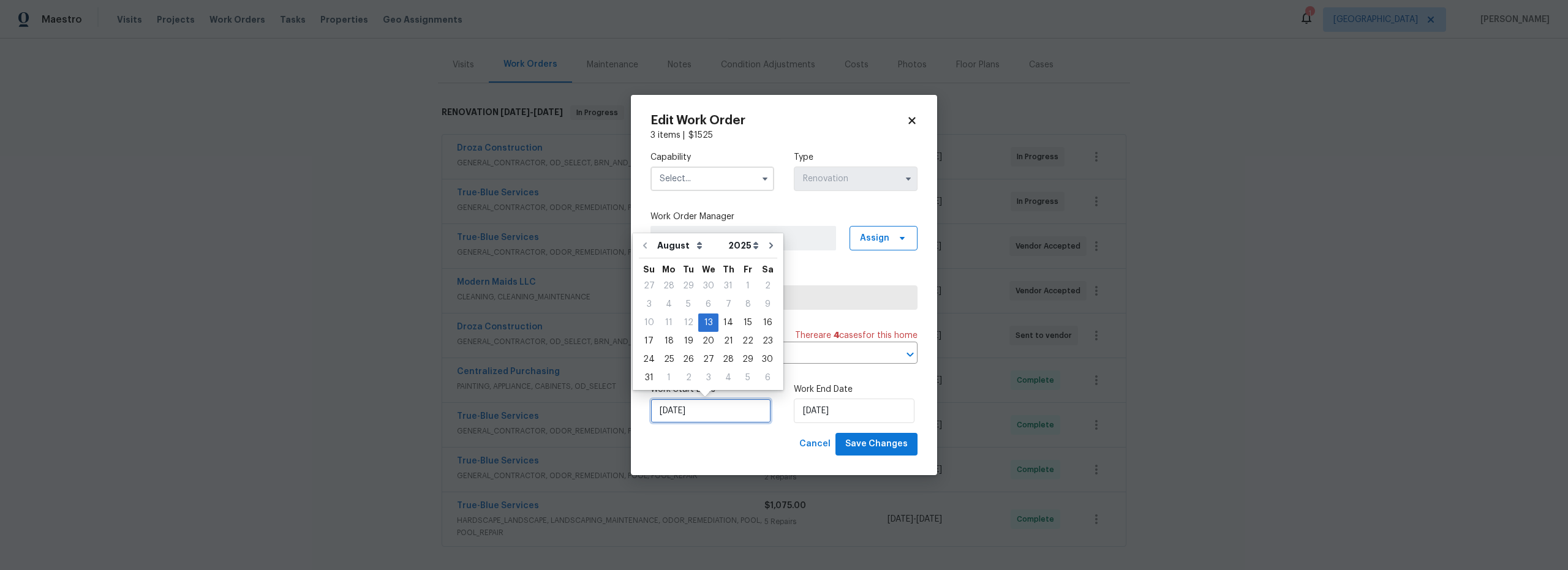
click at [699, 419] on input "[DATE]" at bounding box center [711, 410] width 120 height 25
click at [742, 340] on div "22" at bounding box center [747, 341] width 19 height 17
type input "[DATE]"
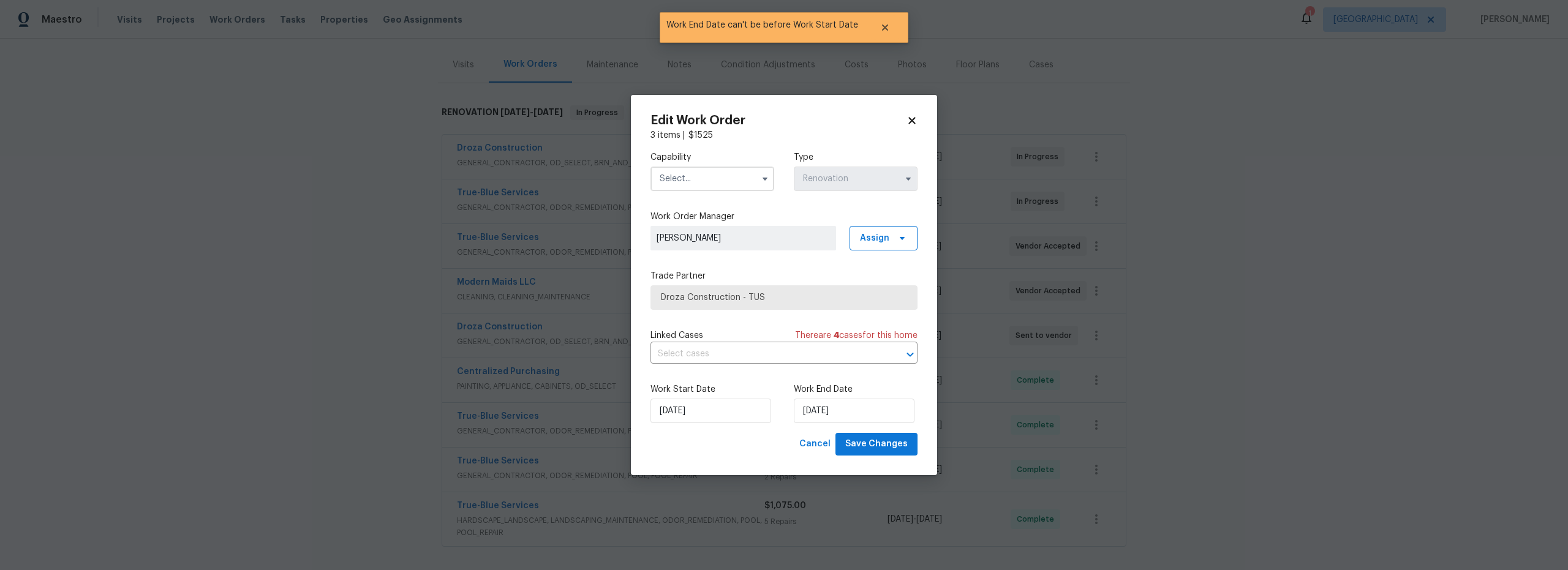
drag, startPoint x: 707, startPoint y: 180, endPoint x: 702, endPoint y: 187, distance: 8.6
click at [707, 180] on input "text" at bounding box center [712, 179] width 124 height 25
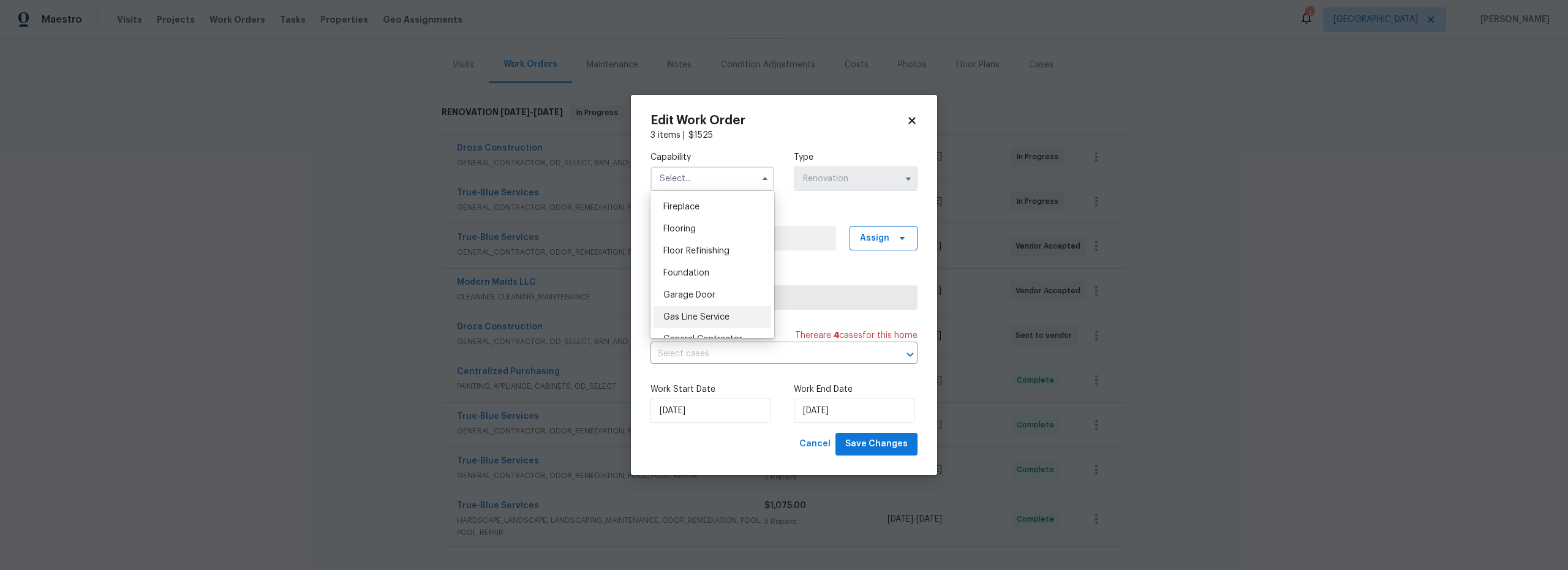
scroll to position [503, 0]
click at [722, 292] on span "General Contractor" at bounding box center [702, 287] width 79 height 8
type input "General Contractor"
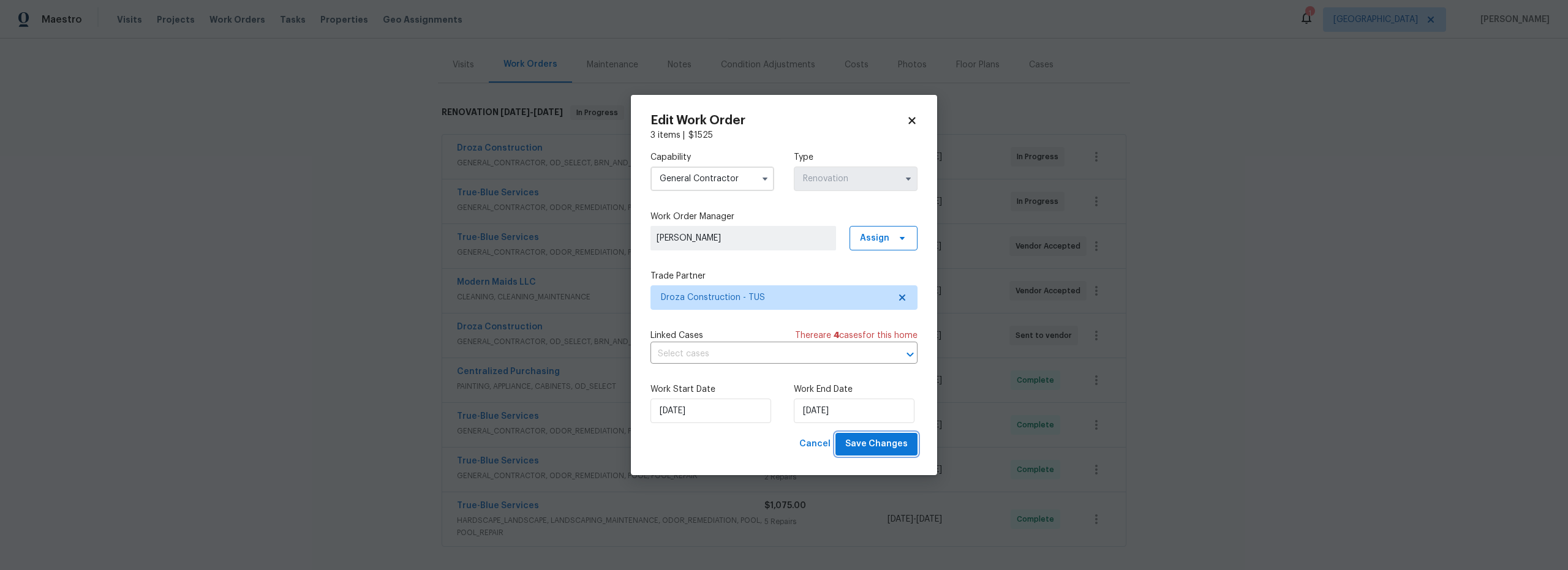
click at [882, 449] on span "Save Changes" at bounding box center [877, 444] width 62 height 16
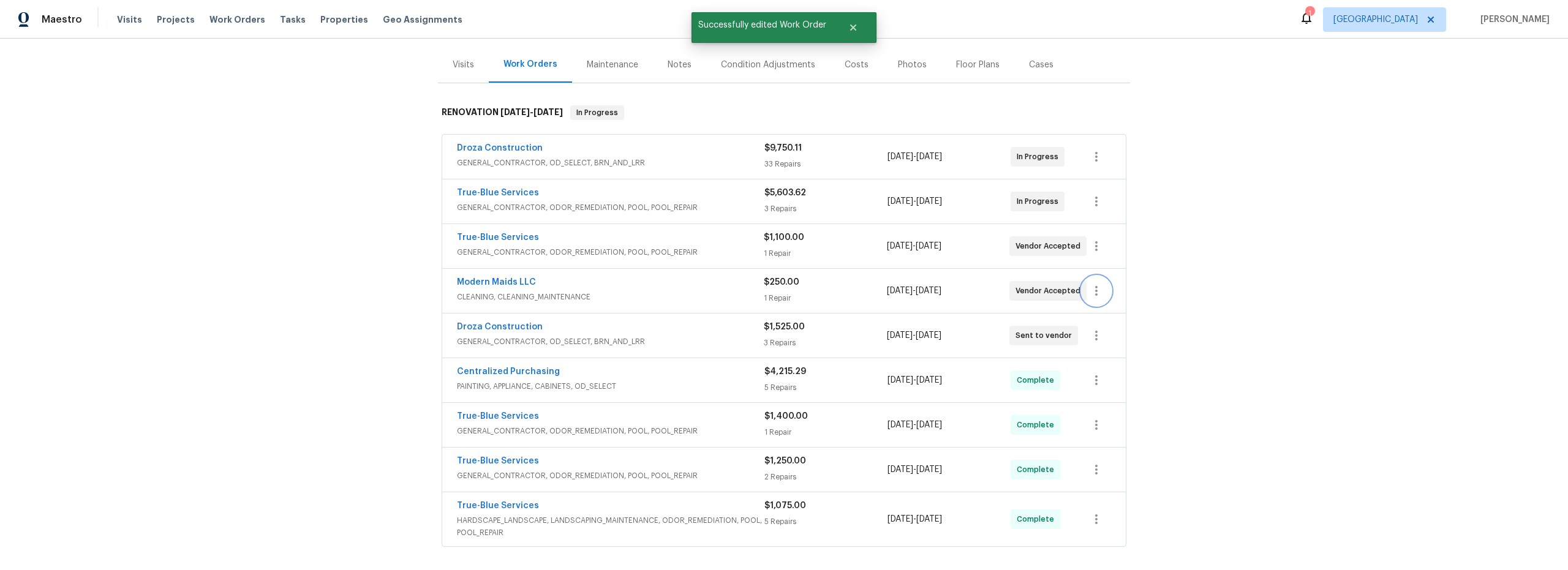
click at [1096, 294] on icon "button" at bounding box center [1096, 291] width 15 height 15
drag, startPoint x: 1106, startPoint y: 295, endPoint x: 1084, endPoint y: 306, distance: 24.6
click at [1106, 295] on li "Edit" at bounding box center [1143, 291] width 132 height 20
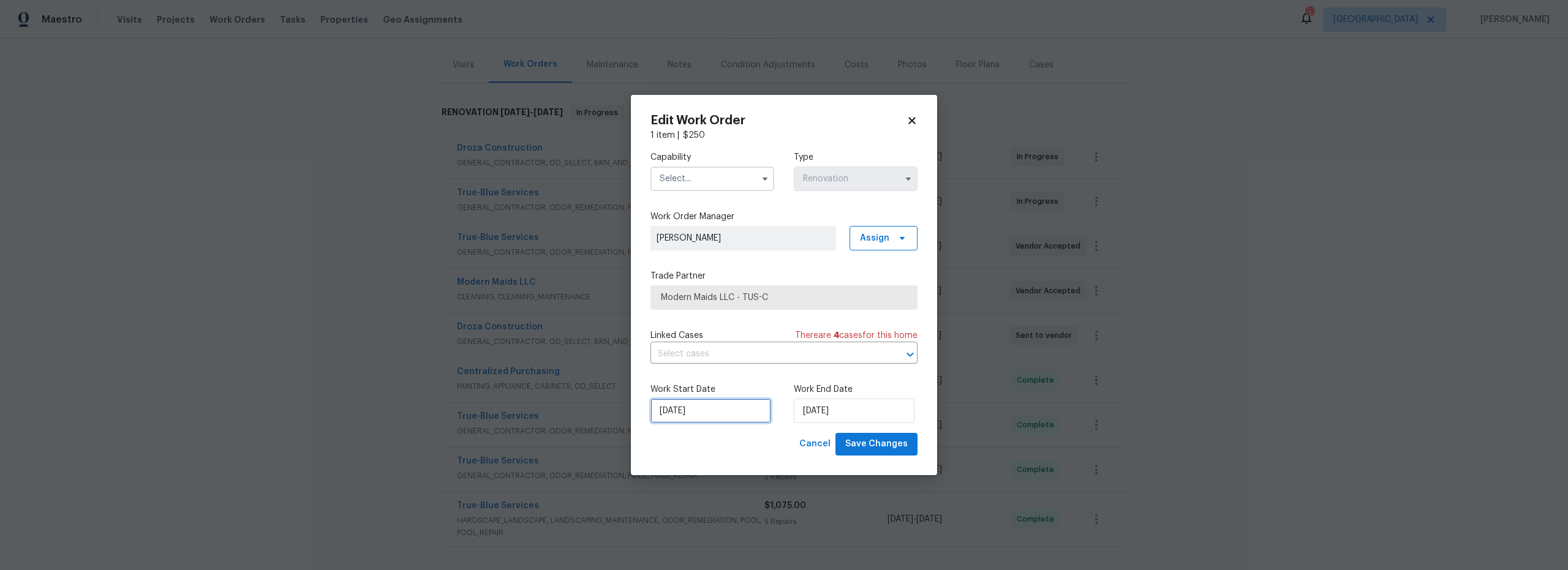
click at [722, 409] on input "[DATE]" at bounding box center [711, 410] width 120 height 25
click at [767, 267] on icon "Go to next month" at bounding box center [770, 264] width 10 height 10
type input "8/31/2025"
select select "7"
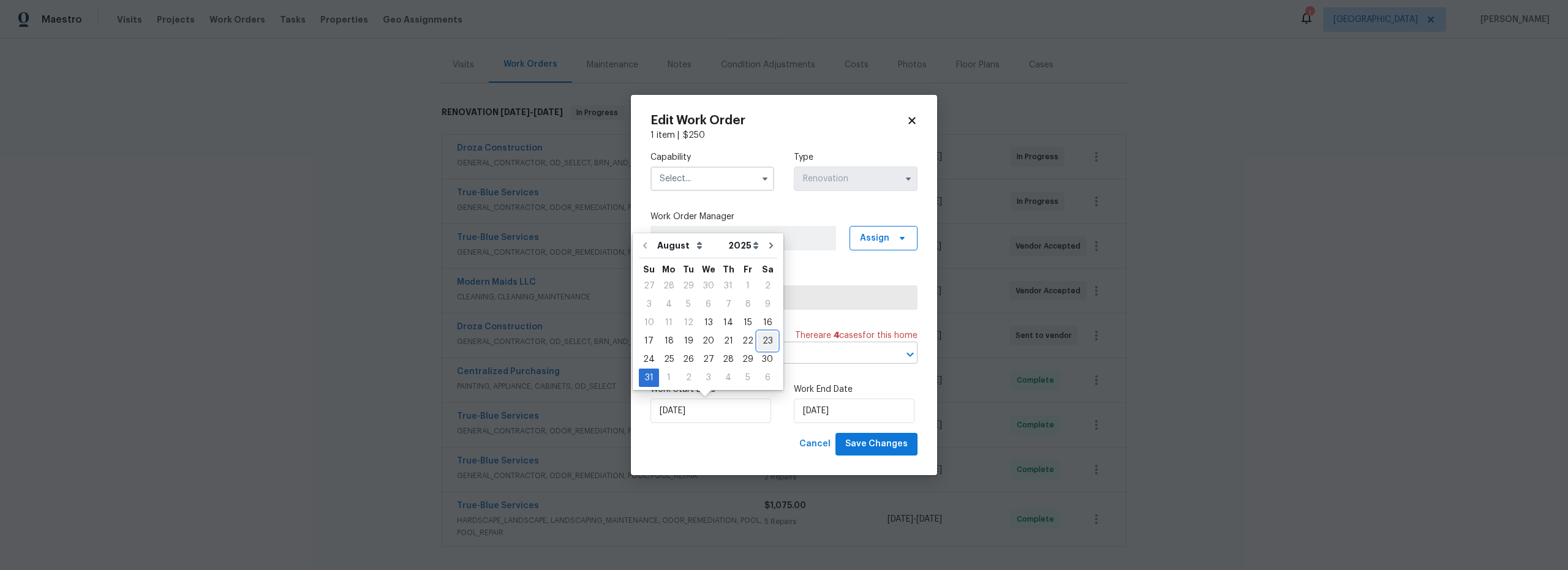
drag, startPoint x: 765, startPoint y: 342, endPoint x: 772, endPoint y: 345, distance: 7.6
click at [765, 342] on div "23" at bounding box center [767, 341] width 19 height 17
type input "[DATE]"
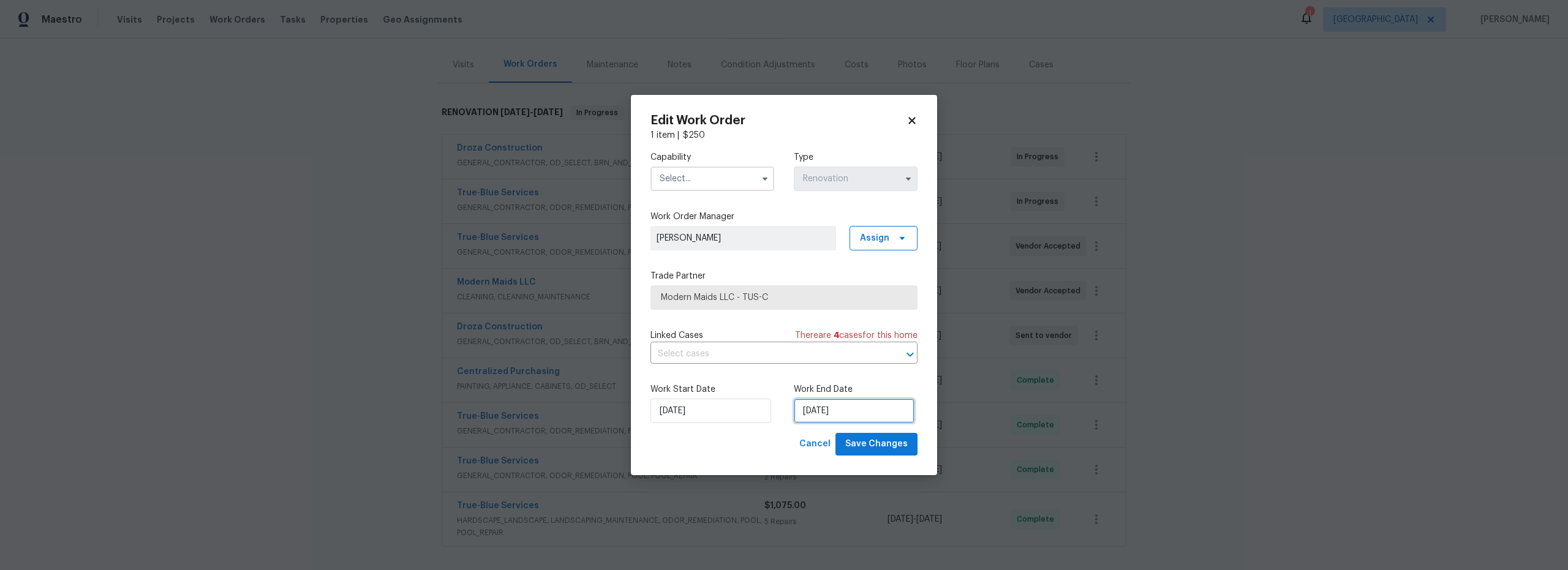
click at [851, 414] on input "8/31/2025" at bounding box center [854, 410] width 120 height 25
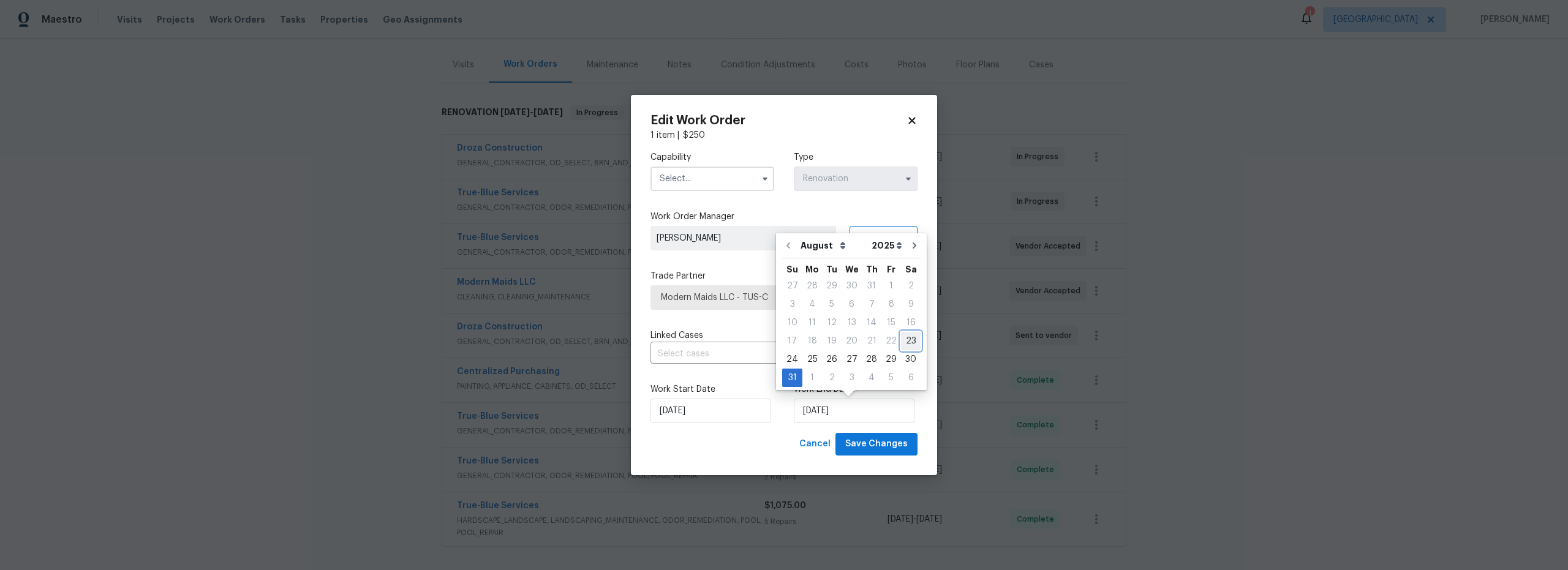
click at [906, 344] on div "23" at bounding box center [910, 341] width 19 height 17
type input "[DATE]"
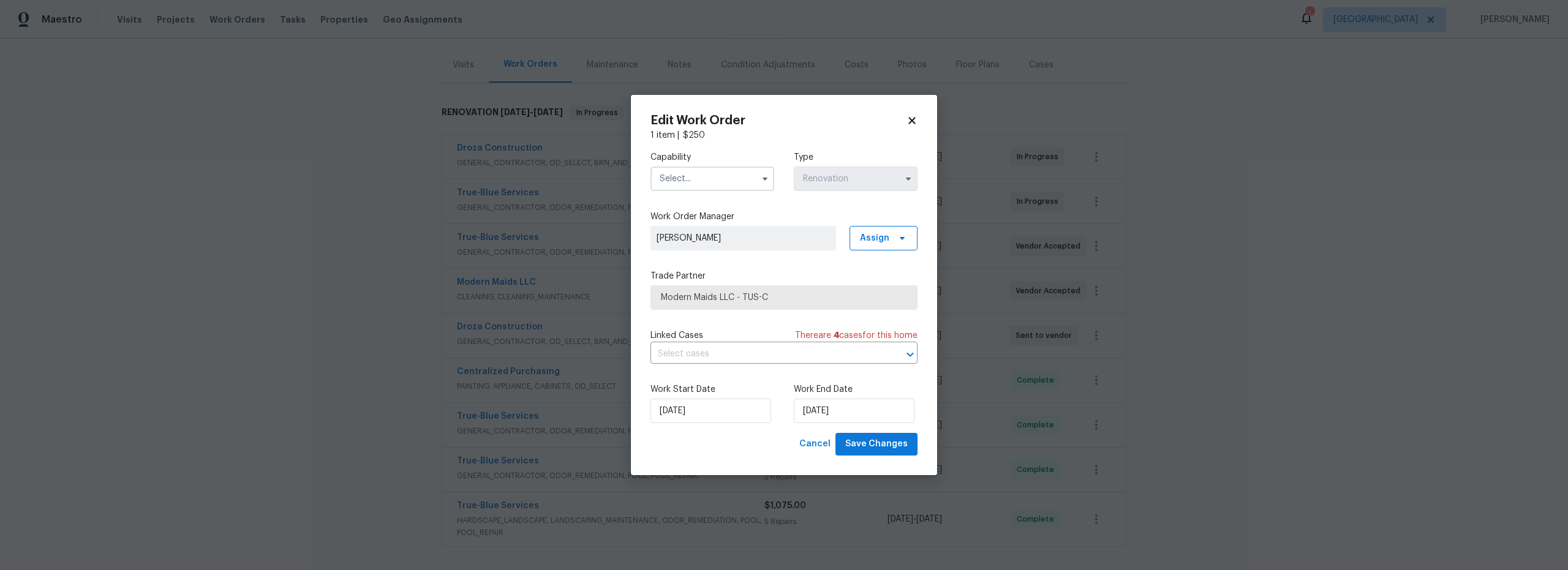
drag, startPoint x: 725, startPoint y: 180, endPoint x: 724, endPoint y: 189, distance: 9.1
click at [725, 180] on input "text" at bounding box center [712, 179] width 124 height 25
click at [700, 264] on div "Cleaning" at bounding box center [712, 264] width 118 height 22
type input "Cleaning"
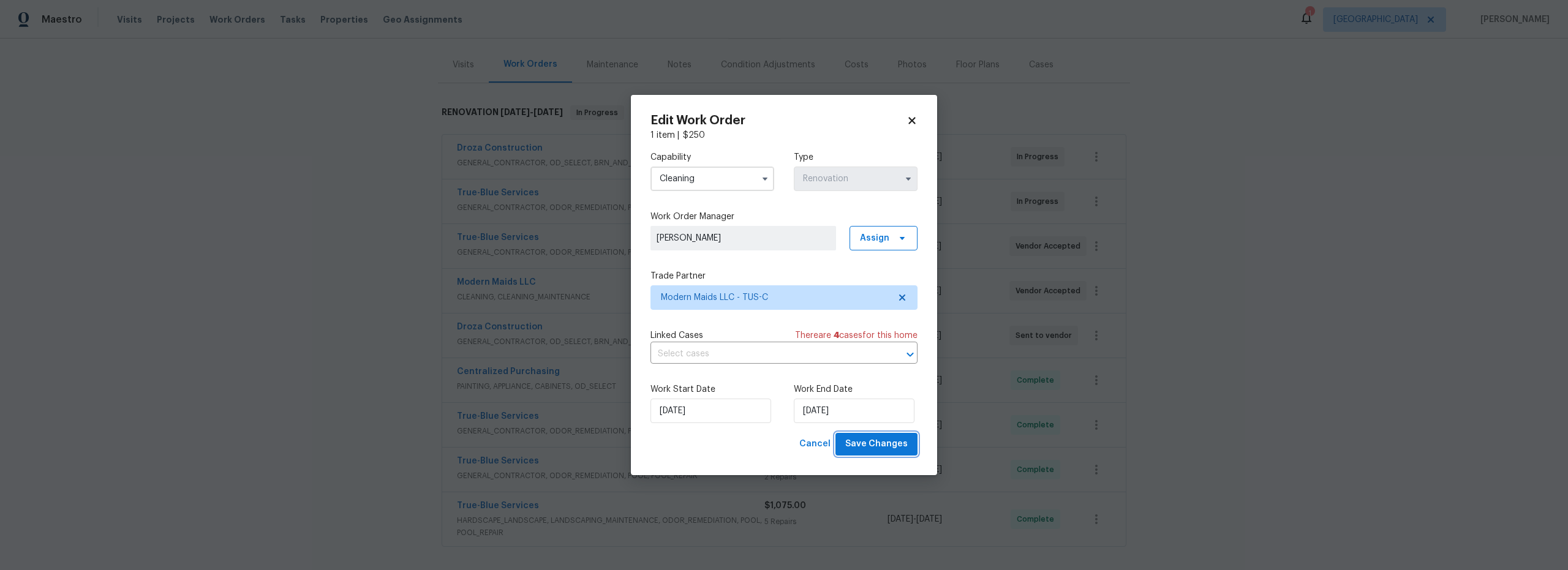
click at [890, 440] on span "Save Changes" at bounding box center [877, 444] width 62 height 16
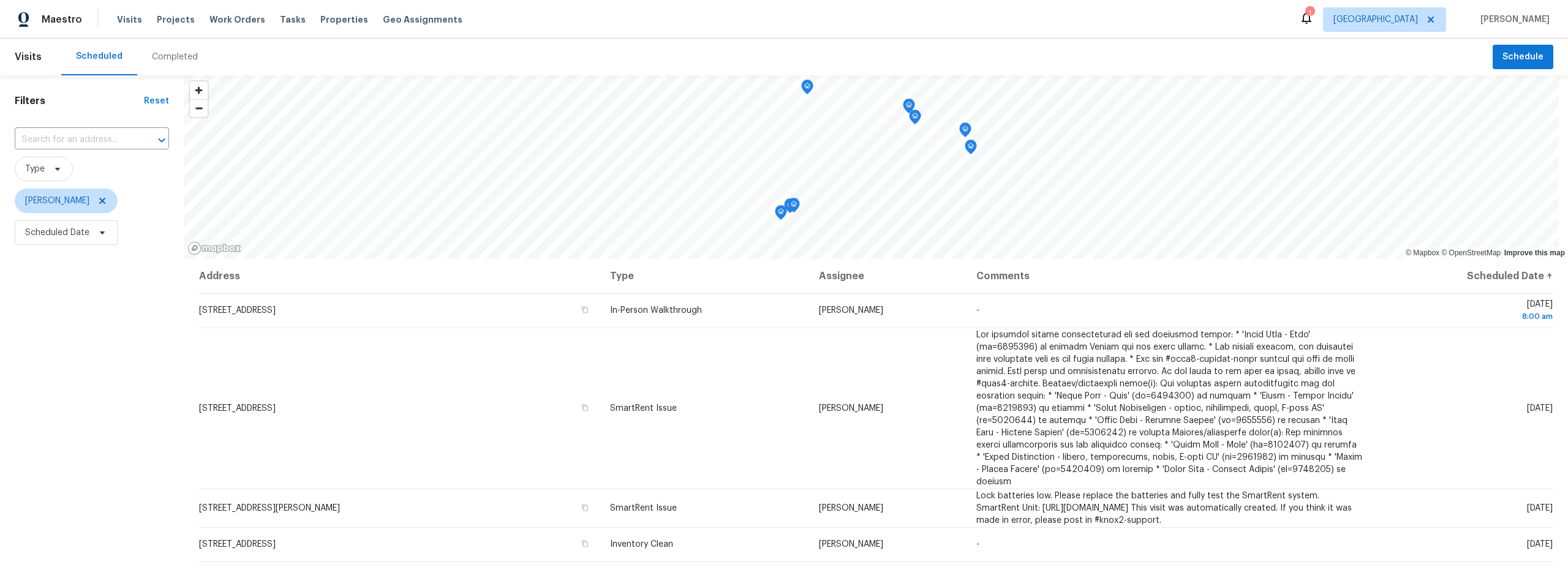
scroll to position [38, 0]
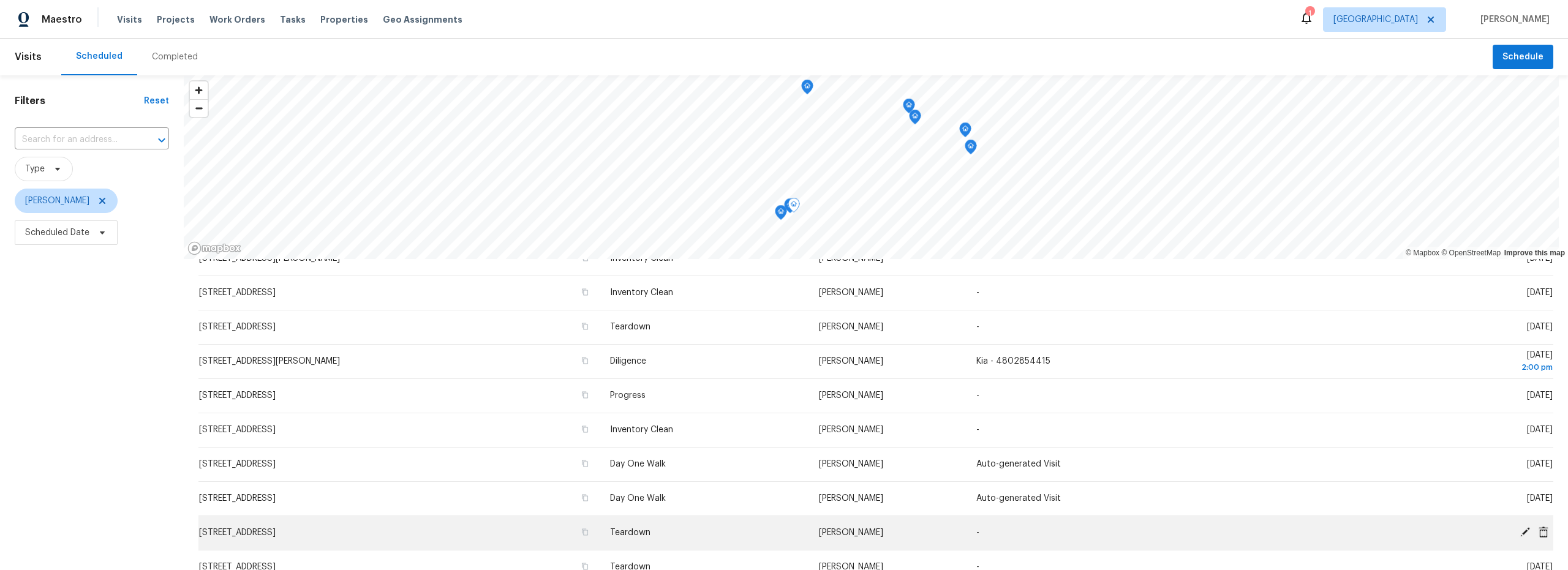
scroll to position [324, 0]
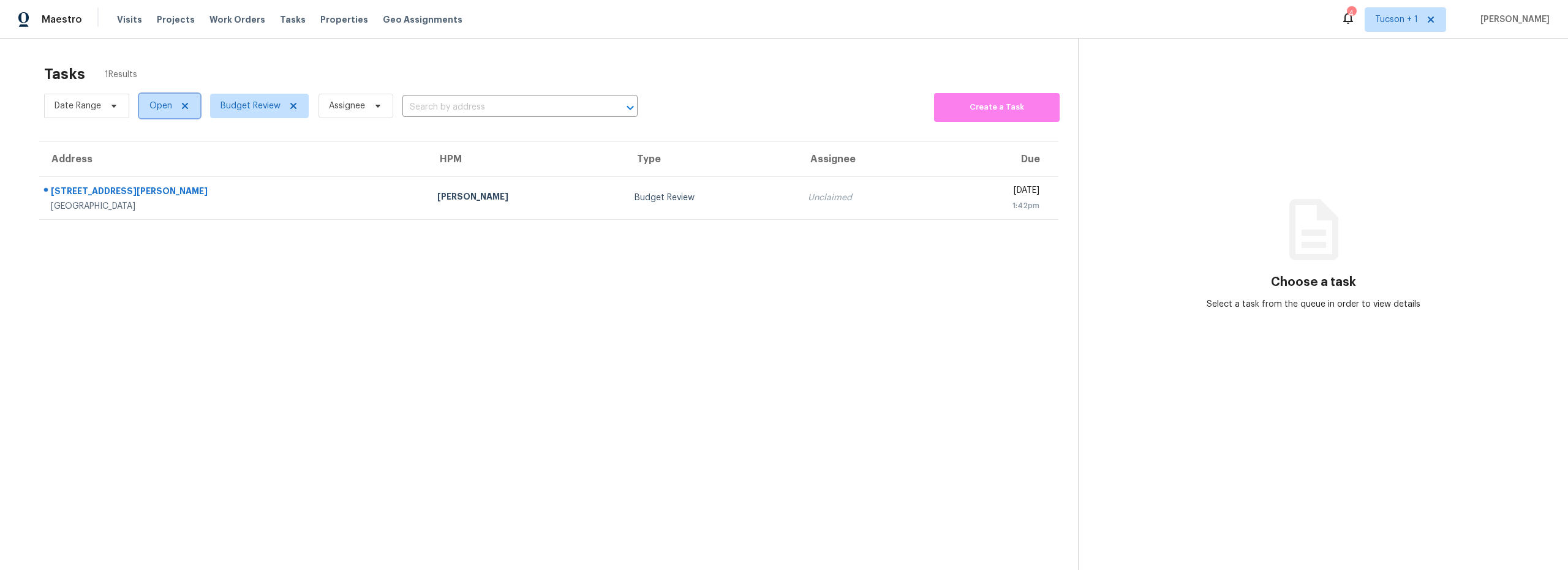
click at [174, 109] on span "Open" at bounding box center [169, 106] width 61 height 25
click at [234, 109] on span "Budget Review" at bounding box center [251, 105] width 60 height 12
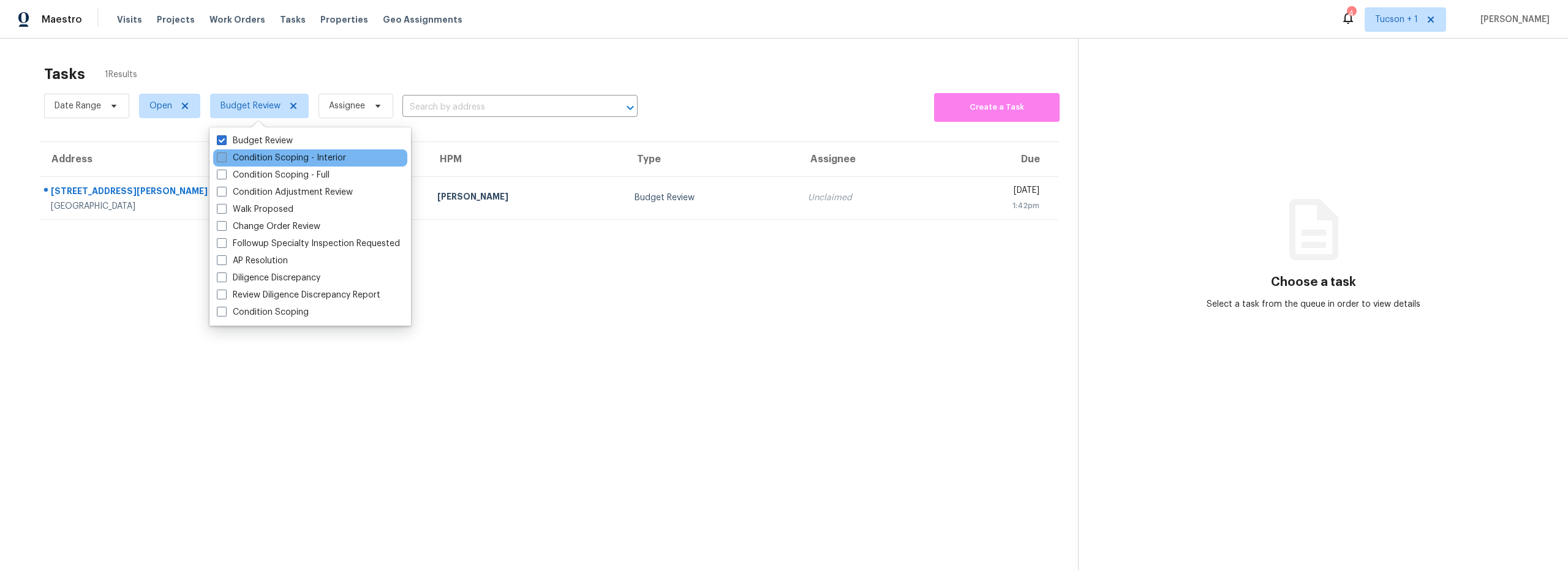
click at [253, 158] on label "Condition Scoping - Interior" at bounding box center [282, 158] width 130 height 12
click at [224, 158] on input "Condition Scoping - Interior" at bounding box center [221, 156] width 8 height 8
checkbox input "true"
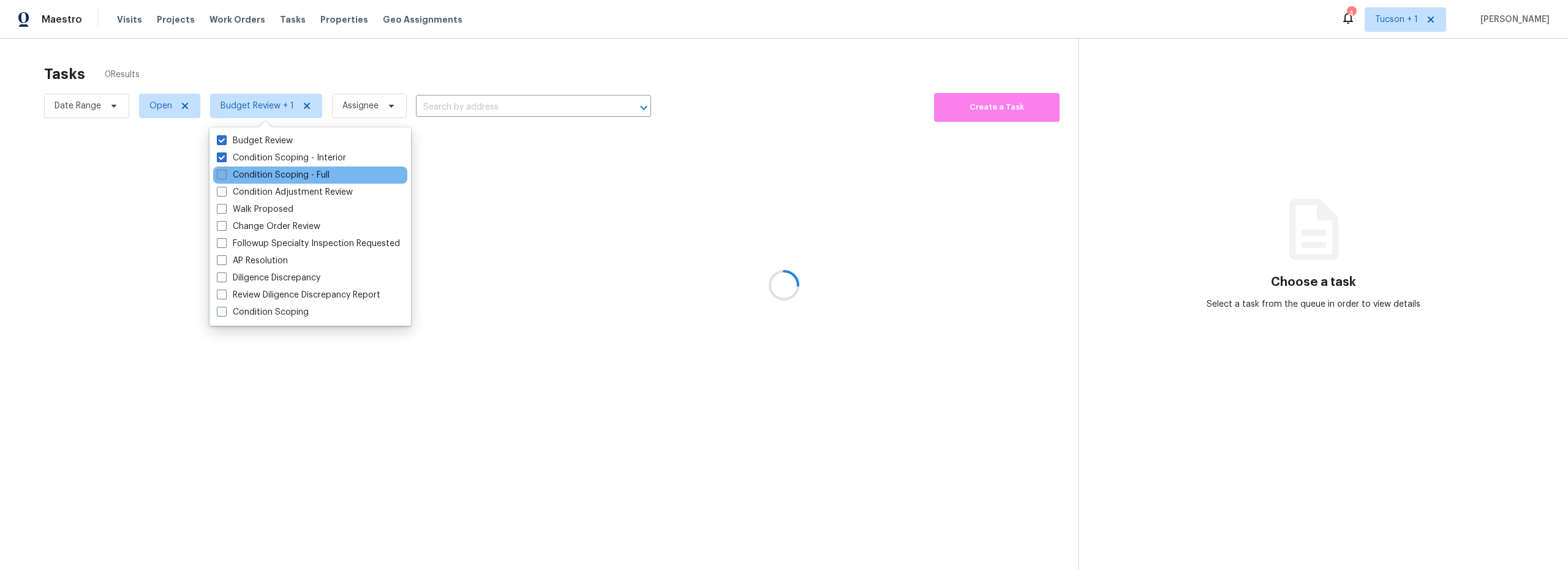
click at [254, 176] on label "Condition Scoping - Full" at bounding box center [274, 174] width 113 height 12
click at [224, 176] on input "Condition Scoping - Full" at bounding box center [221, 172] width 8 height 8
checkbox input "true"
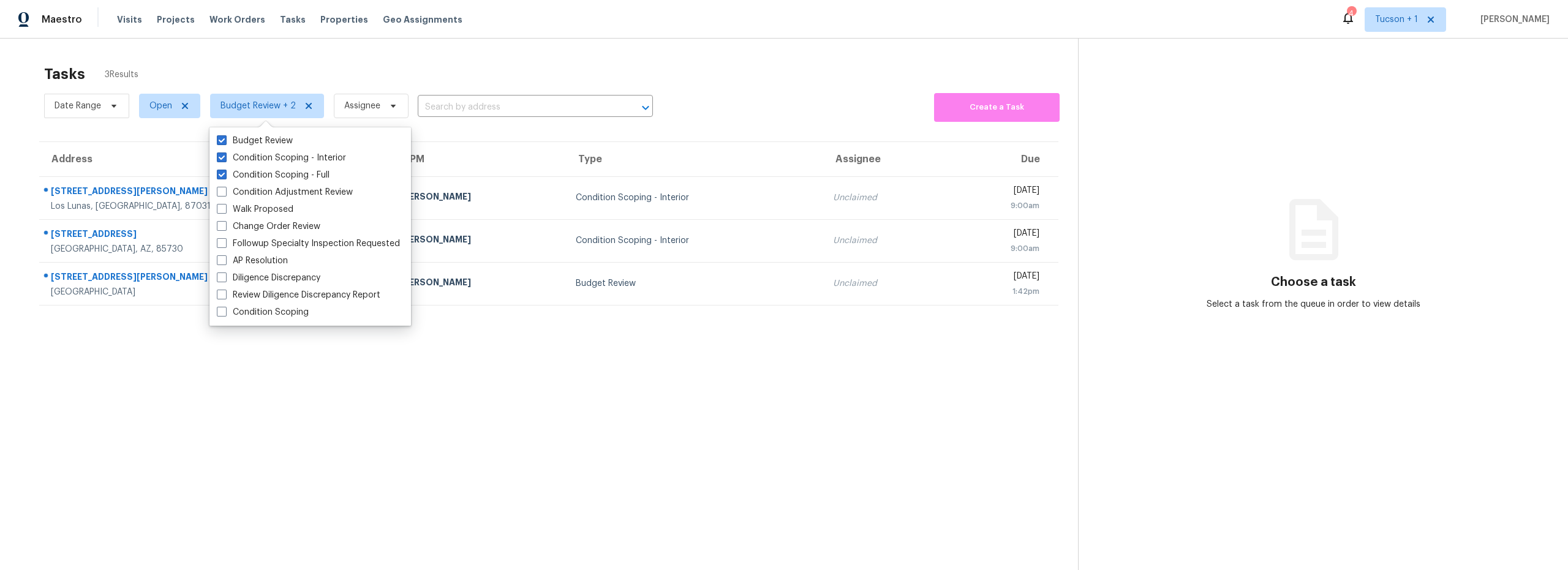
click at [156, 361] on section "Tasks 3 Results Date Range Open Budget Review + 2 Assignee ​ Create a Task Addr…" at bounding box center [548, 334] width 1058 height 551
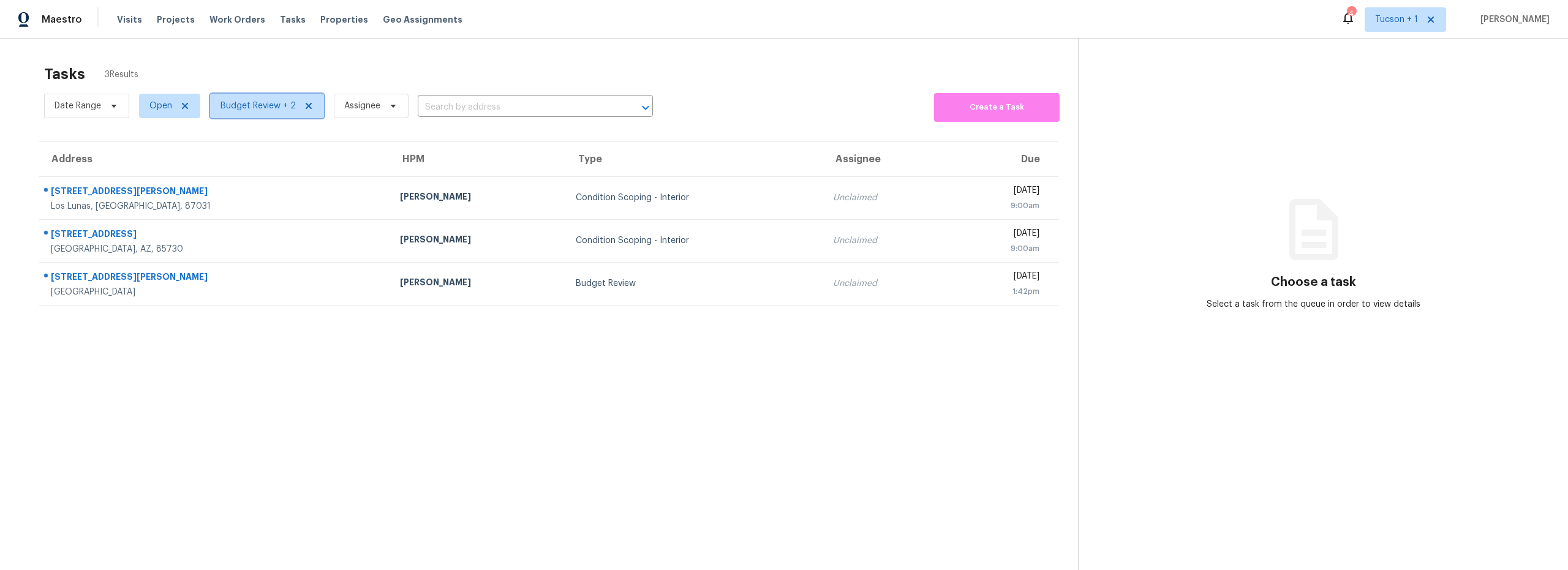
click at [244, 110] on span "Budget Review + 2" at bounding box center [258, 105] width 76 height 12
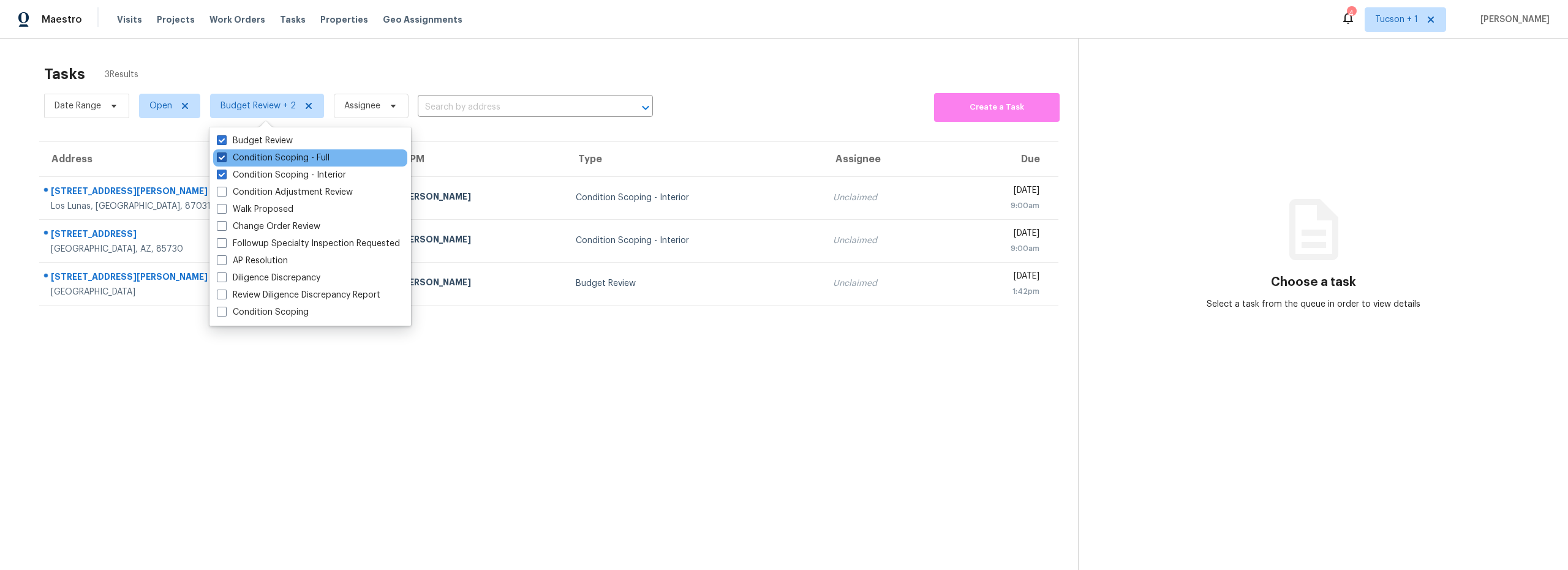
click at [253, 161] on label "Condition Scoping - Full" at bounding box center [274, 158] width 113 height 12
click at [224, 160] on input "Condition Scoping - Full" at bounding box center [221, 156] width 8 height 8
checkbox input "false"
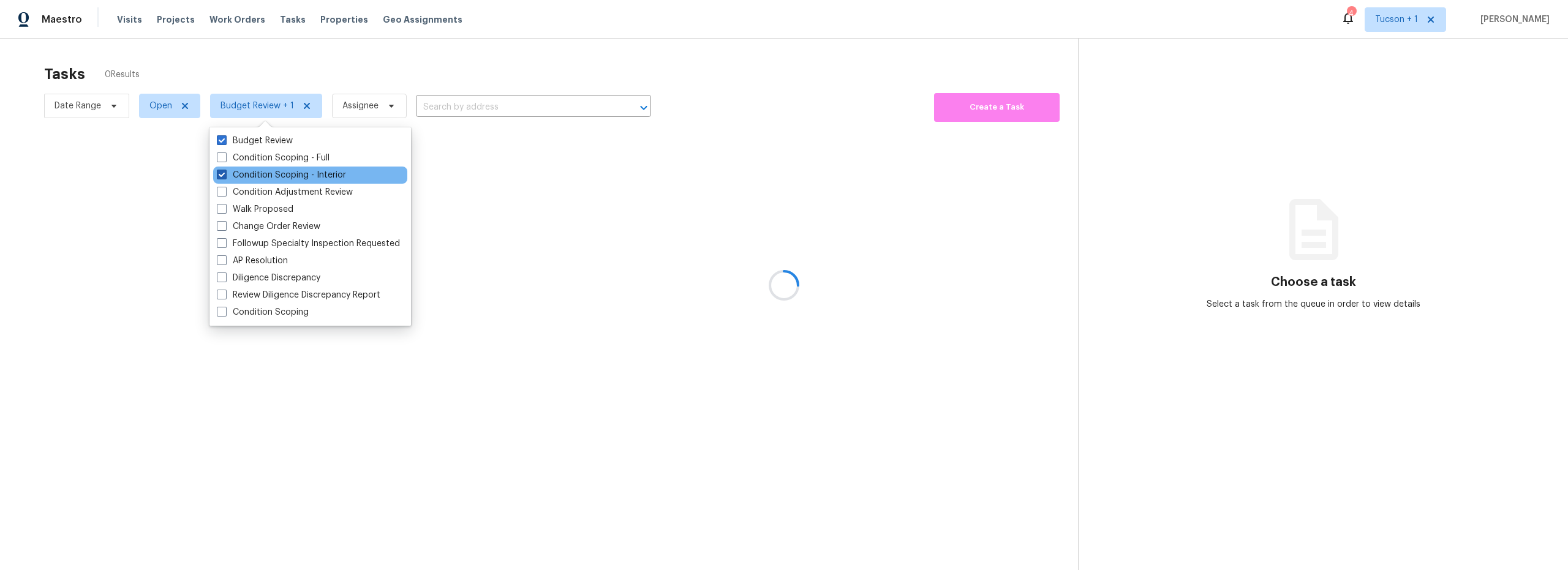
click at [258, 179] on label "Condition Scoping - Interior" at bounding box center [282, 174] width 130 height 12
click at [224, 177] on input "Condition Scoping - Interior" at bounding box center [221, 172] width 8 height 8
checkbox input "false"
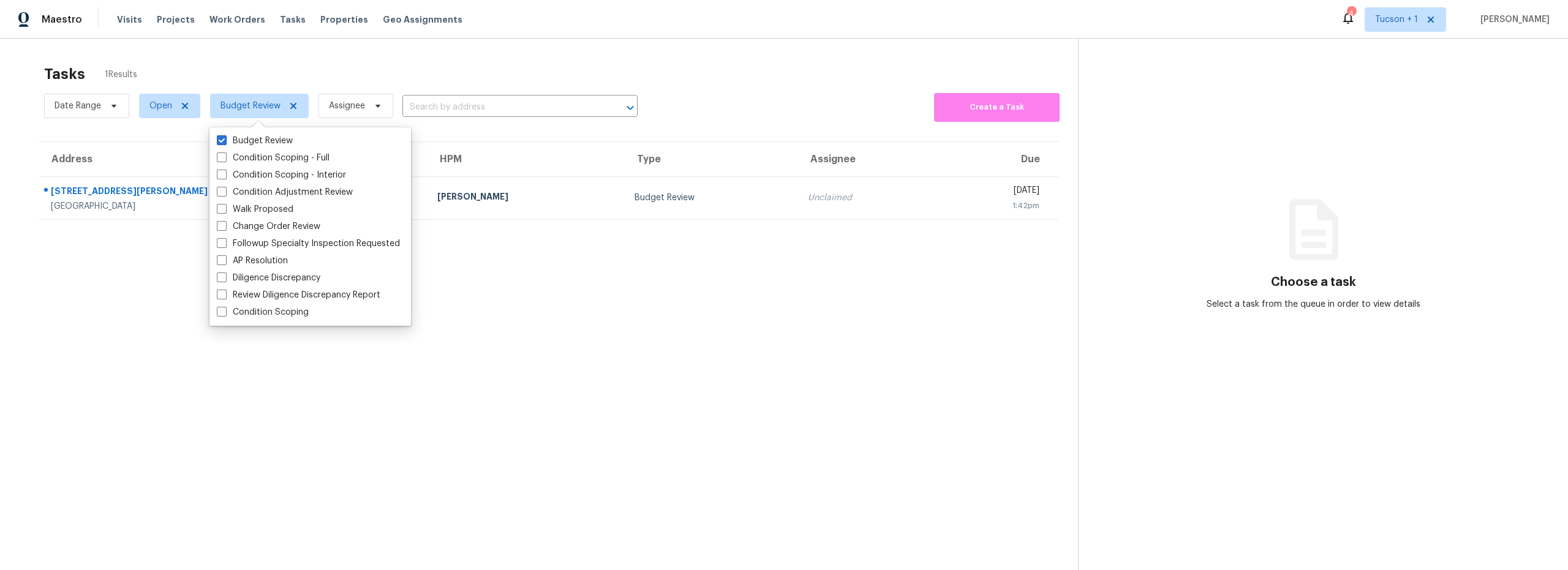
click at [278, 72] on div "Tasks 1 Results" at bounding box center [561, 74] width 1034 height 32
